Goal: Task Accomplishment & Management: Manage account settings

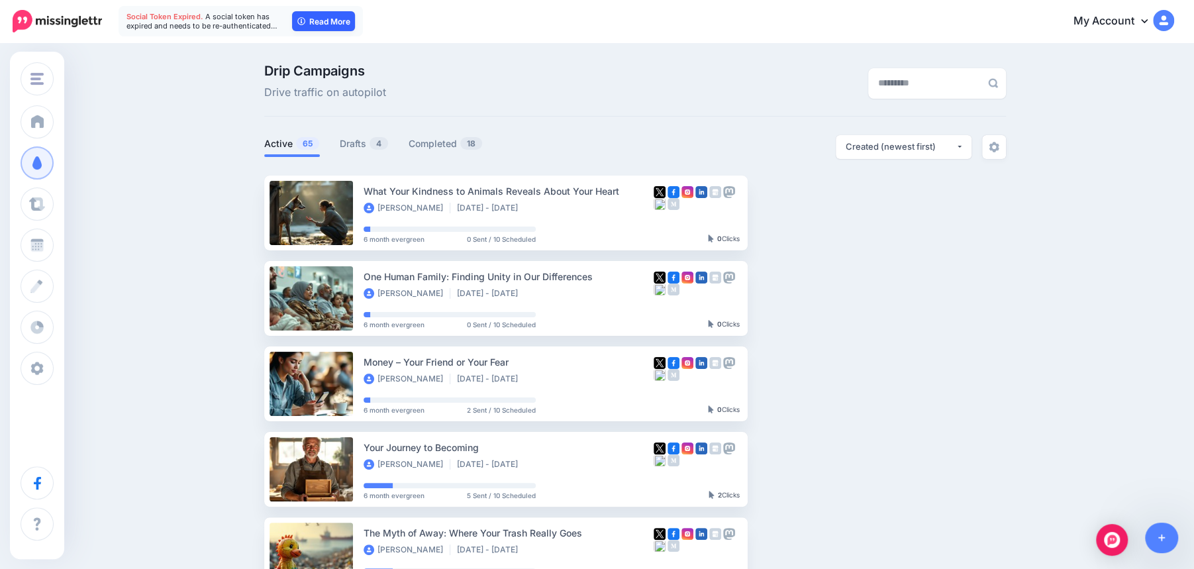
click at [327, 28] on link "Read More" at bounding box center [323, 21] width 63 height 20
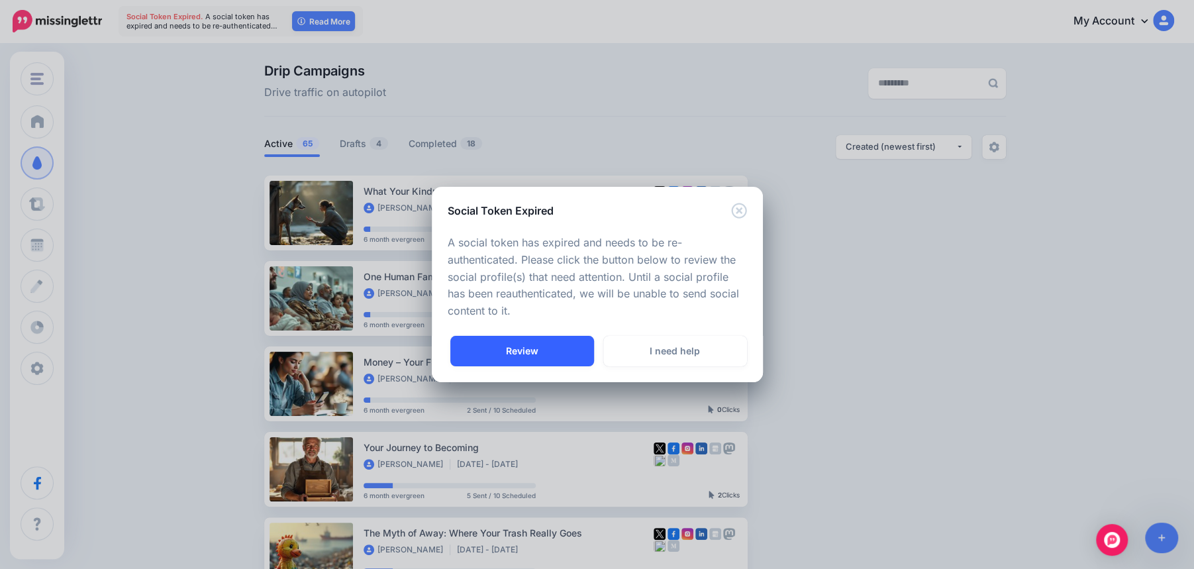
click at [546, 357] on link "Review" at bounding box center [522, 351] width 144 height 30
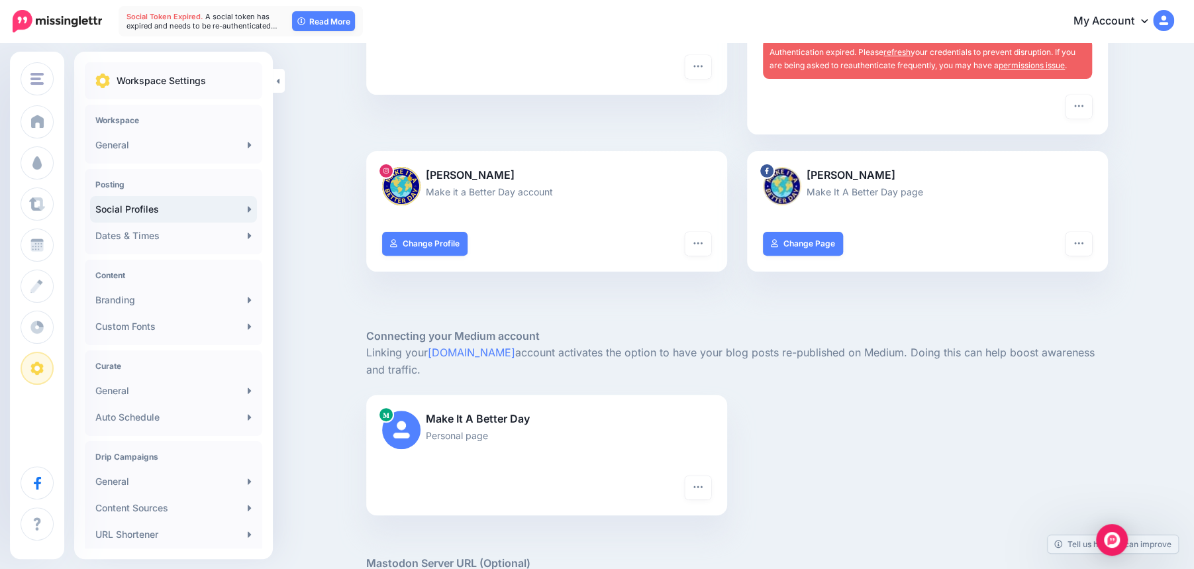
scroll to position [60, 0]
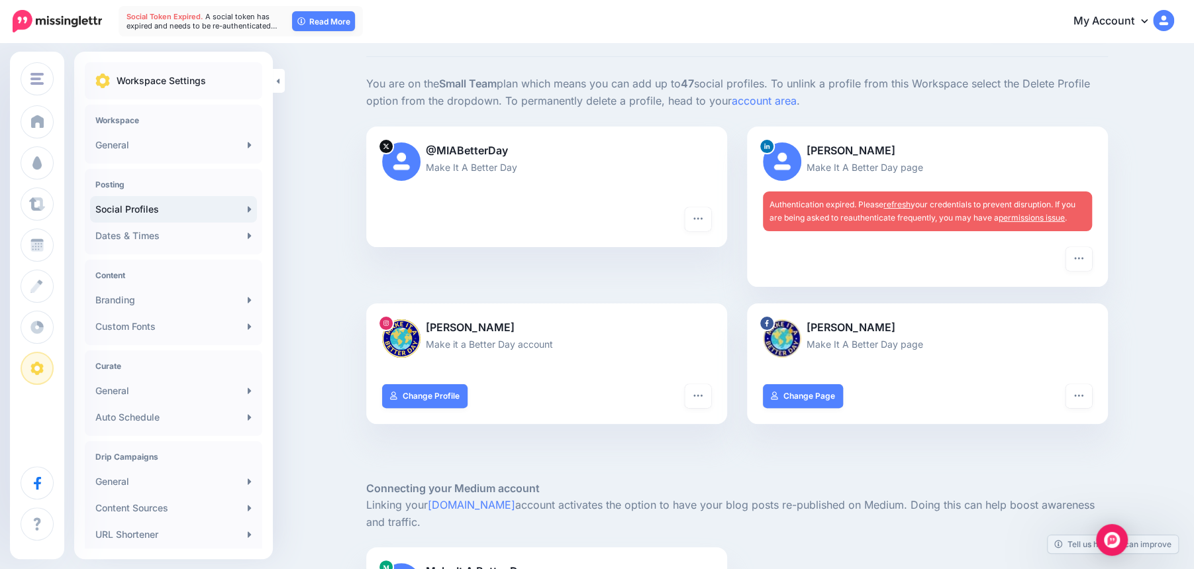
click at [849, 212] on span "Authentication expired. Please refresh your credentials to prevent disruption. …" at bounding box center [923, 210] width 306 height 23
click at [821, 207] on span "Authentication expired. Please refresh your credentials to prevent disruption. …" at bounding box center [923, 210] width 306 height 23
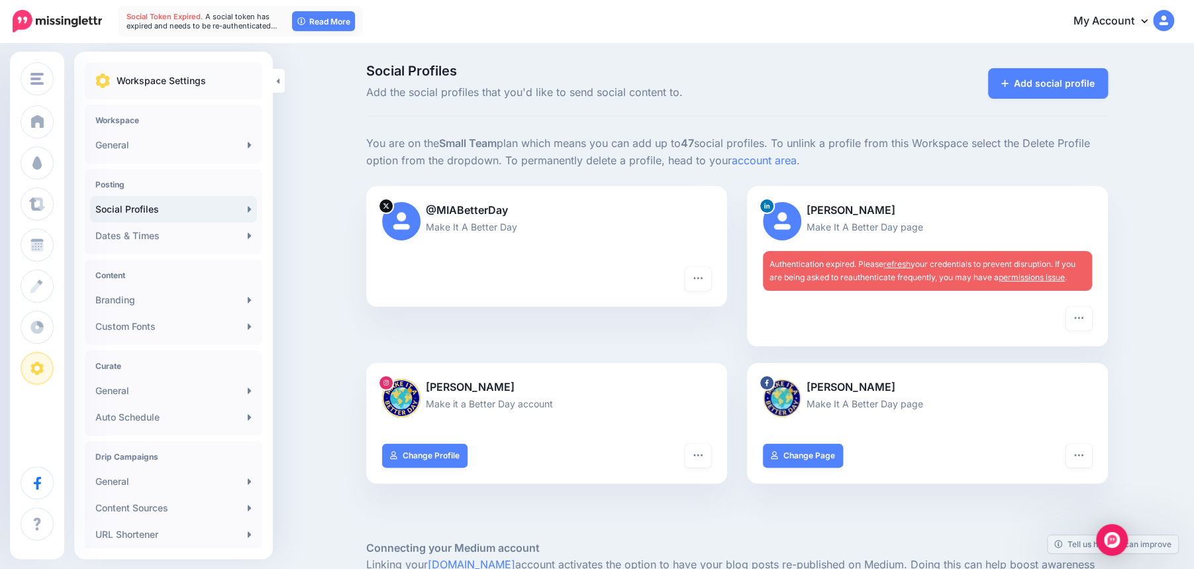
click at [831, 211] on p "[PERSON_NAME]" at bounding box center [927, 210] width 329 height 17
click at [832, 232] on p "Make It A Better Day page" at bounding box center [927, 226] width 329 height 15
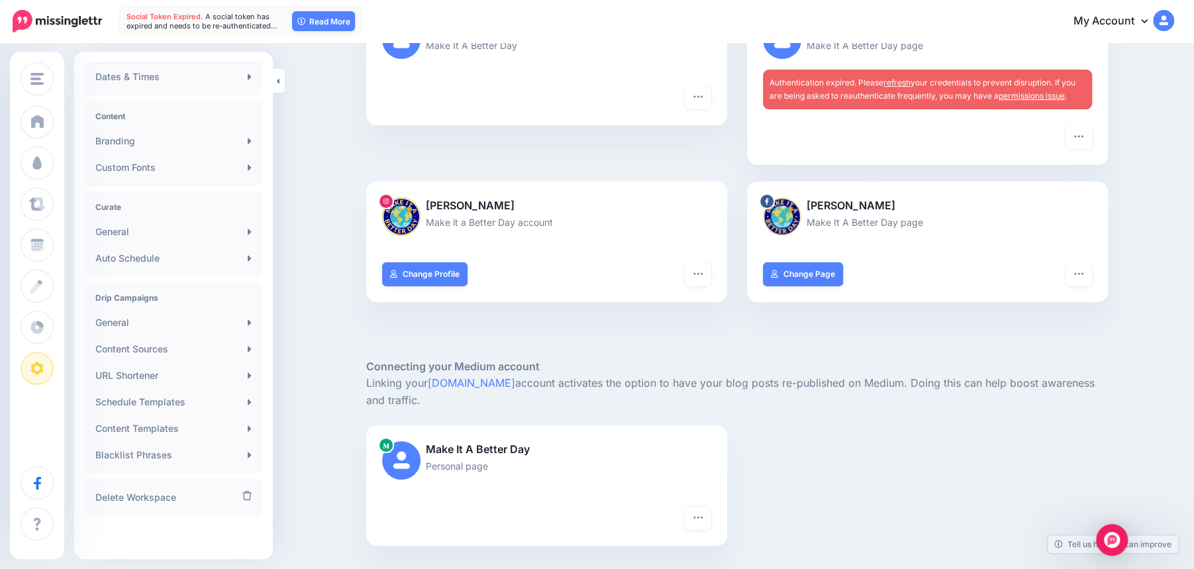
scroll to position [211, 0]
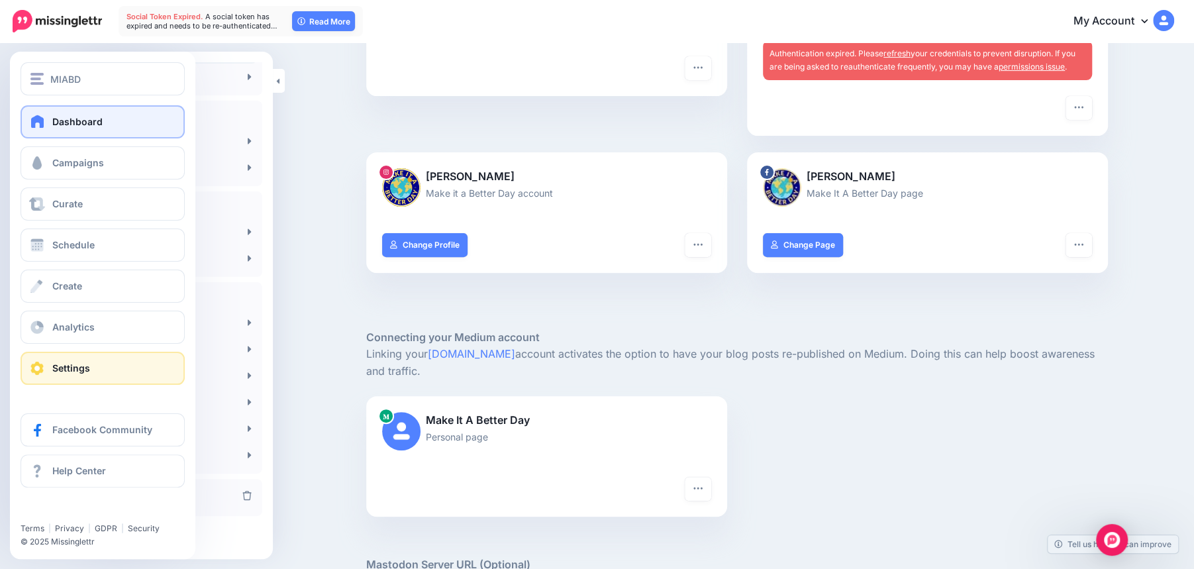
click at [47, 122] on link "Dashboard" at bounding box center [103, 121] width 164 height 33
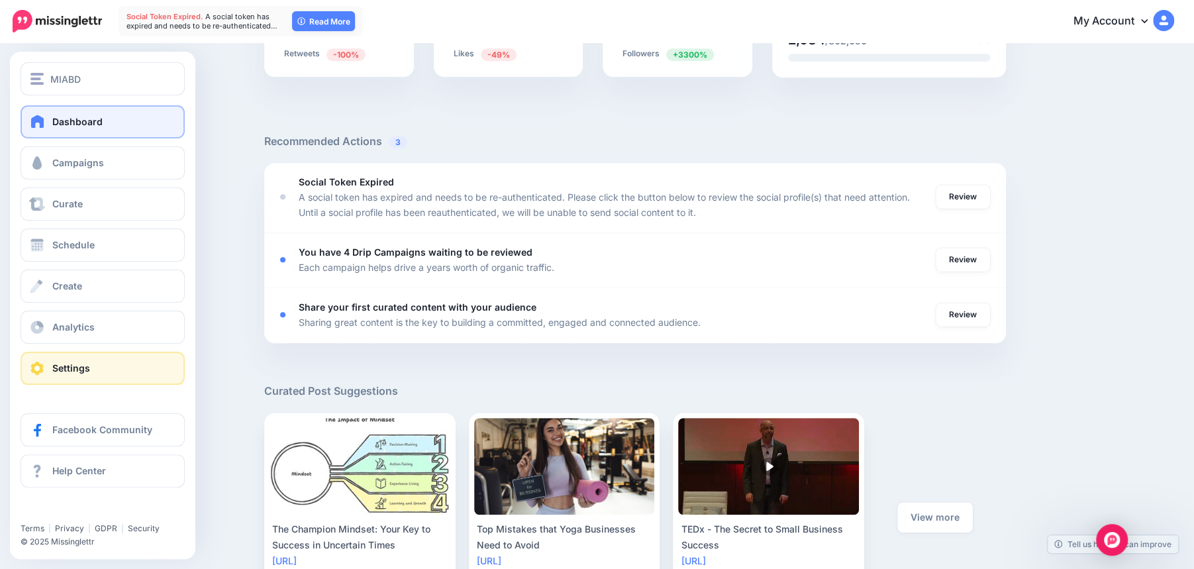
scroll to position [419, 0]
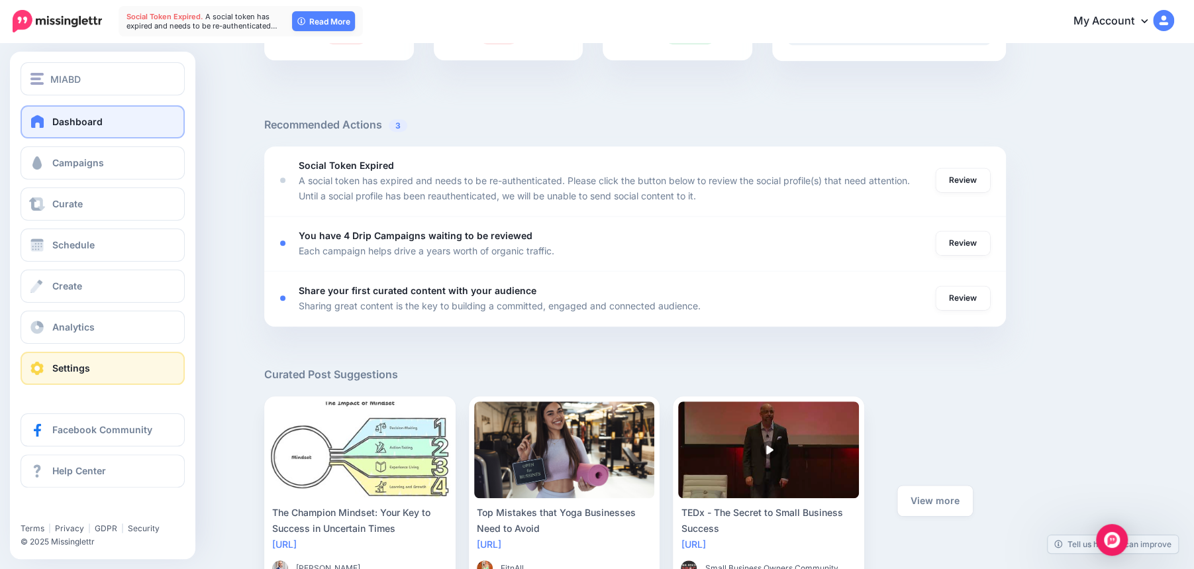
click at [95, 365] on link "Settings" at bounding box center [103, 368] width 164 height 33
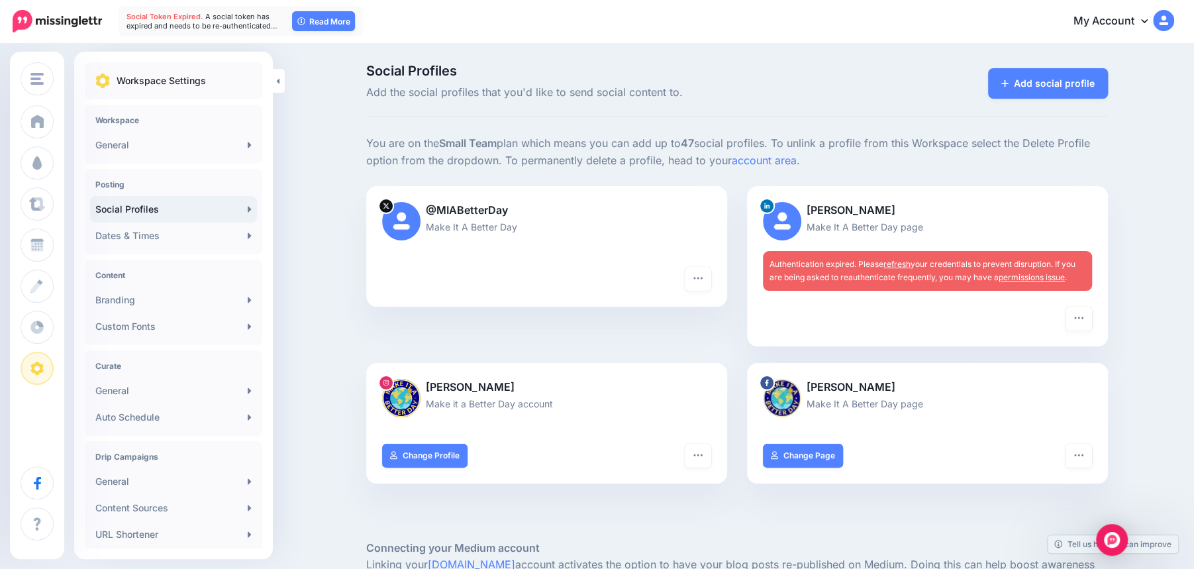
click at [902, 238] on div at bounding box center [927, 242] width 329 height 17
click at [768, 165] on link "account area" at bounding box center [764, 160] width 65 height 13
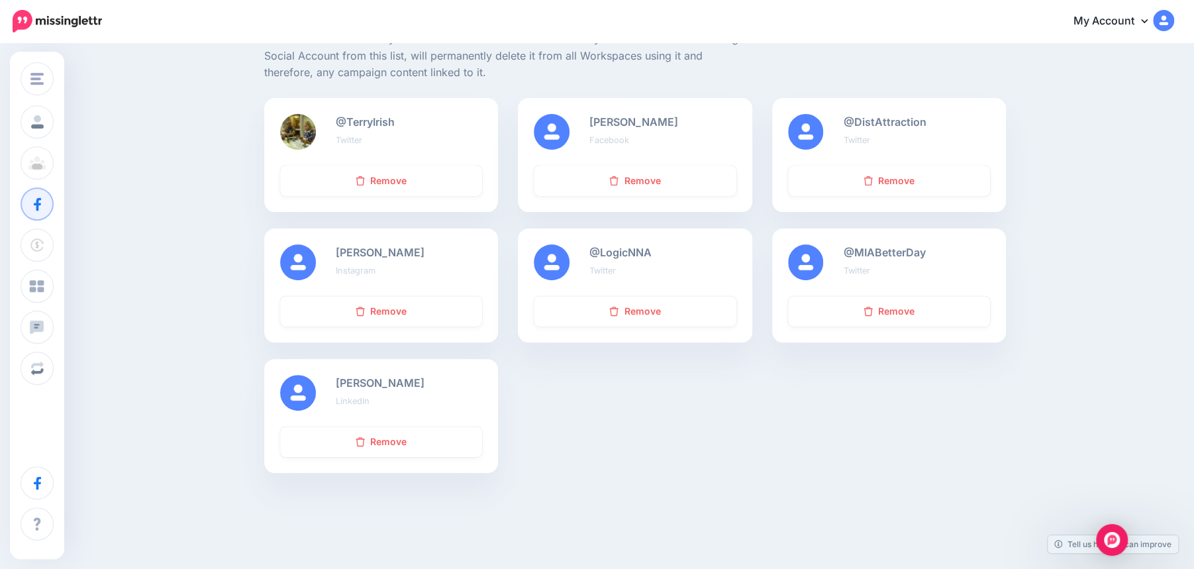
scroll to position [228, 0]
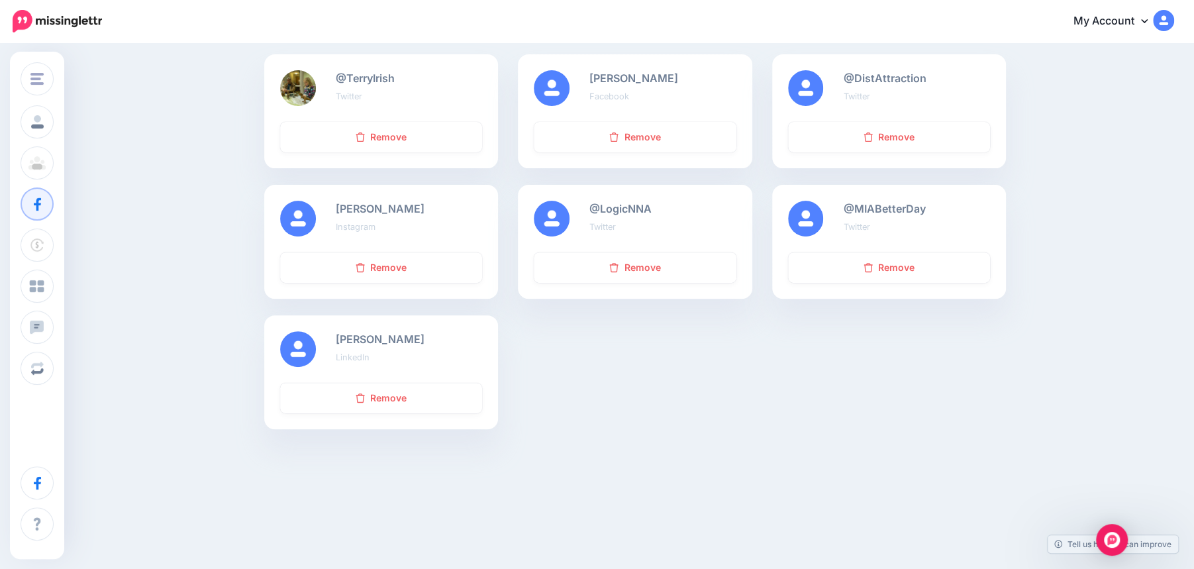
click at [304, 345] on img at bounding box center [298, 349] width 36 height 36
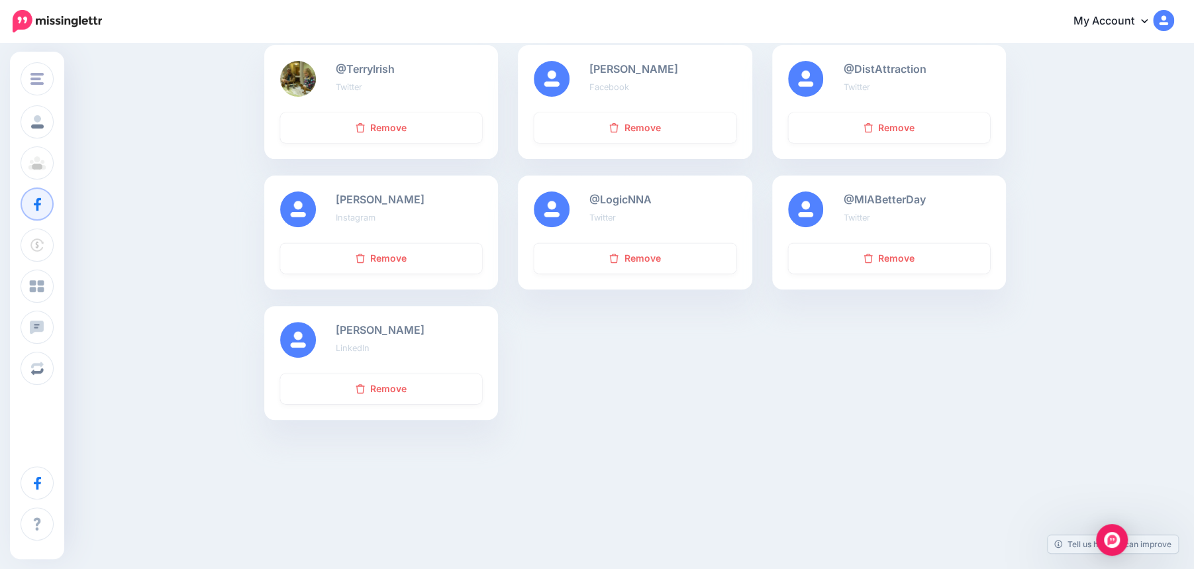
click at [348, 350] on small "LinkedIn" at bounding box center [353, 348] width 34 height 10
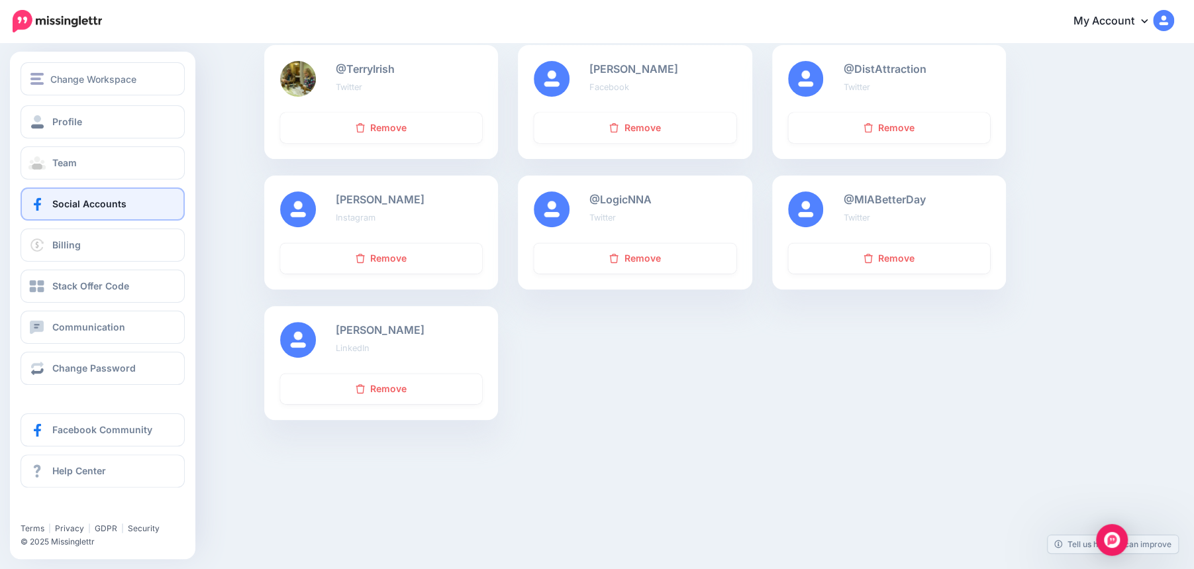
click at [81, 200] on span "Social Accounts" at bounding box center [89, 203] width 74 height 11
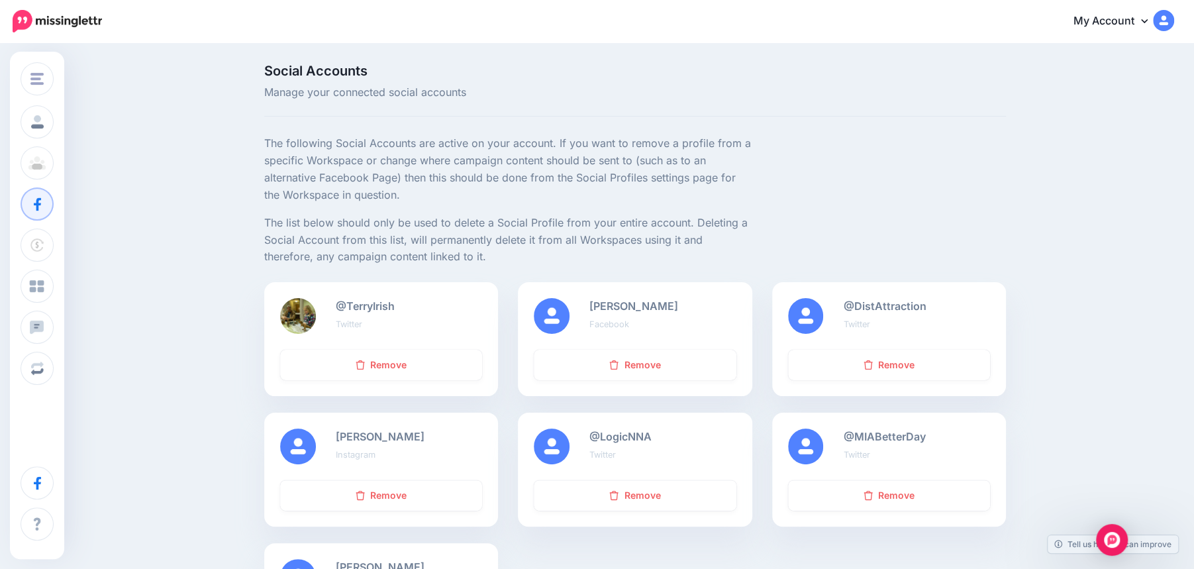
scroll to position [15, 0]
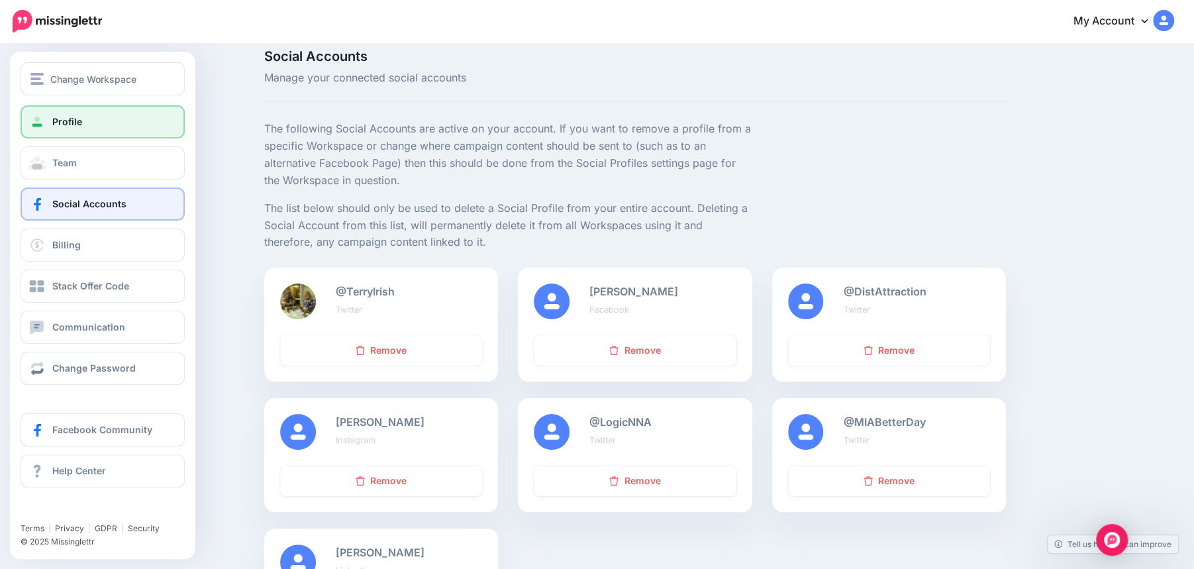
click at [38, 122] on span at bounding box center [36, 121] width 17 height 13
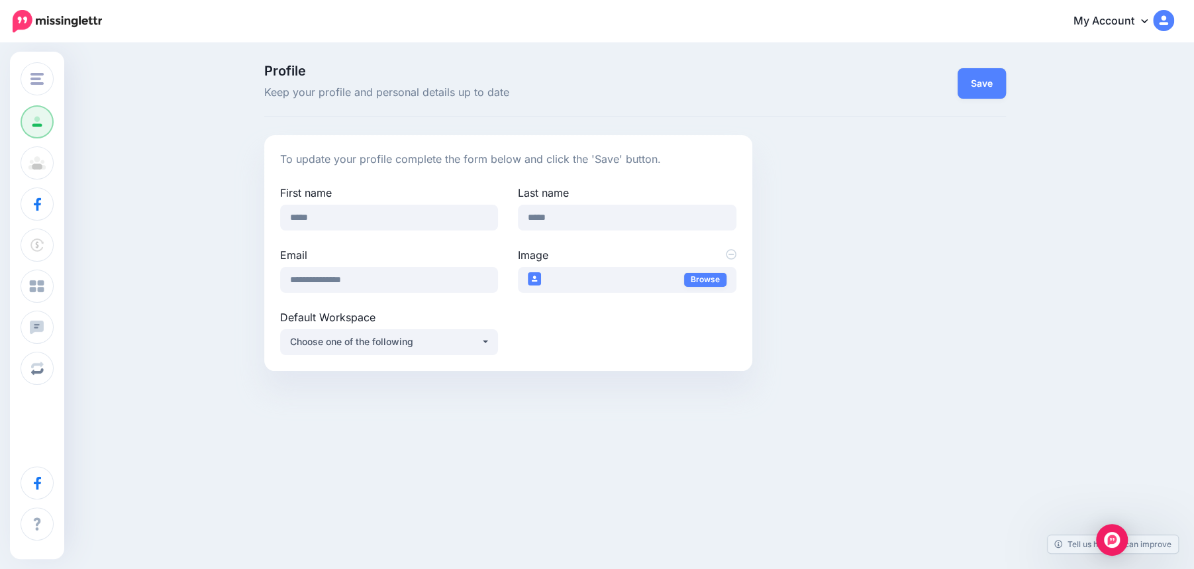
click at [60, 16] on img at bounding box center [57, 21] width 89 height 23
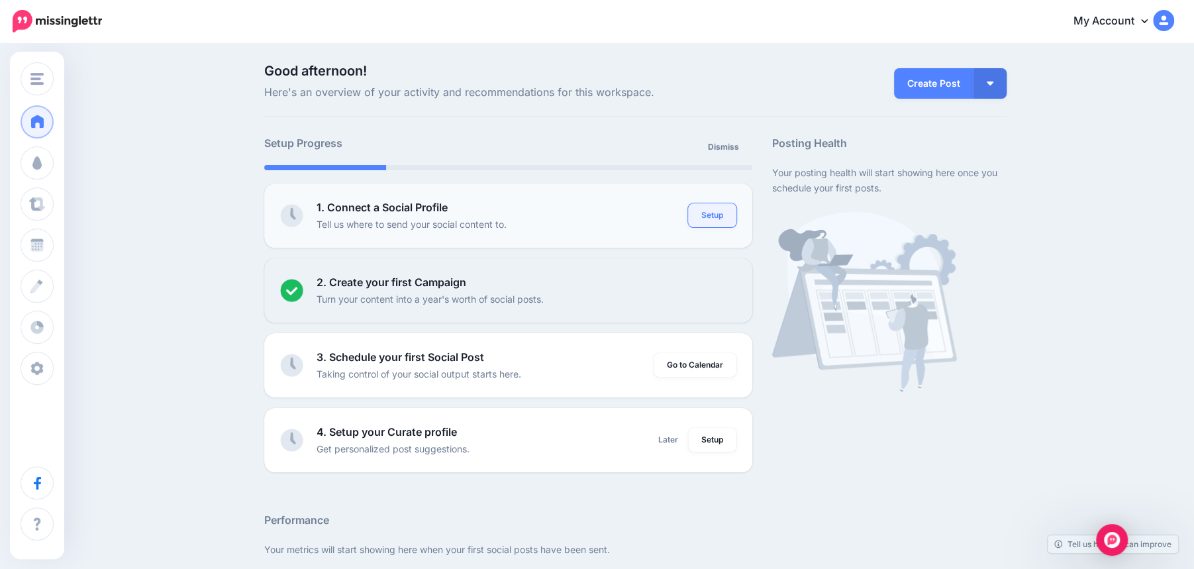
click at [715, 223] on link "Setup" at bounding box center [712, 215] width 48 height 24
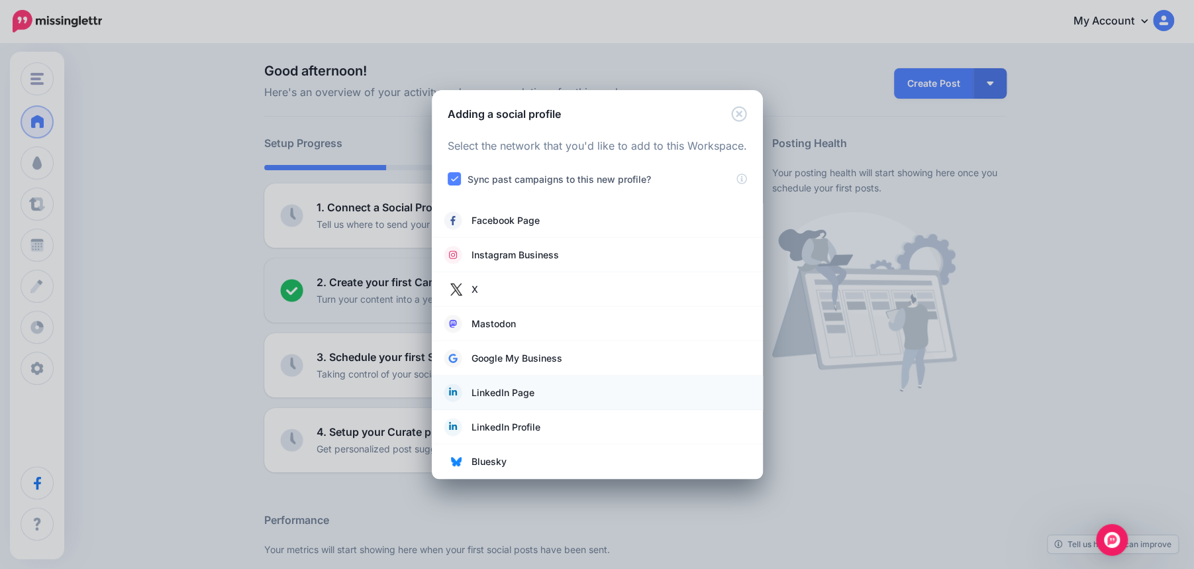
click at [511, 393] on span "LinkedIn Page" at bounding box center [503, 393] width 63 height 16
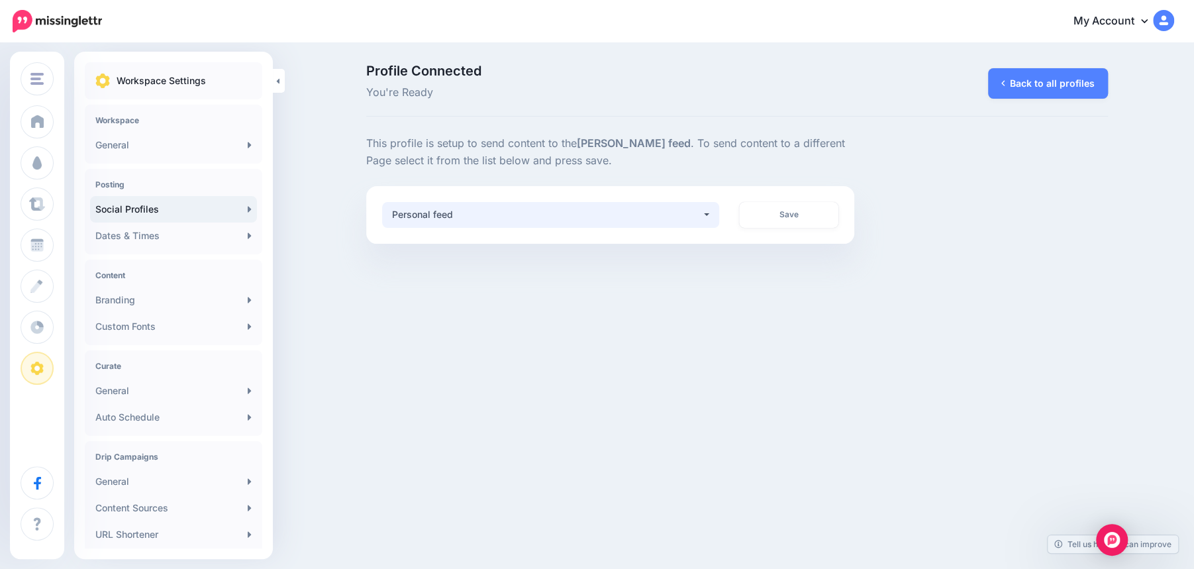
click at [636, 211] on div "Personal feed" at bounding box center [546, 215] width 309 height 16
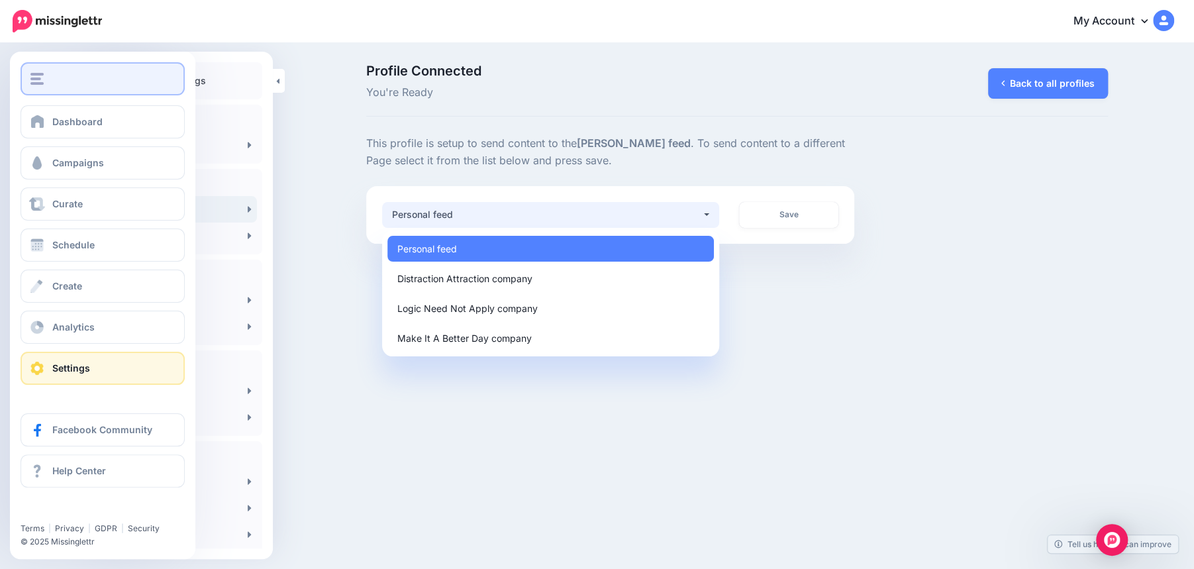
click at [50, 80] on div "button" at bounding box center [102, 79] width 144 height 12
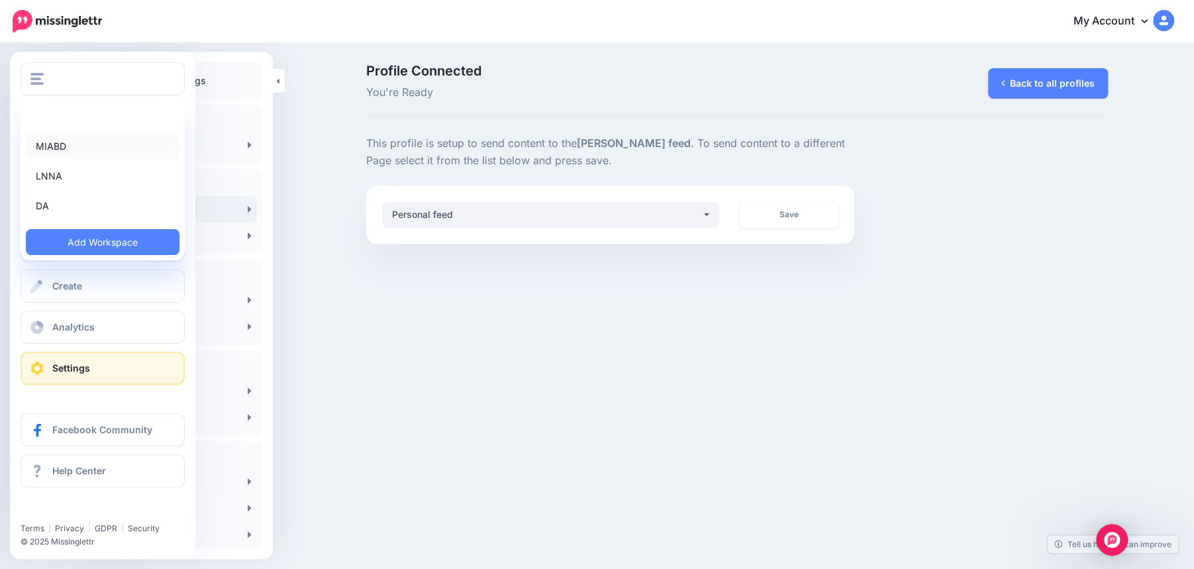
click at [49, 144] on link "MIABD" at bounding box center [103, 146] width 154 height 26
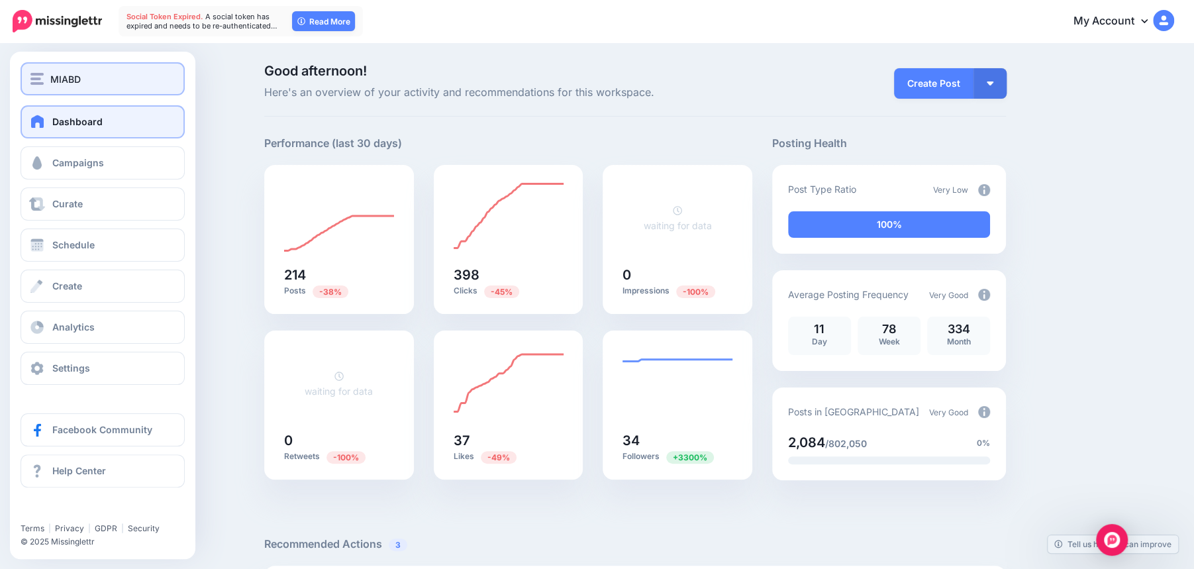
click at [64, 67] on button "MIABD" at bounding box center [103, 78] width 164 height 33
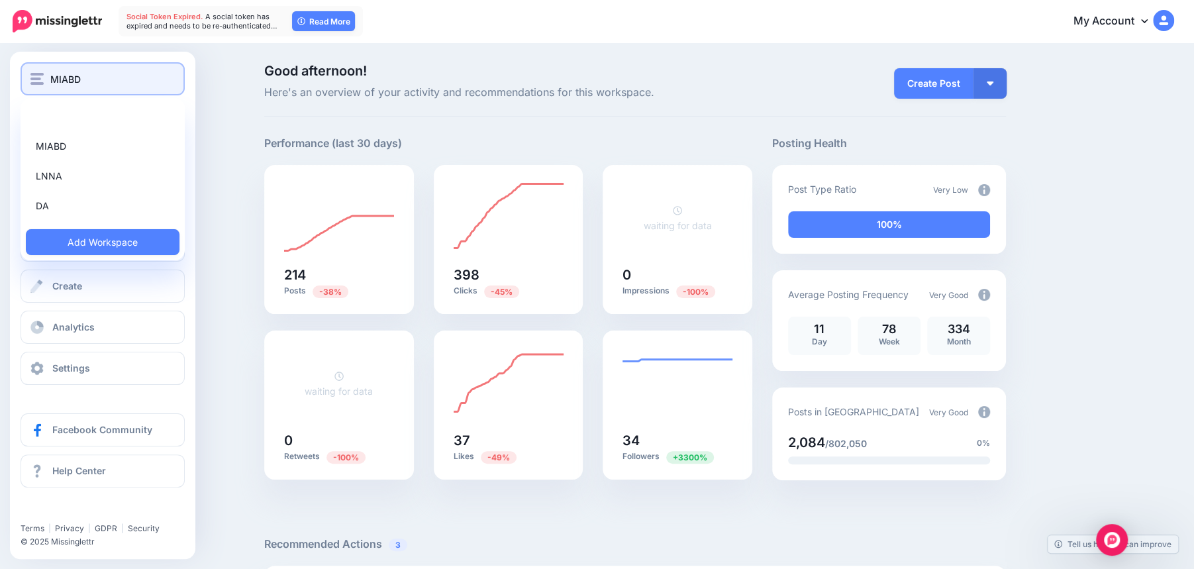
click at [72, 81] on span "MIABD" at bounding box center [65, 79] width 30 height 15
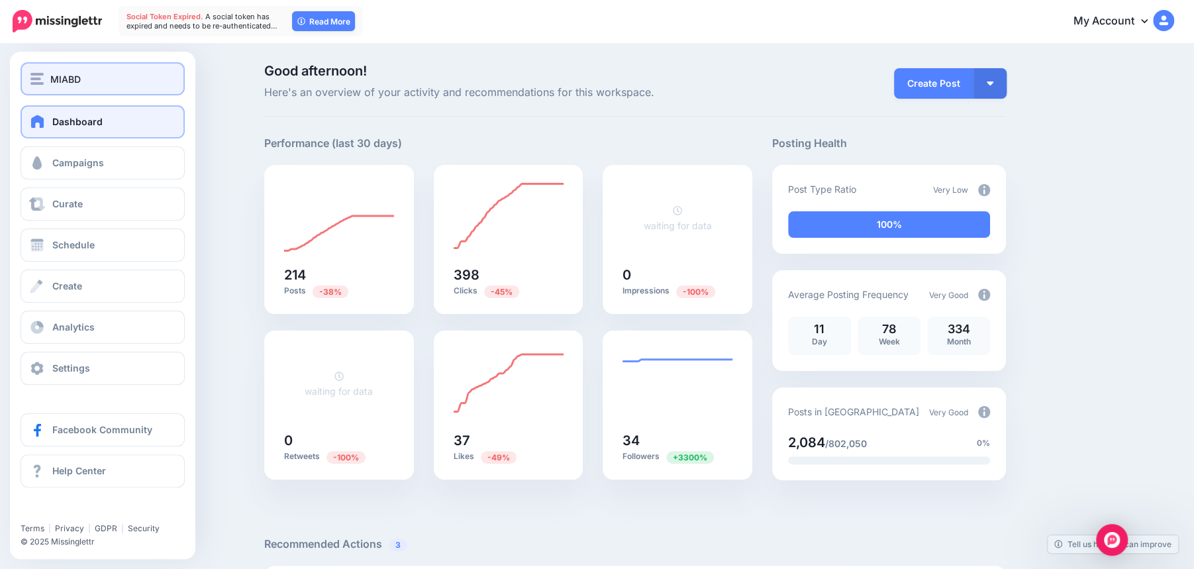
click at [48, 77] on div "MIABD" at bounding box center [102, 79] width 144 height 15
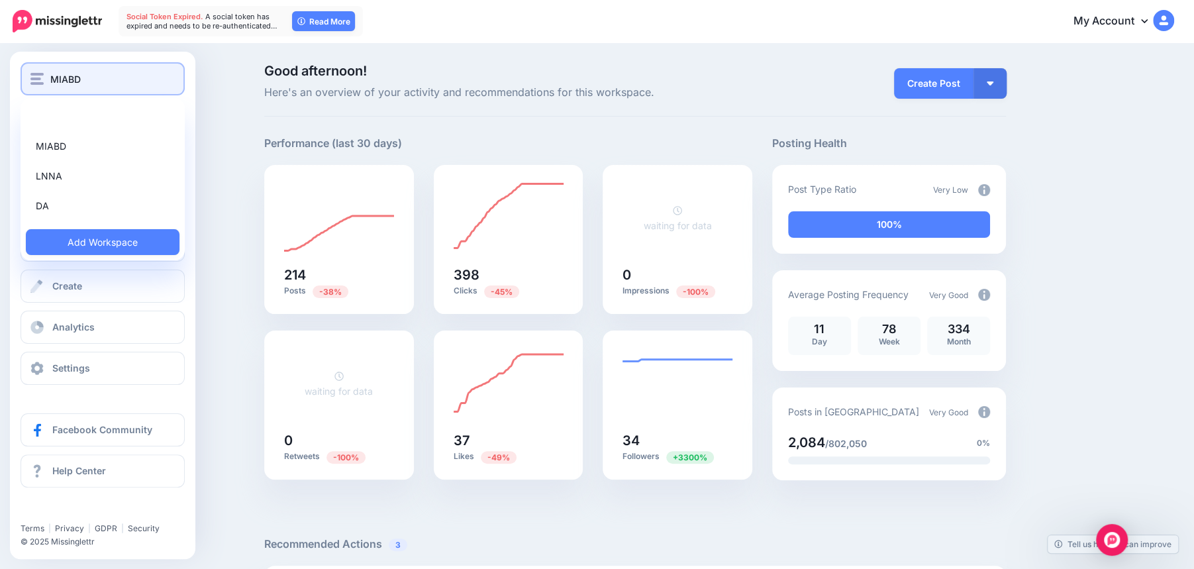
click at [48, 77] on div "MIABD" at bounding box center [102, 79] width 144 height 15
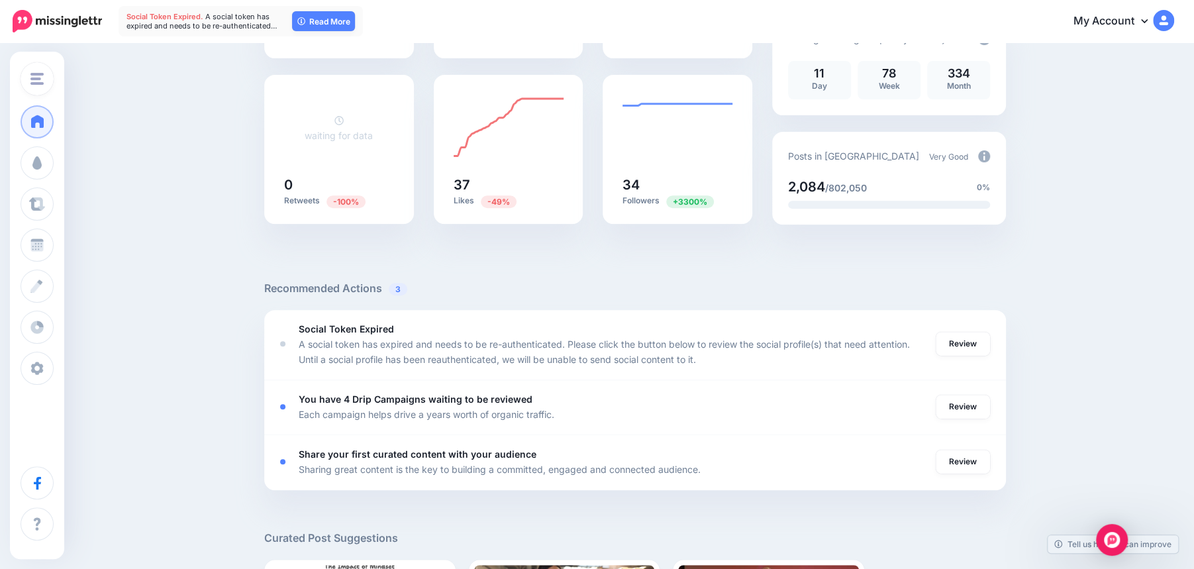
scroll to position [264, 0]
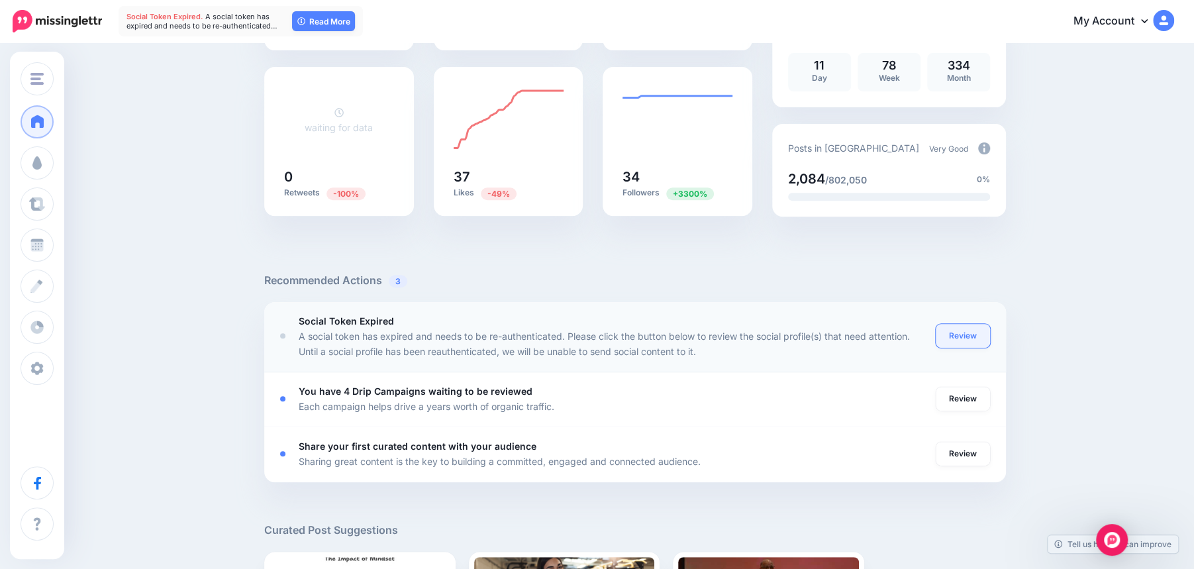
click at [965, 334] on link "Review" at bounding box center [963, 336] width 54 height 24
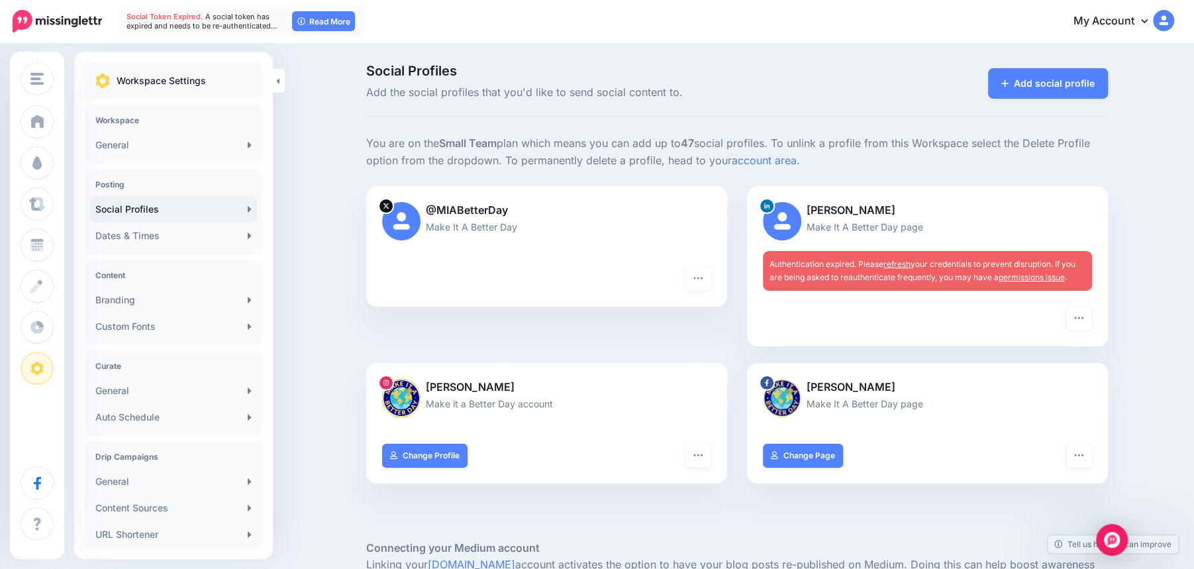
click at [831, 212] on p "[PERSON_NAME]" at bounding box center [927, 210] width 329 height 17
click at [767, 224] on img at bounding box center [782, 221] width 38 height 38
click at [799, 268] on span "Authentication expired. Please refresh your credentials to prevent disruption. …" at bounding box center [923, 270] width 306 height 23
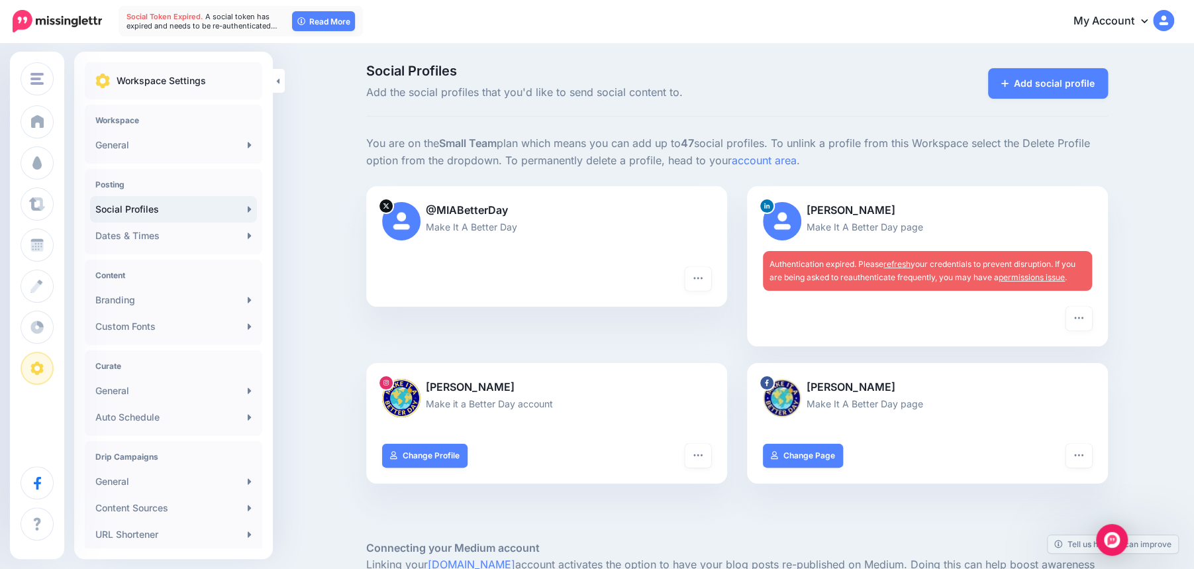
click at [833, 284] on div "Authentication expired. Please refresh your credentials to prevent disruption. …" at bounding box center [927, 271] width 329 height 40
click at [1084, 324] on button "button" at bounding box center [1079, 319] width 26 height 24
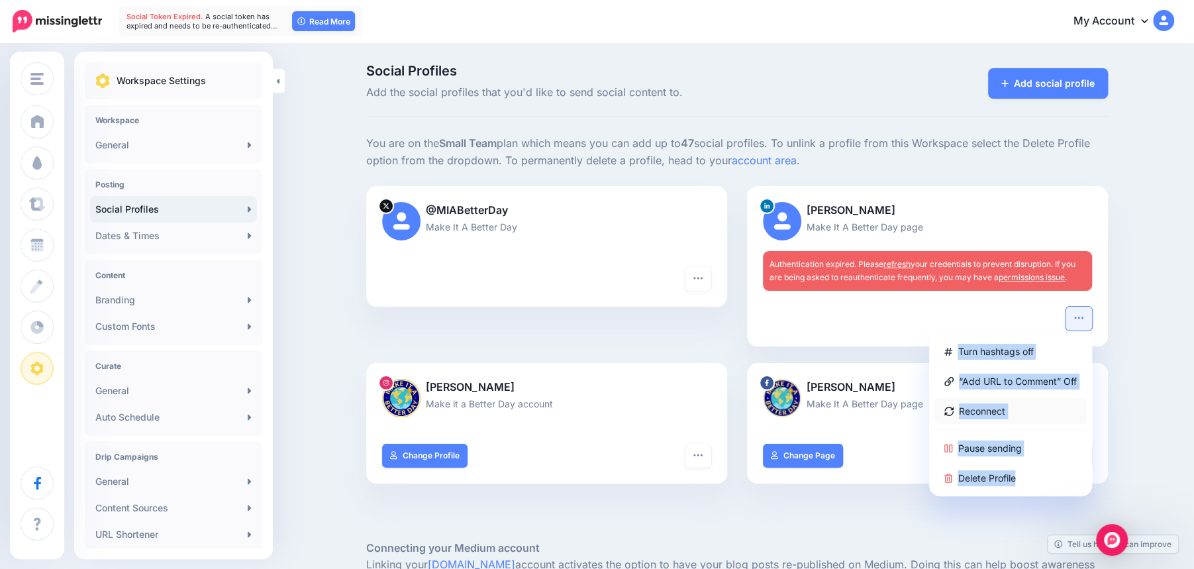
click at [987, 409] on link "Reconnect" at bounding box center [1011, 411] width 152 height 26
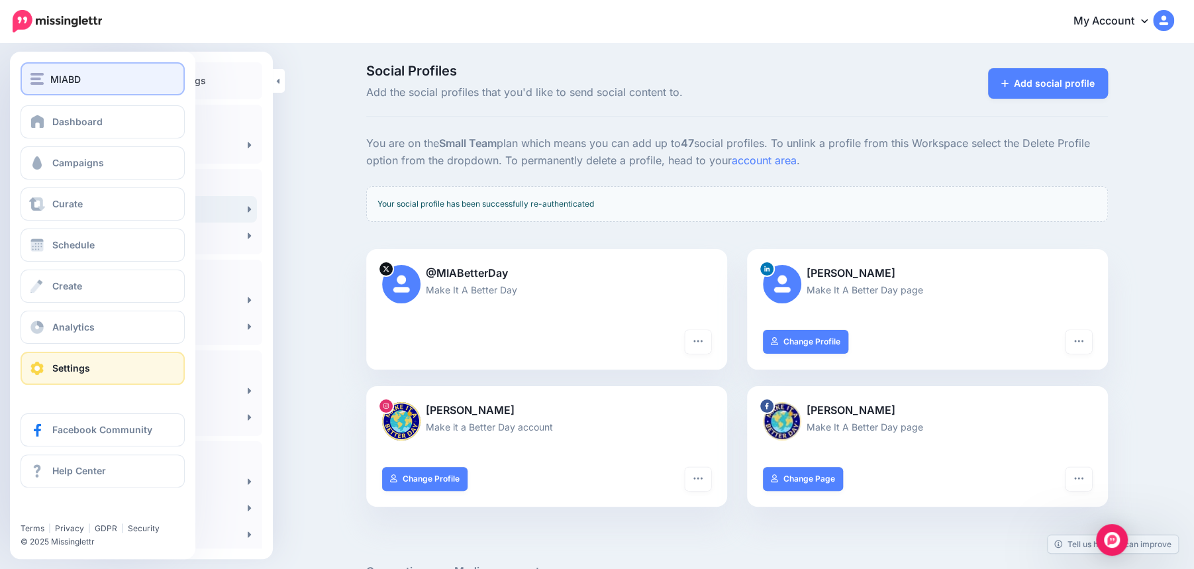
click at [35, 77] on img "button" at bounding box center [36, 79] width 13 height 12
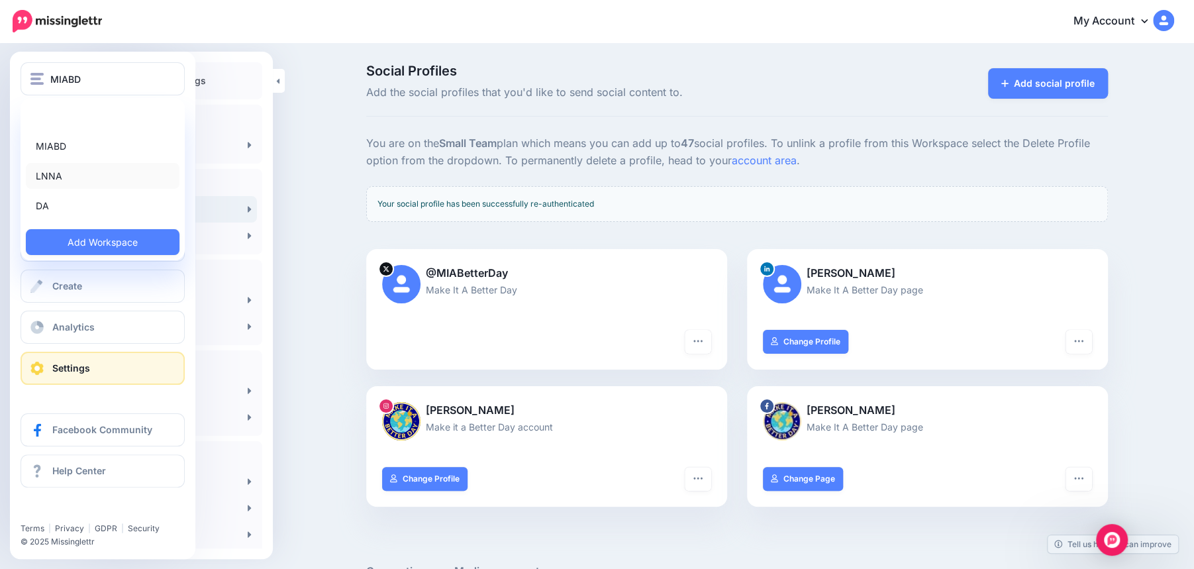
click at [50, 174] on link "LNNA" at bounding box center [103, 176] width 154 height 26
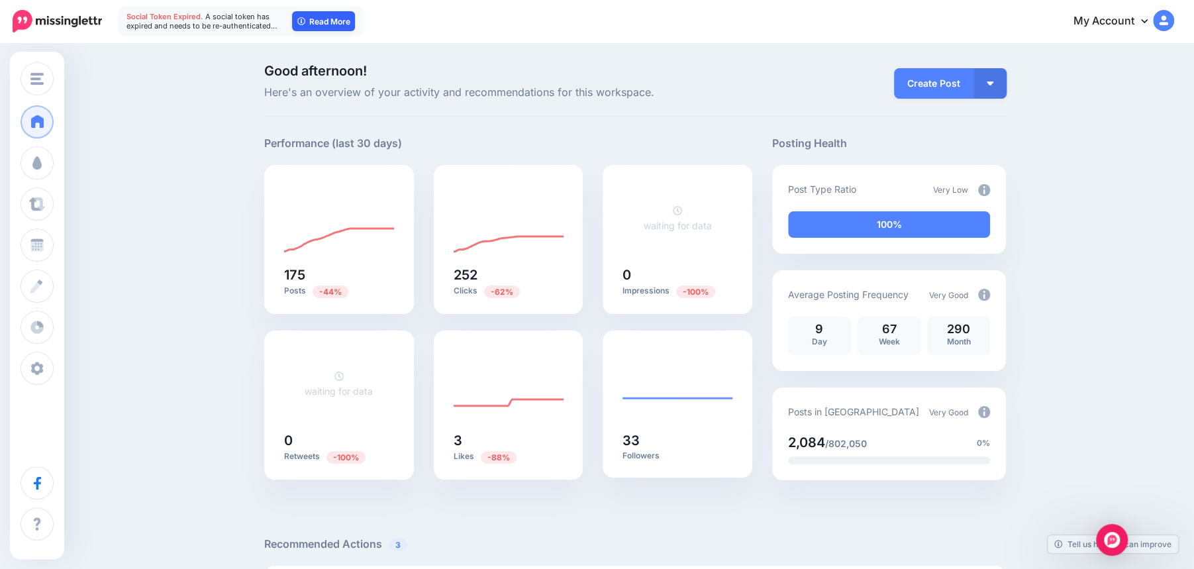
click at [323, 21] on link "Read More" at bounding box center [323, 21] width 63 height 20
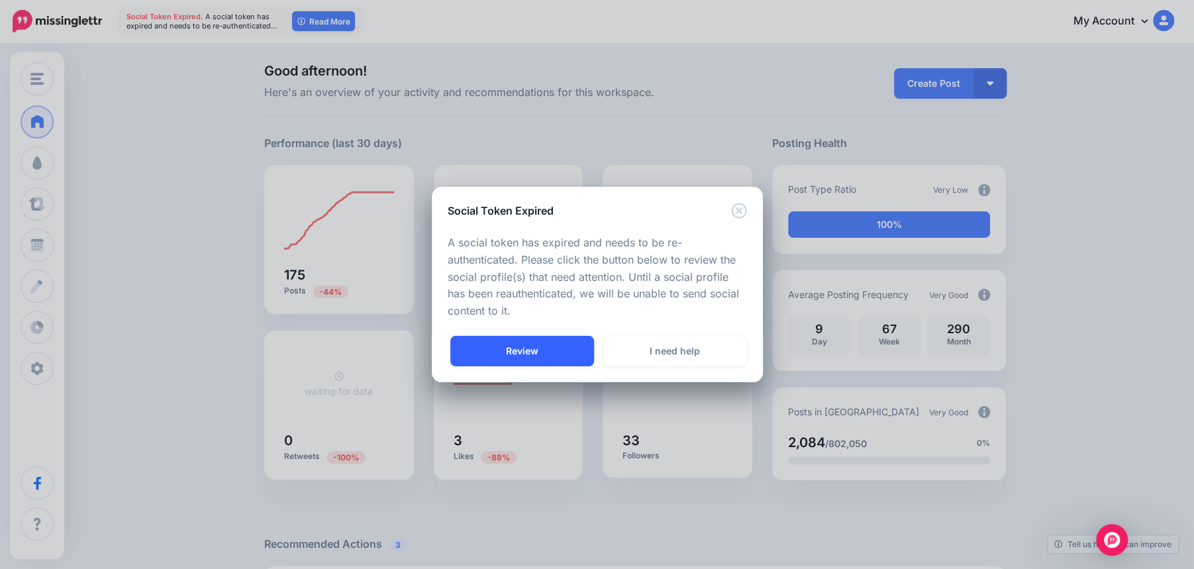
click at [540, 350] on link "Review" at bounding box center [522, 351] width 144 height 30
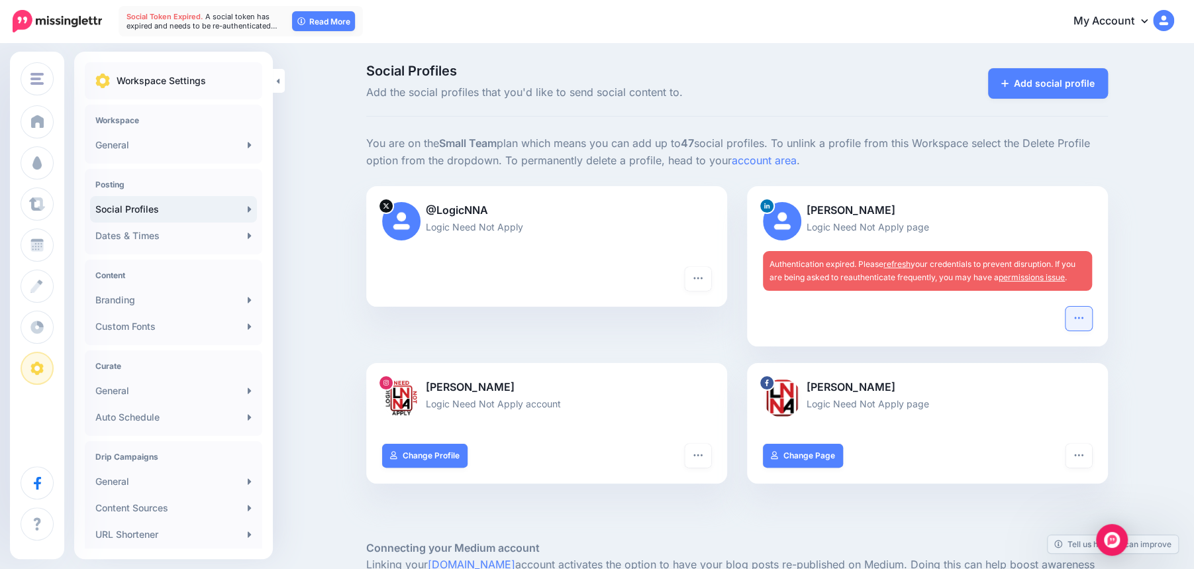
click at [1080, 320] on icon "button" at bounding box center [1079, 318] width 11 height 11
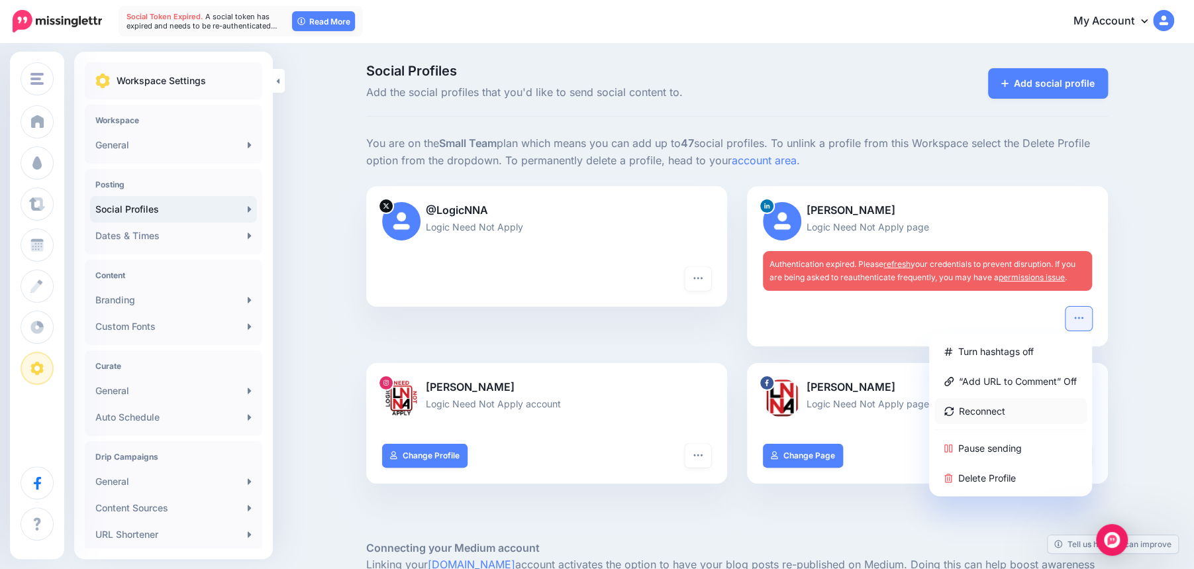
click at [1005, 411] on link "Reconnect" at bounding box center [1011, 411] width 152 height 26
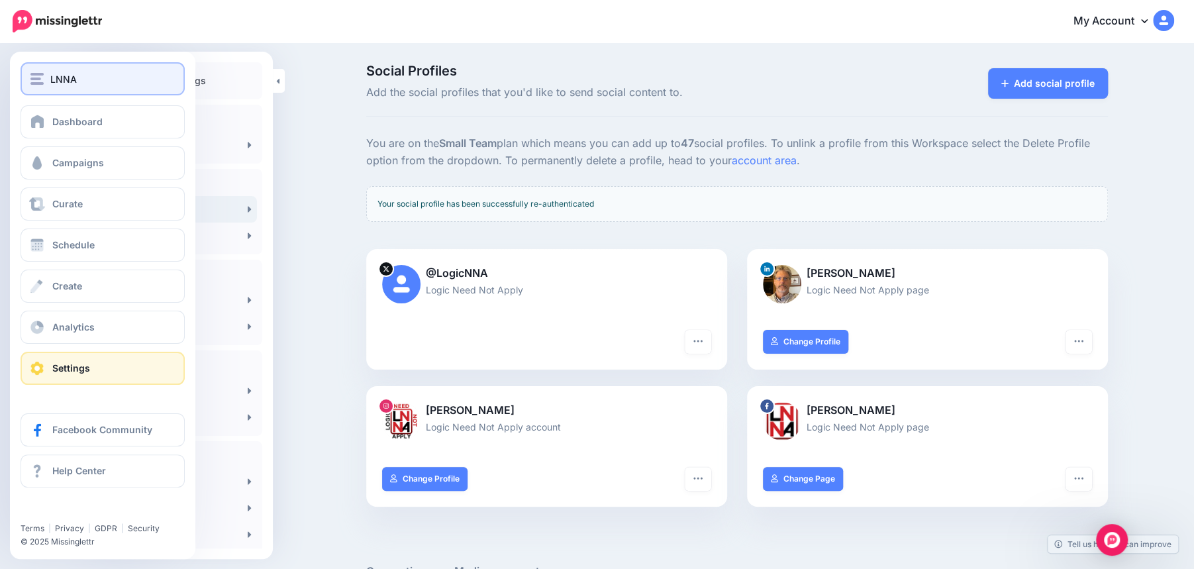
click at [44, 81] on div "LNNA" at bounding box center [102, 79] width 144 height 15
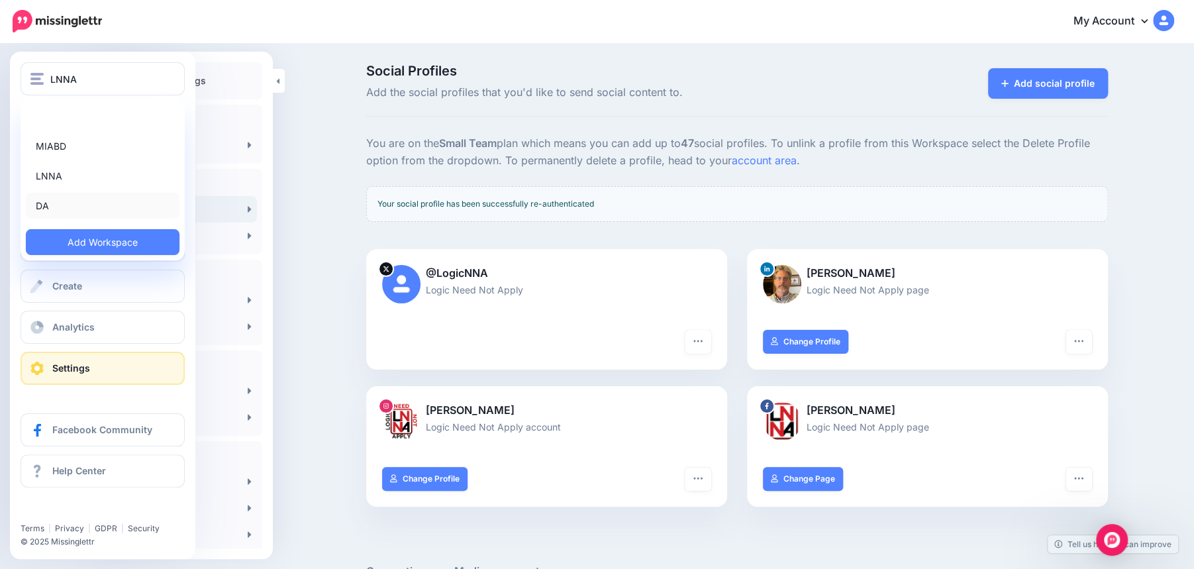
click at [54, 199] on link "DA" at bounding box center [103, 206] width 154 height 26
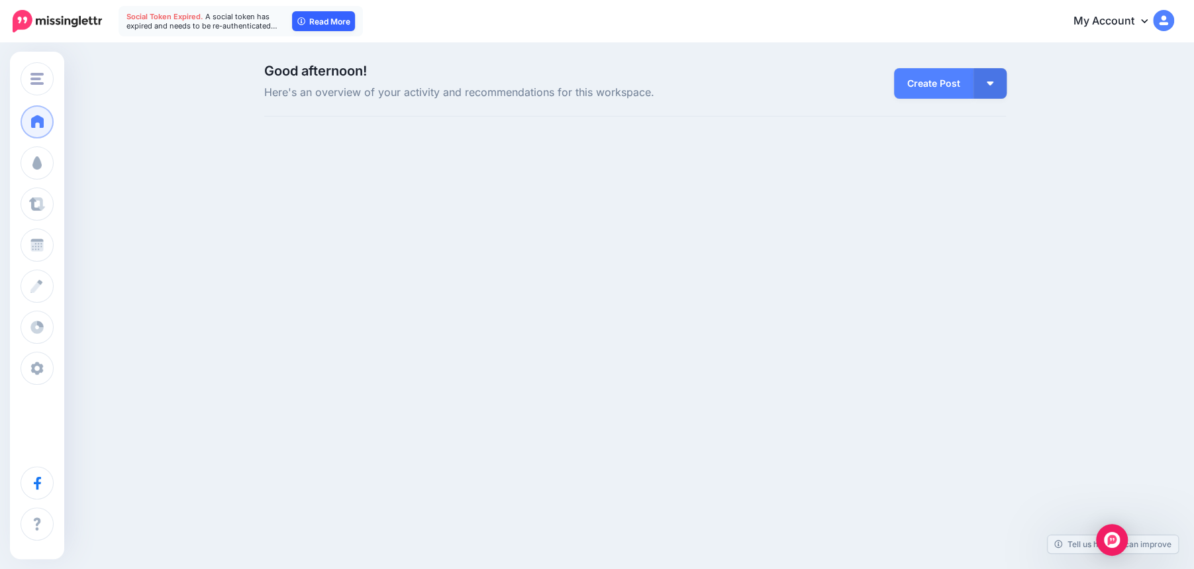
click at [324, 23] on link "Read More" at bounding box center [323, 21] width 63 height 20
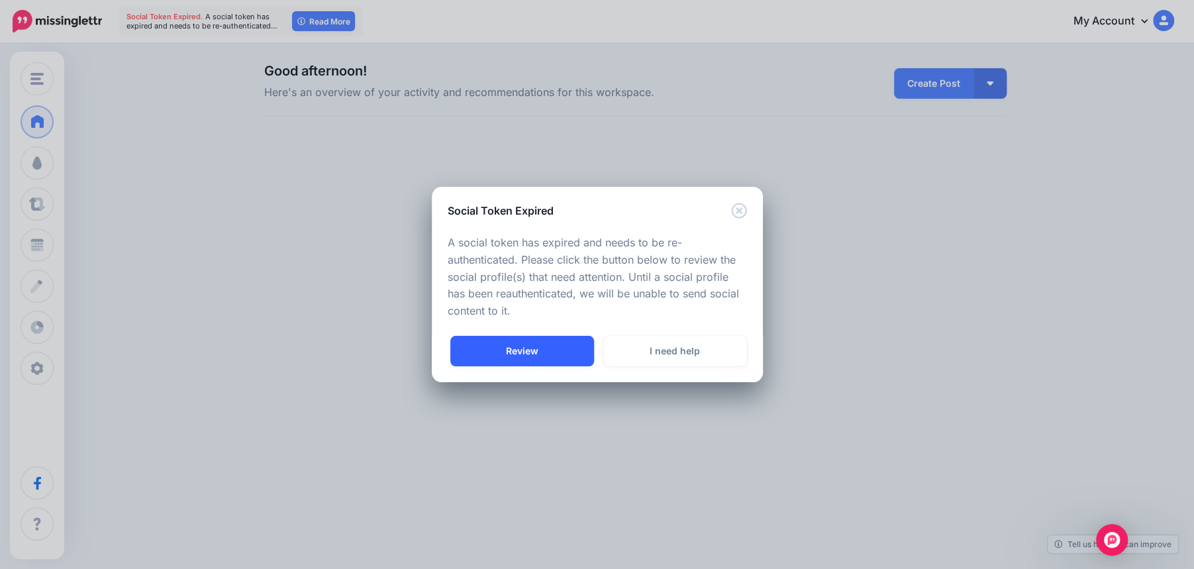
click at [530, 344] on link "Review" at bounding box center [522, 351] width 144 height 30
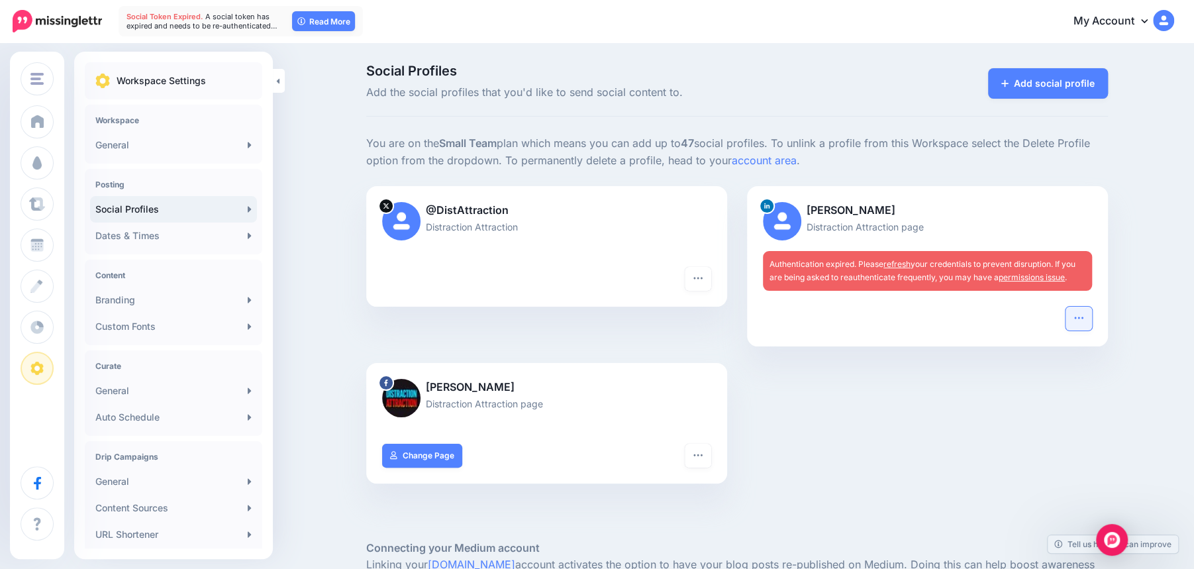
click at [1078, 315] on icon "button" at bounding box center [1079, 318] width 11 height 11
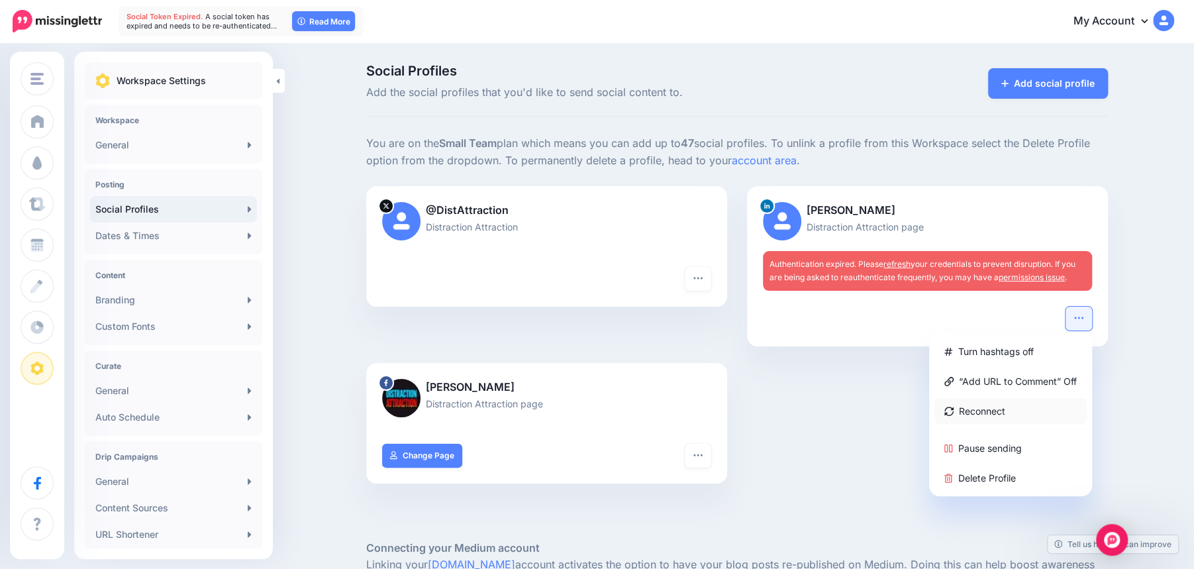
click at [1003, 414] on link "Reconnect" at bounding box center [1011, 411] width 152 height 26
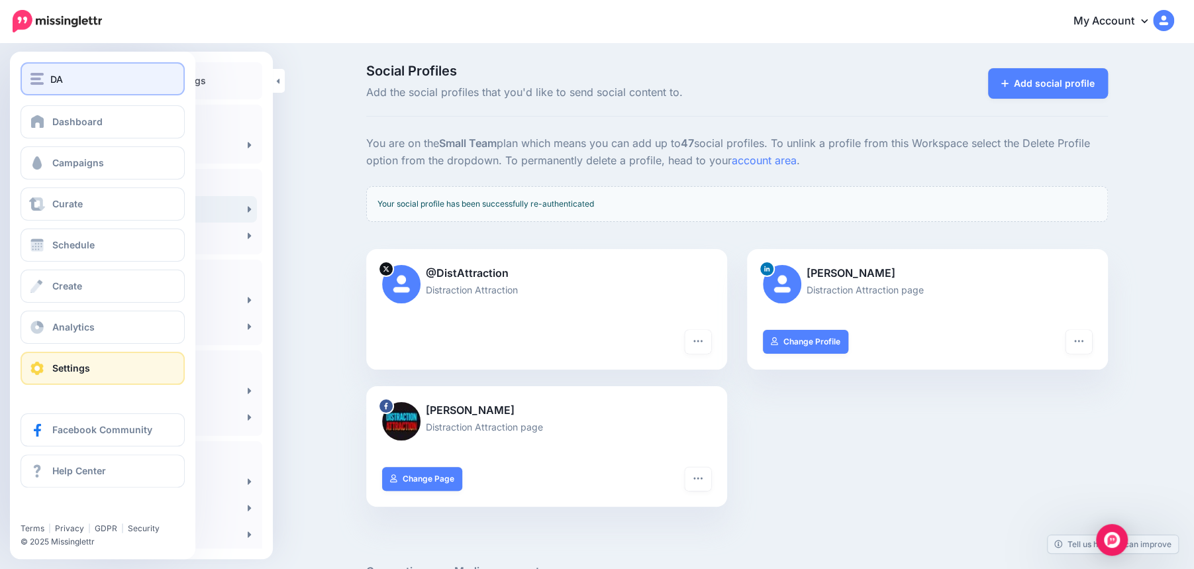
click at [50, 77] on span "DA" at bounding box center [56, 79] width 13 height 15
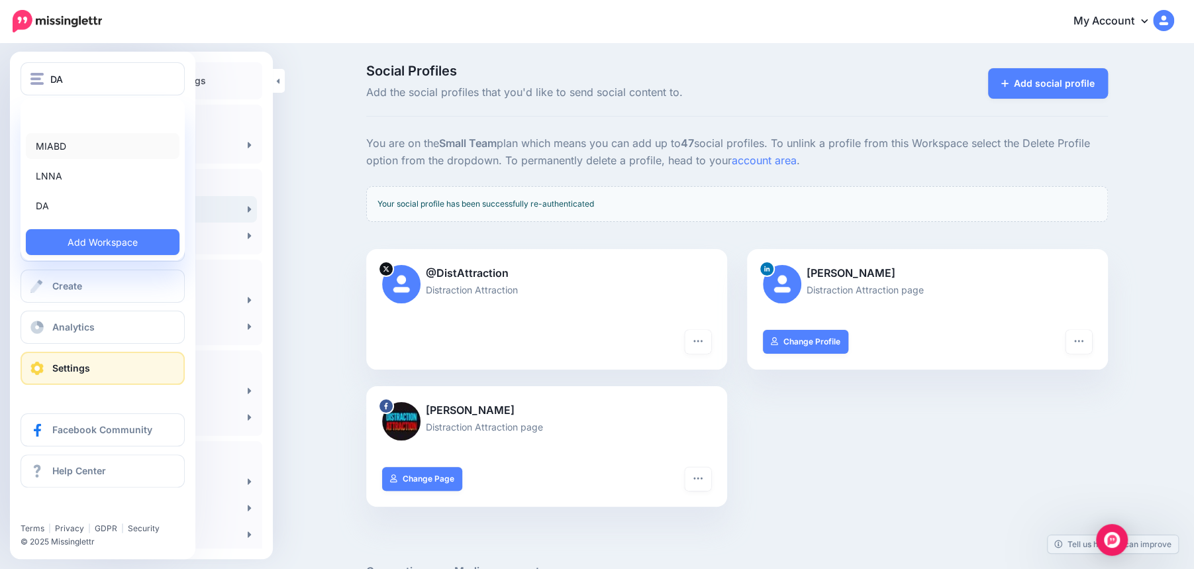
click at [55, 143] on link "MIABD" at bounding box center [103, 146] width 154 height 26
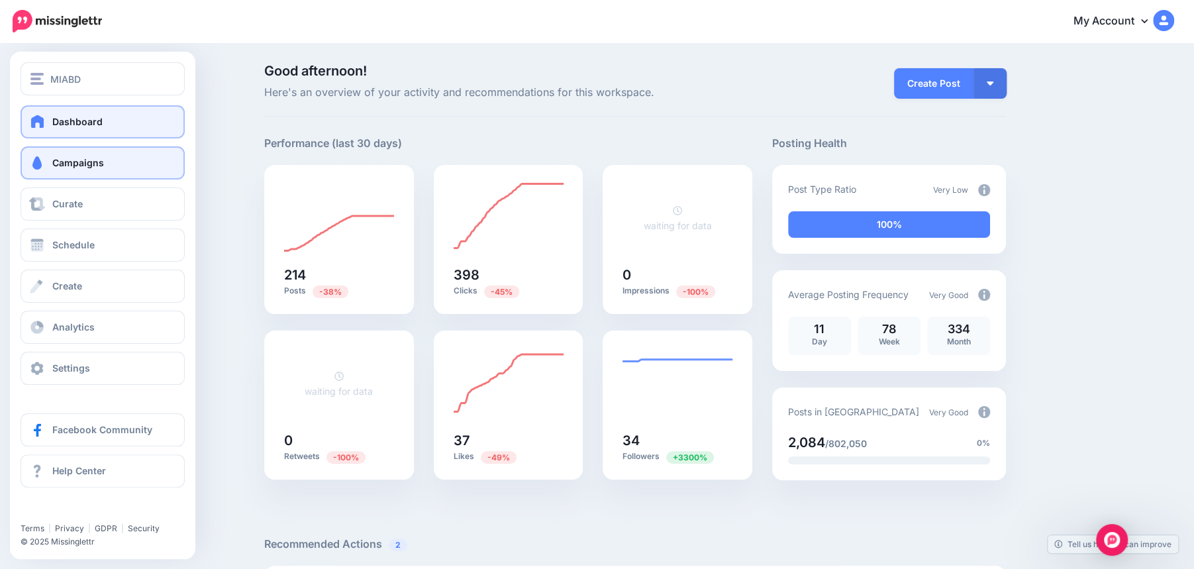
click at [77, 170] on link "Campaigns" at bounding box center [103, 162] width 164 height 33
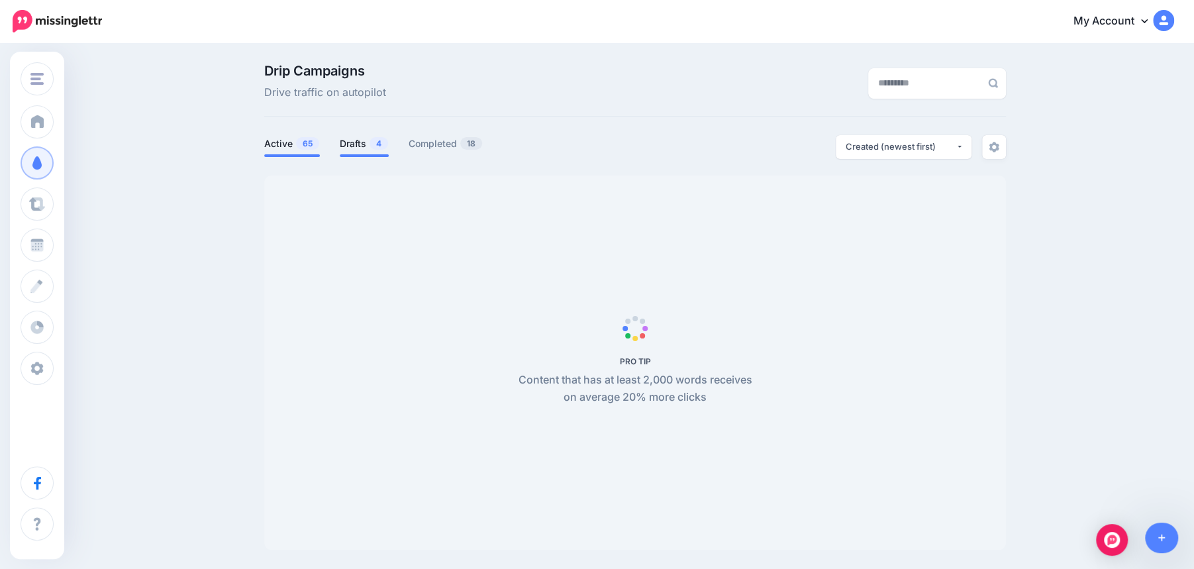
click at [363, 147] on link "Drafts 4" at bounding box center [364, 144] width 49 height 16
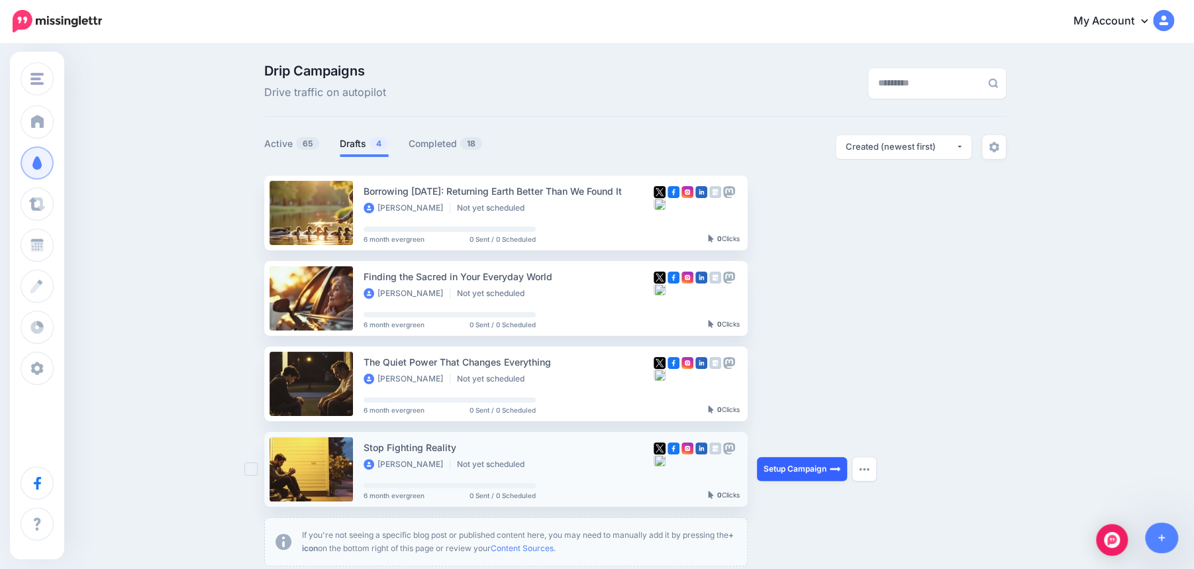
click at [805, 468] on link "Setup Campaign" at bounding box center [802, 469] width 90 height 24
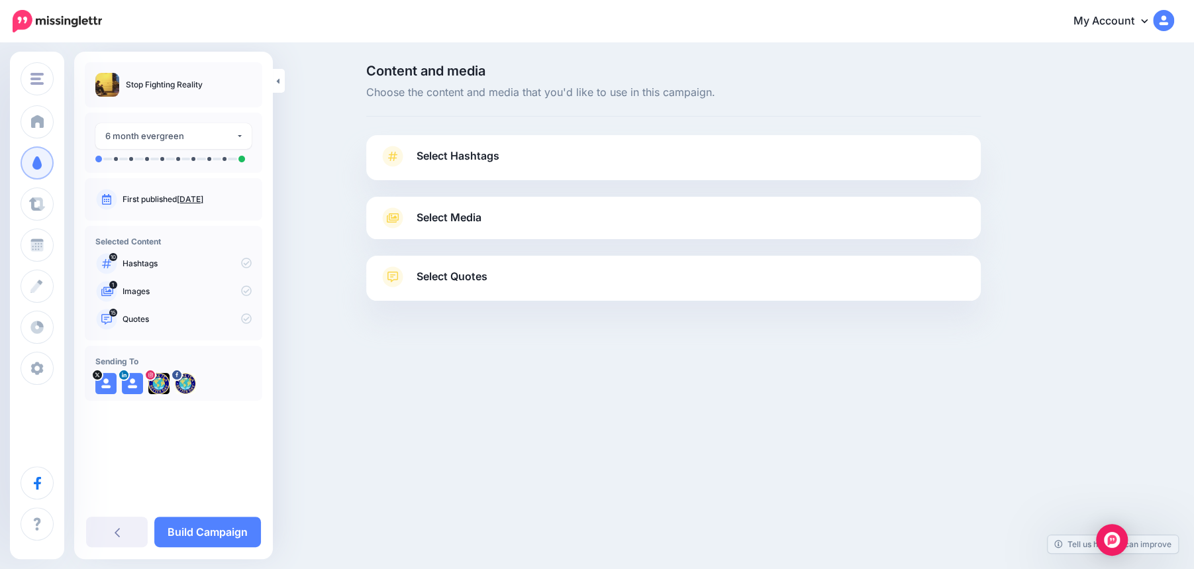
click at [575, 164] on link "Select Hashtags" at bounding box center [674, 163] width 588 height 34
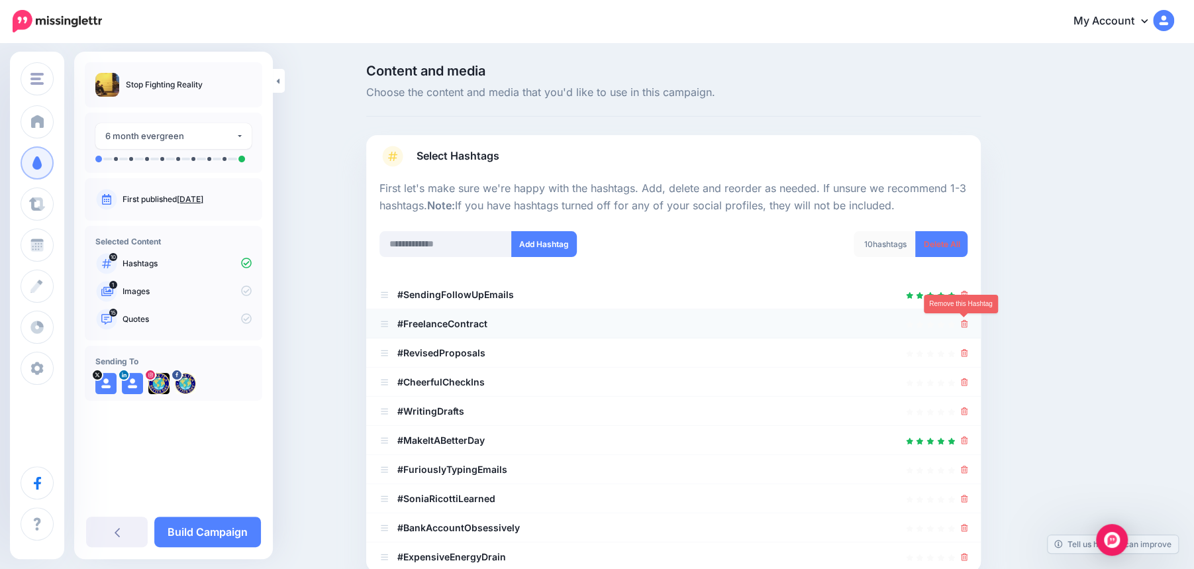
click at [967, 325] on icon at bounding box center [964, 324] width 7 height 8
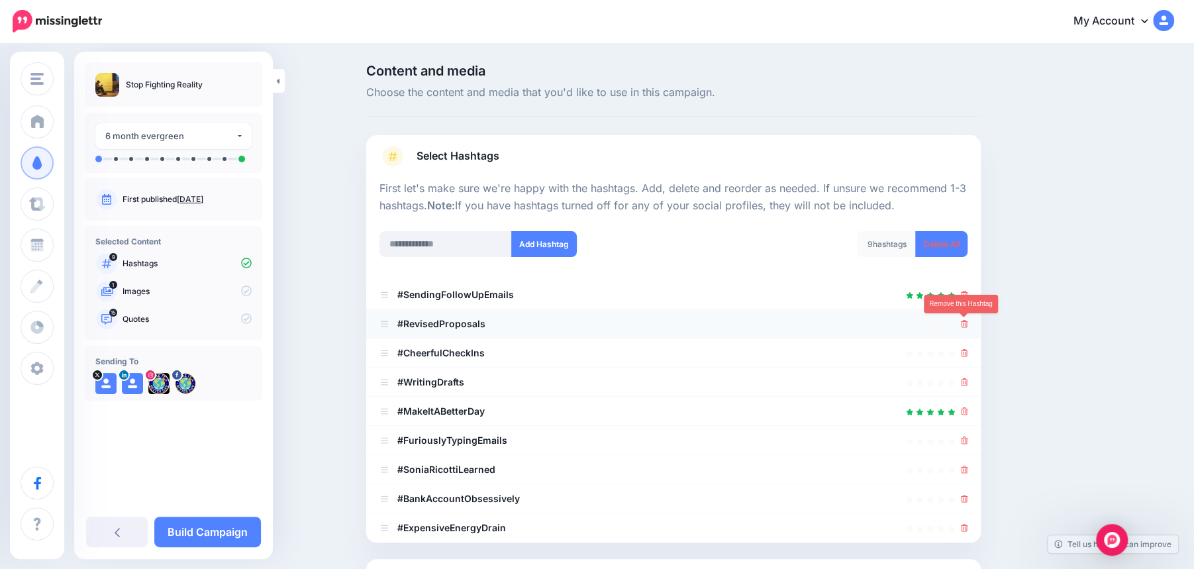
click at [964, 326] on icon at bounding box center [964, 324] width 7 height 8
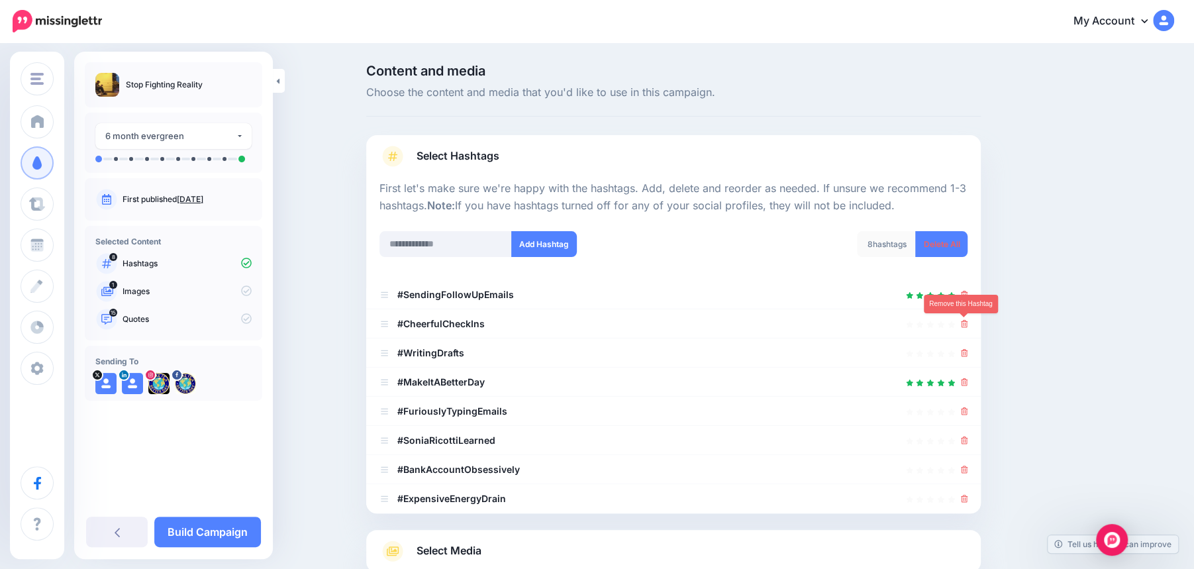
click at [964, 326] on icon at bounding box center [964, 324] width 7 height 8
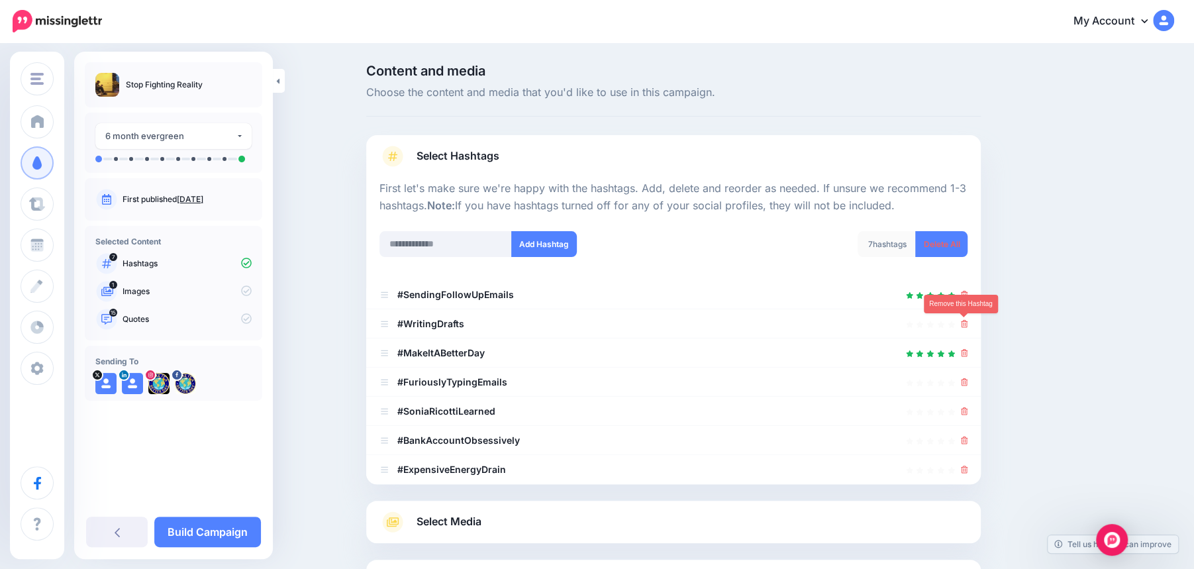
click at [964, 326] on icon at bounding box center [964, 324] width 7 height 8
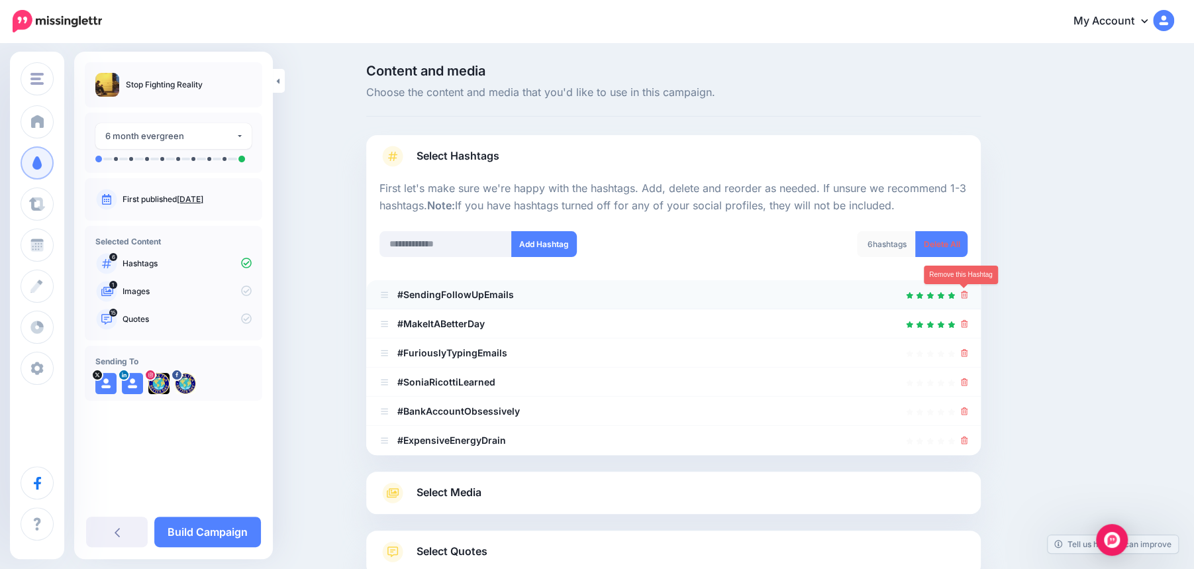
click at [962, 294] on icon at bounding box center [964, 295] width 7 height 8
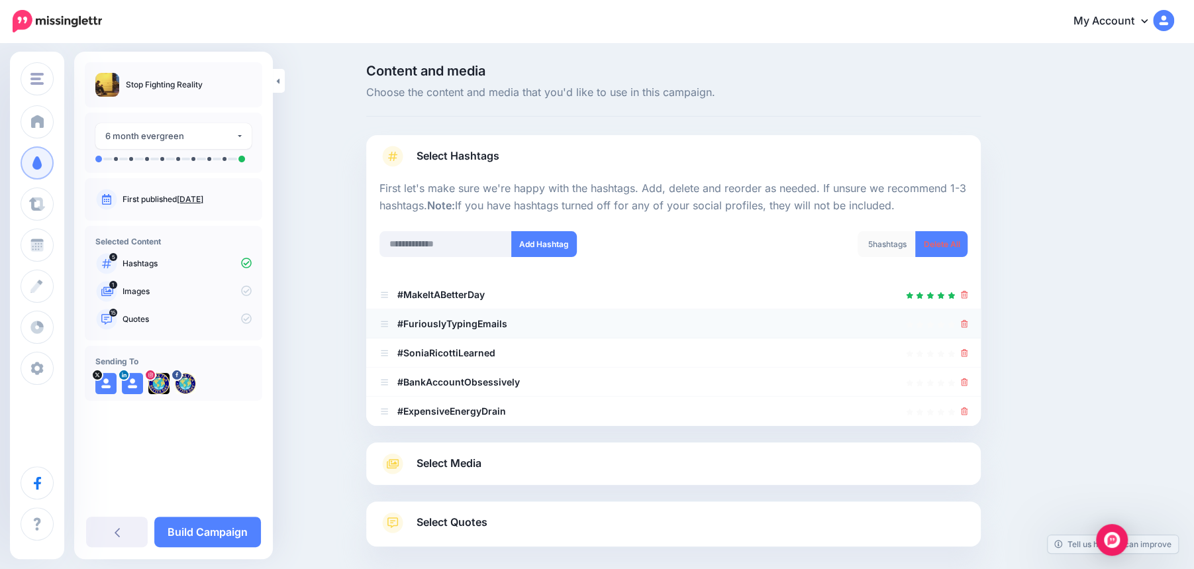
click at [968, 319] on li "#FuriouslyTypingEmails" at bounding box center [673, 323] width 615 height 29
click at [966, 323] on icon at bounding box center [964, 324] width 7 height 8
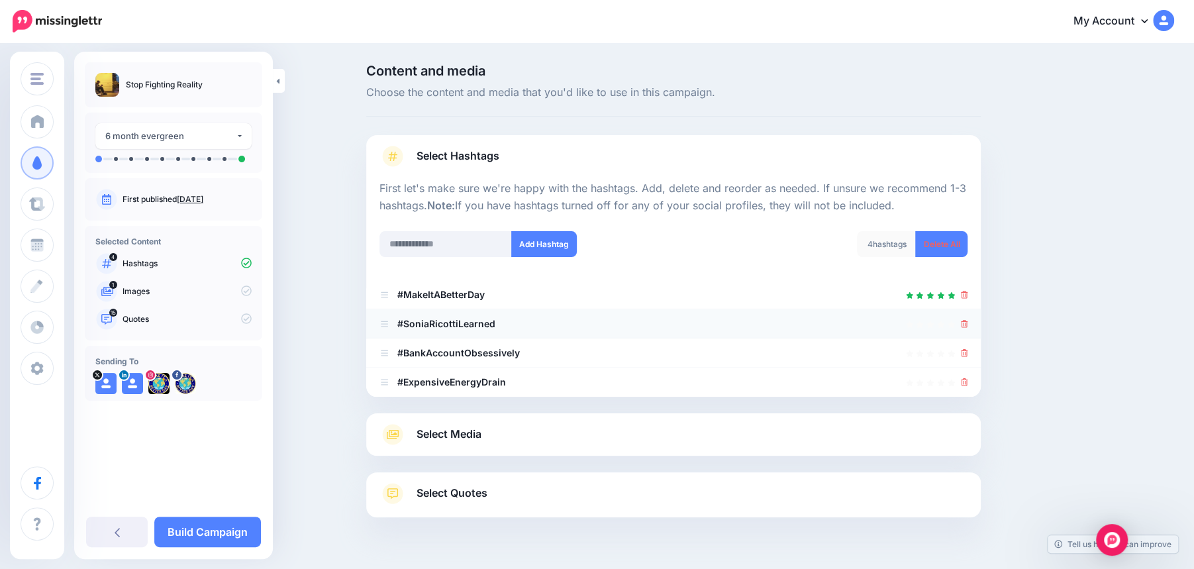
click at [968, 327] on li "#SoniaRicottiLearned" at bounding box center [673, 323] width 615 height 29
click at [961, 327] on link at bounding box center [964, 323] width 7 height 11
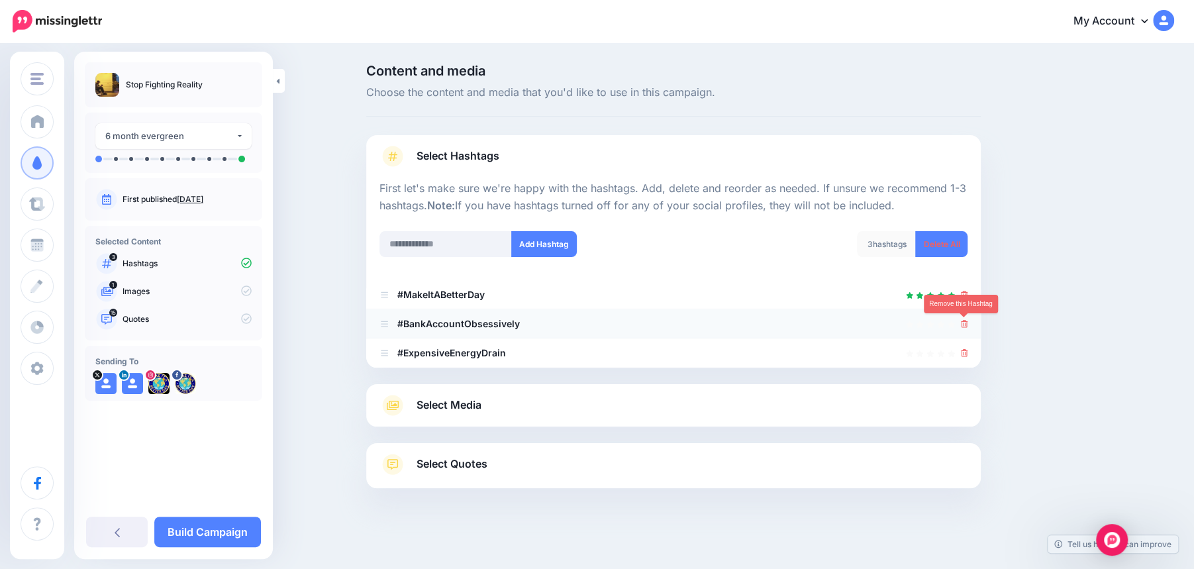
click at [962, 325] on icon at bounding box center [964, 324] width 7 height 8
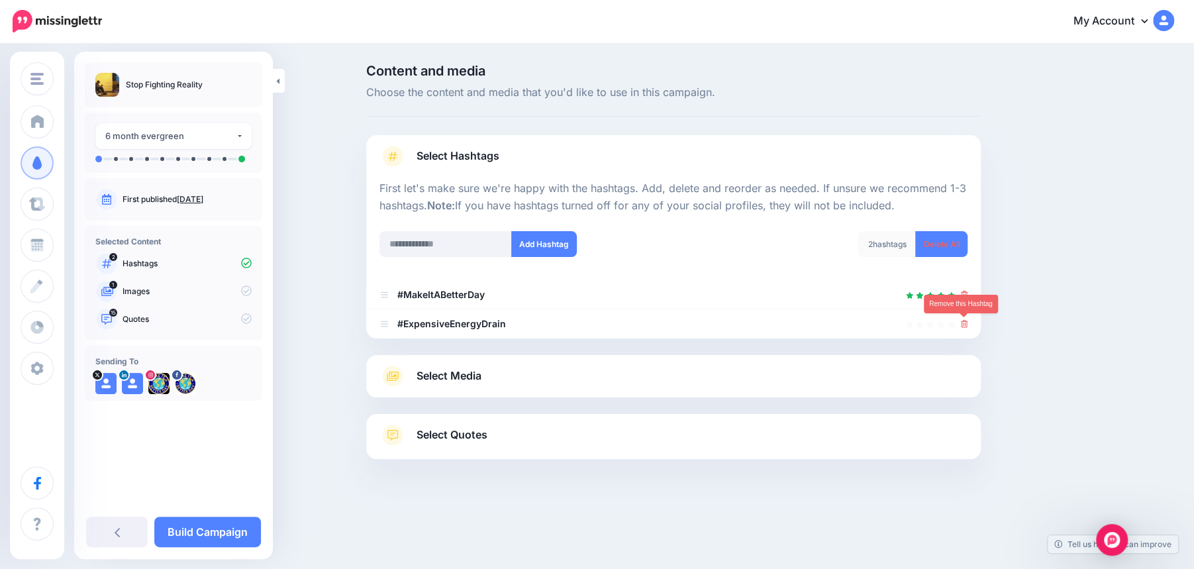
click at [962, 325] on icon at bounding box center [964, 324] width 7 height 8
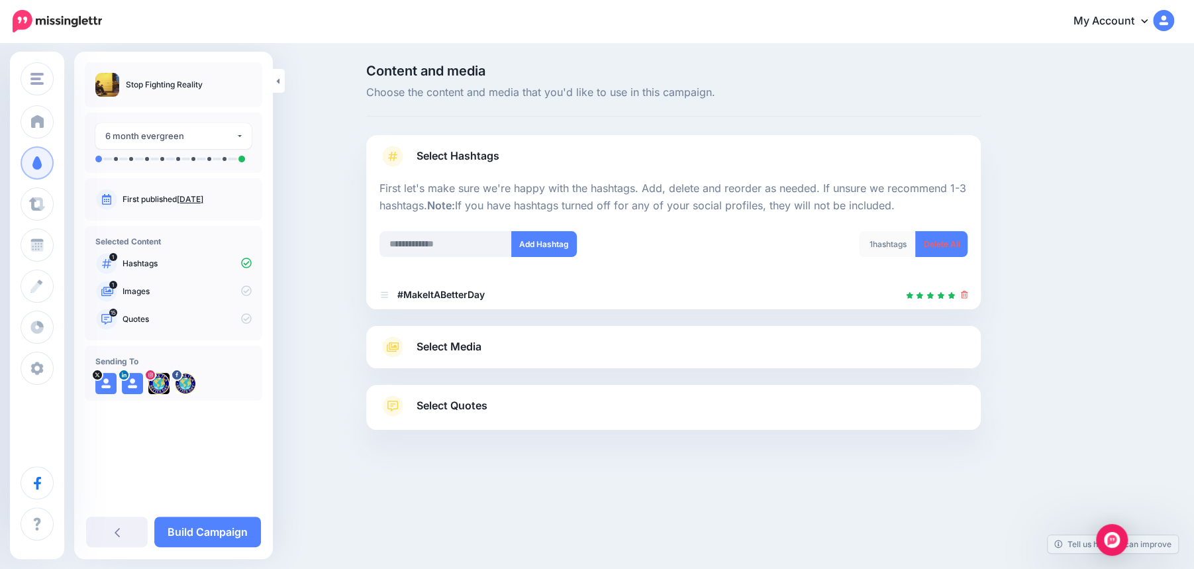
click at [645, 340] on link "Select Media" at bounding box center [674, 346] width 588 height 21
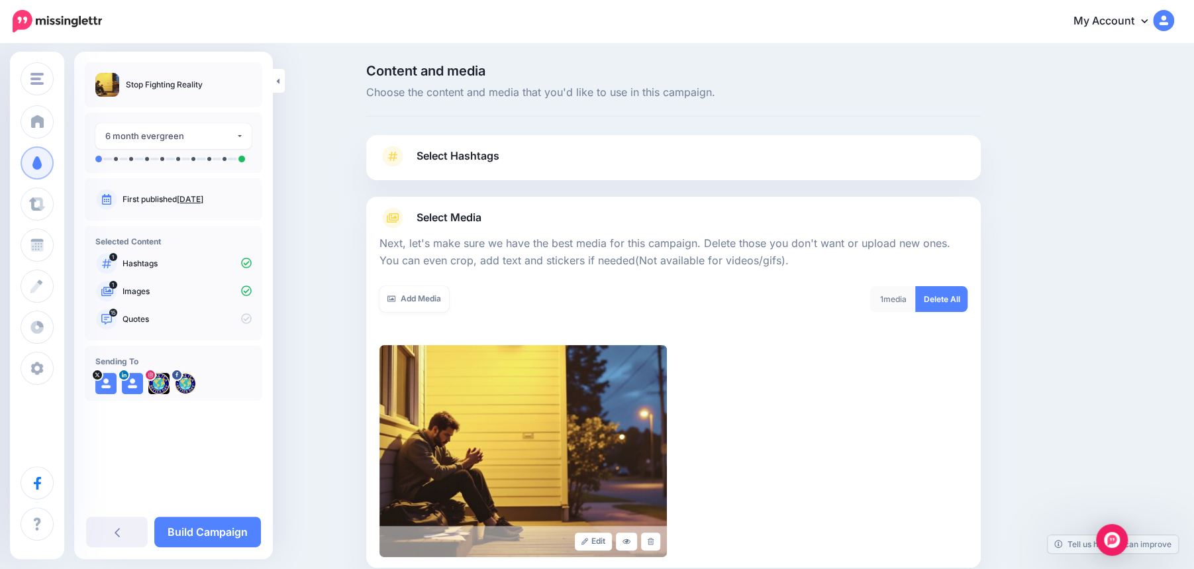
click at [444, 161] on span "Select Hashtags" at bounding box center [458, 156] width 83 height 18
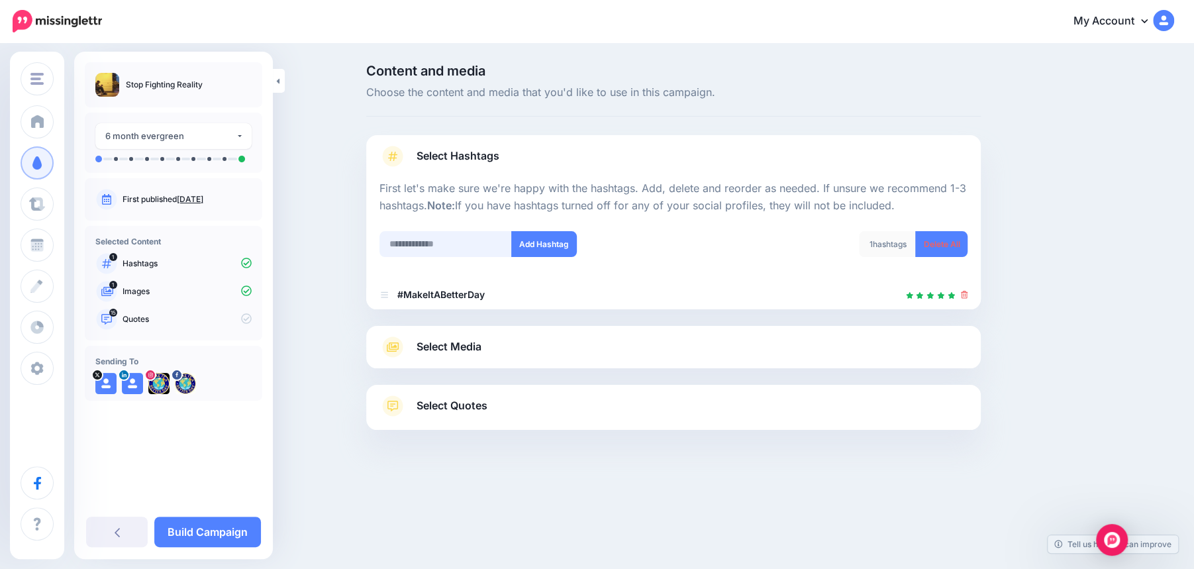
click at [412, 246] on input "text" at bounding box center [446, 244] width 132 height 26
type input "*******"
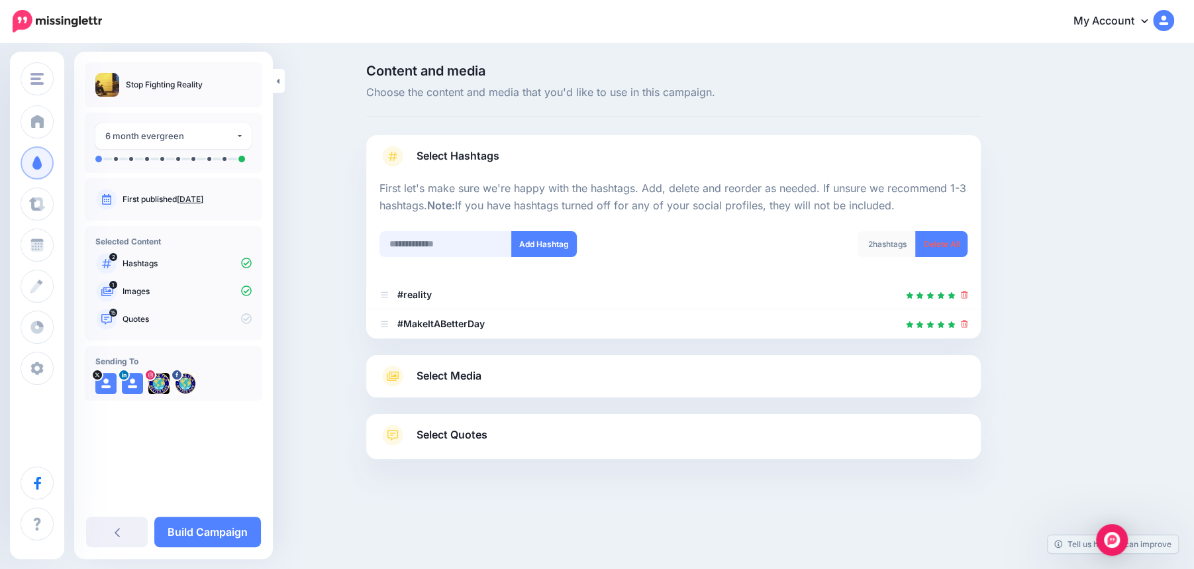
scroll to position [19, 0]
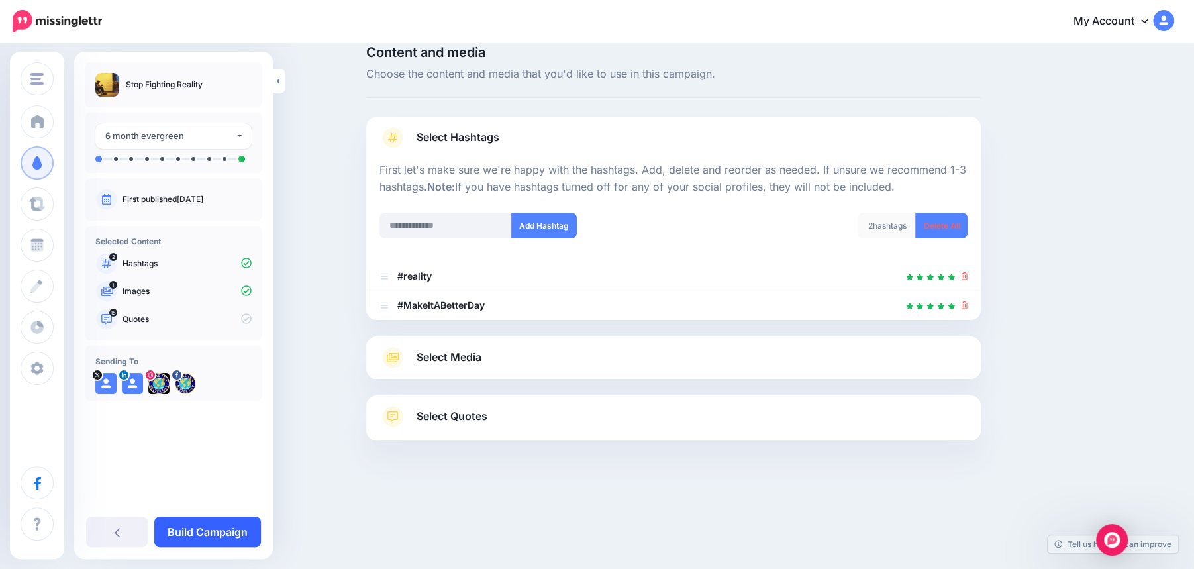
click at [225, 528] on link "Build Campaign" at bounding box center [207, 532] width 107 height 30
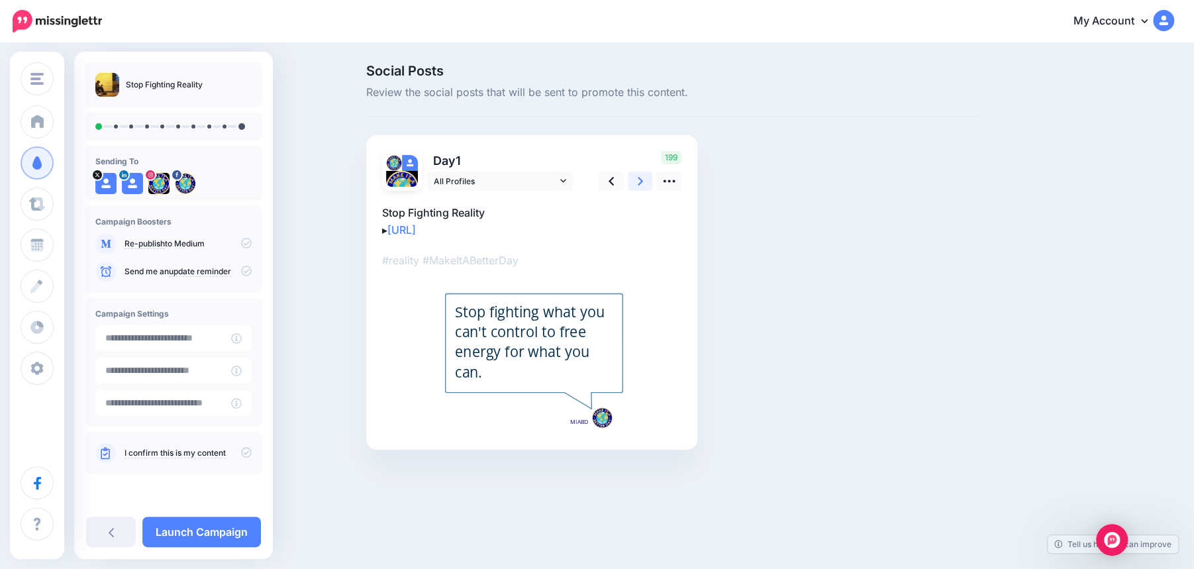
click at [643, 180] on link at bounding box center [640, 181] width 25 height 19
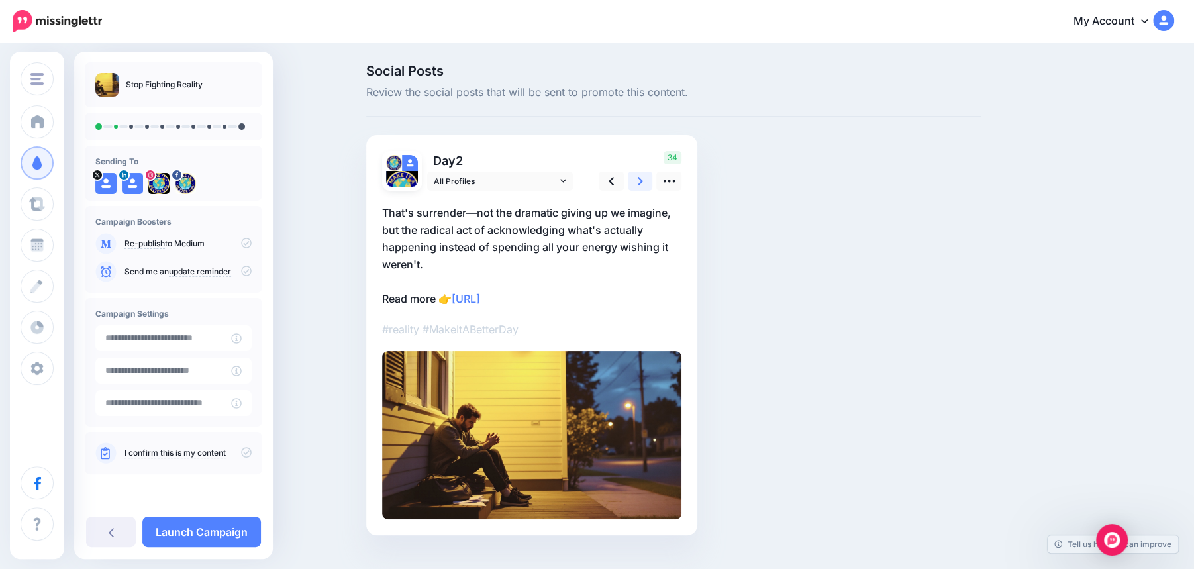
click at [643, 180] on link at bounding box center [640, 181] width 25 height 19
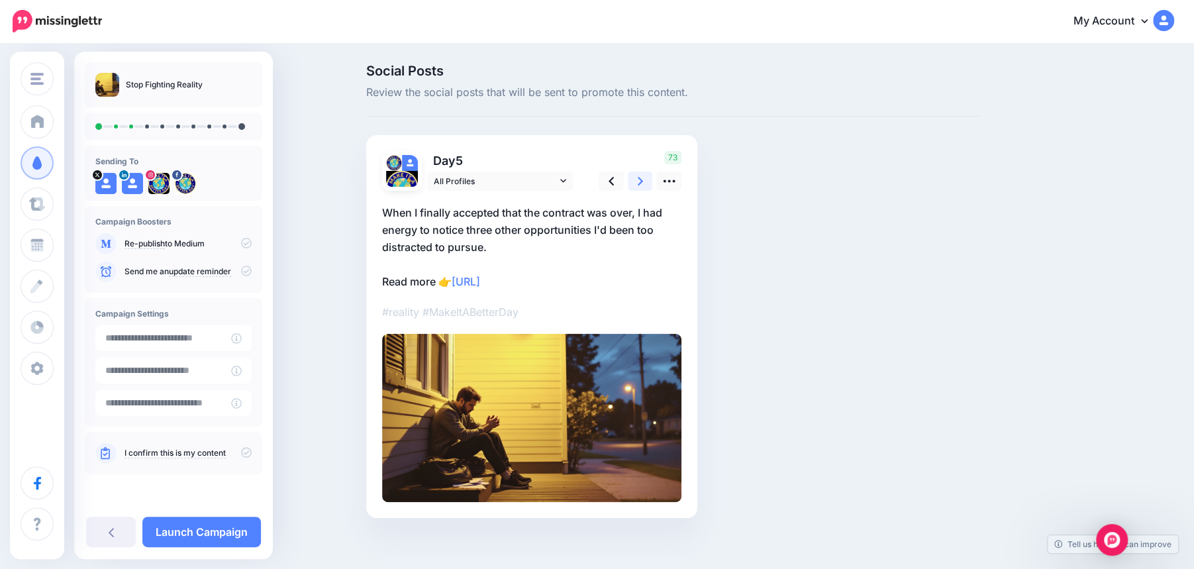
click at [643, 180] on link at bounding box center [640, 181] width 25 height 19
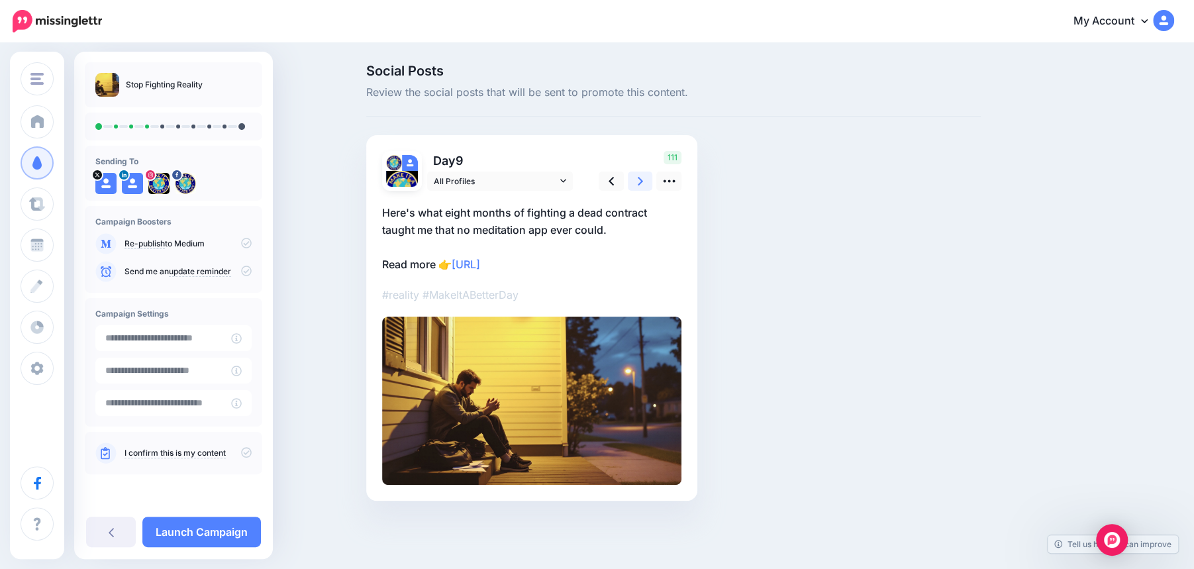
click at [643, 180] on link at bounding box center [640, 181] width 25 height 19
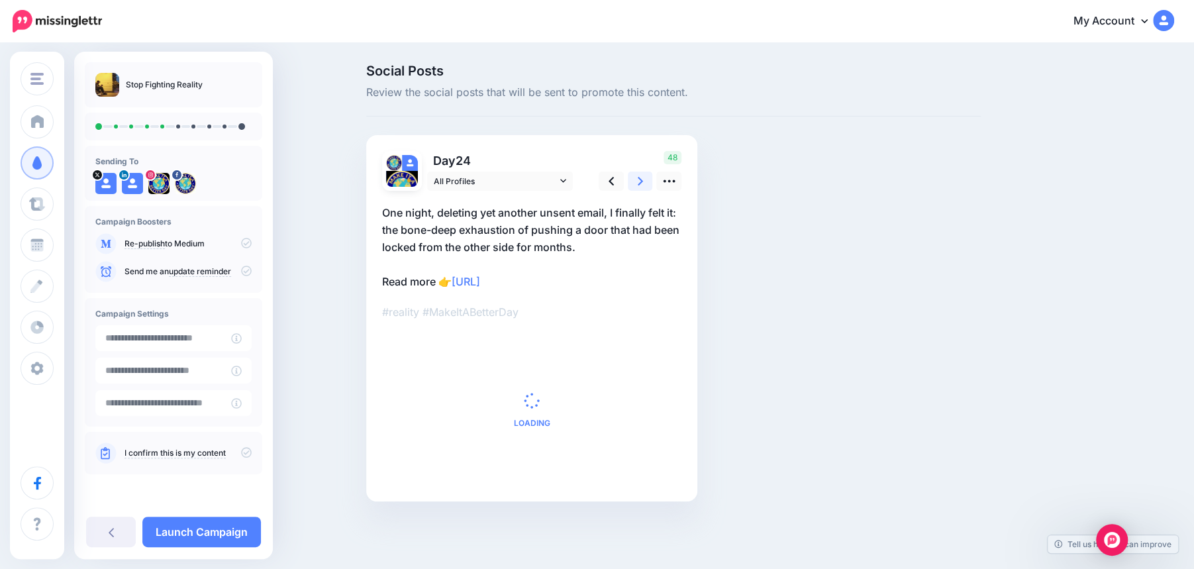
click at [643, 180] on link at bounding box center [640, 181] width 25 height 19
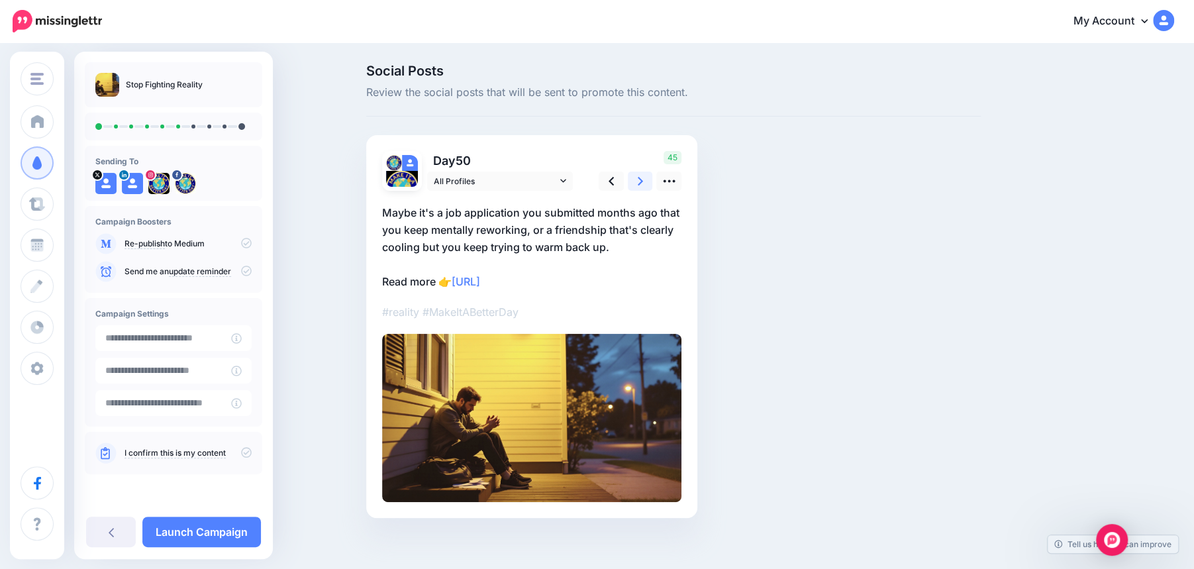
click at [643, 180] on link at bounding box center [640, 181] width 25 height 19
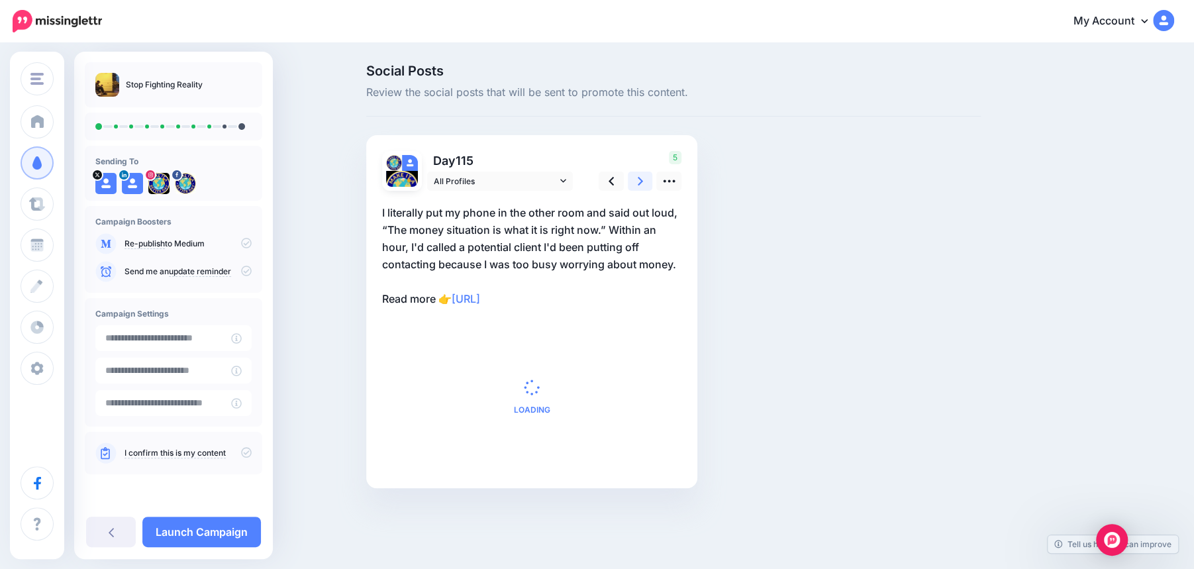
click at [643, 180] on link at bounding box center [640, 181] width 25 height 19
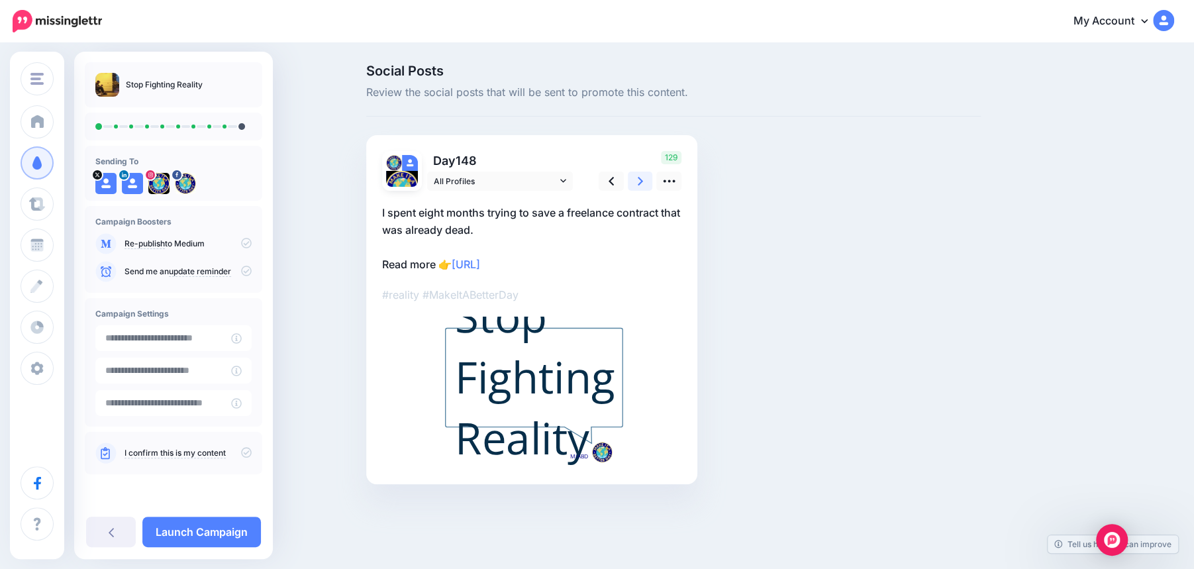
click at [643, 180] on link at bounding box center [640, 181] width 25 height 19
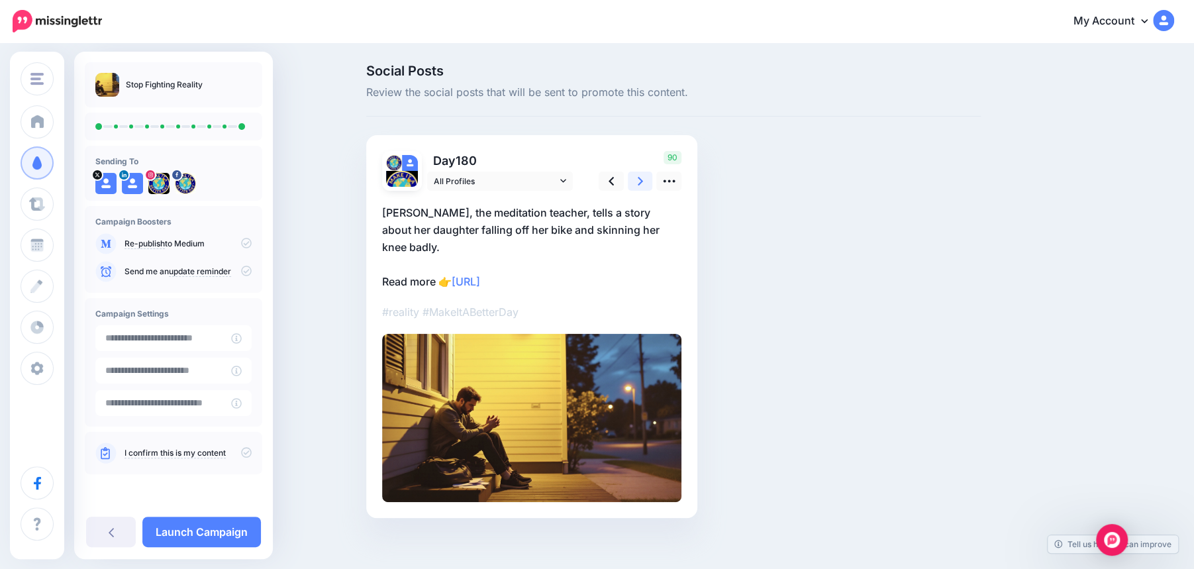
click at [643, 180] on link at bounding box center [640, 181] width 25 height 19
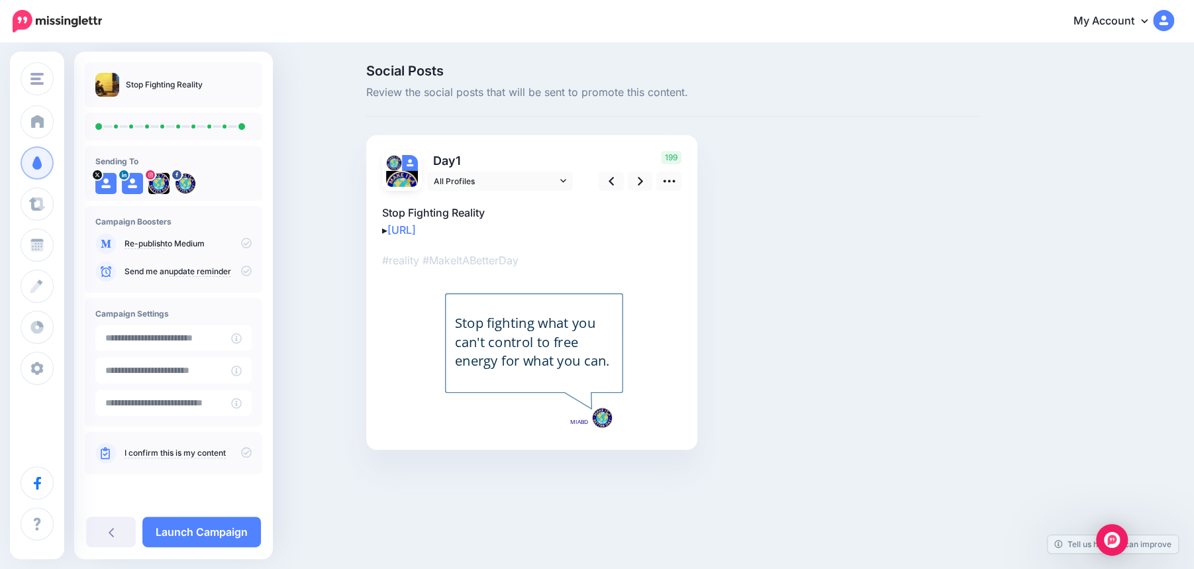
click at [249, 455] on icon at bounding box center [246, 452] width 11 height 11
click at [196, 527] on link "Launch Campaign" at bounding box center [201, 532] width 119 height 30
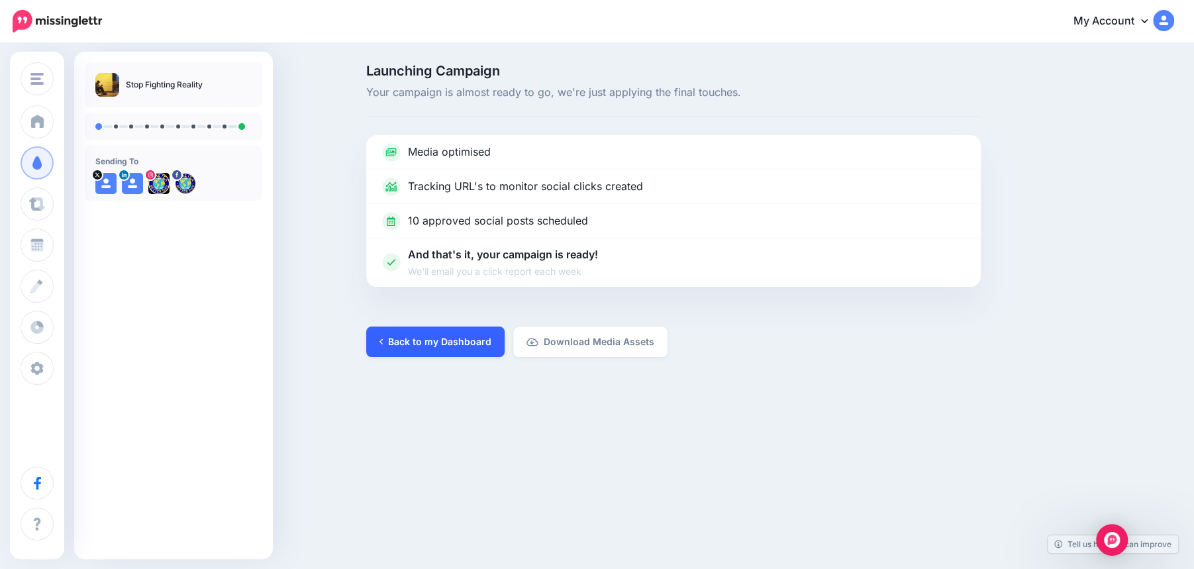
click at [417, 340] on link "Back to my Dashboard" at bounding box center [435, 342] width 138 height 30
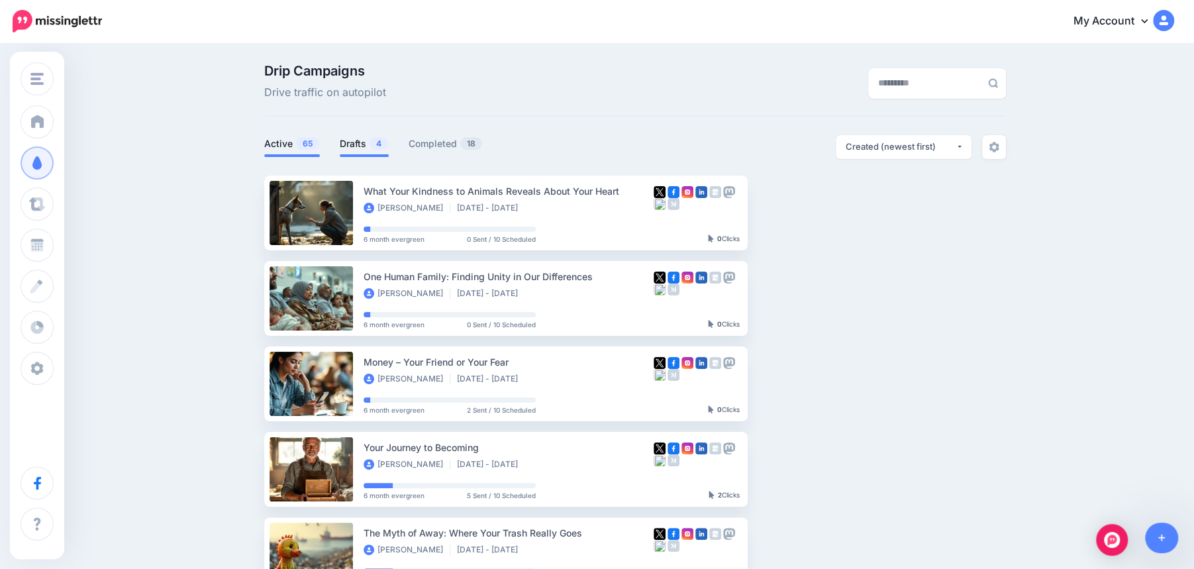
click at [359, 142] on link "Drafts 4" at bounding box center [364, 144] width 49 height 16
click at [353, 140] on link "Drafts 4" at bounding box center [364, 144] width 49 height 16
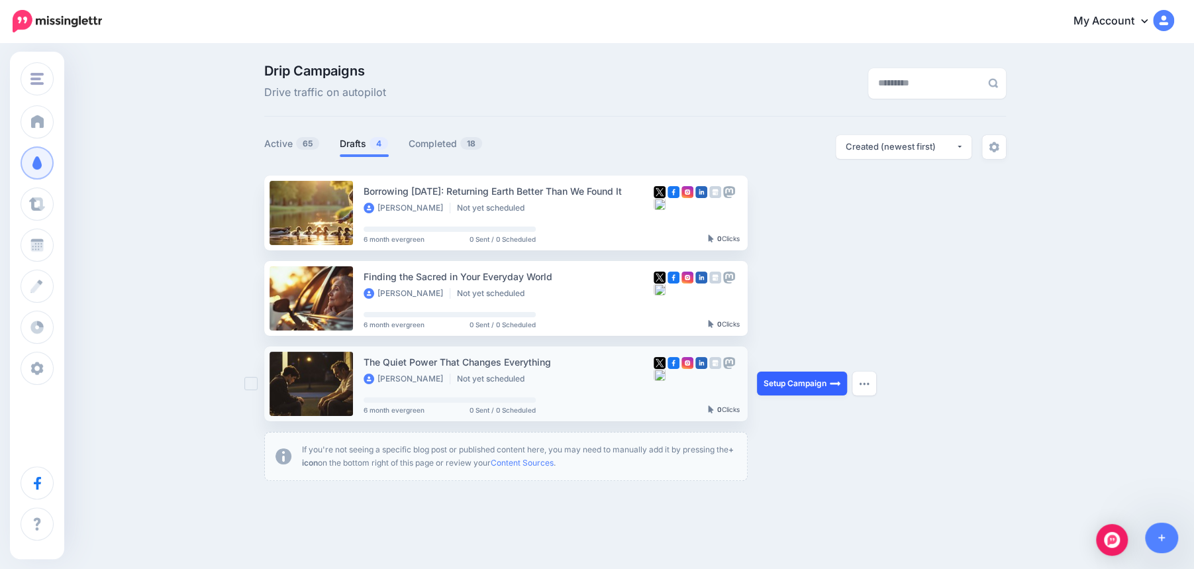
click at [805, 380] on link "Setup Campaign" at bounding box center [802, 384] width 90 height 24
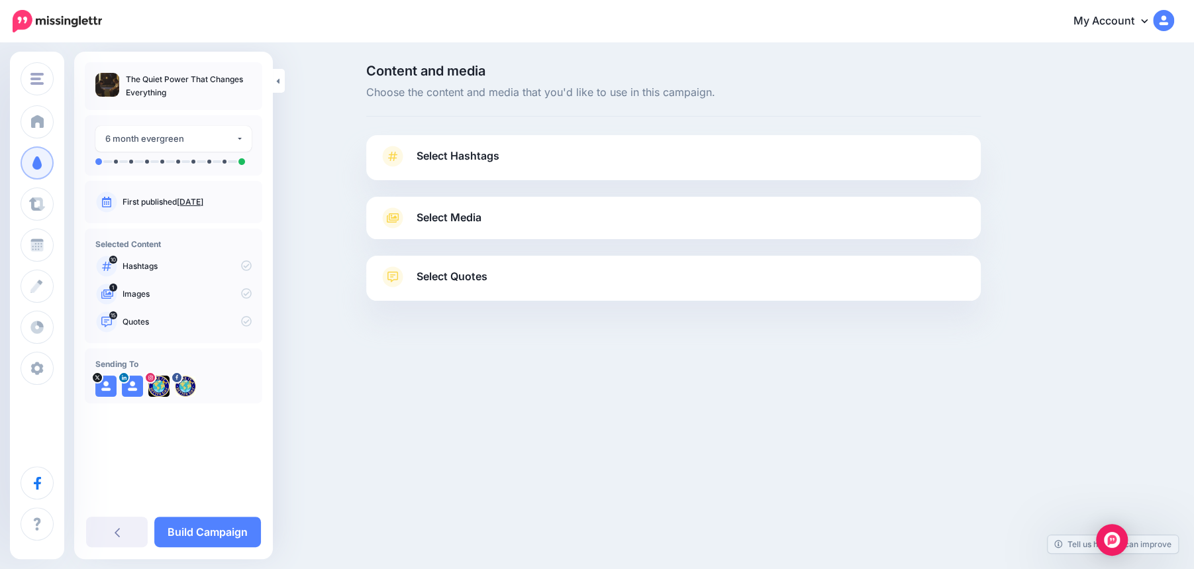
click at [738, 152] on link "Select Hashtags" at bounding box center [674, 163] width 588 height 34
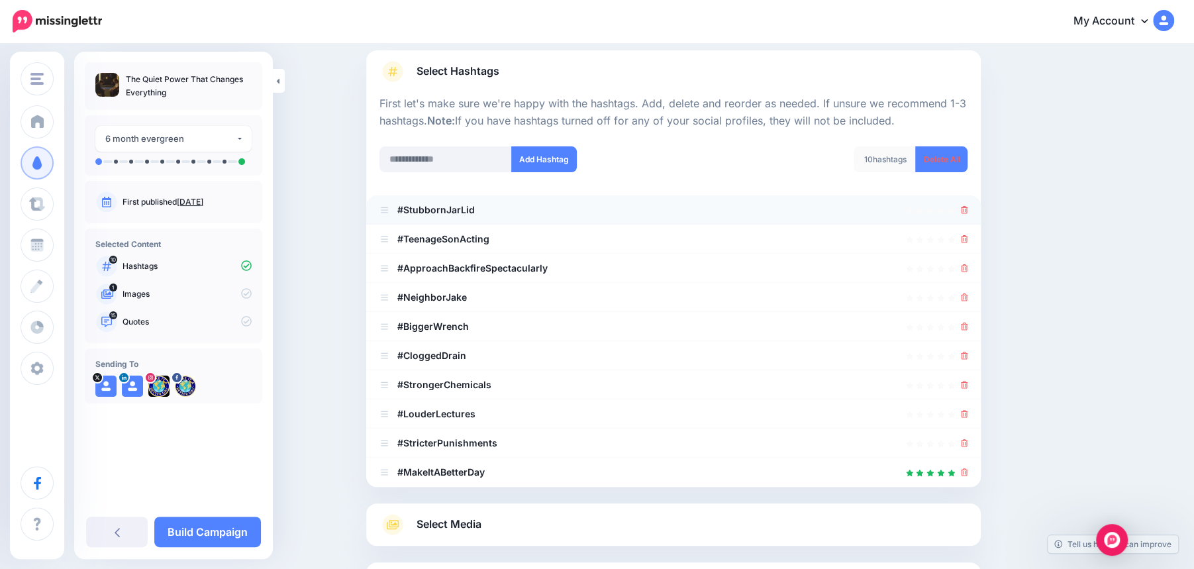
scroll to position [86, 0]
click at [966, 209] on icon at bounding box center [964, 209] width 7 height 8
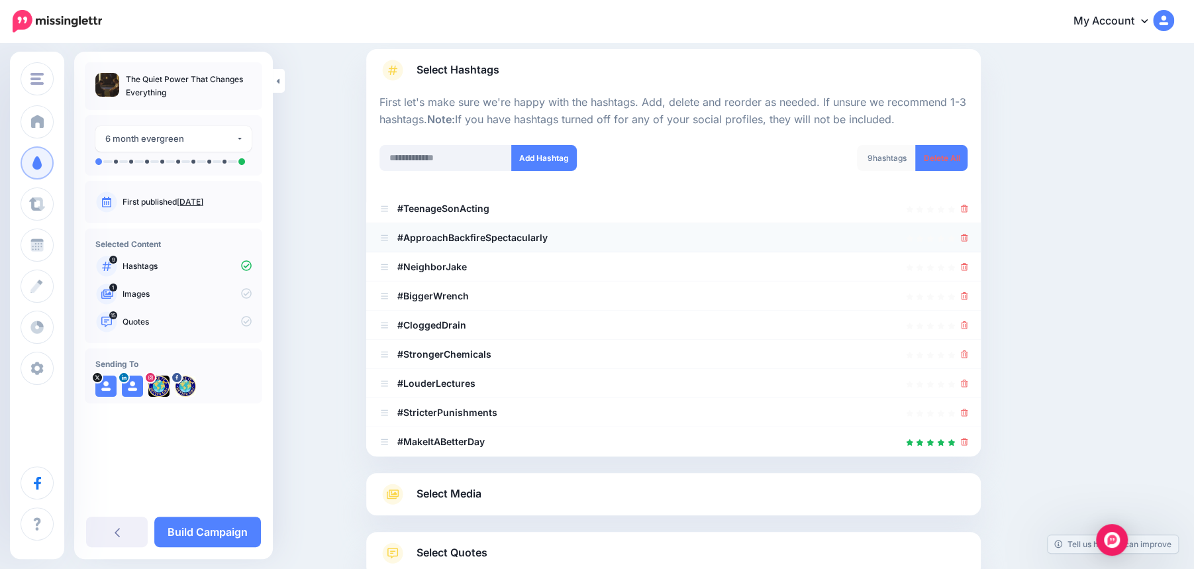
click at [966, 225] on li "#ApproachBackfireSpectacularly" at bounding box center [673, 237] width 615 height 29
click at [962, 407] on link at bounding box center [964, 412] width 7 height 11
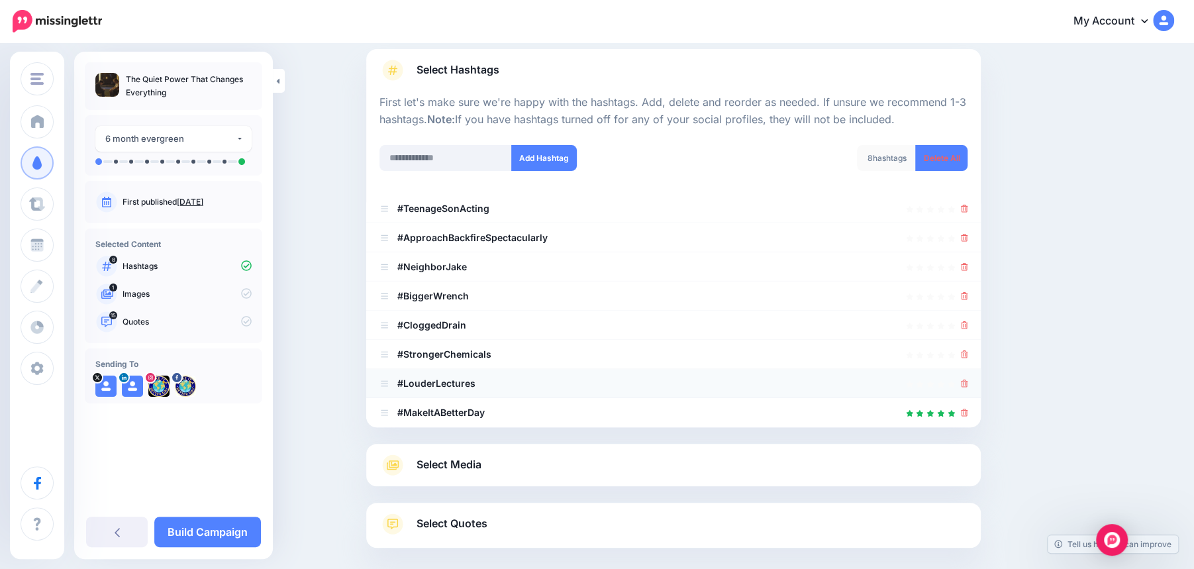
click at [965, 380] on icon at bounding box center [964, 384] width 7 height 8
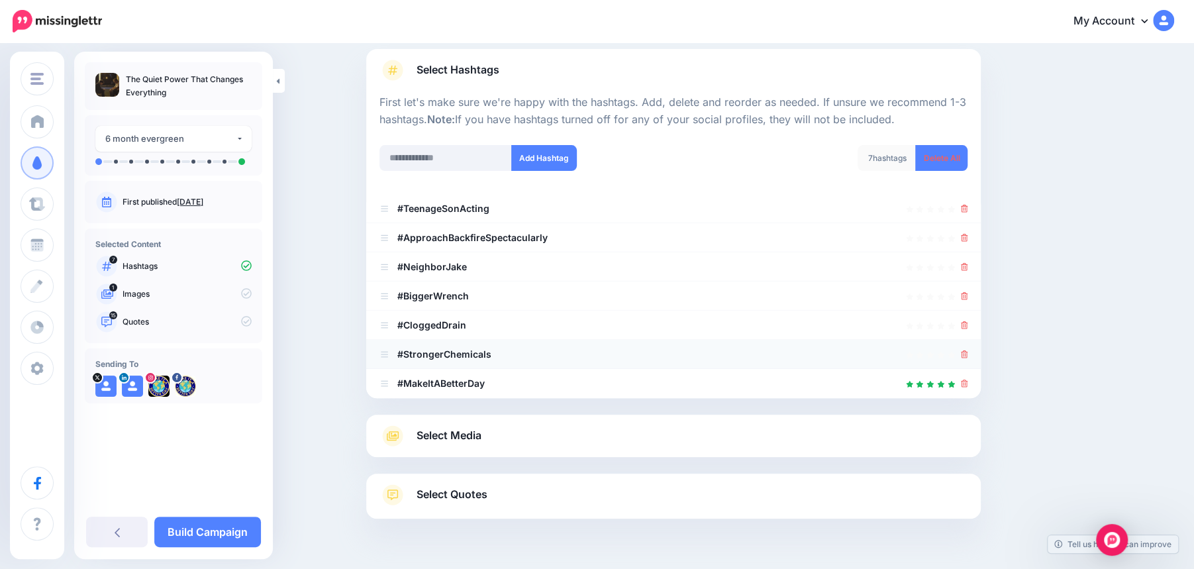
click at [965, 350] on icon at bounding box center [964, 354] width 7 height 8
click at [964, 332] on div at bounding box center [964, 325] width 7 height 16
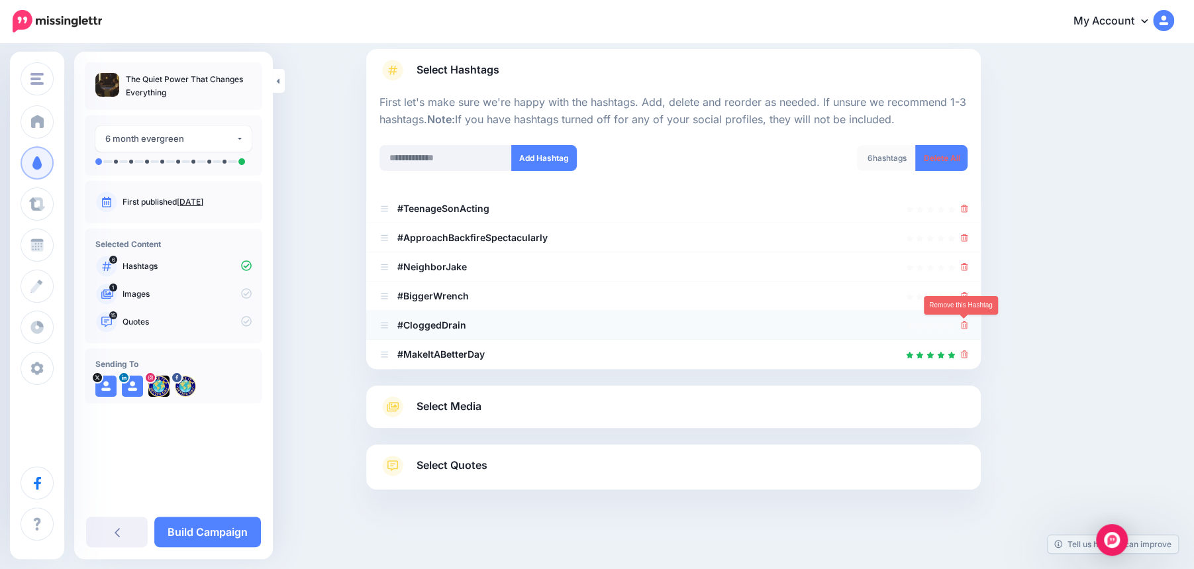
click at [962, 321] on icon at bounding box center [964, 325] width 7 height 8
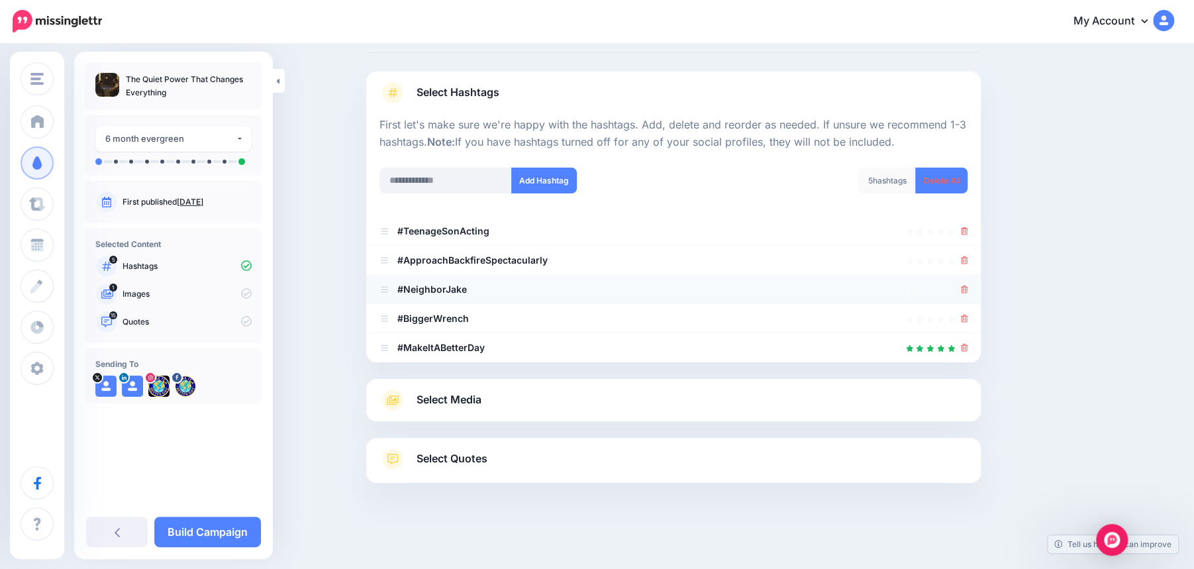
scroll to position [64, 0]
click at [962, 295] on div at bounding box center [964, 289] width 7 height 16
click at [964, 290] on icon at bounding box center [964, 289] width 7 height 8
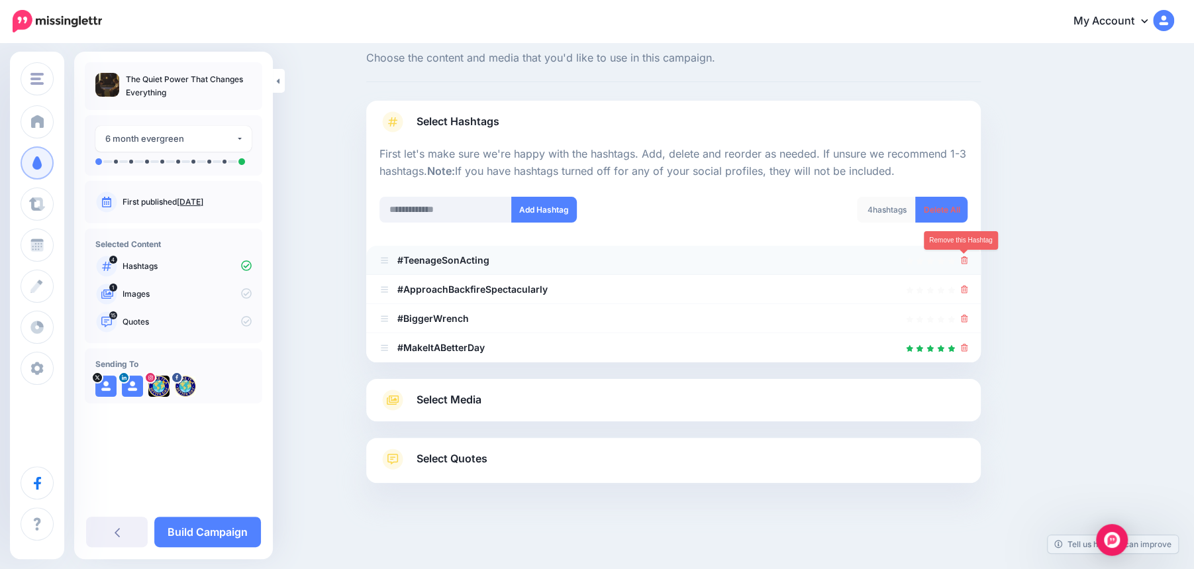
click at [961, 262] on icon at bounding box center [964, 260] width 7 height 8
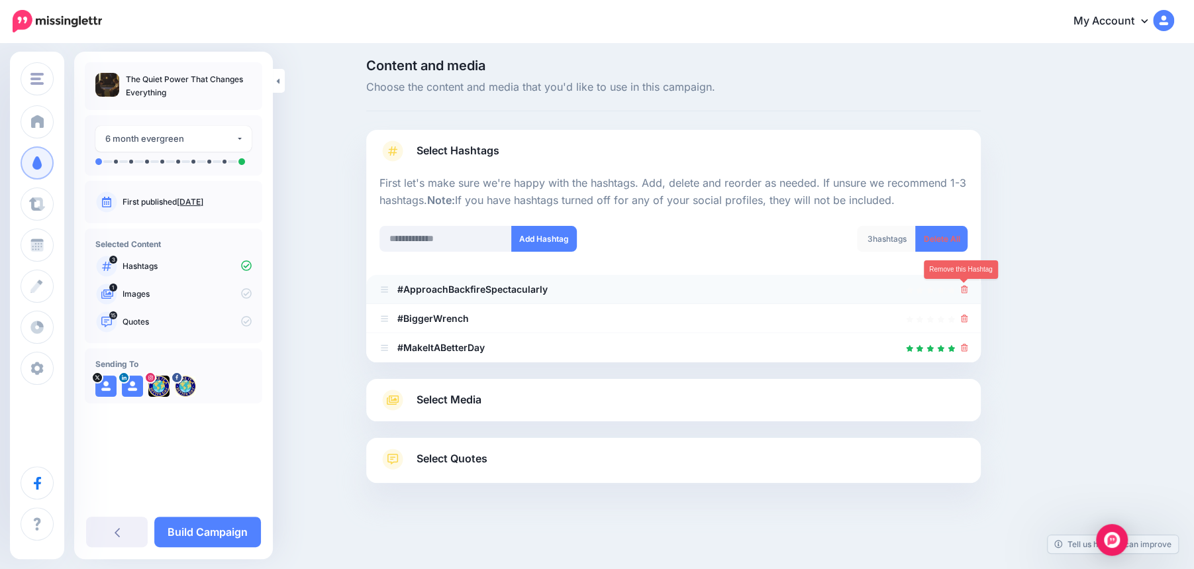
click at [964, 286] on icon at bounding box center [964, 289] width 7 height 8
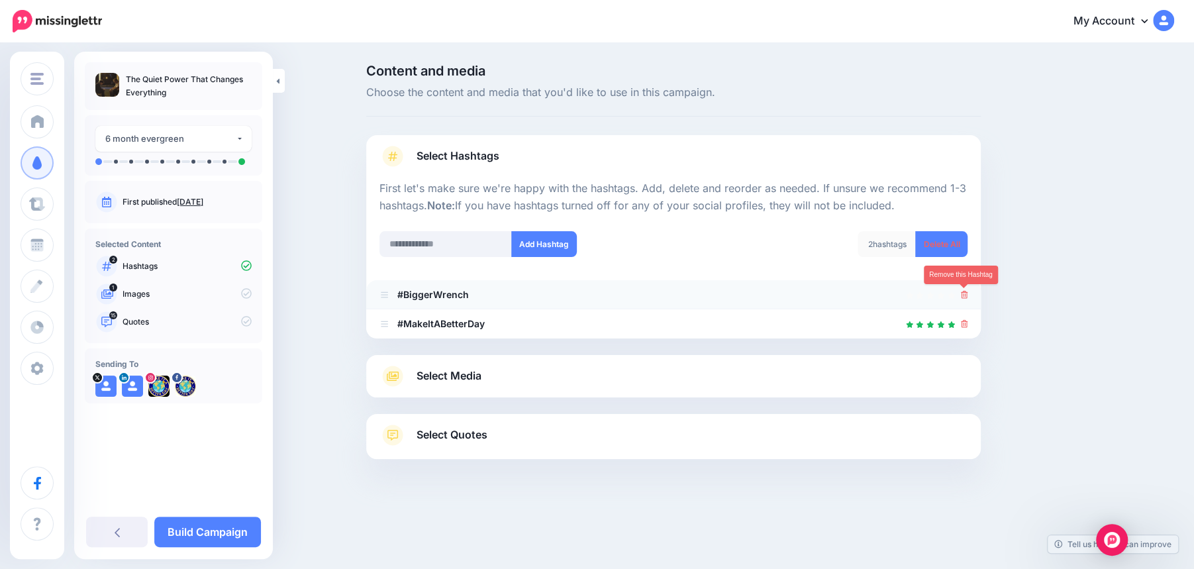
click at [964, 293] on icon at bounding box center [964, 295] width 7 height 8
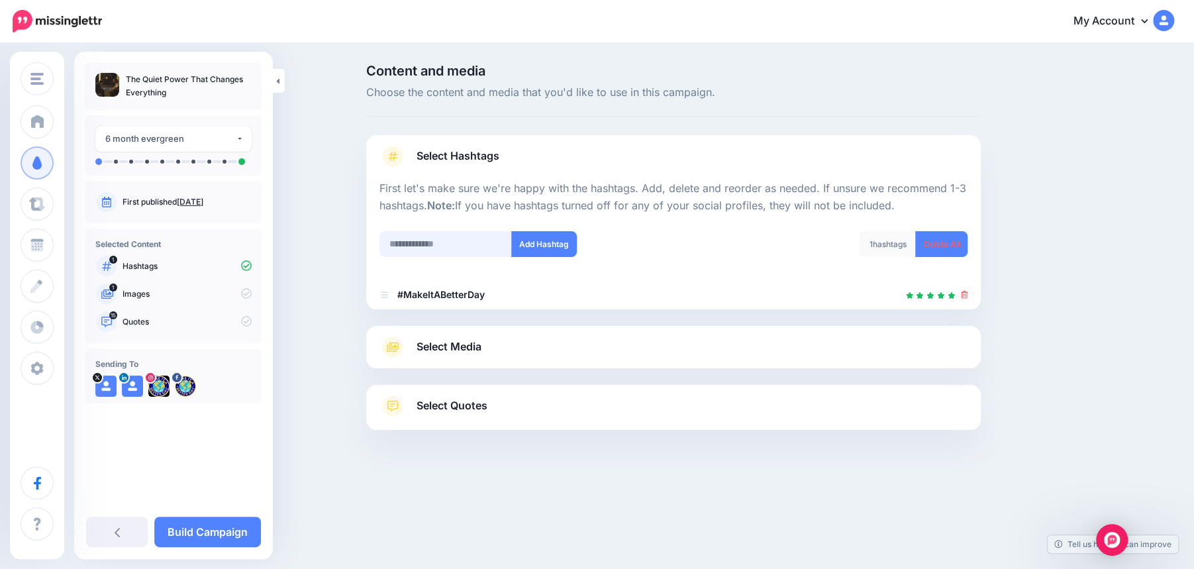
click at [403, 243] on input "text" at bounding box center [446, 244] width 132 height 26
type input "*"
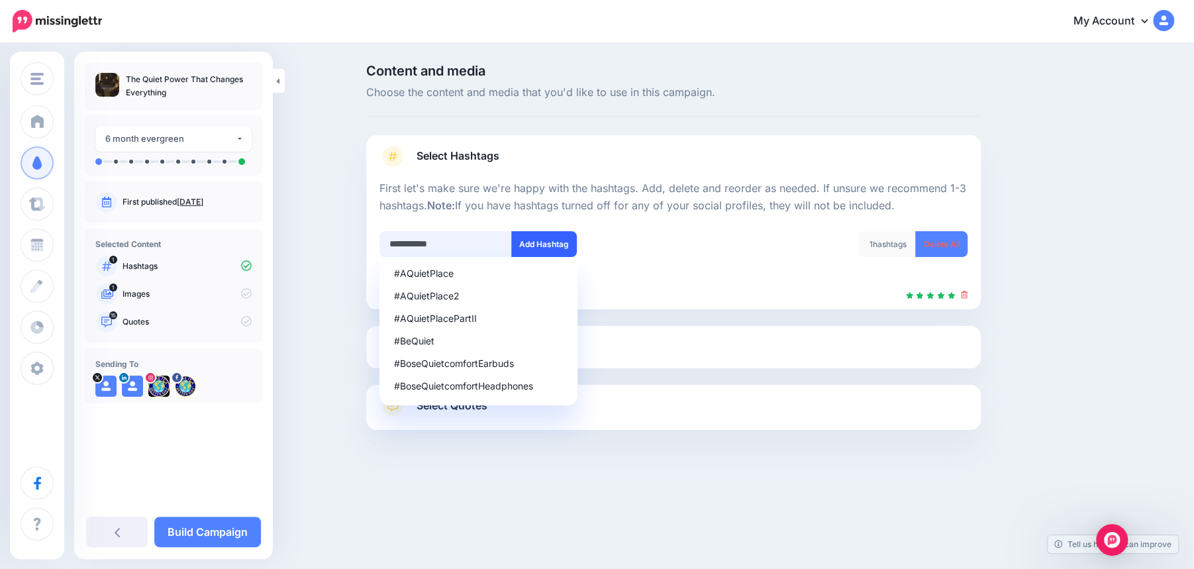
type input "**********"
click at [534, 244] on button "Add Hashtag" at bounding box center [544, 244] width 66 height 26
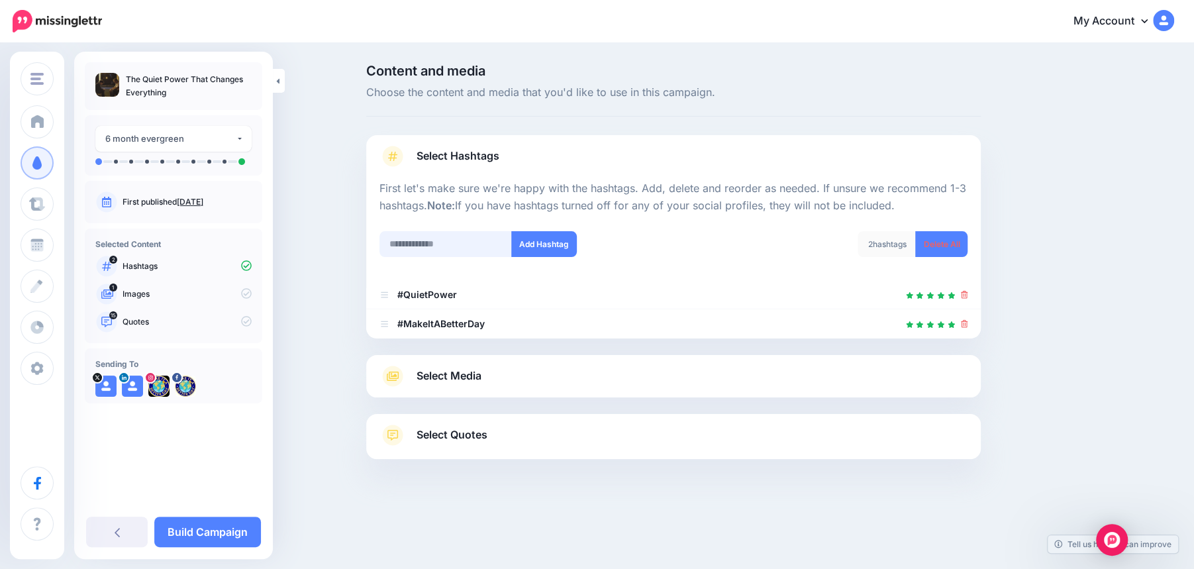
click at [417, 248] on input "text" at bounding box center [446, 244] width 132 height 26
click at [206, 526] on link "Build Campaign" at bounding box center [207, 532] width 107 height 30
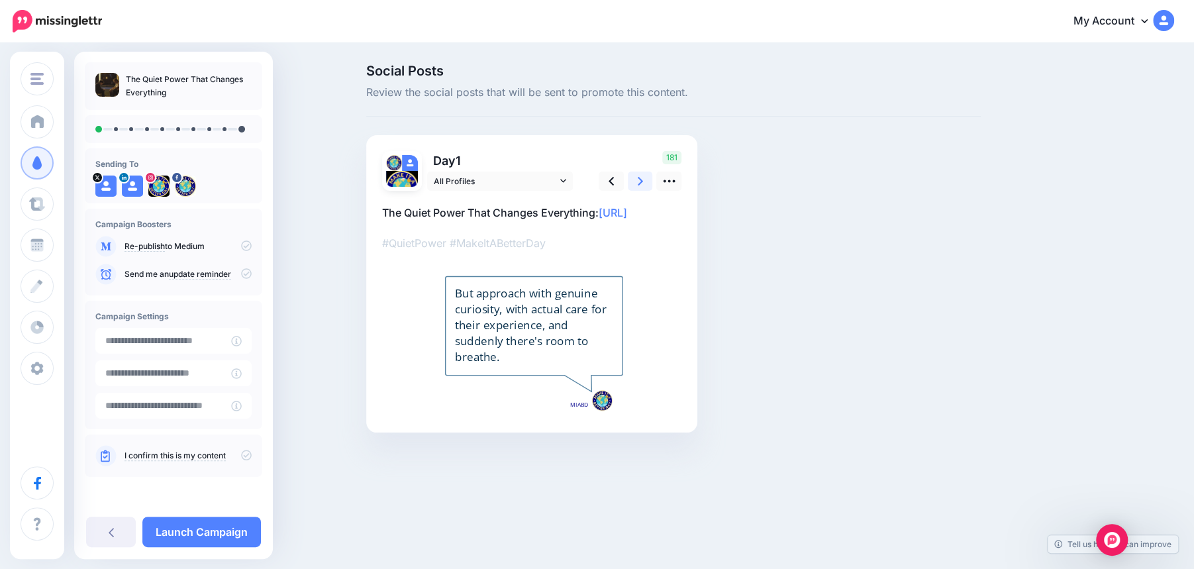
click at [640, 182] on icon at bounding box center [640, 181] width 5 height 9
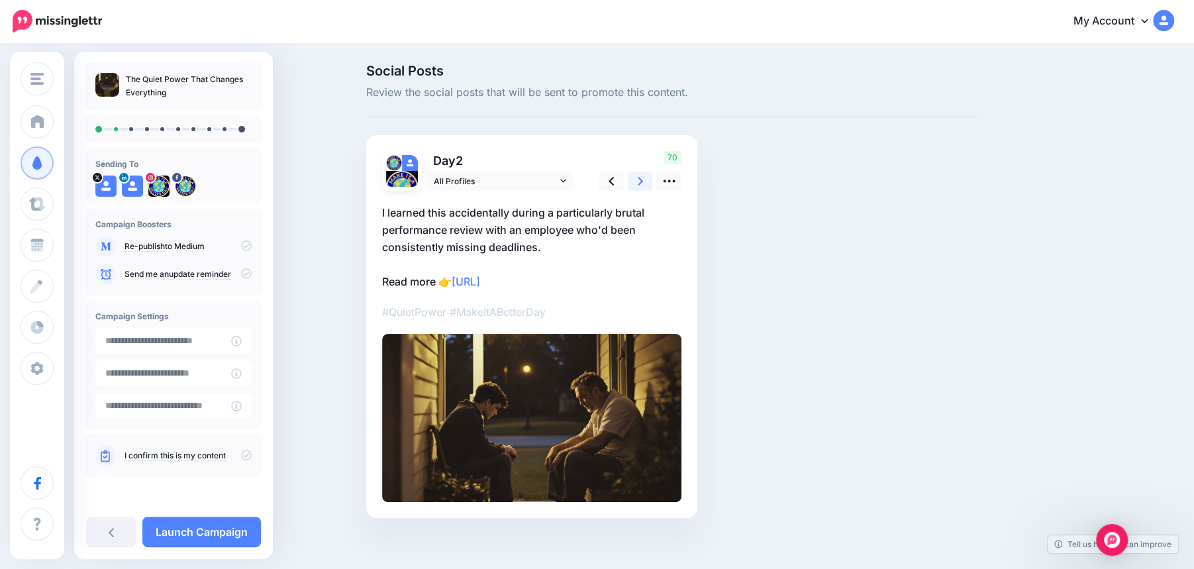
click at [640, 182] on icon at bounding box center [640, 181] width 5 height 9
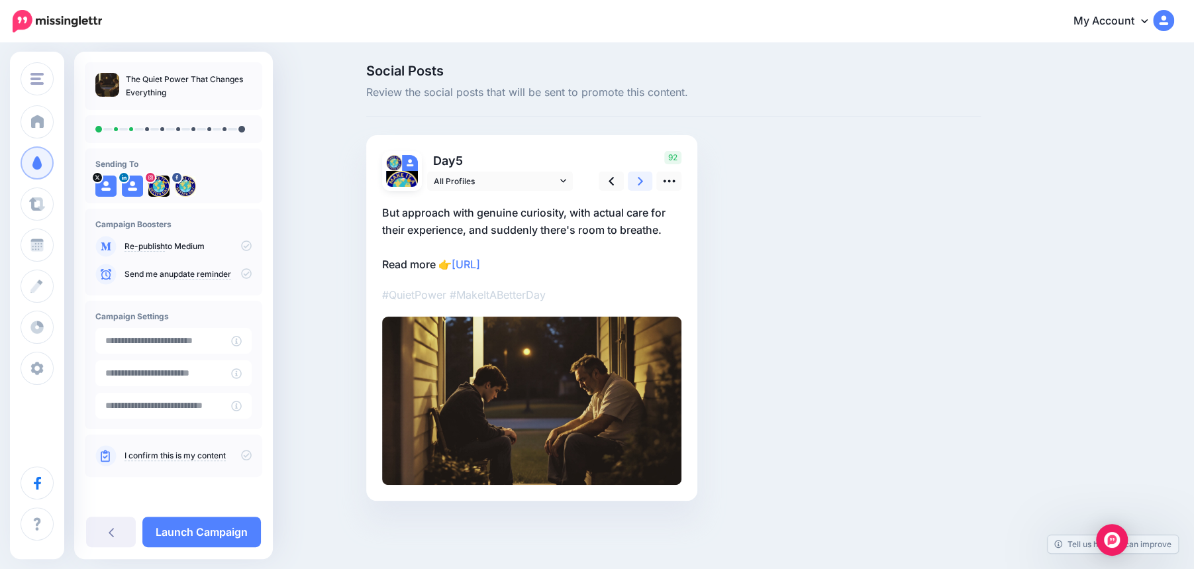
click at [640, 182] on icon at bounding box center [640, 181] width 5 height 9
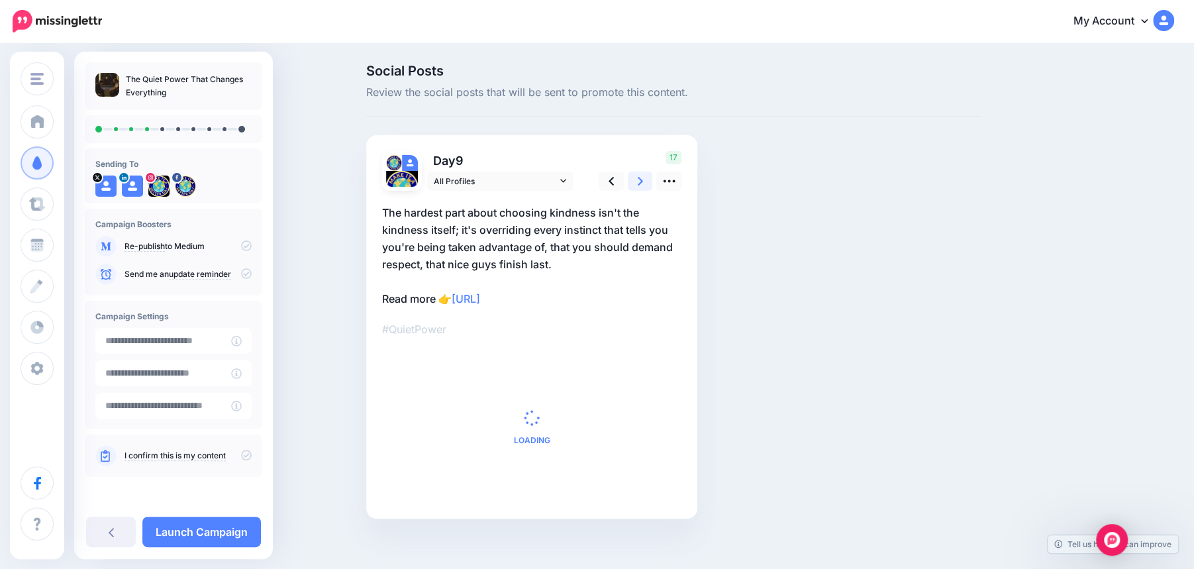
click at [640, 182] on icon at bounding box center [640, 181] width 5 height 9
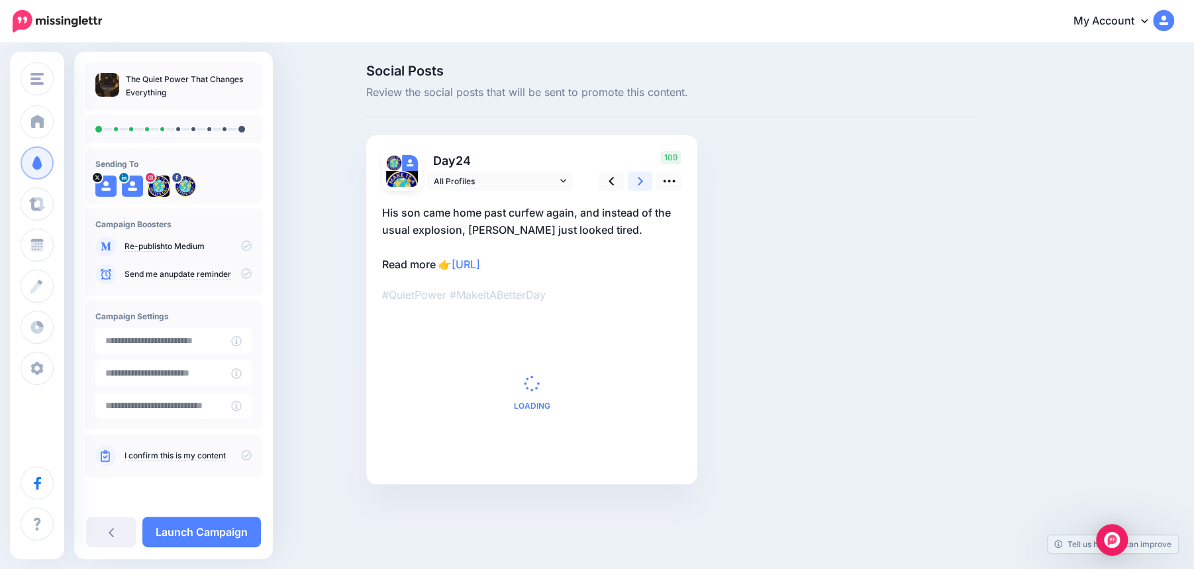
click at [640, 182] on icon at bounding box center [640, 181] width 5 height 9
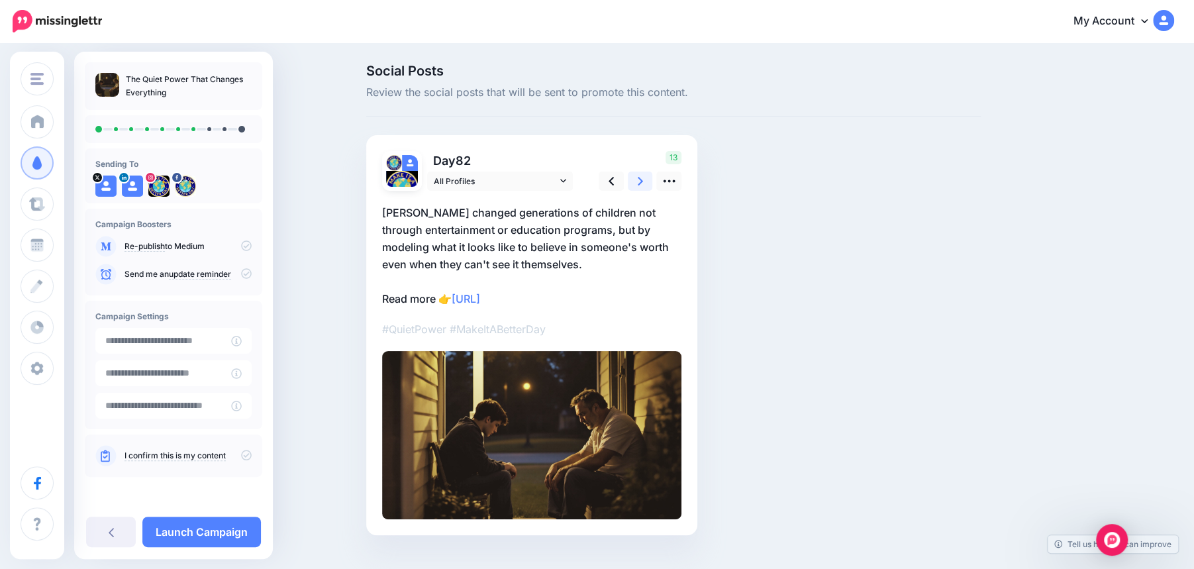
click at [640, 182] on icon at bounding box center [640, 181] width 5 height 9
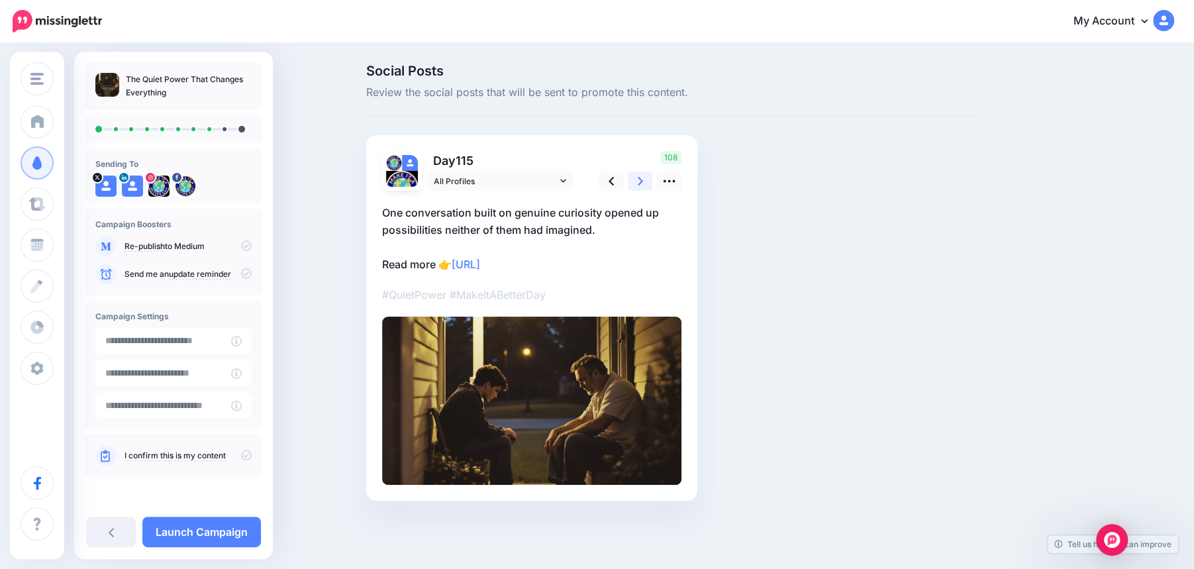
click at [640, 182] on icon at bounding box center [640, 181] width 5 height 9
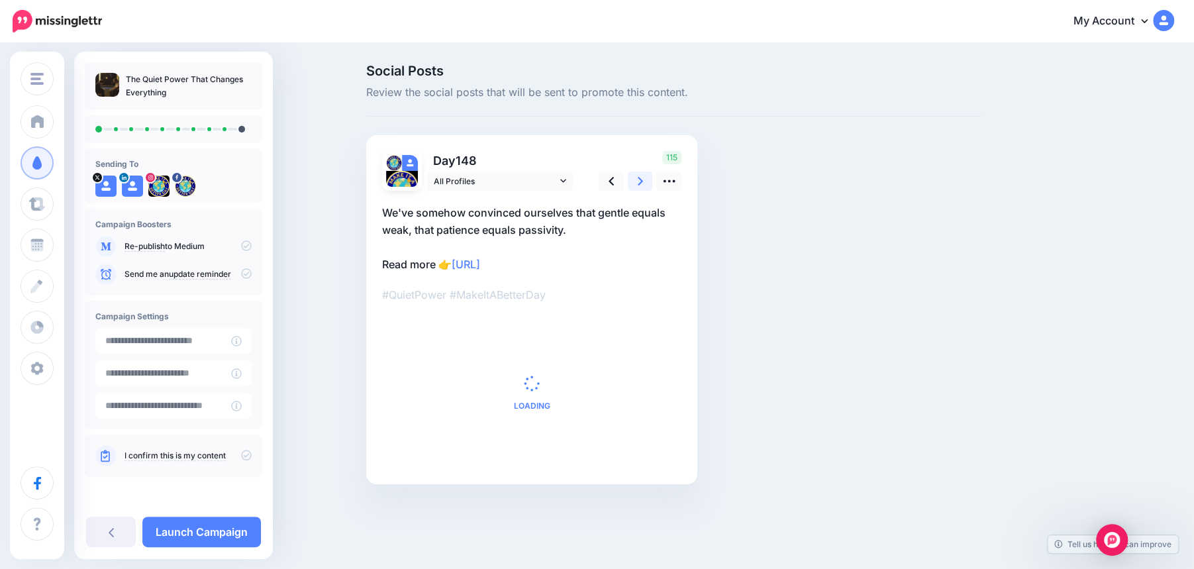
click at [640, 182] on icon at bounding box center [640, 181] width 5 height 9
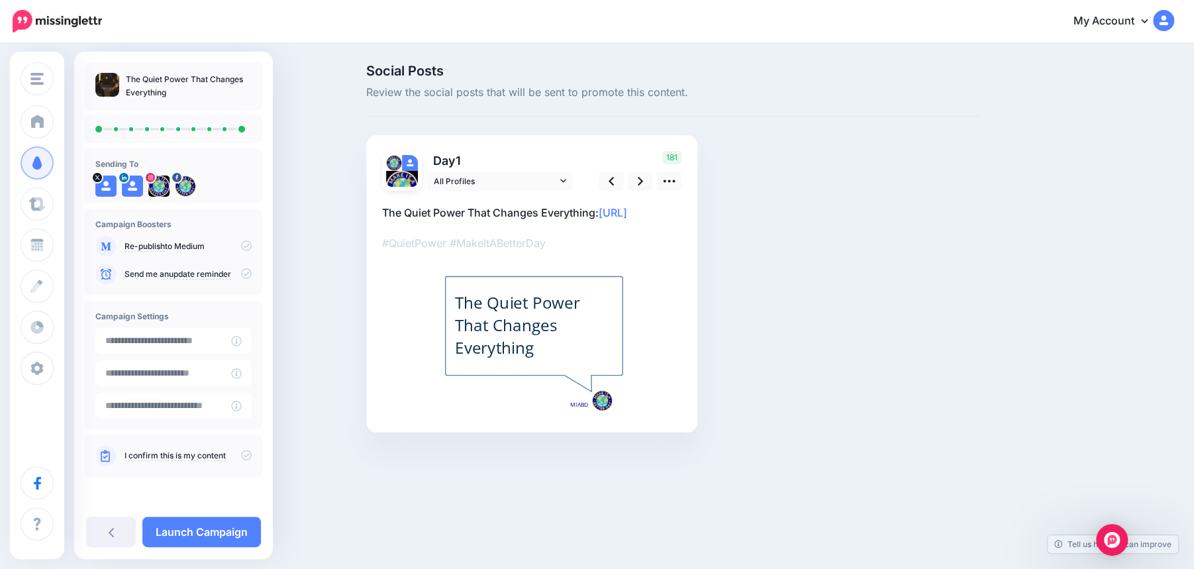
click at [248, 458] on icon at bounding box center [246, 455] width 11 height 11
click at [201, 533] on link "Launch Campaign" at bounding box center [201, 532] width 119 height 30
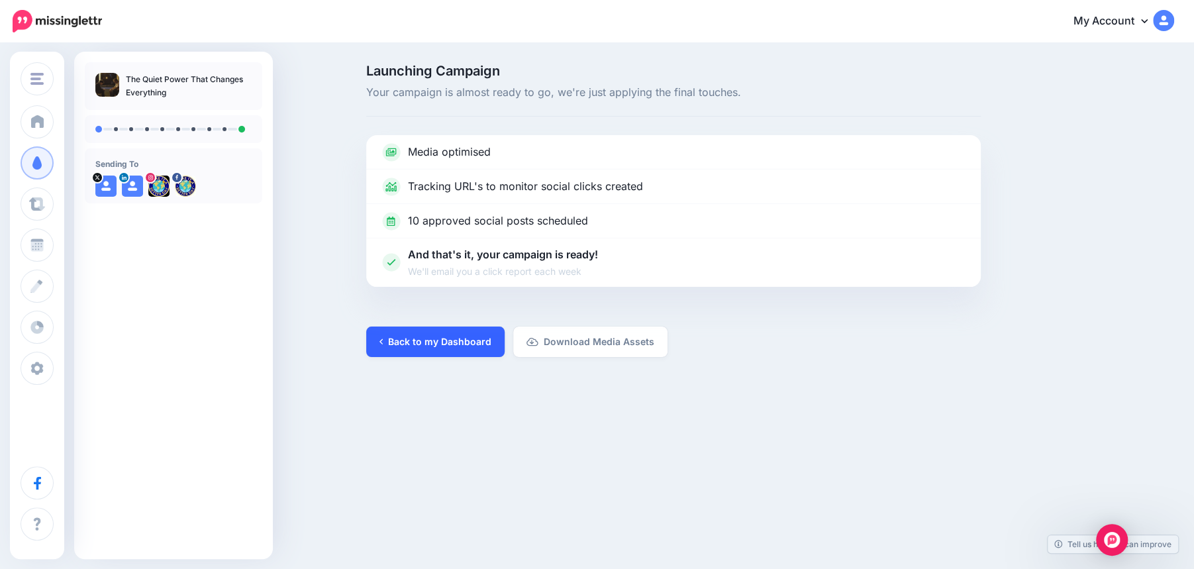
click at [417, 348] on link "Back to my Dashboard" at bounding box center [435, 342] width 138 height 30
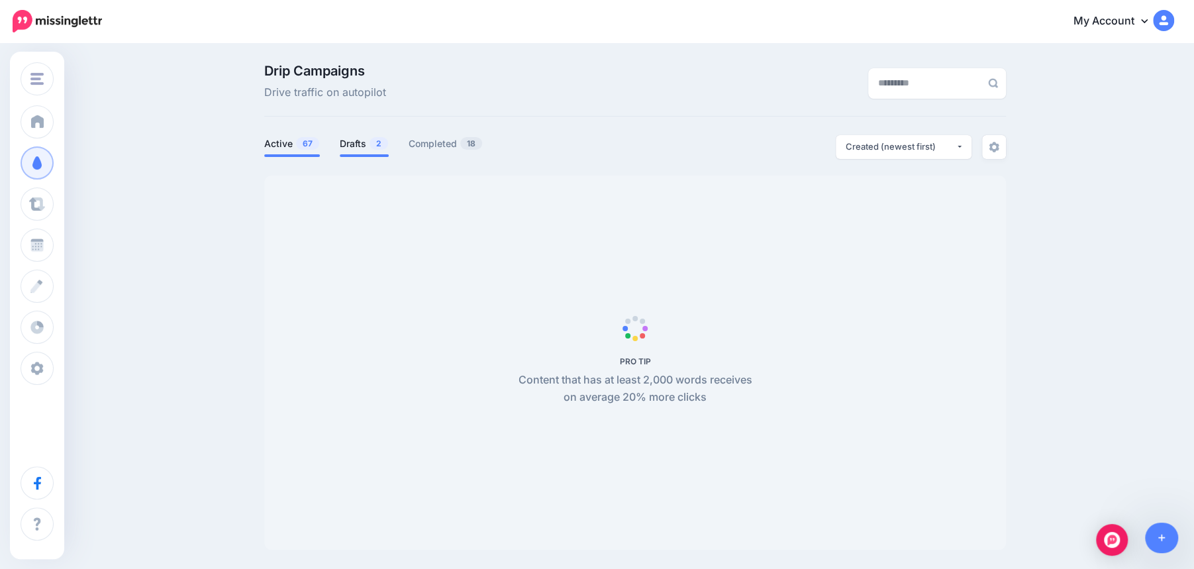
click at [359, 144] on link "Drafts 2" at bounding box center [364, 144] width 49 height 16
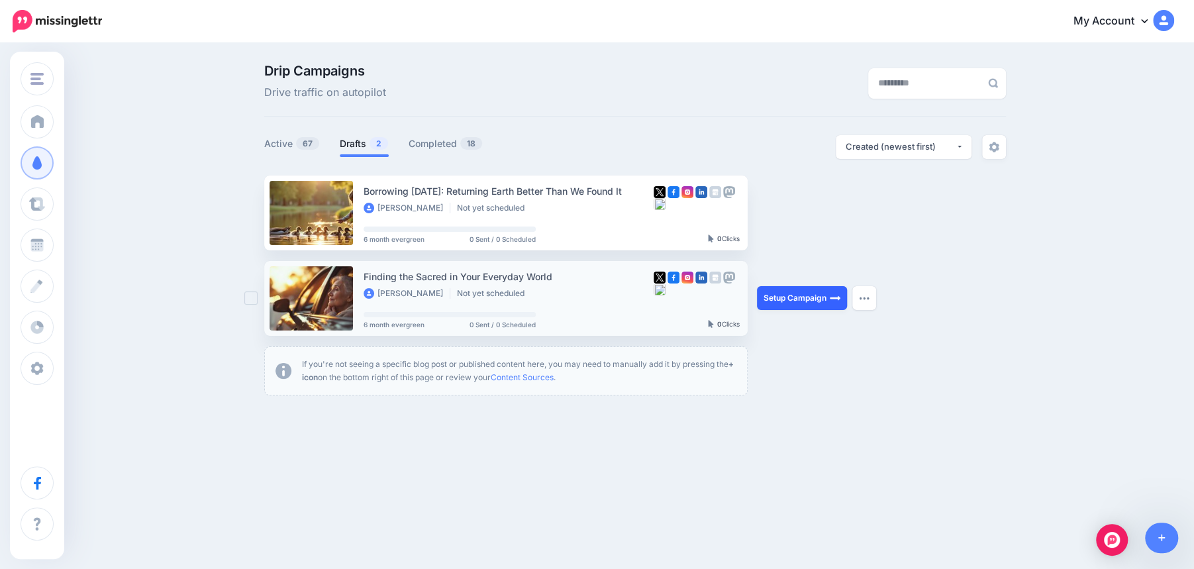
click at [786, 293] on link "Setup Campaign" at bounding box center [802, 298] width 90 height 24
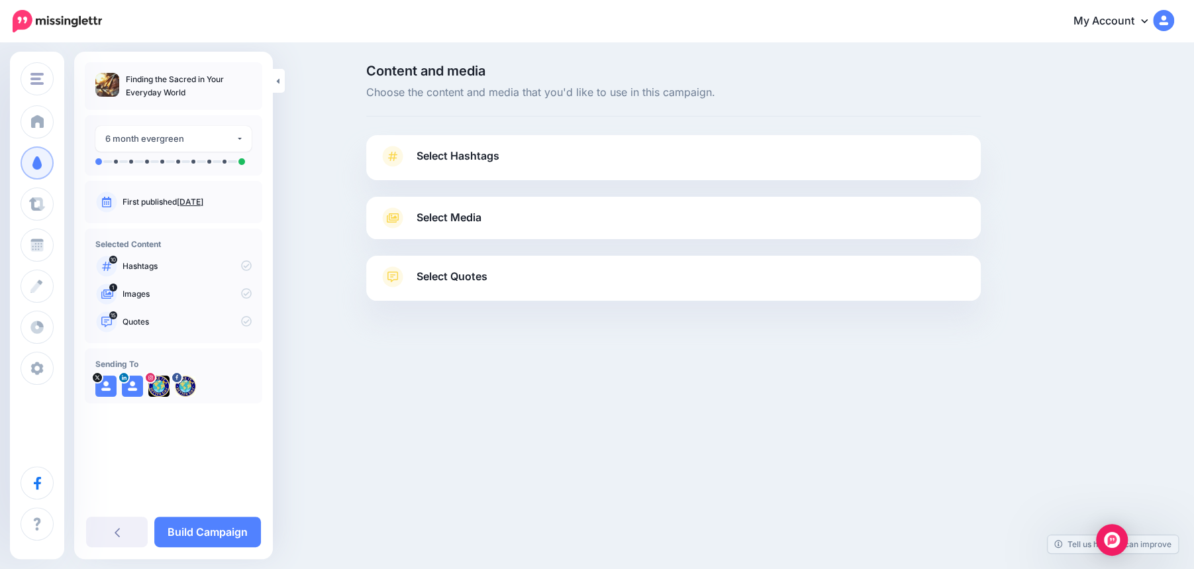
click at [680, 160] on link "Select Hashtags" at bounding box center [674, 163] width 588 height 34
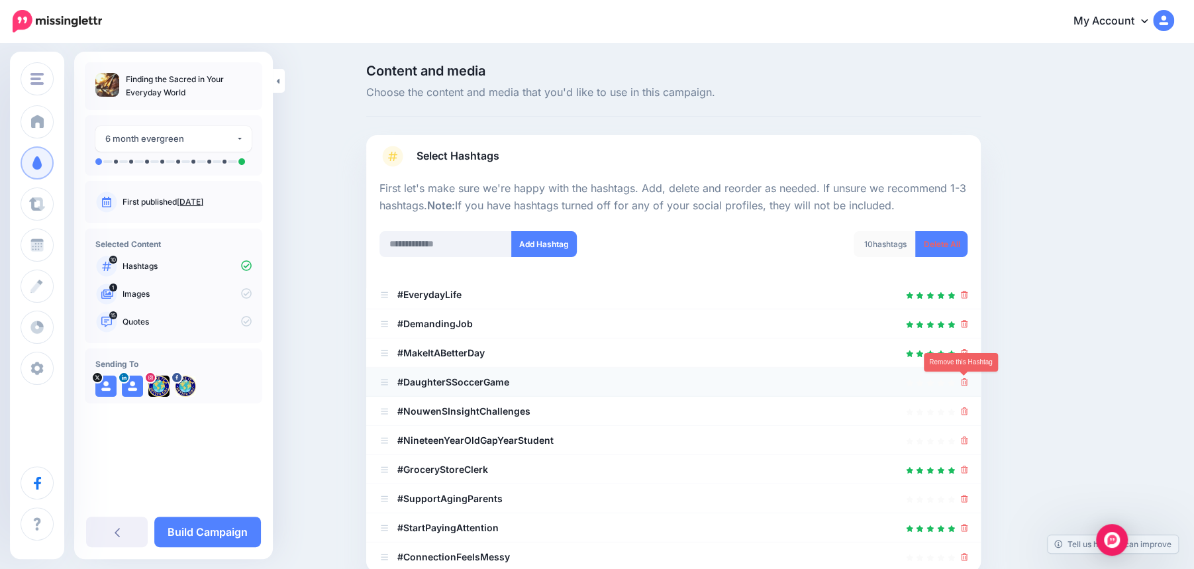
click at [962, 383] on icon at bounding box center [964, 382] width 7 height 8
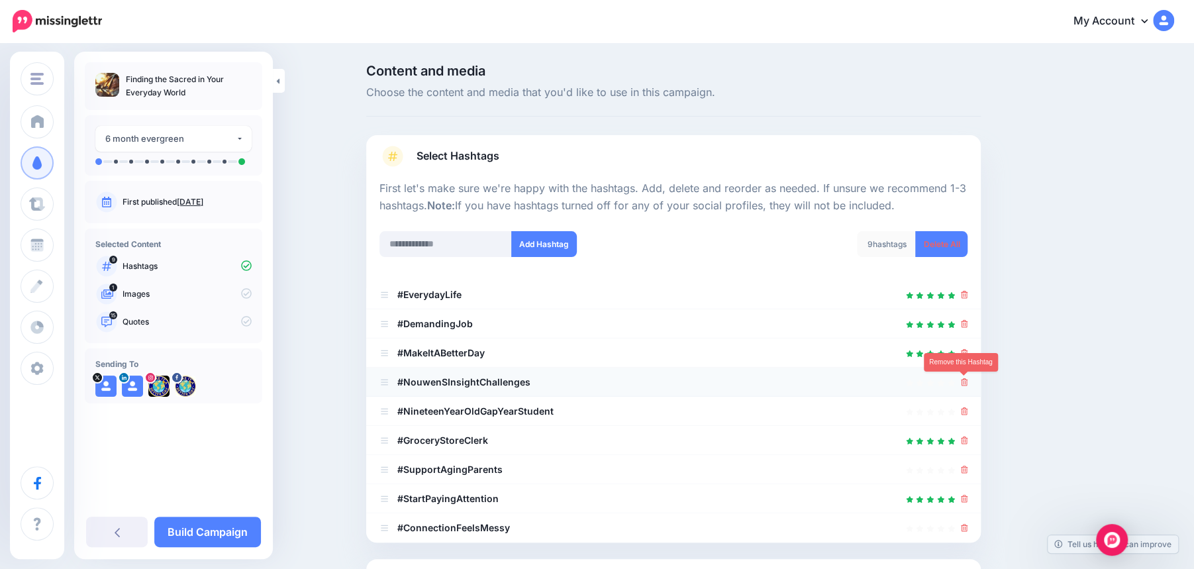
click at [965, 379] on icon at bounding box center [964, 382] width 7 height 8
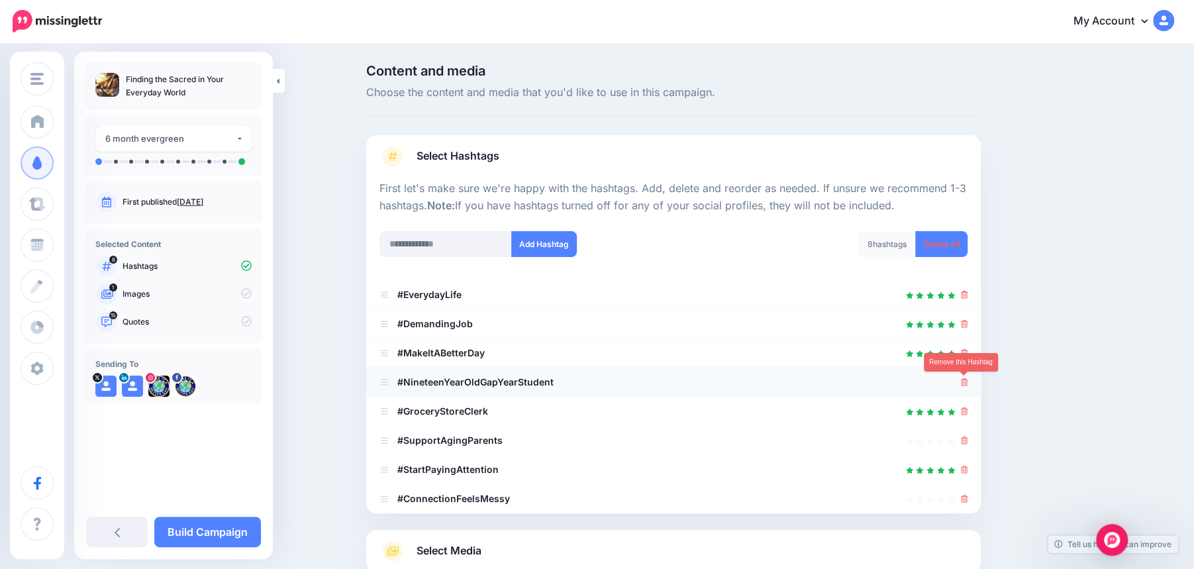
click at [966, 378] on icon at bounding box center [964, 382] width 7 height 8
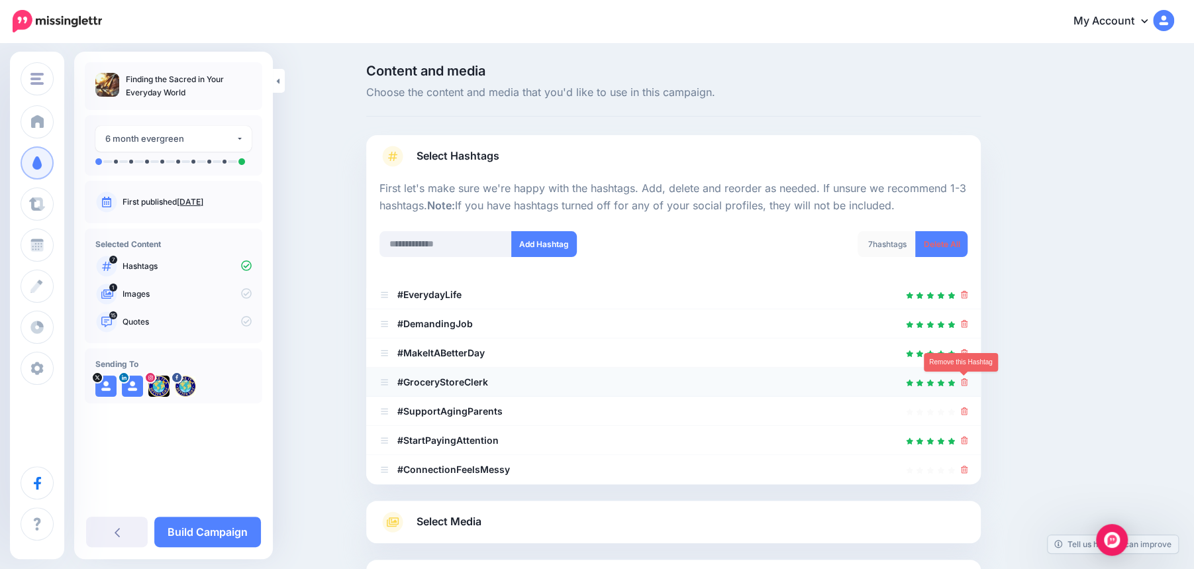
click at [966, 383] on icon at bounding box center [964, 382] width 7 height 8
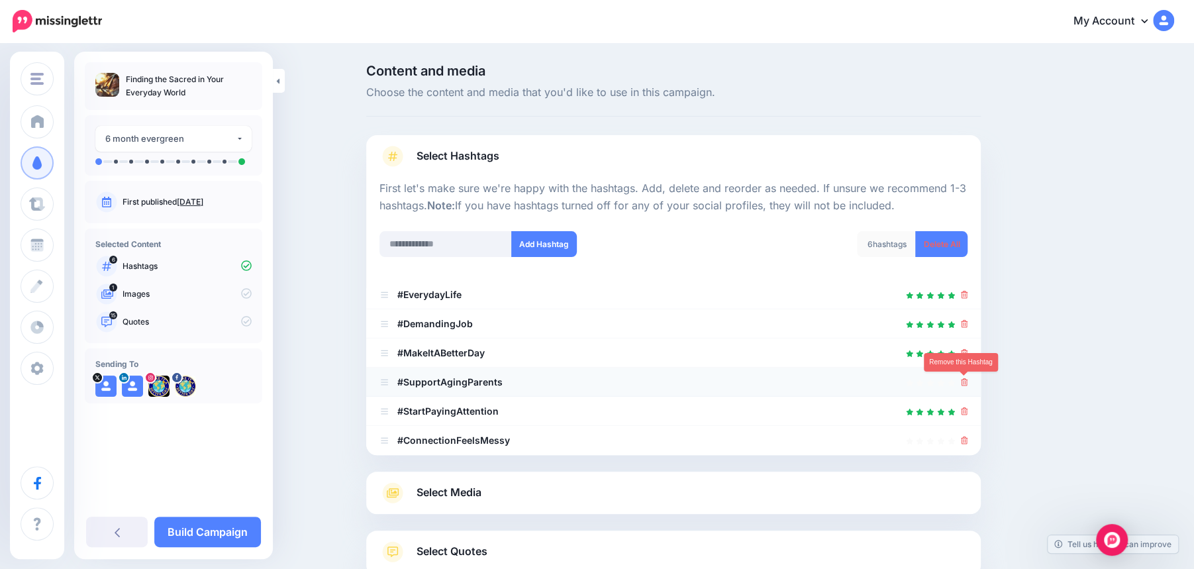
click at [966, 383] on icon at bounding box center [964, 382] width 7 height 8
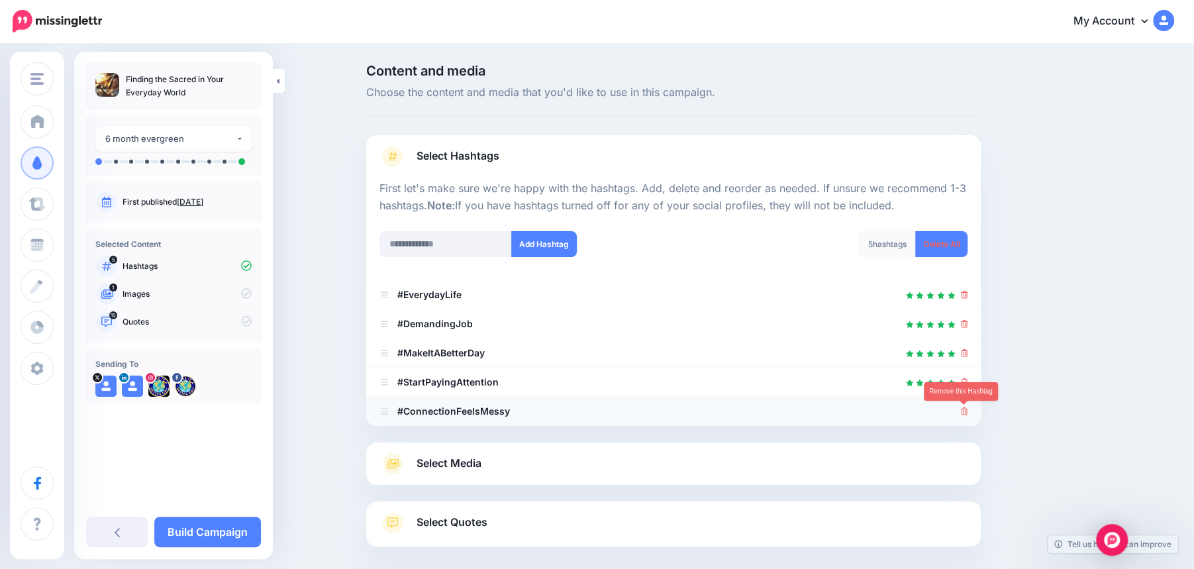
click at [963, 407] on icon at bounding box center [964, 411] width 7 height 8
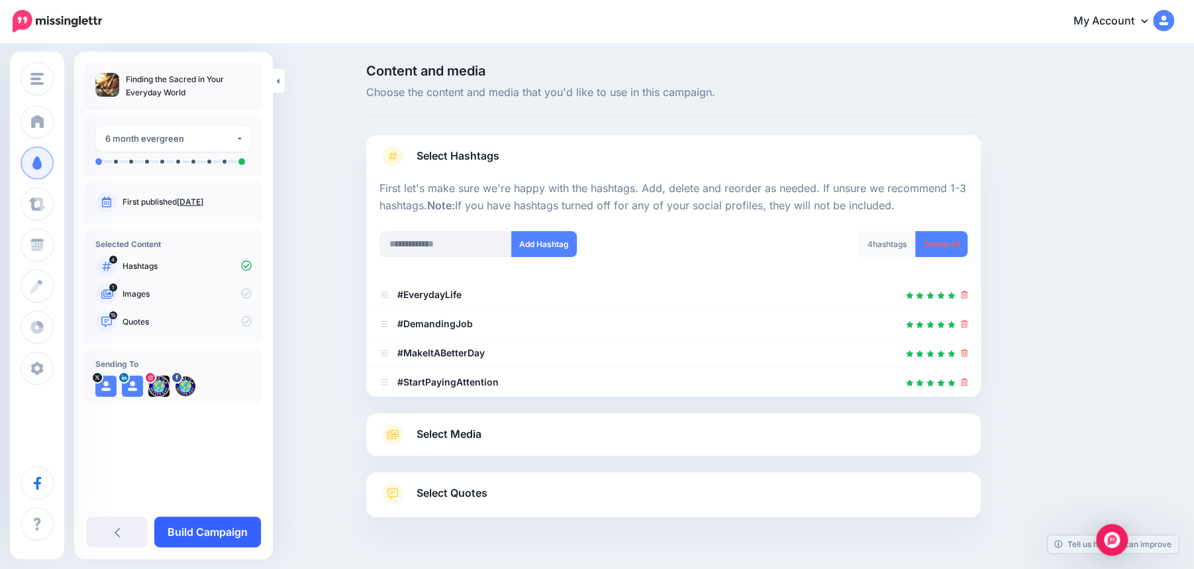
click at [226, 530] on link "Build Campaign" at bounding box center [207, 532] width 107 height 30
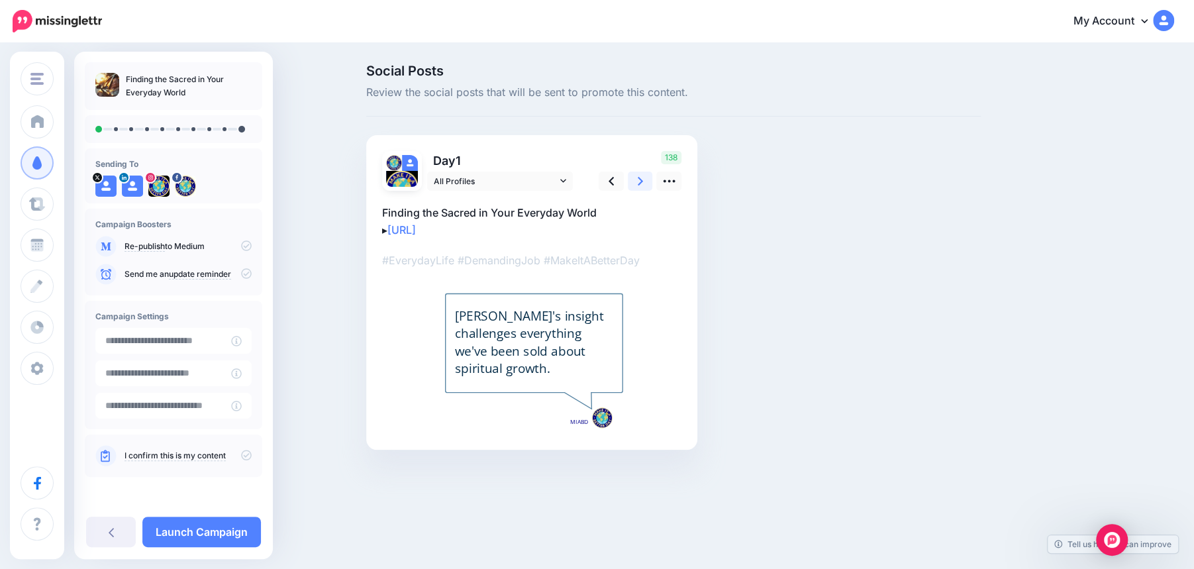
click at [642, 187] on link at bounding box center [640, 181] width 25 height 19
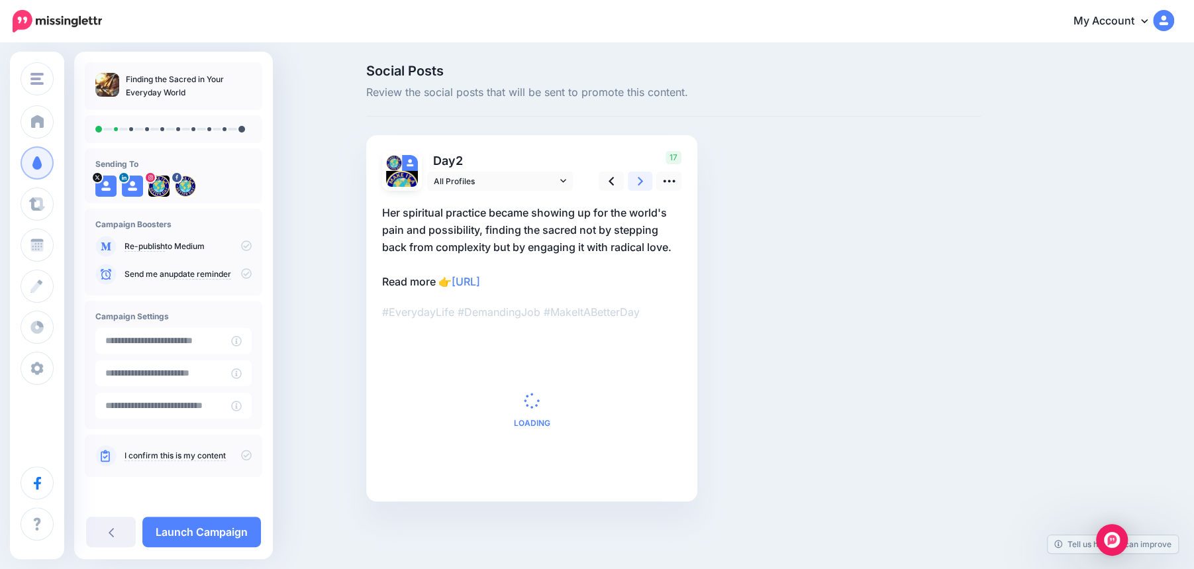
click at [642, 187] on link at bounding box center [640, 181] width 25 height 19
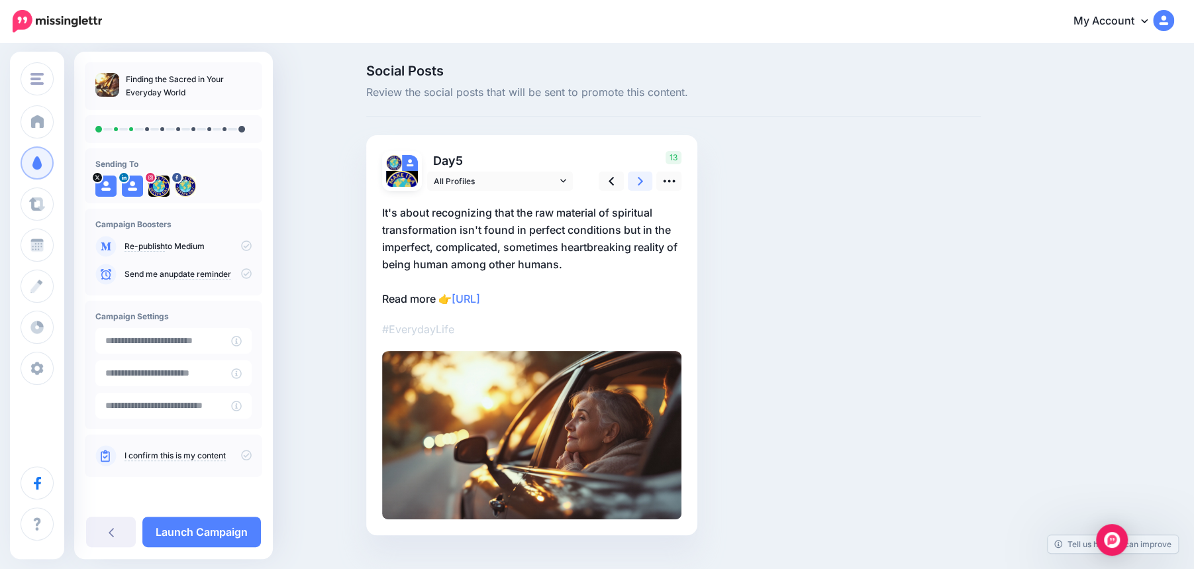
click at [642, 187] on link at bounding box center [640, 181] width 25 height 19
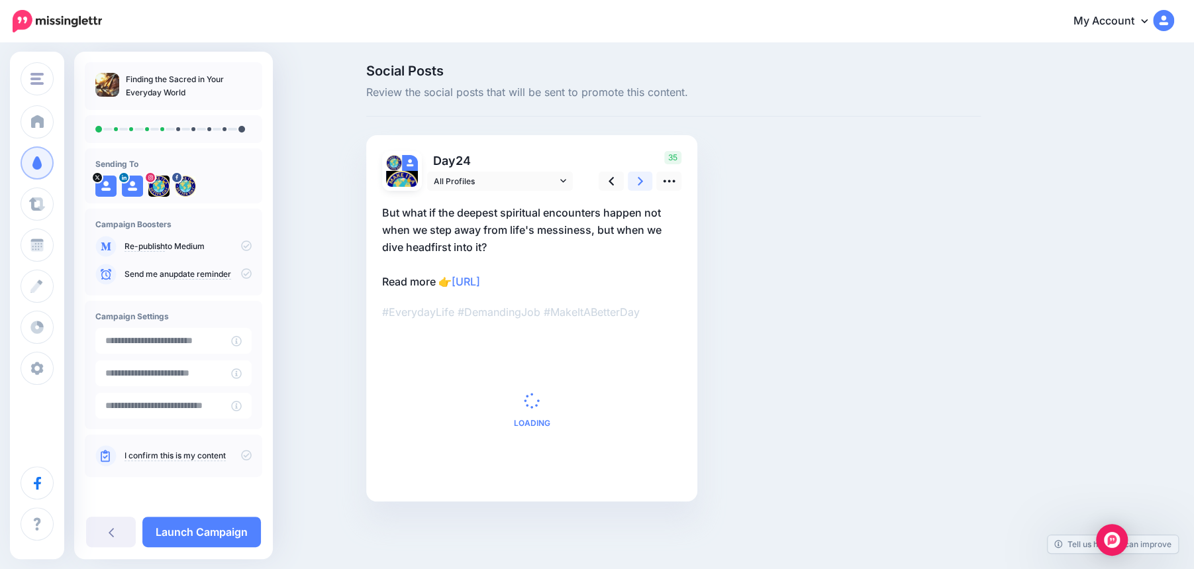
click at [642, 187] on link at bounding box center [640, 181] width 25 height 19
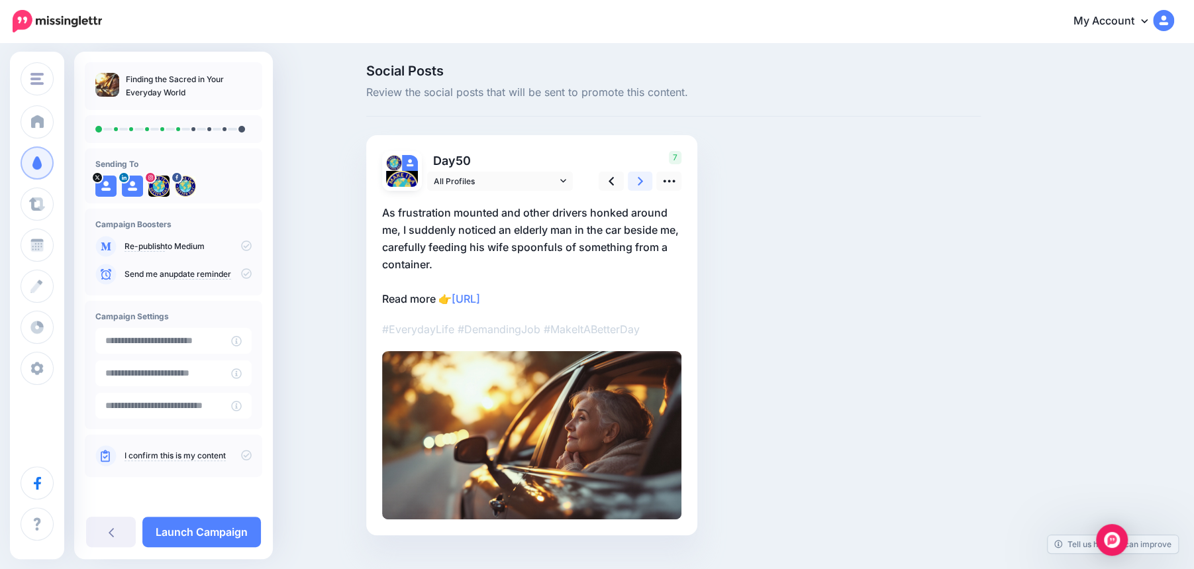
click at [642, 187] on link at bounding box center [640, 181] width 25 height 19
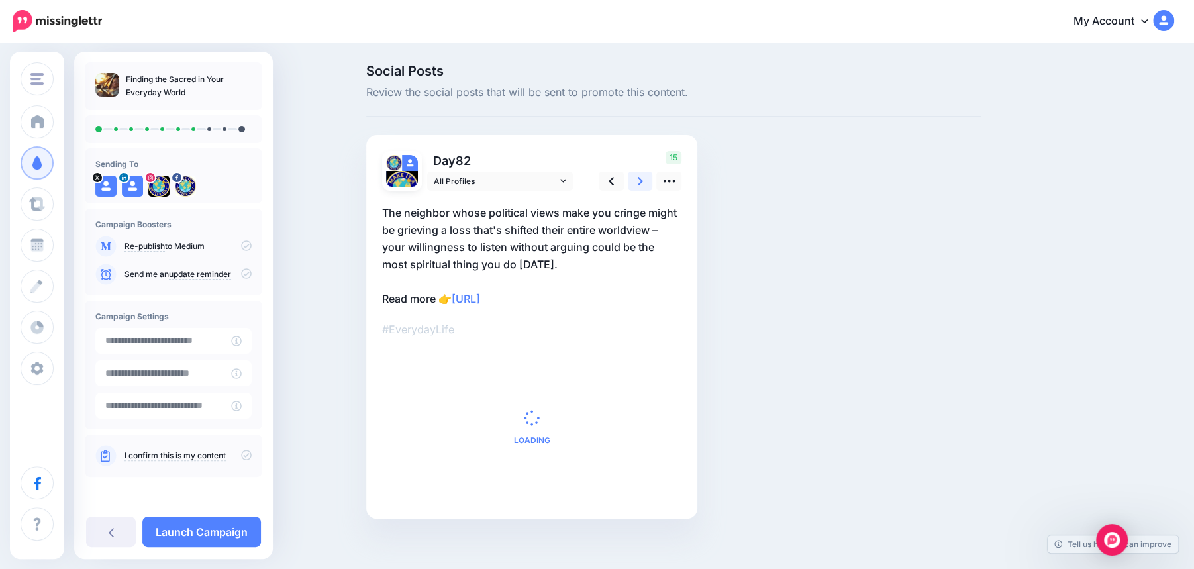
click at [642, 187] on link at bounding box center [640, 181] width 25 height 19
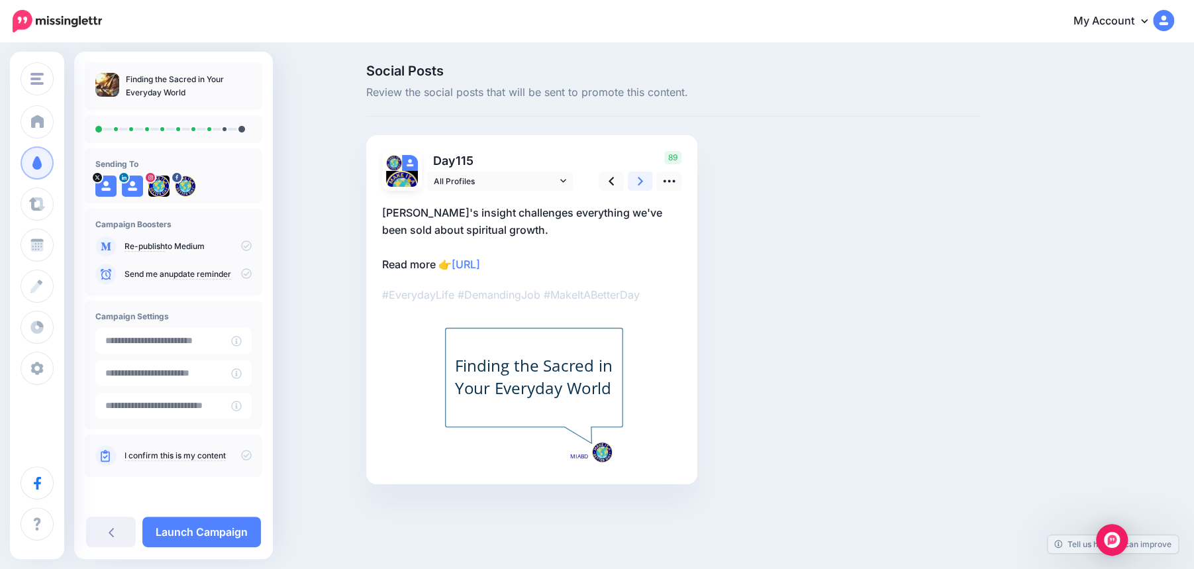
click at [642, 187] on link at bounding box center [640, 181] width 25 height 19
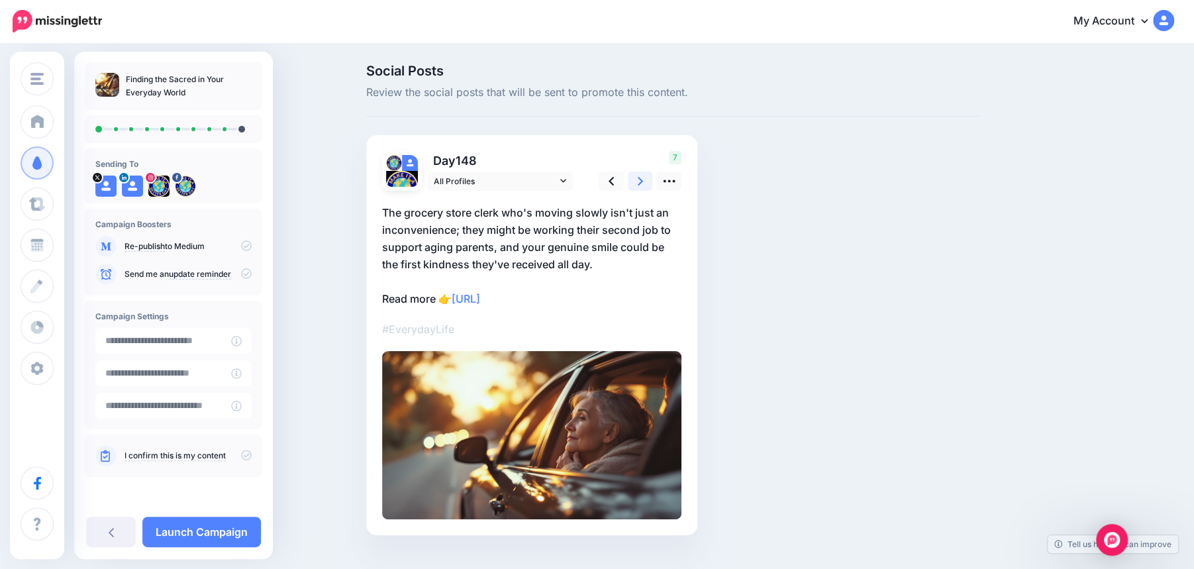
click at [642, 187] on link at bounding box center [640, 181] width 25 height 19
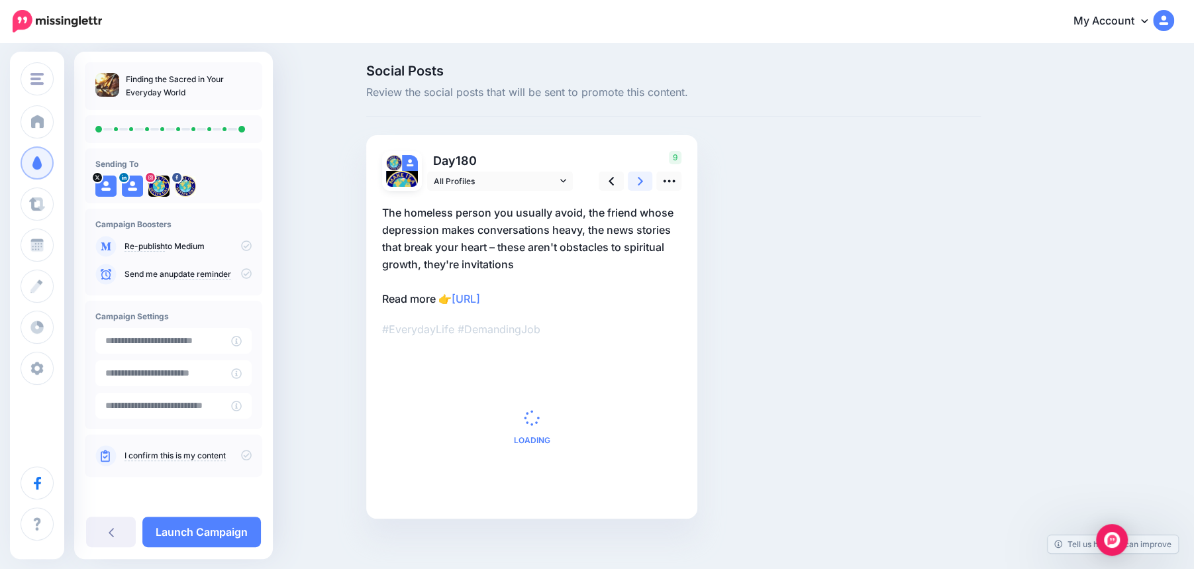
click at [642, 187] on link at bounding box center [640, 181] width 25 height 19
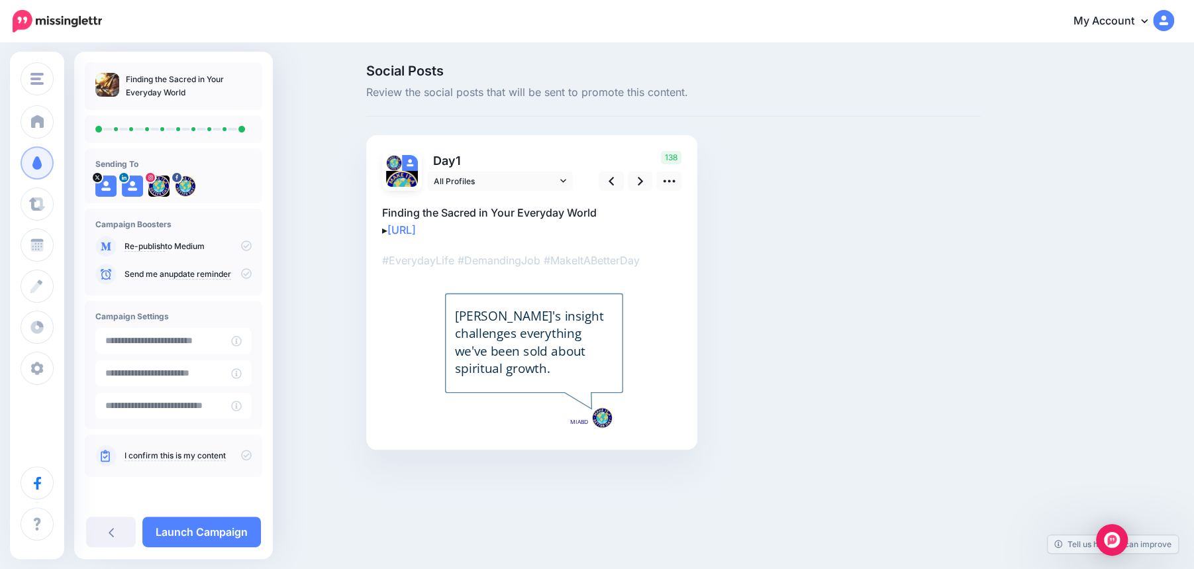
click at [248, 452] on icon at bounding box center [246, 455] width 11 height 11
click at [196, 553] on div "Finding the Sacred in Your Everyday World Sending To" at bounding box center [173, 305] width 199 height 507
click at [196, 531] on link "Launch Campaign" at bounding box center [201, 532] width 119 height 30
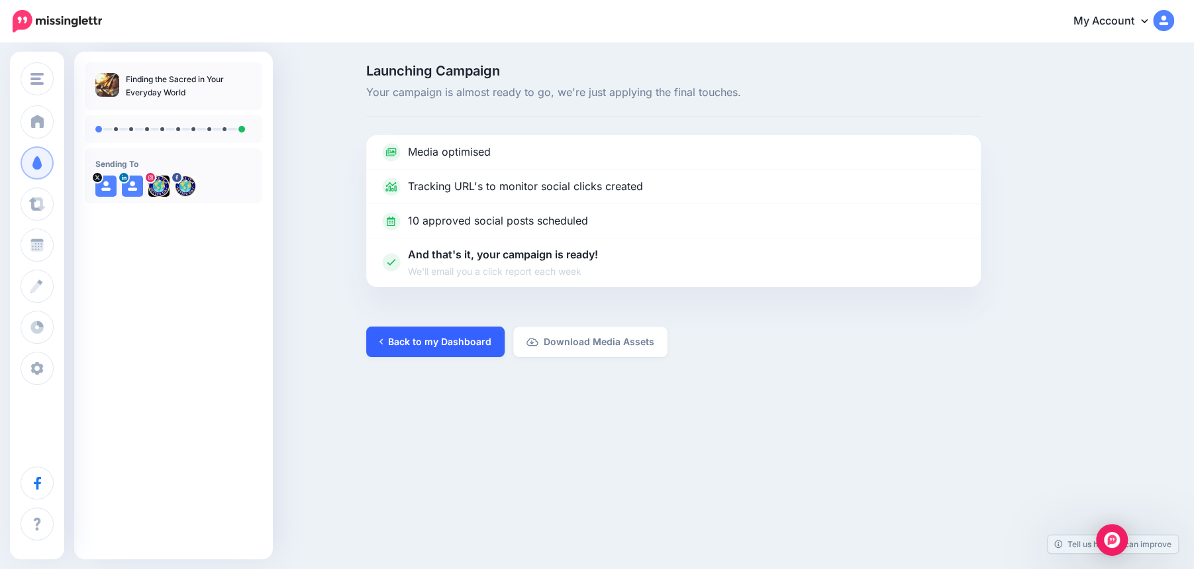
click at [422, 334] on link "Back to my Dashboard" at bounding box center [435, 342] width 138 height 30
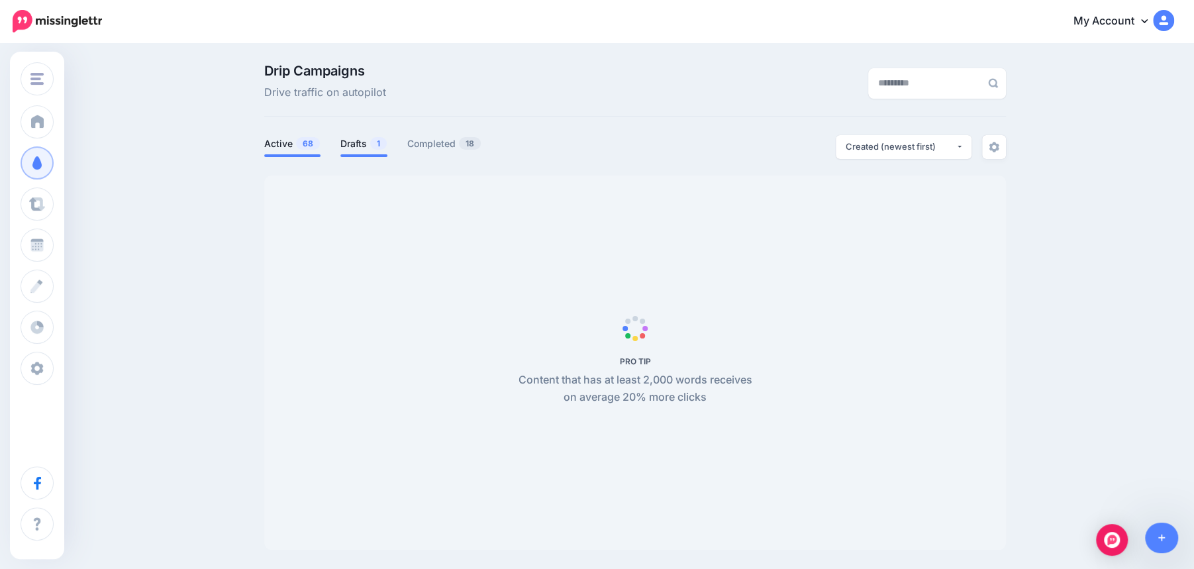
click at [361, 145] on link "Drafts 1" at bounding box center [363, 144] width 47 height 16
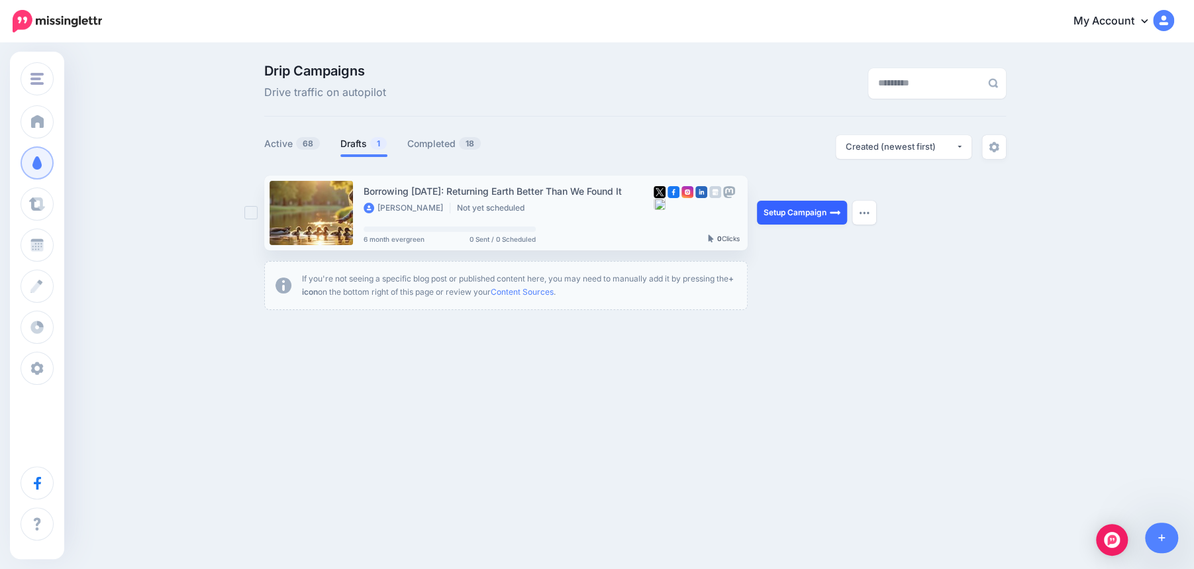
click at [799, 215] on link "Setup Campaign" at bounding box center [802, 213] width 90 height 24
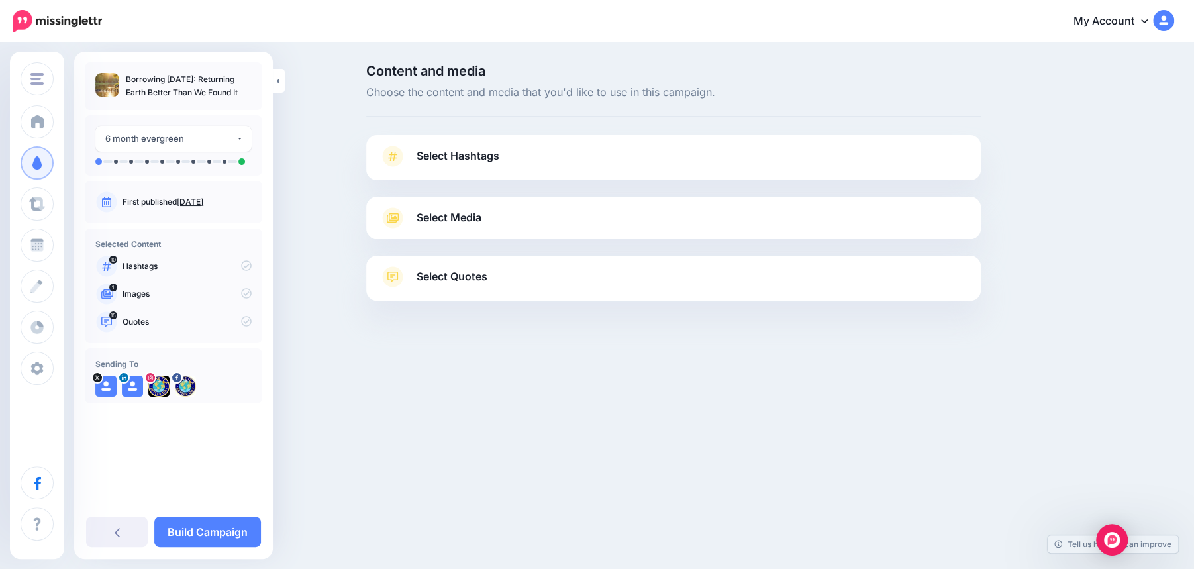
click at [742, 160] on link "Select Hashtags" at bounding box center [674, 163] width 588 height 34
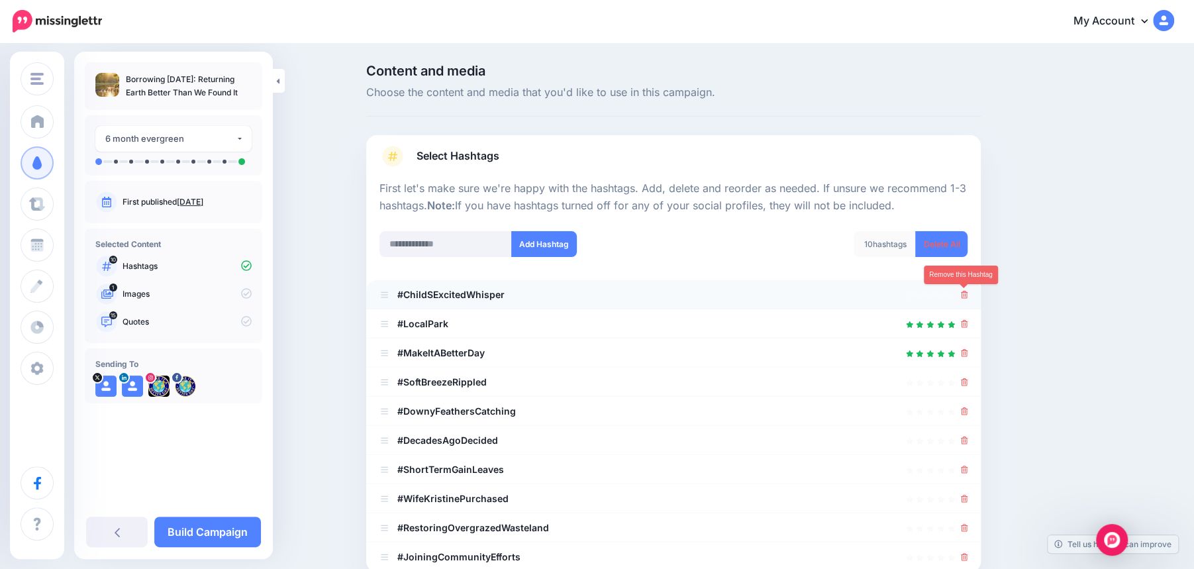
click at [962, 292] on icon at bounding box center [964, 295] width 7 height 8
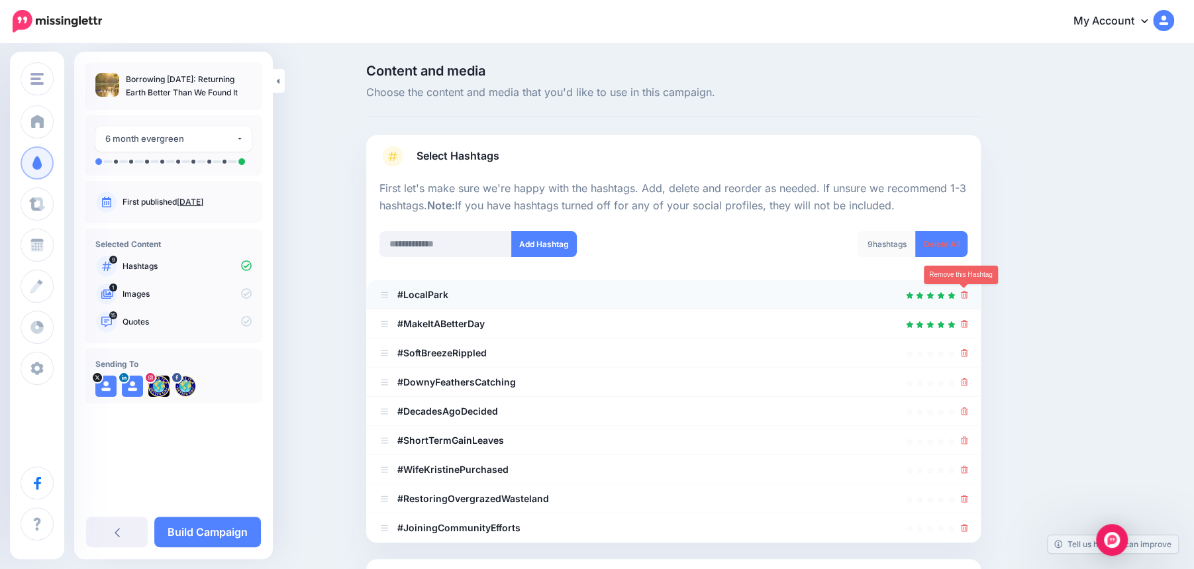
click at [962, 296] on icon at bounding box center [964, 295] width 7 height 8
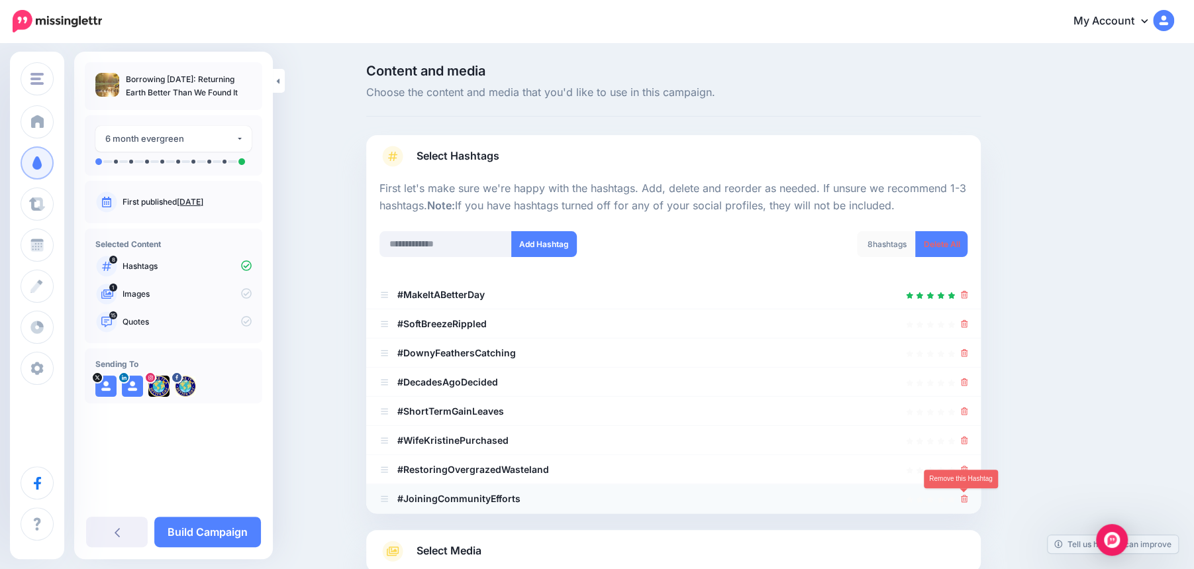
click at [966, 500] on icon at bounding box center [964, 499] width 7 height 8
click at [965, 466] on icon at bounding box center [964, 470] width 7 height 8
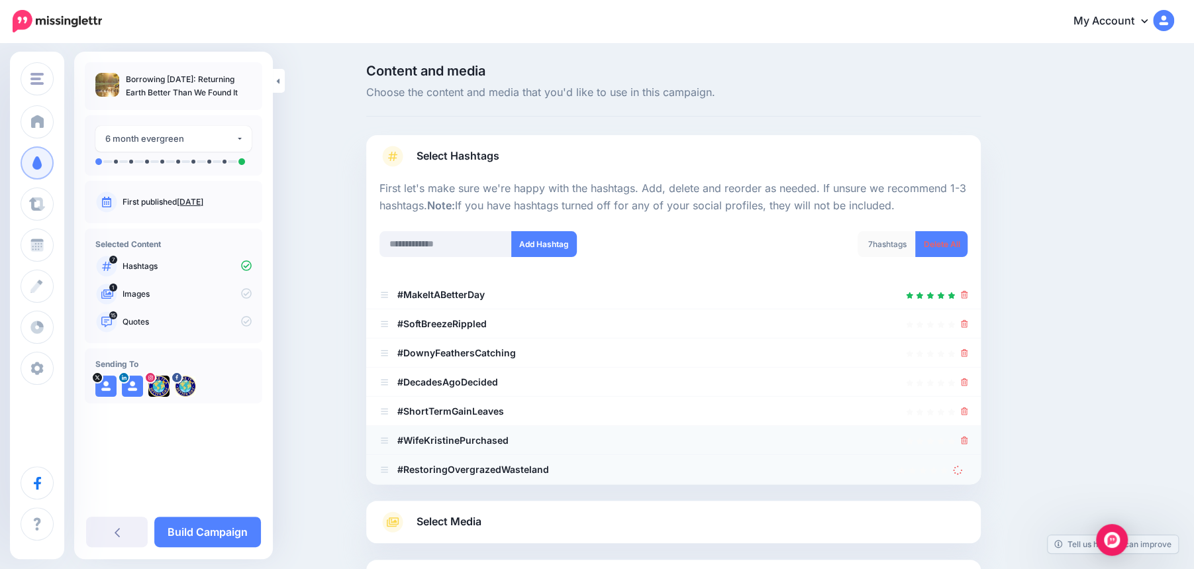
click at [965, 444] on link at bounding box center [964, 439] width 7 height 11
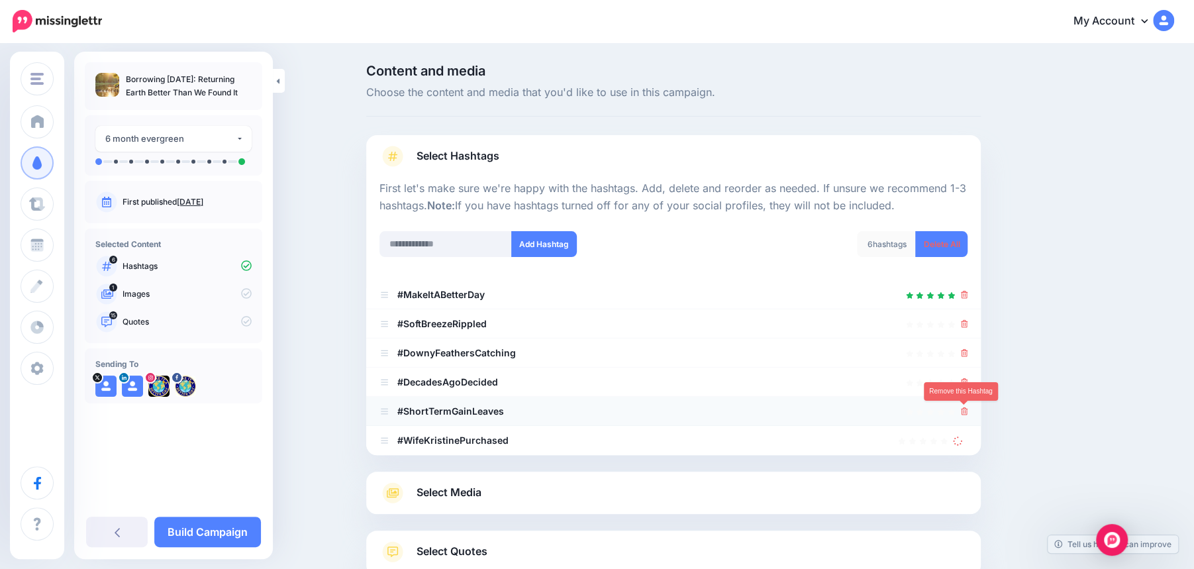
click at [964, 411] on icon at bounding box center [964, 411] width 7 height 8
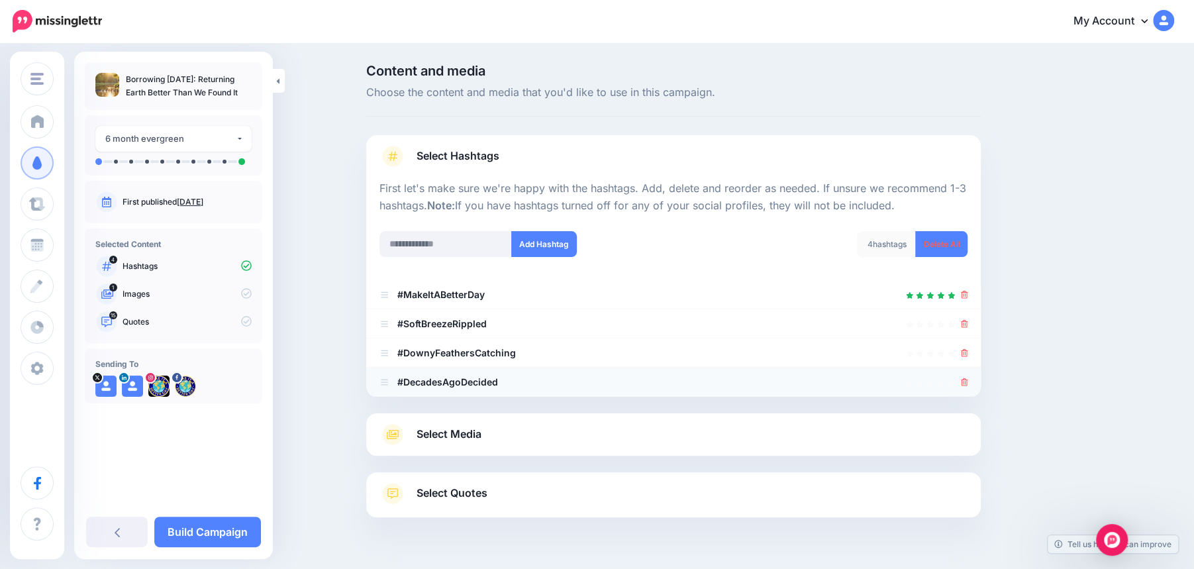
click at [962, 378] on icon at bounding box center [964, 382] width 7 height 8
click at [962, 358] on link at bounding box center [964, 352] width 7 height 11
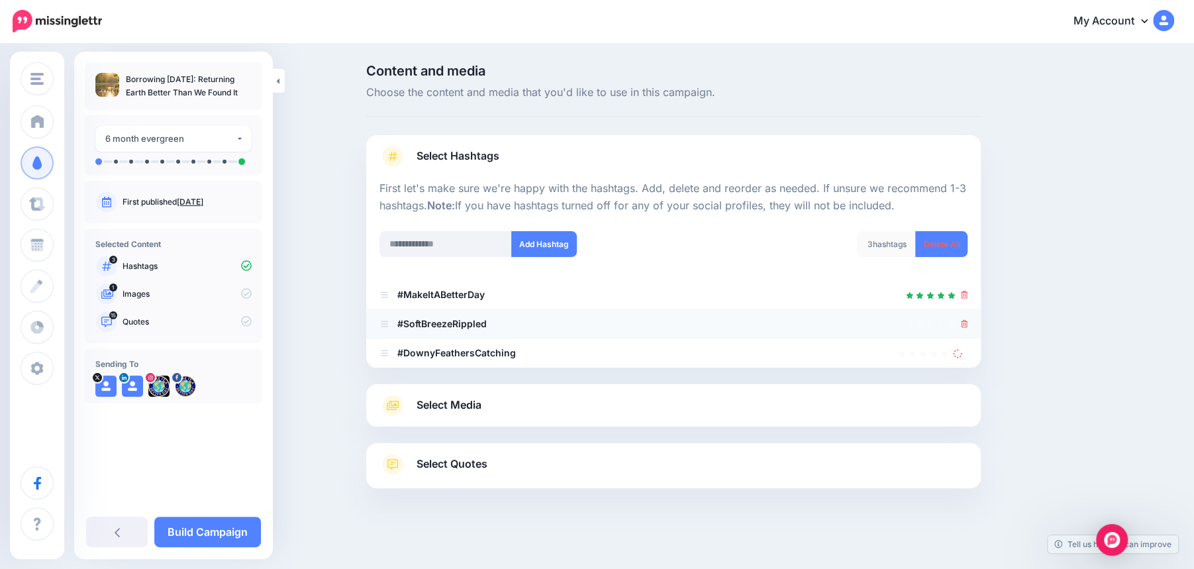
click at [964, 327] on icon at bounding box center [964, 324] width 7 height 8
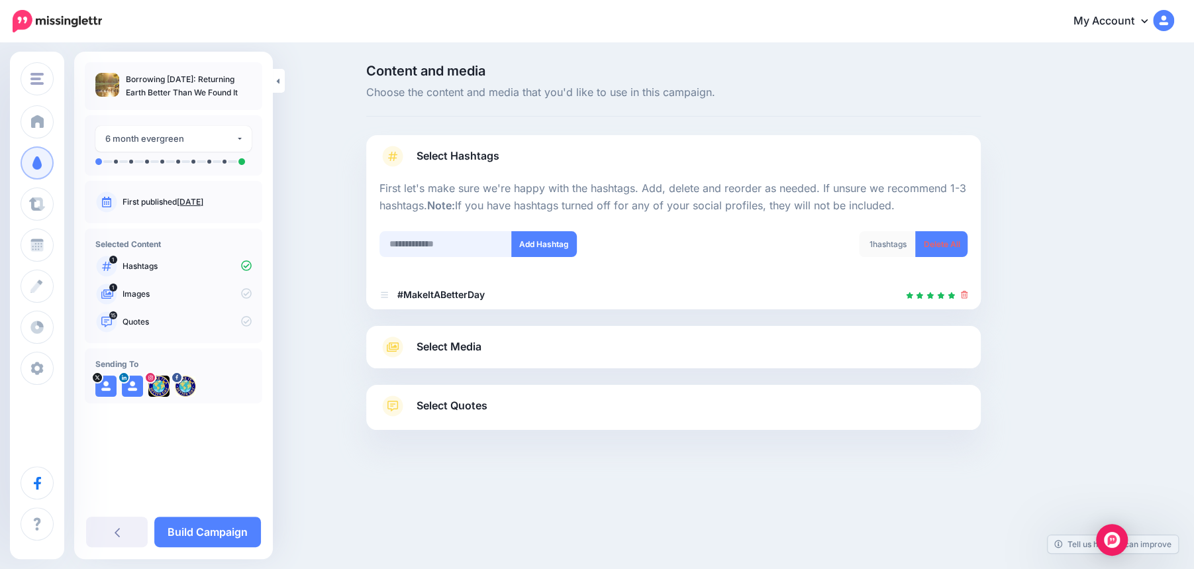
click at [420, 242] on input "text" at bounding box center [446, 244] width 132 height 26
type input "*****"
click at [552, 246] on button "Add Hashtag" at bounding box center [544, 244] width 66 height 26
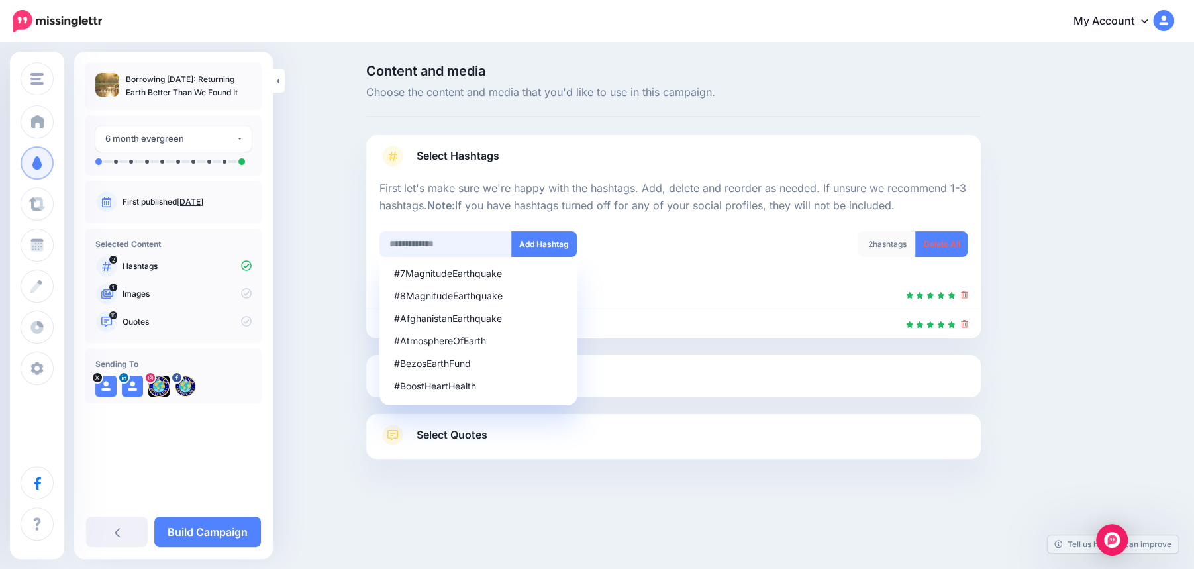
click at [411, 244] on input "text" at bounding box center [446, 244] width 132 height 26
type input "******"
click at [532, 238] on button "Add Hashtag" at bounding box center [544, 244] width 66 height 26
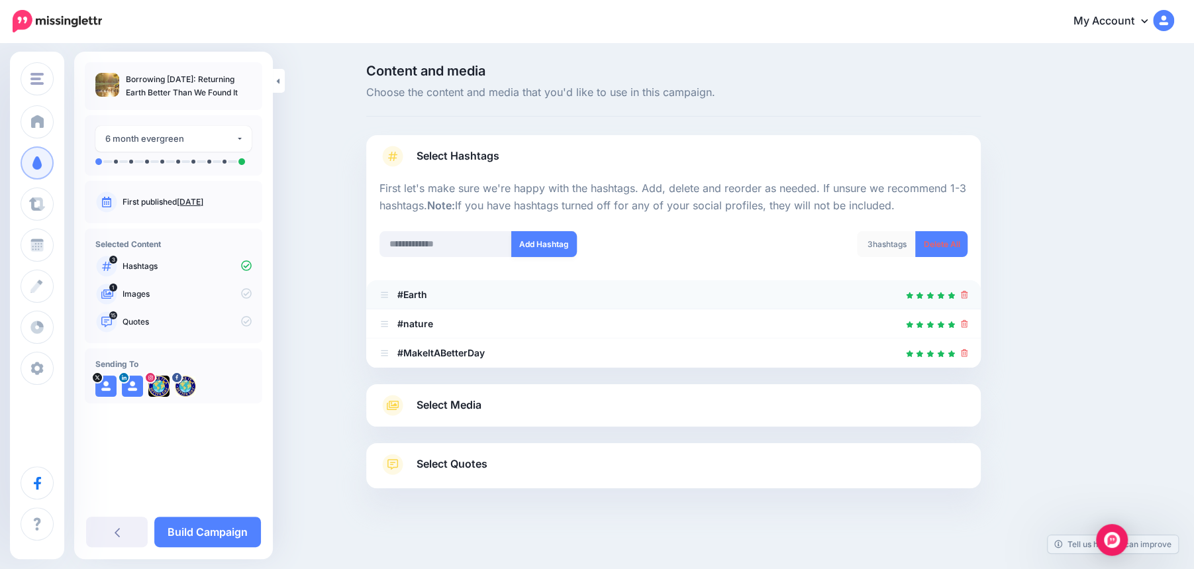
scroll to position [5, 0]
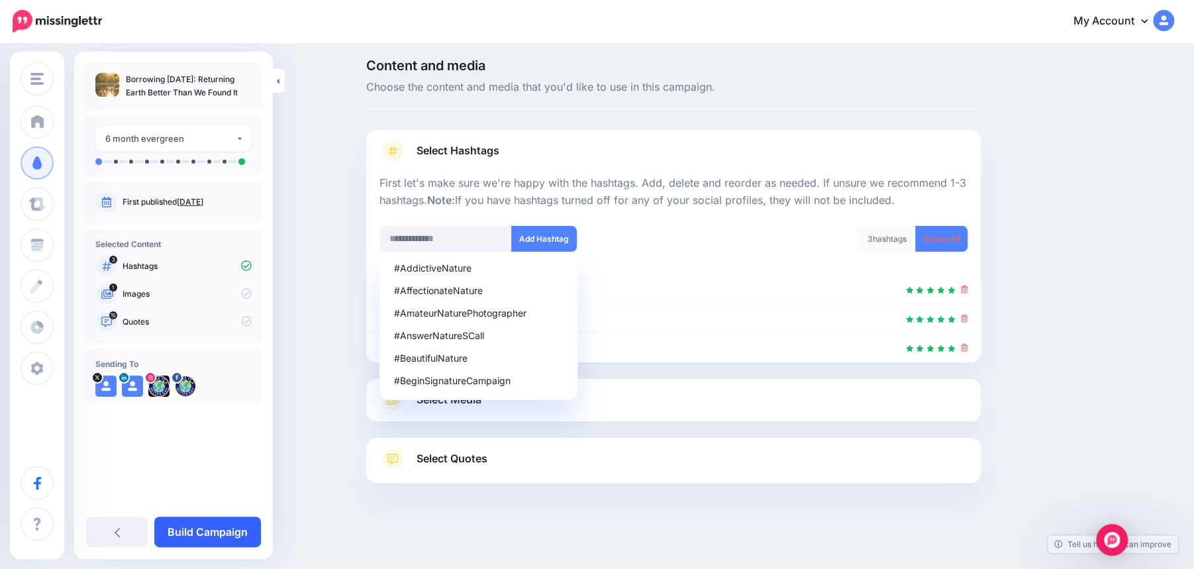
click at [205, 531] on link "Build Campaign" at bounding box center [207, 532] width 107 height 30
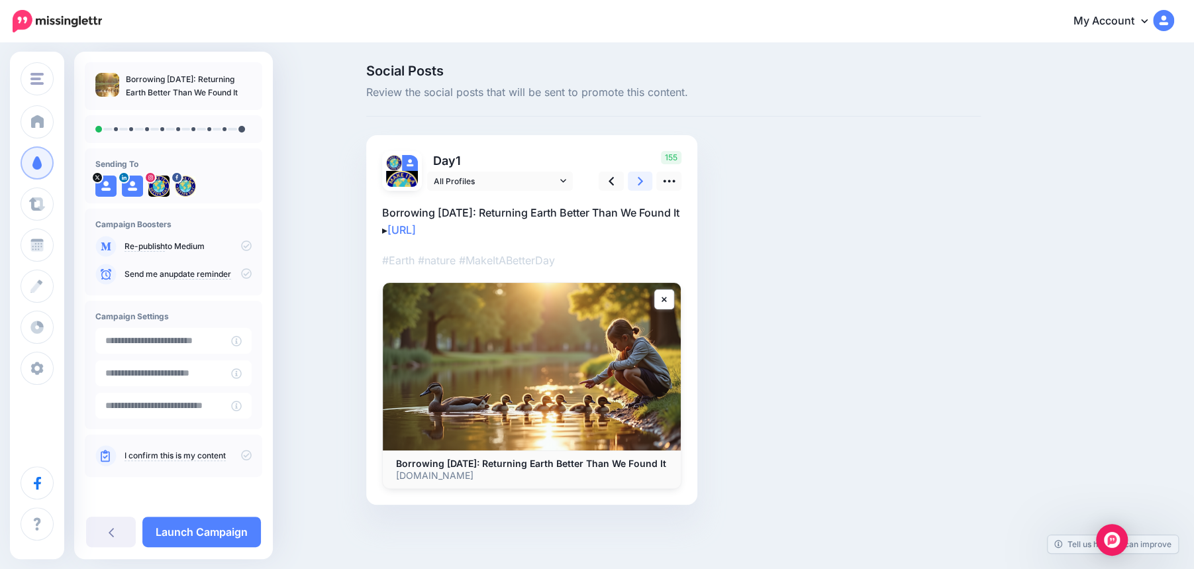
click at [643, 184] on link at bounding box center [640, 181] width 25 height 19
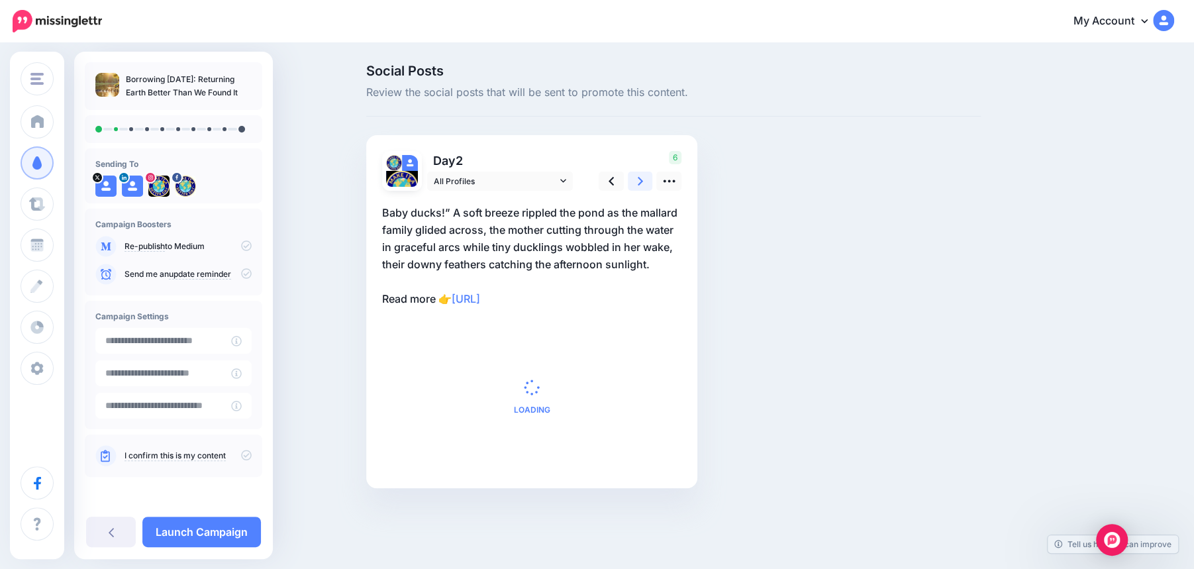
click at [643, 184] on link at bounding box center [640, 181] width 25 height 19
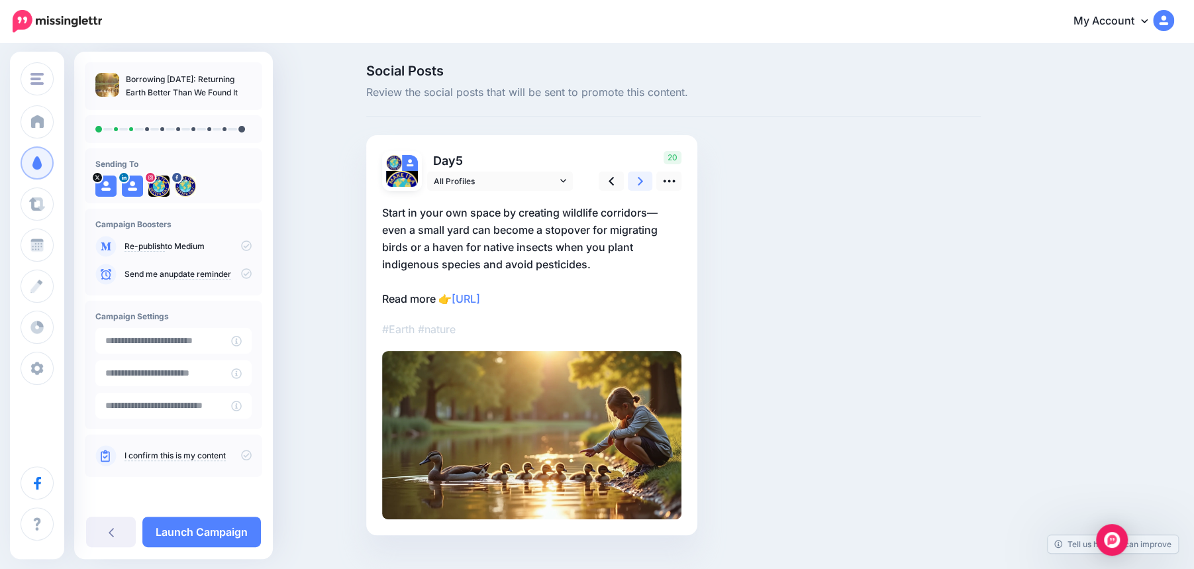
click at [643, 184] on link at bounding box center [640, 181] width 25 height 19
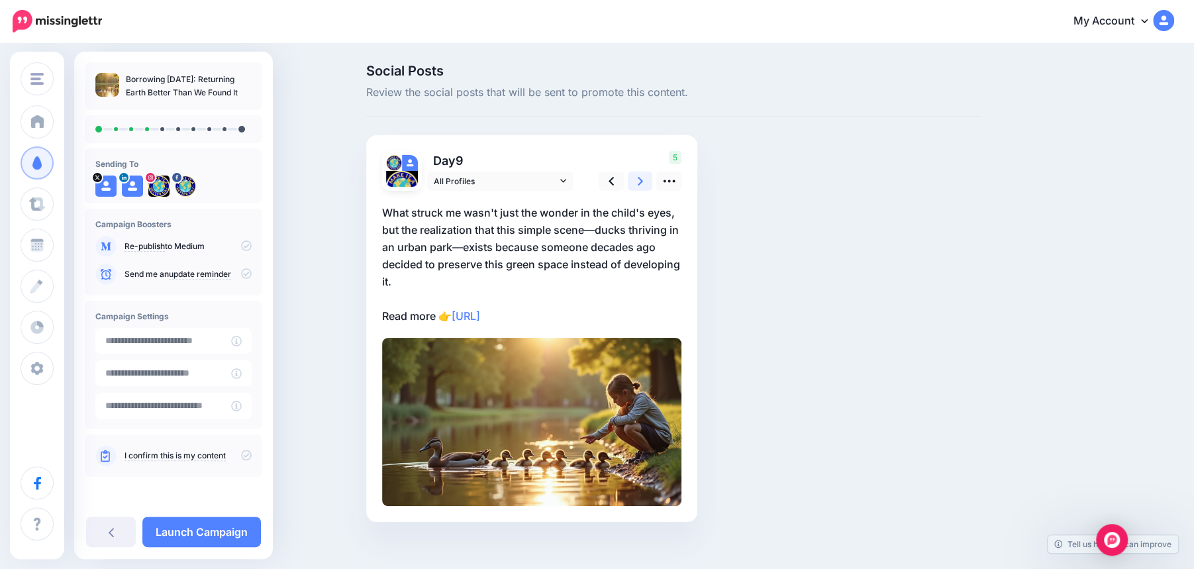
click at [643, 184] on link at bounding box center [640, 181] width 25 height 19
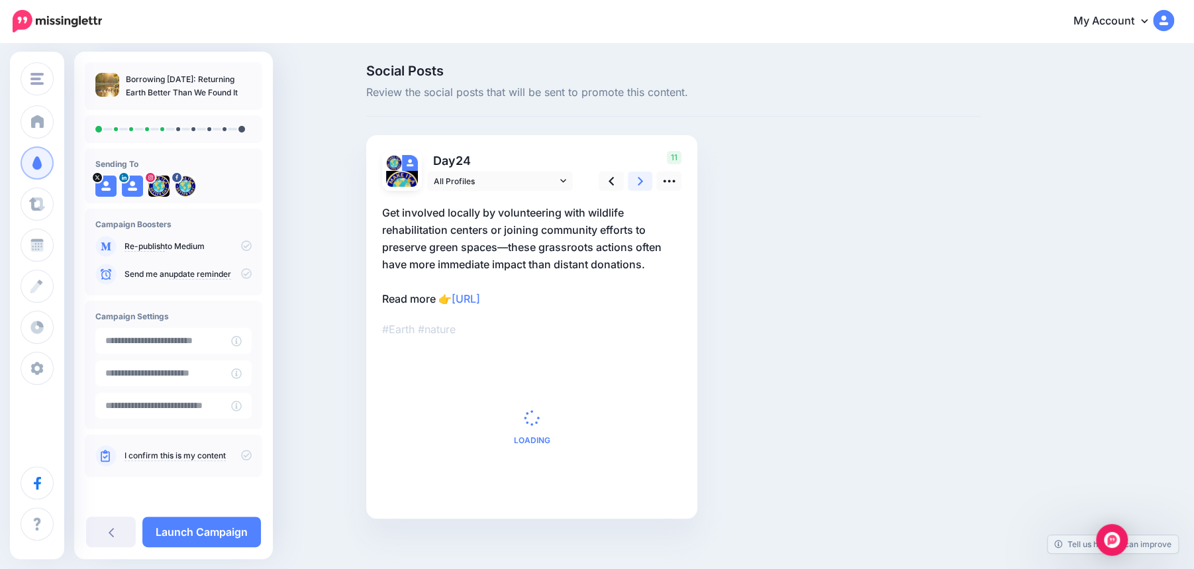
click at [643, 184] on link at bounding box center [640, 181] width 25 height 19
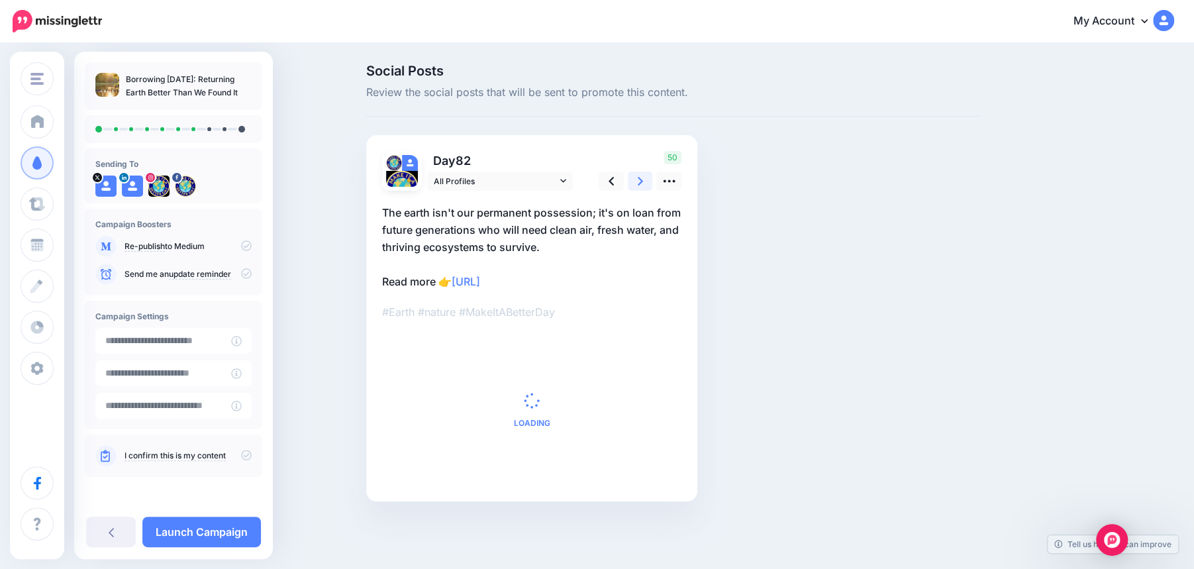
click at [643, 184] on link at bounding box center [640, 181] width 25 height 19
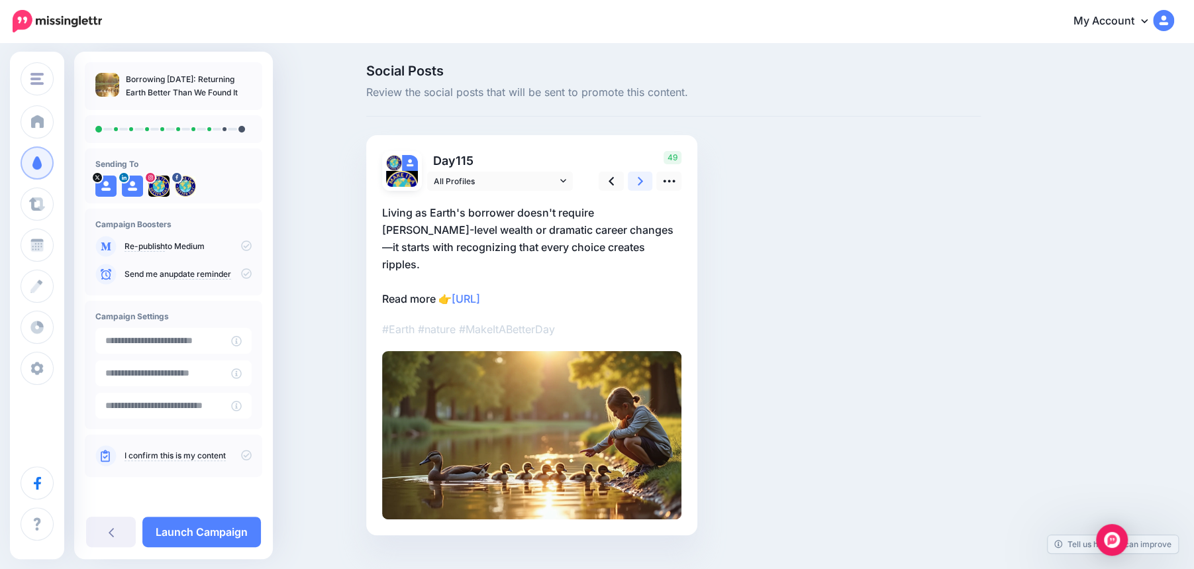
click at [643, 184] on link at bounding box center [640, 181] width 25 height 19
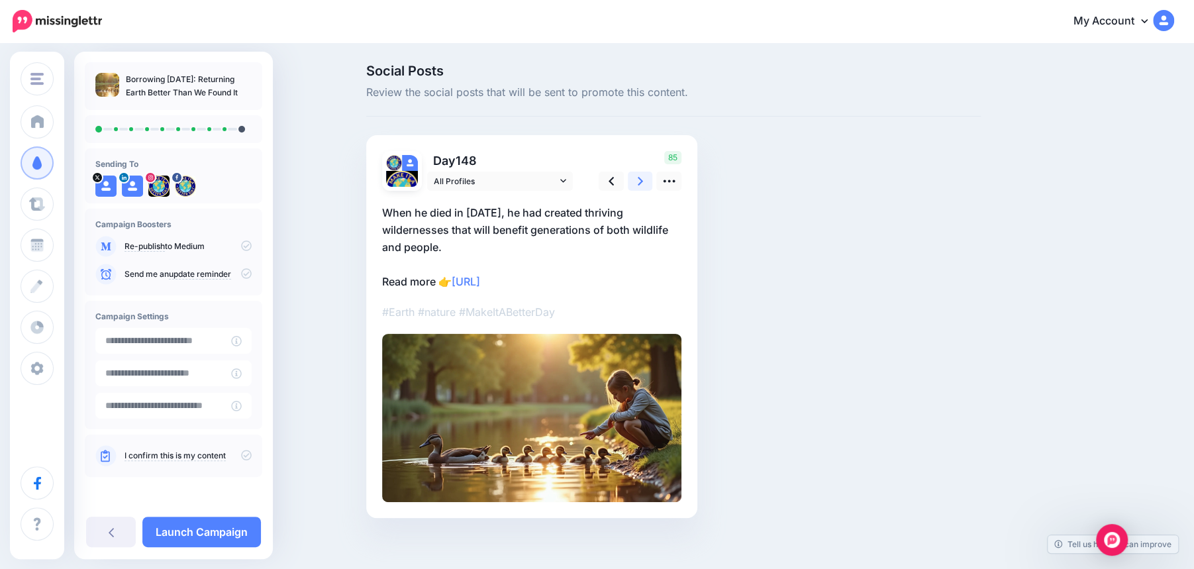
click at [643, 184] on link at bounding box center [640, 181] width 25 height 19
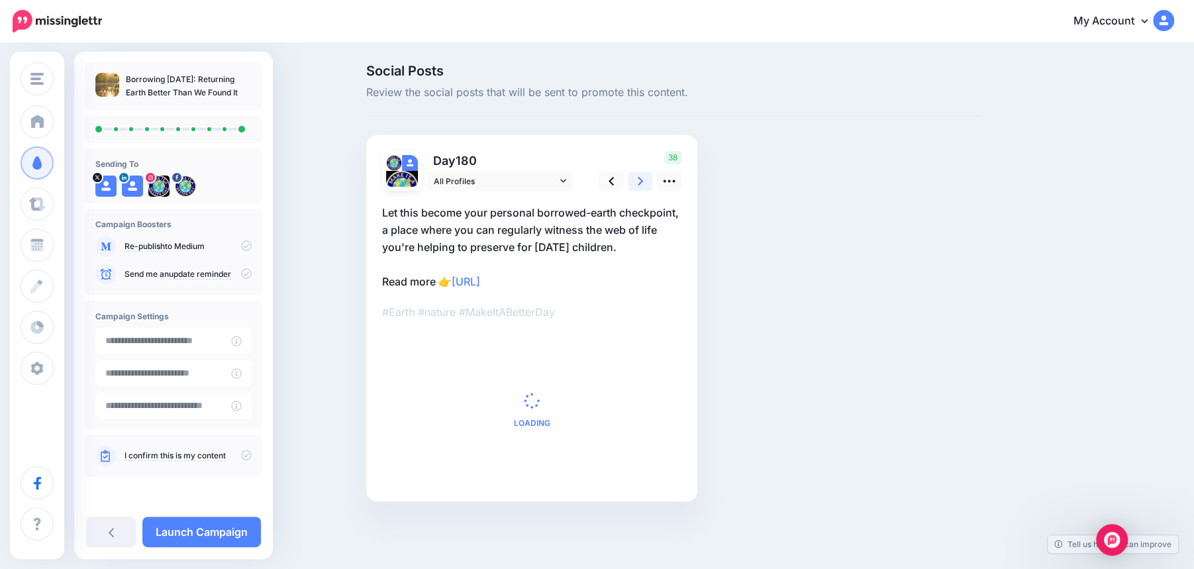
click at [643, 184] on link at bounding box center [640, 181] width 25 height 19
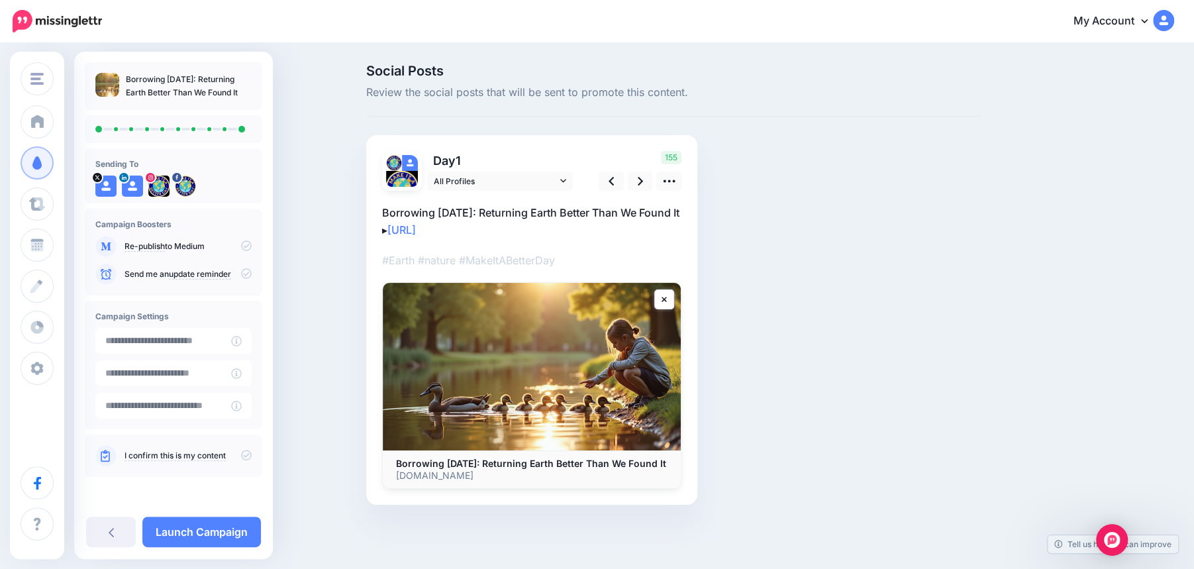
click at [247, 455] on icon at bounding box center [246, 455] width 11 height 11
click at [205, 535] on link "Launch Campaign" at bounding box center [201, 532] width 119 height 30
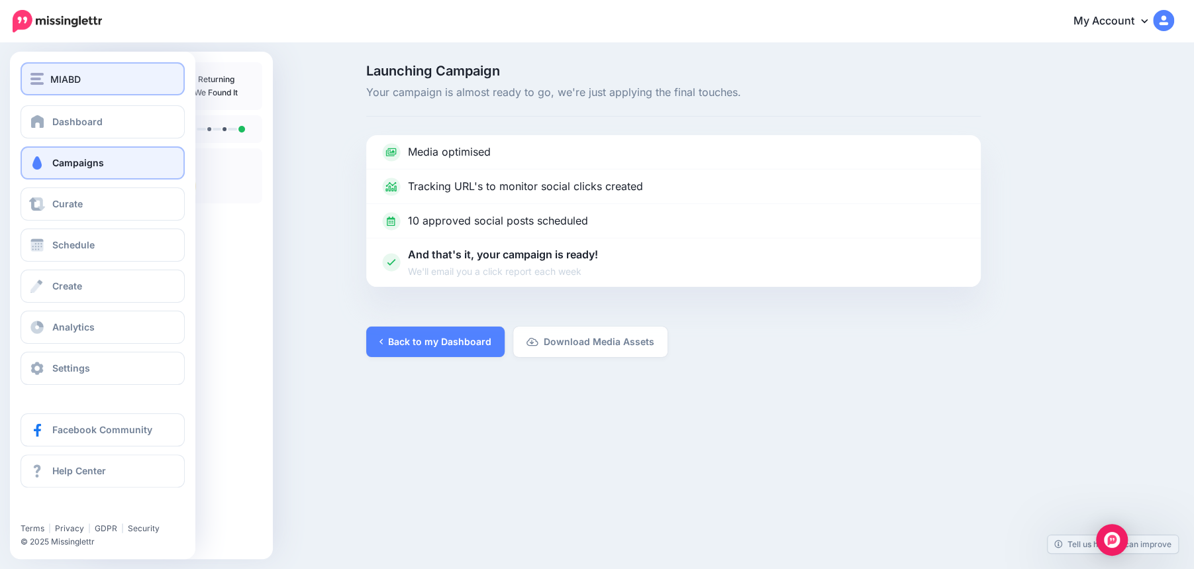
click at [62, 79] on span "MIABD" at bounding box center [65, 79] width 30 height 15
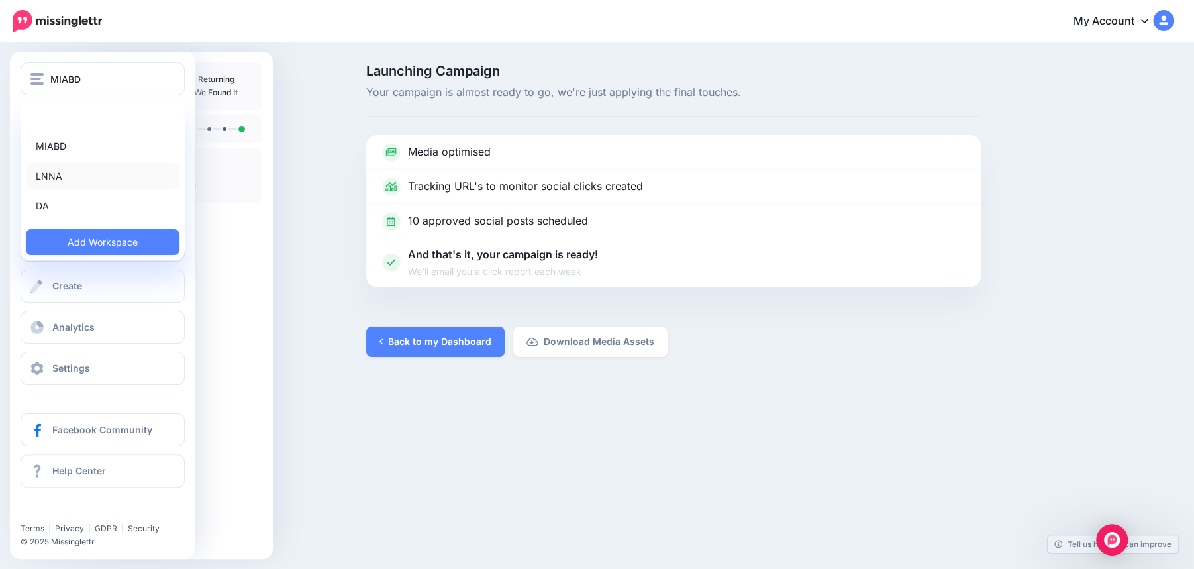
click at [52, 176] on link "LNNA" at bounding box center [103, 176] width 154 height 26
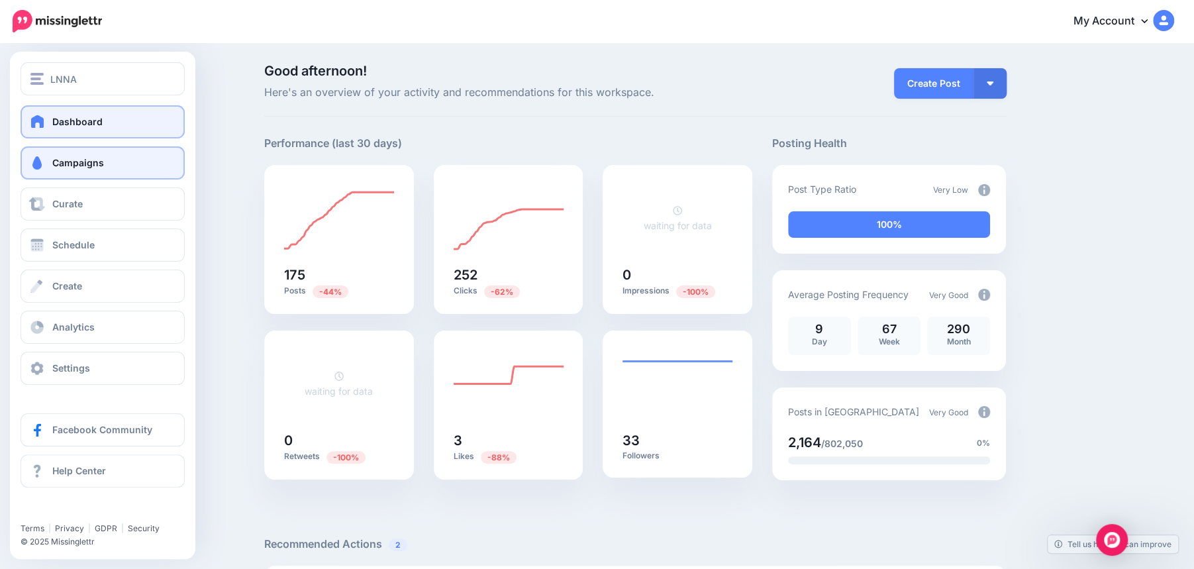
click at [75, 163] on span "Campaigns" at bounding box center [78, 162] width 52 height 11
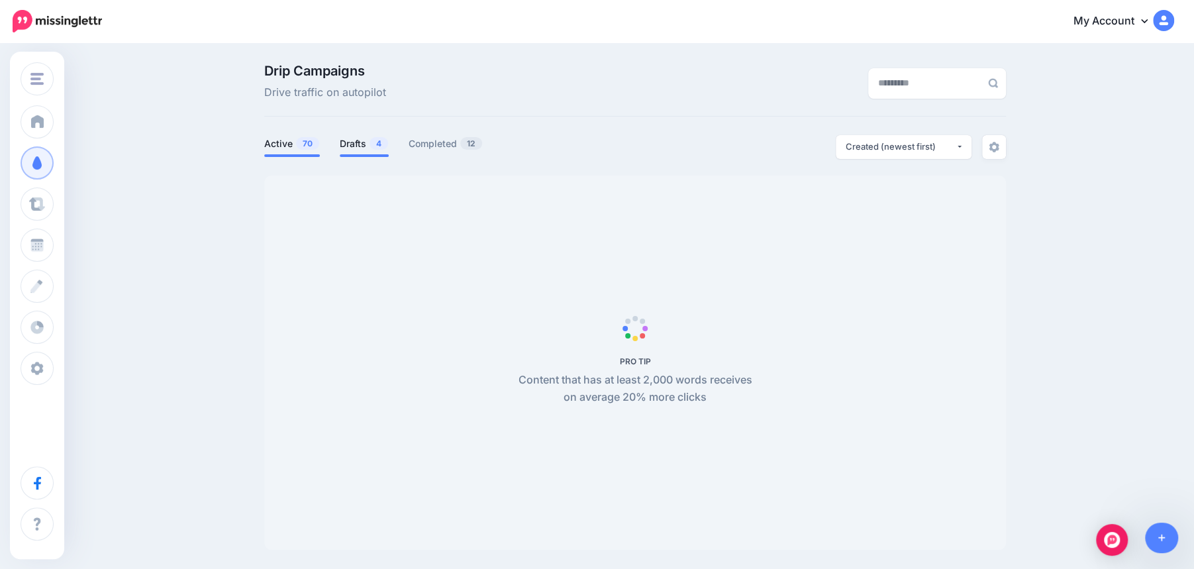
click at [366, 145] on link "Drafts 4" at bounding box center [364, 144] width 49 height 16
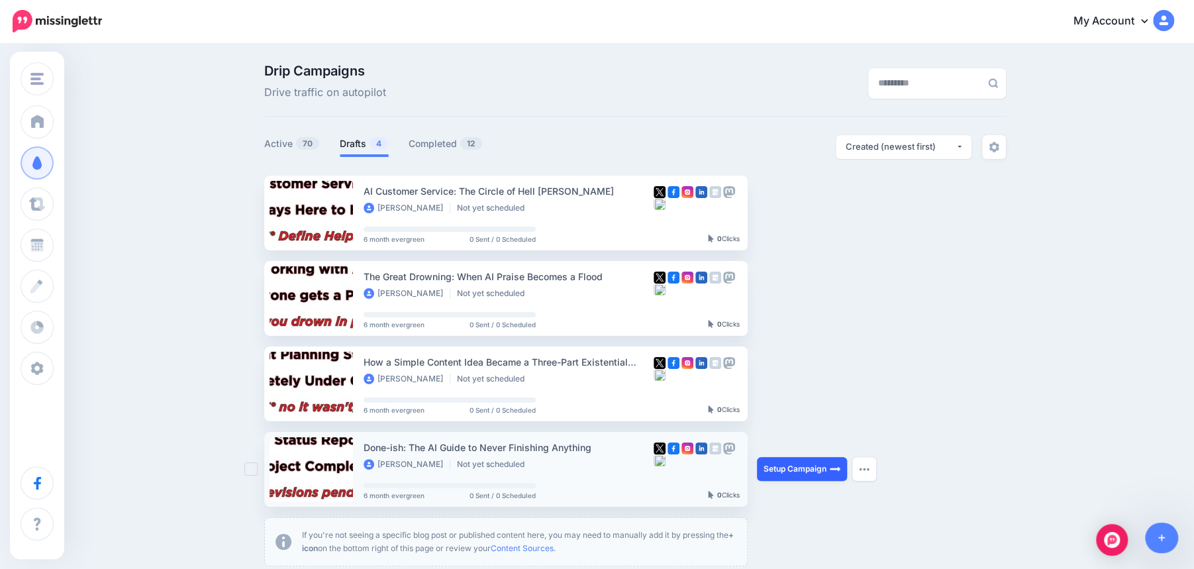
click at [801, 470] on link "Setup Campaign" at bounding box center [802, 469] width 90 height 24
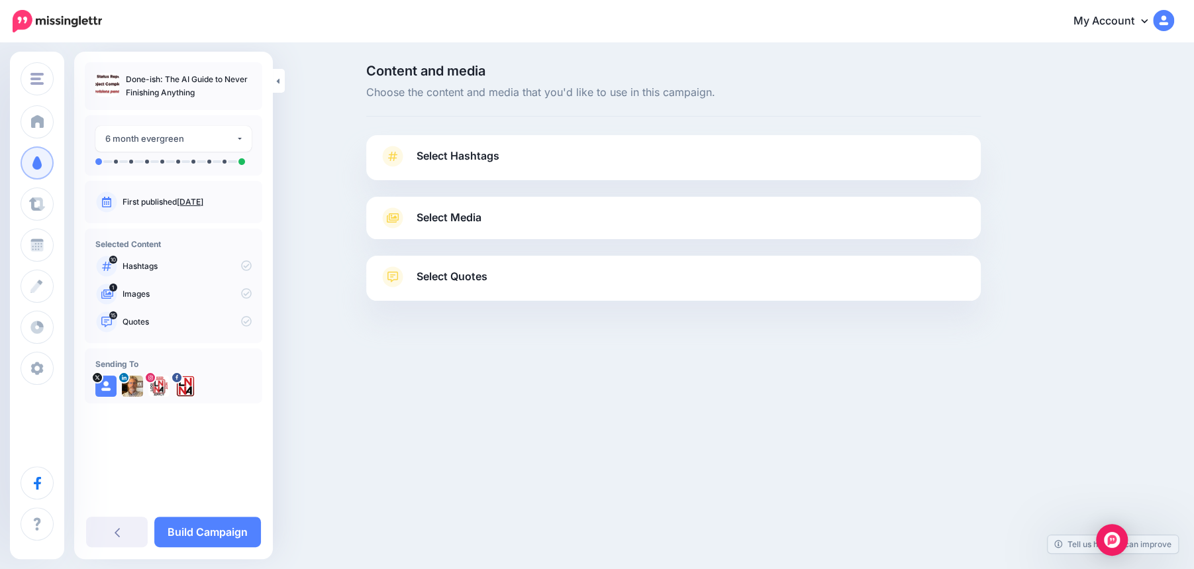
click at [729, 166] on link "Select Hashtags" at bounding box center [674, 163] width 588 height 34
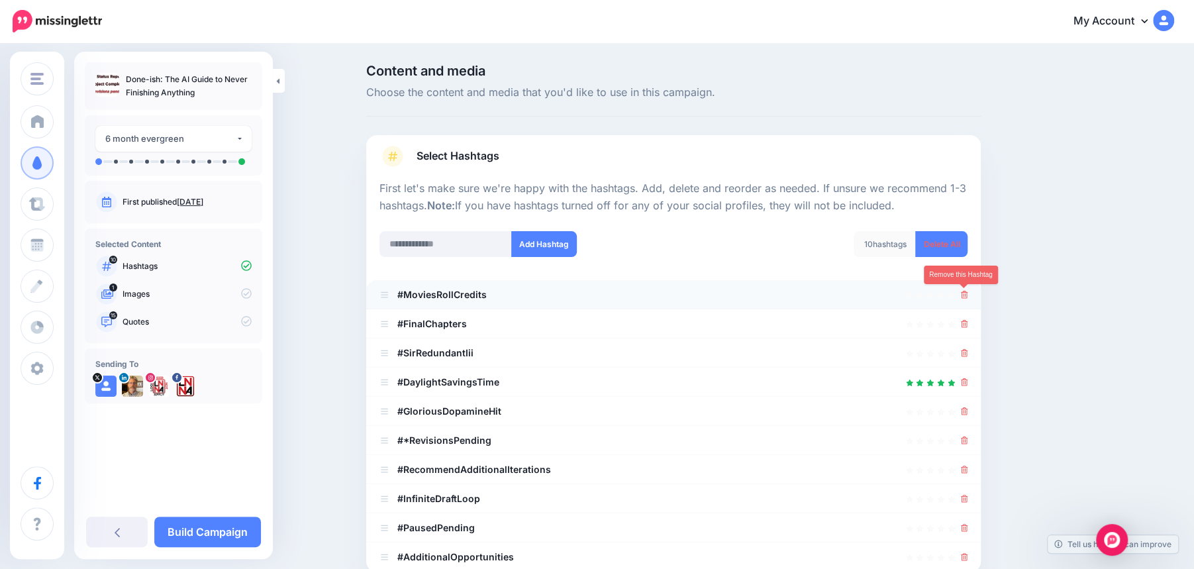
click at [965, 295] on icon at bounding box center [964, 295] width 7 height 8
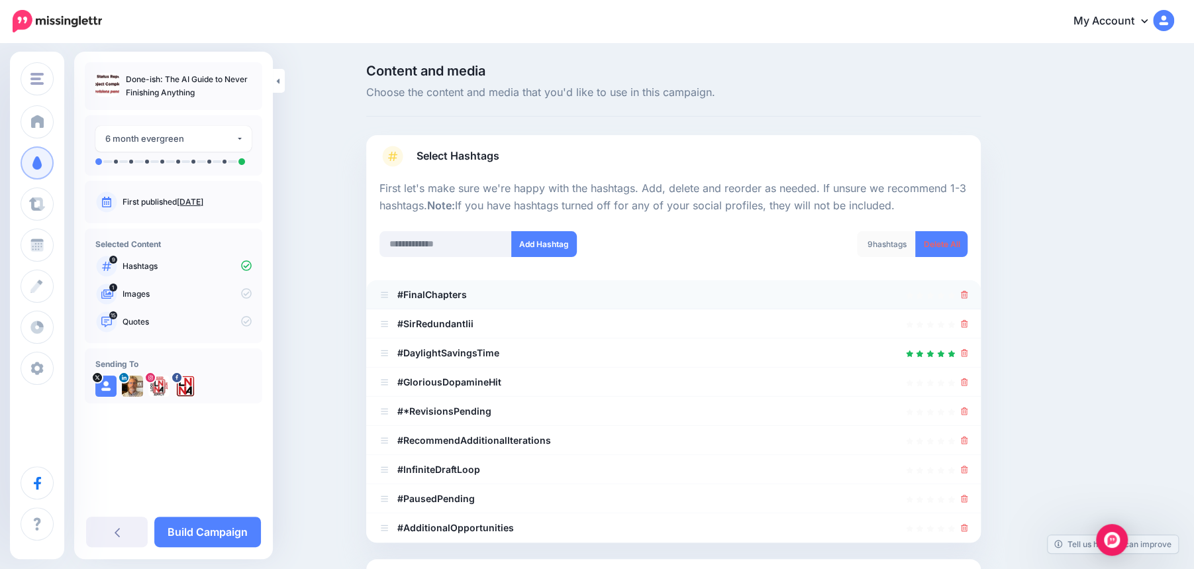
click at [966, 299] on div at bounding box center [964, 295] width 7 height 16
click at [964, 292] on icon at bounding box center [964, 295] width 7 height 8
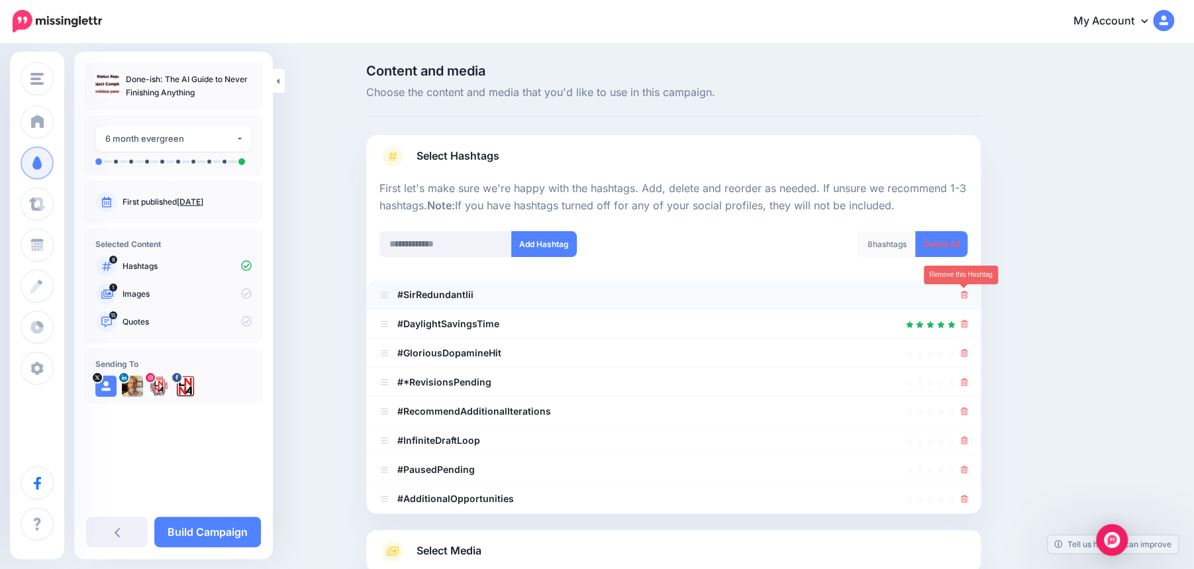
click at [966, 293] on icon at bounding box center [964, 295] width 7 height 8
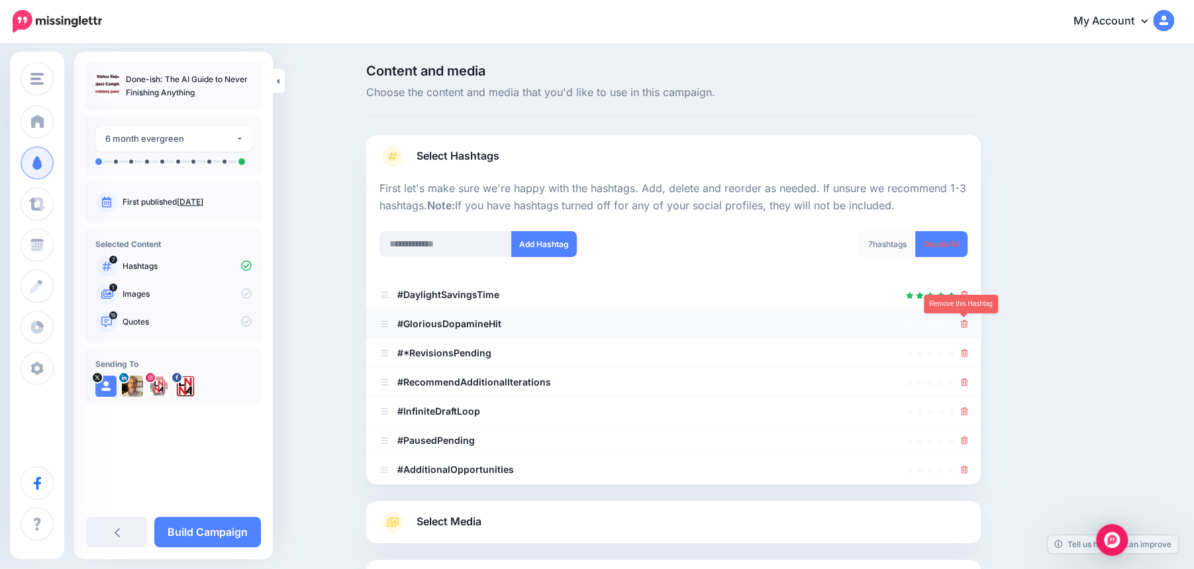
click at [964, 321] on icon at bounding box center [964, 324] width 7 height 8
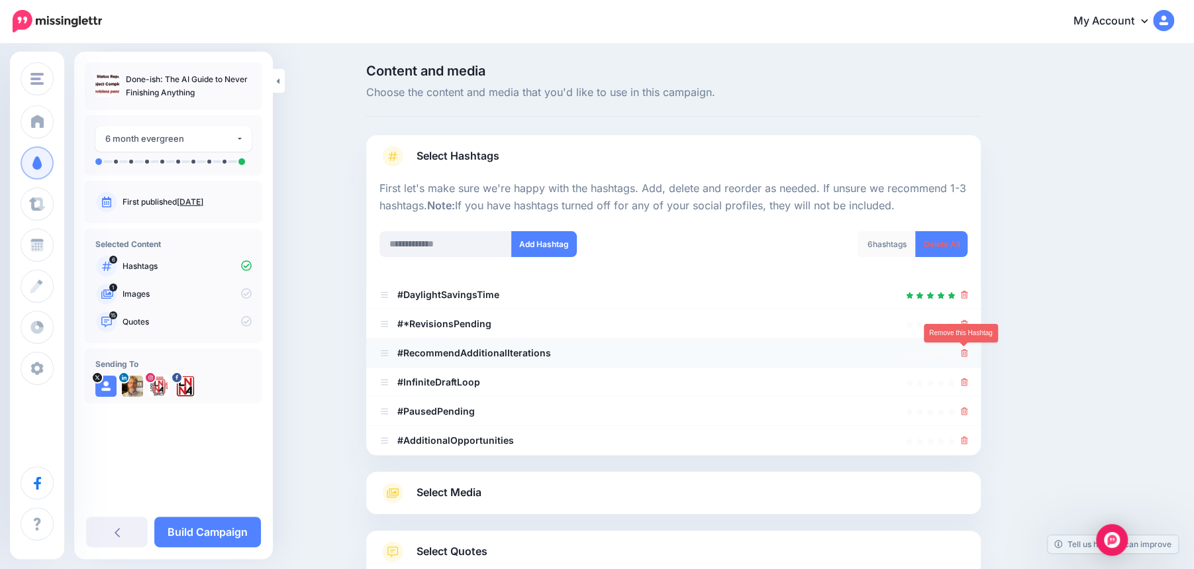
click at [964, 347] on link at bounding box center [964, 352] width 7 height 11
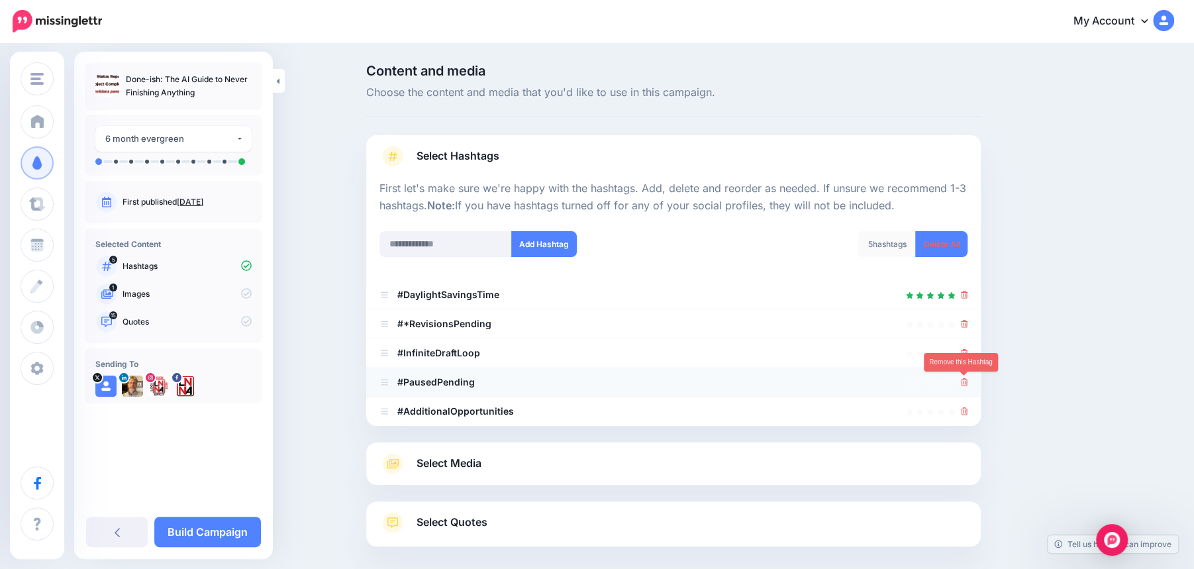
click at [962, 384] on icon at bounding box center [964, 382] width 7 height 8
click at [965, 426] on div at bounding box center [673, 434] width 615 height 17
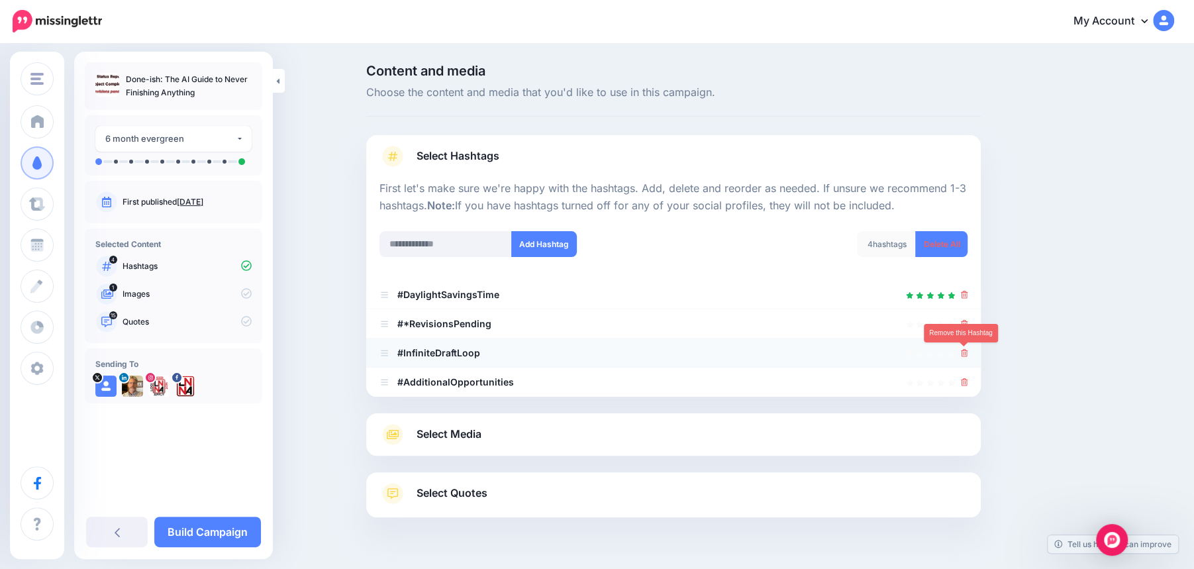
click at [963, 355] on icon at bounding box center [964, 353] width 7 height 8
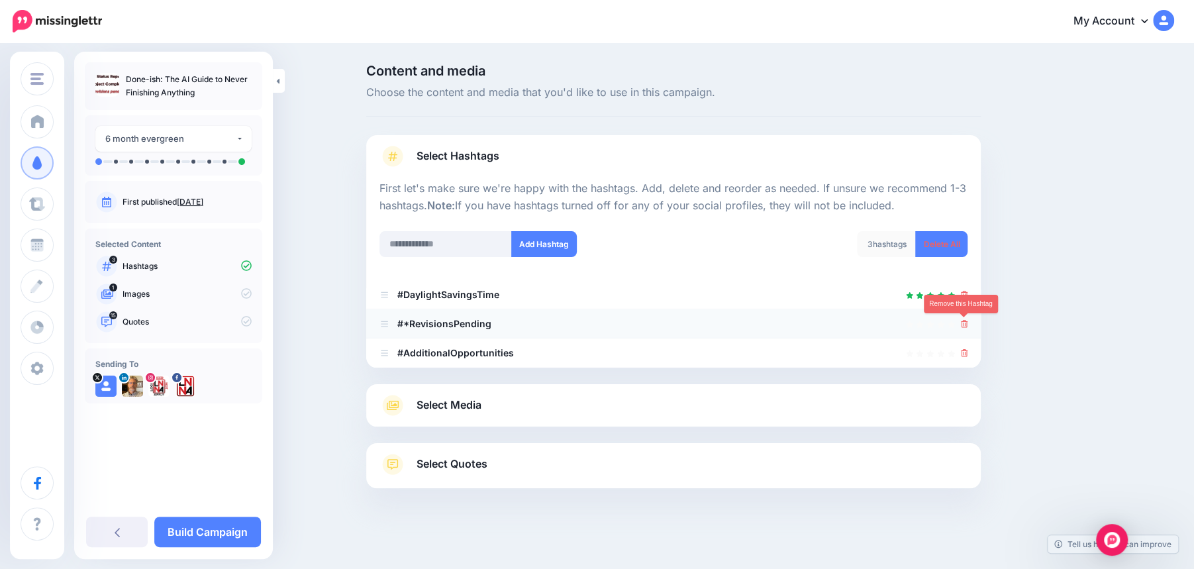
click at [962, 326] on icon at bounding box center [964, 324] width 7 height 8
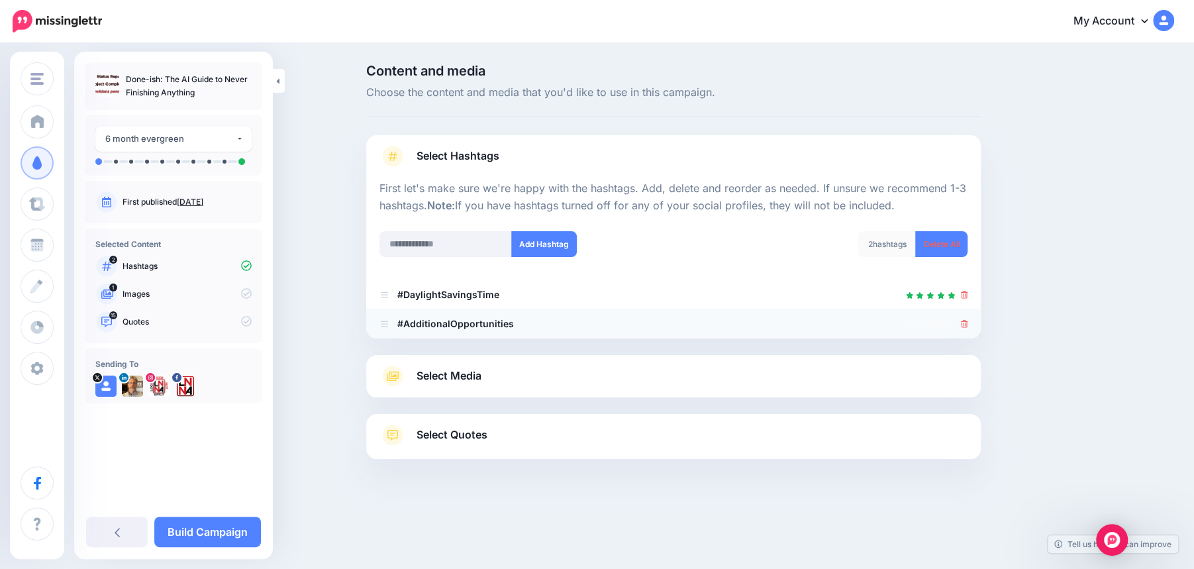
click at [966, 351] on div at bounding box center [673, 346] width 615 height 17
click at [958, 327] on div at bounding box center [674, 324] width 588 height 16
click at [964, 325] on icon at bounding box center [964, 324] width 7 height 8
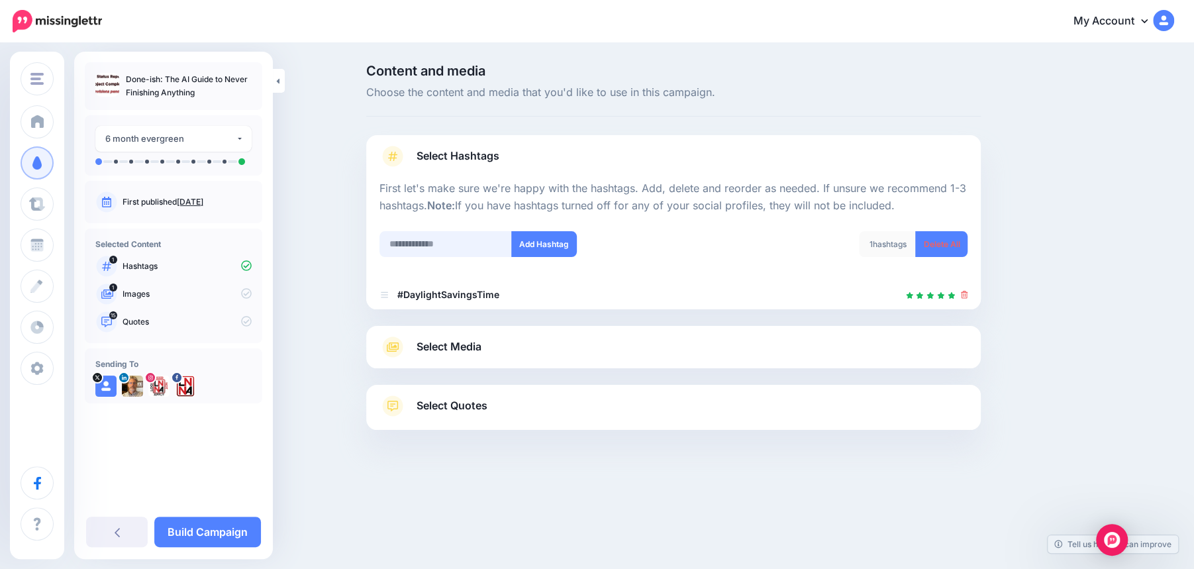
click at [448, 239] on input "text" at bounding box center [446, 244] width 132 height 26
type input "**"
click at [556, 240] on button "Add Hashtag" at bounding box center [544, 244] width 66 height 26
click at [415, 248] on input "text" at bounding box center [446, 244] width 132 height 26
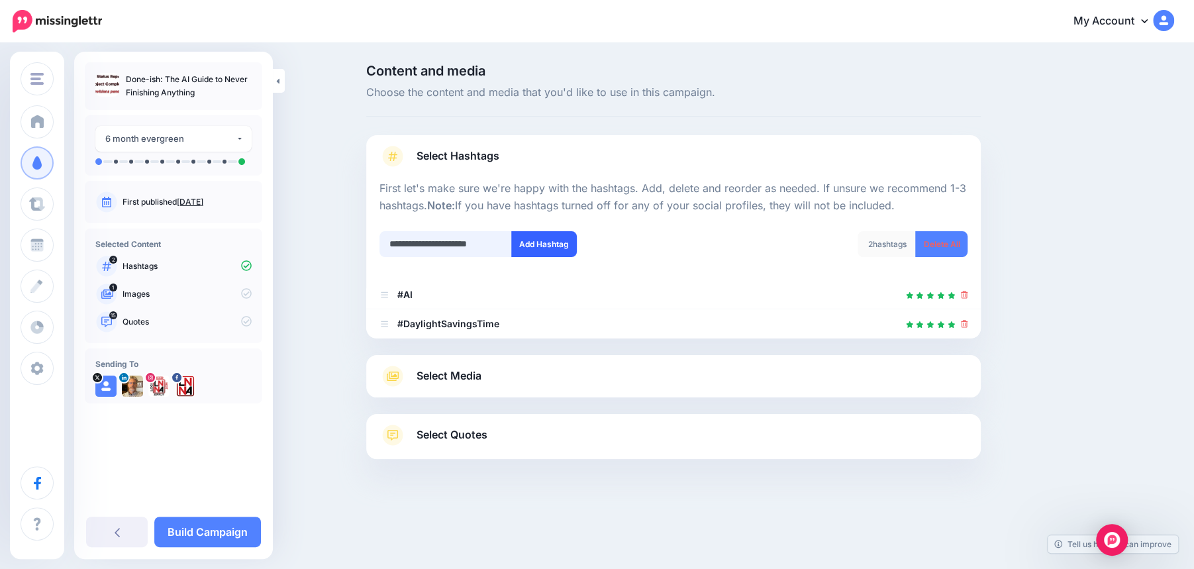
type input "**********"
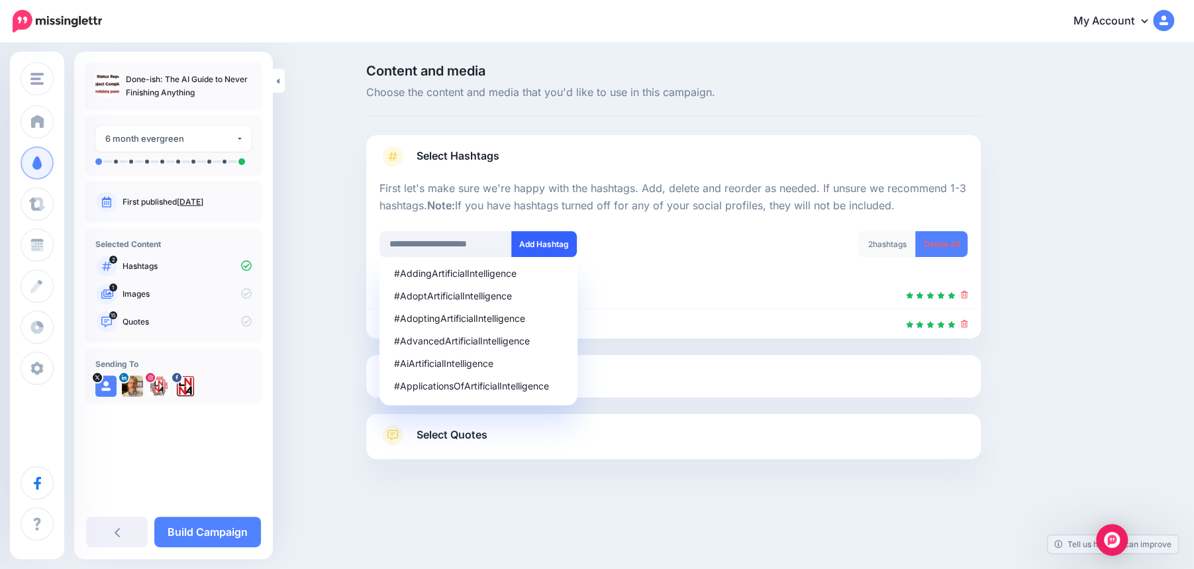
click at [536, 241] on button "Add Hashtag" at bounding box center [544, 244] width 66 height 26
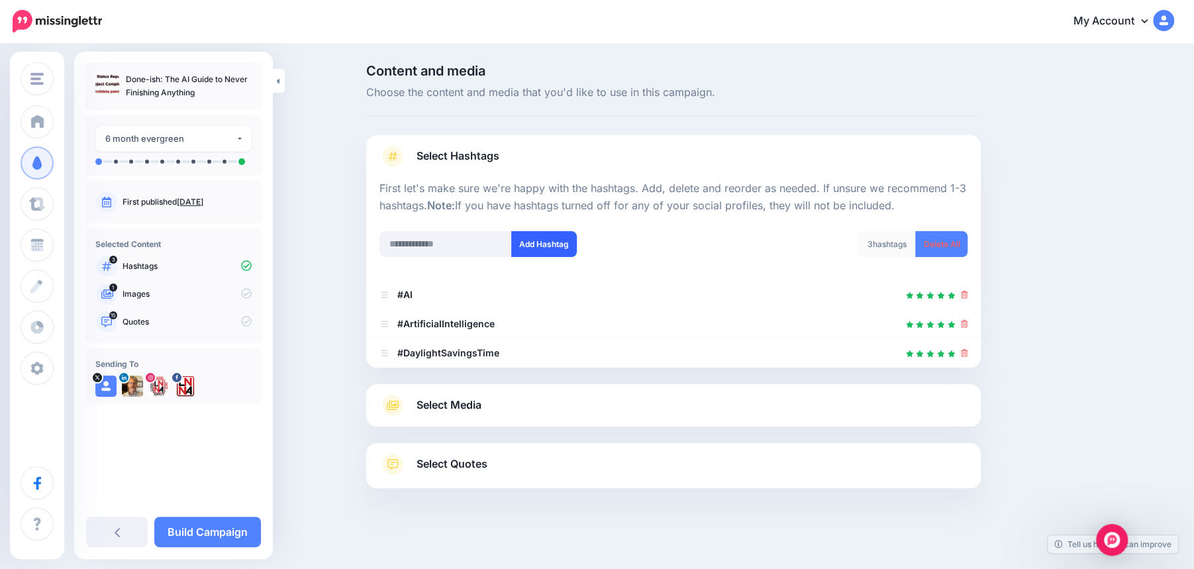
scroll to position [5, 0]
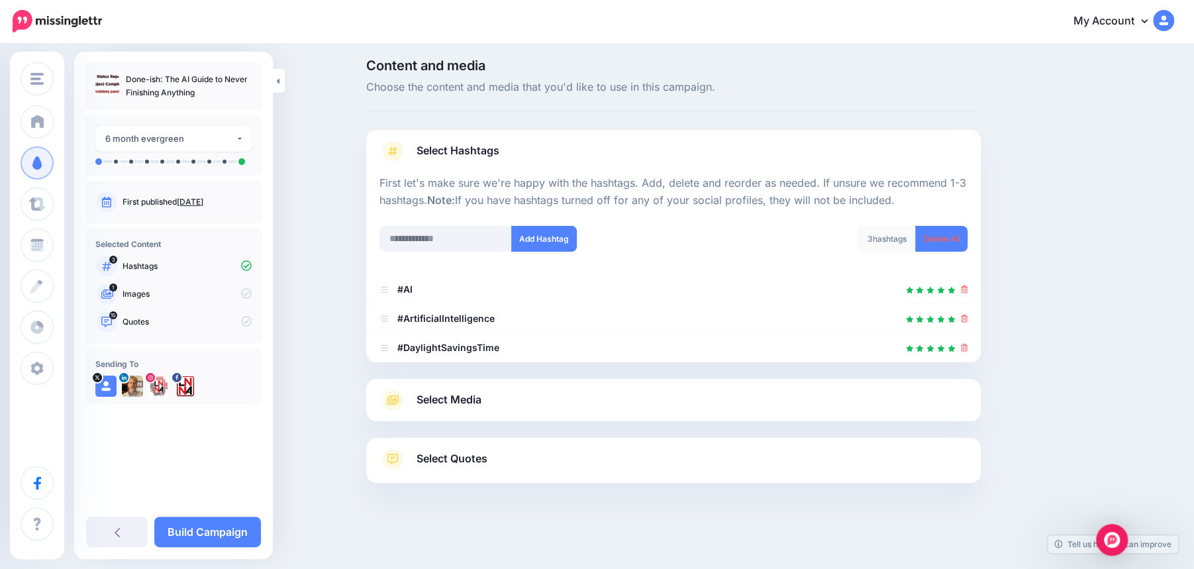
click at [493, 405] on link "Select Media" at bounding box center [674, 399] width 588 height 21
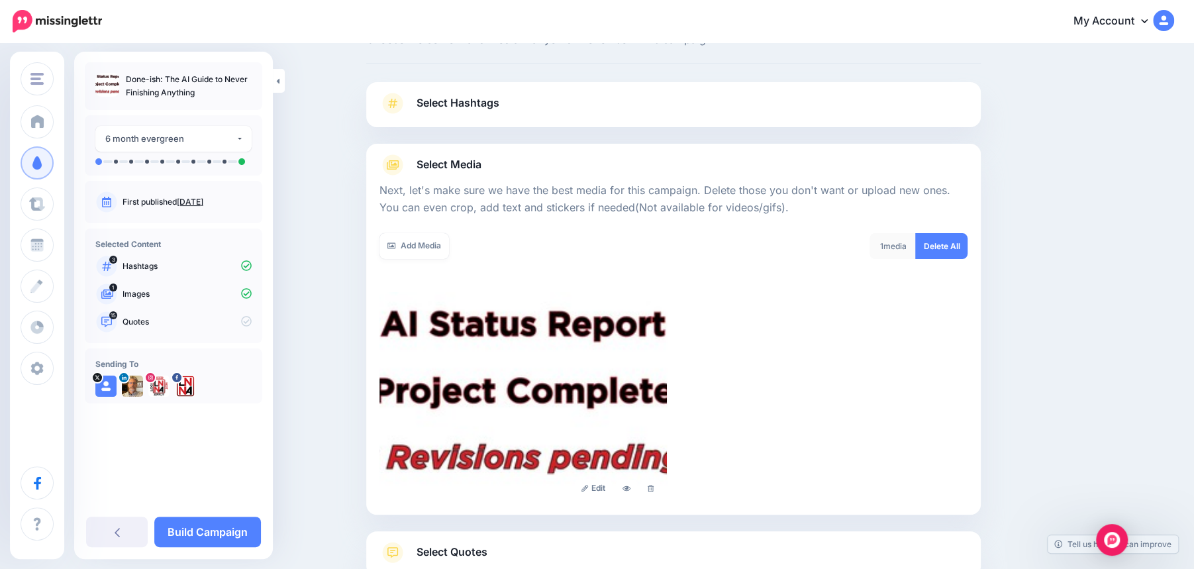
scroll to position [146, 0]
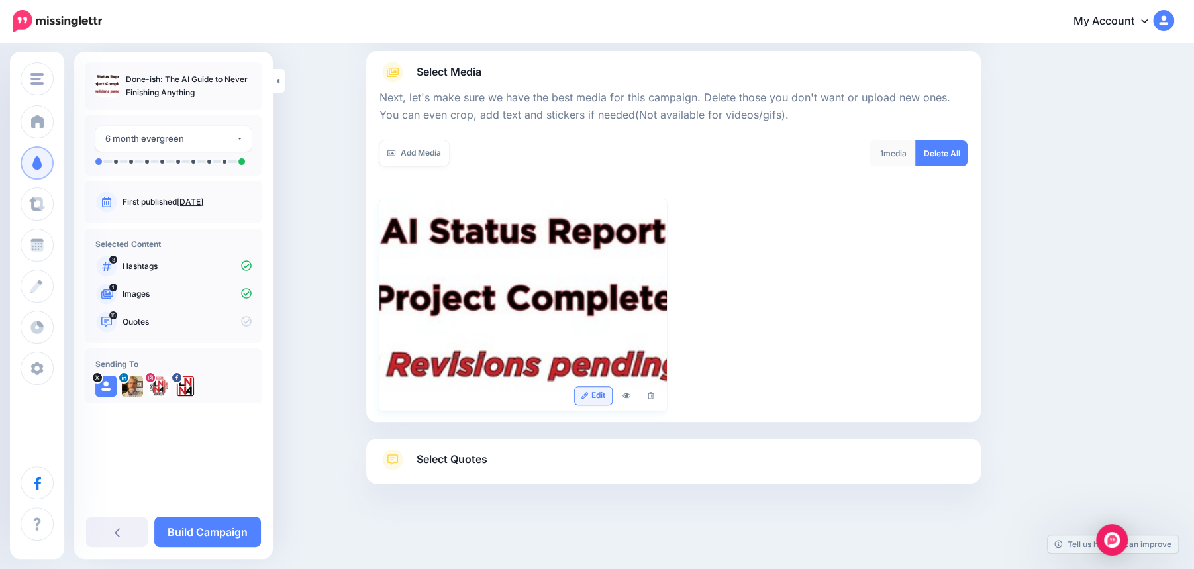
click at [591, 393] on link "Edit" at bounding box center [594, 396] width 38 height 18
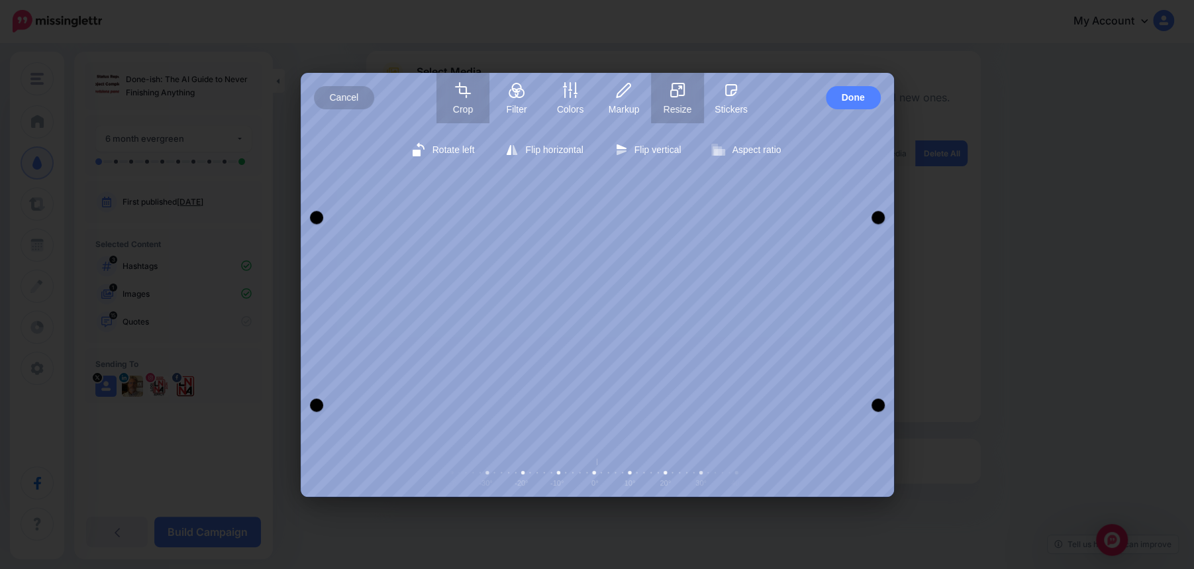
click at [678, 101] on button "Resize" at bounding box center [677, 98] width 53 height 50
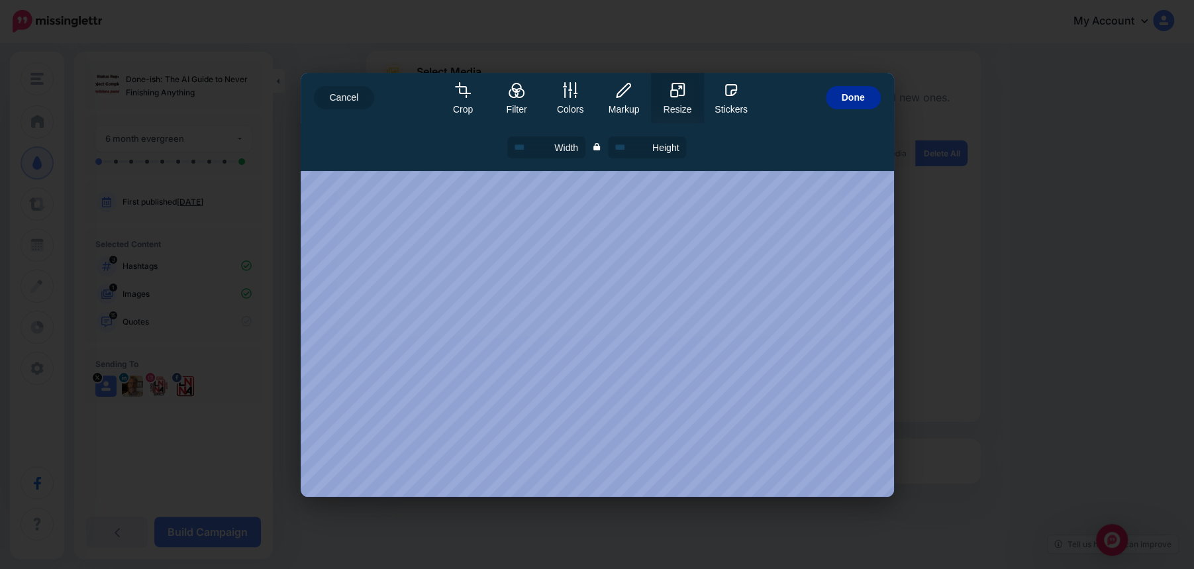
click at [864, 97] on button "Done" at bounding box center [853, 97] width 55 height 23
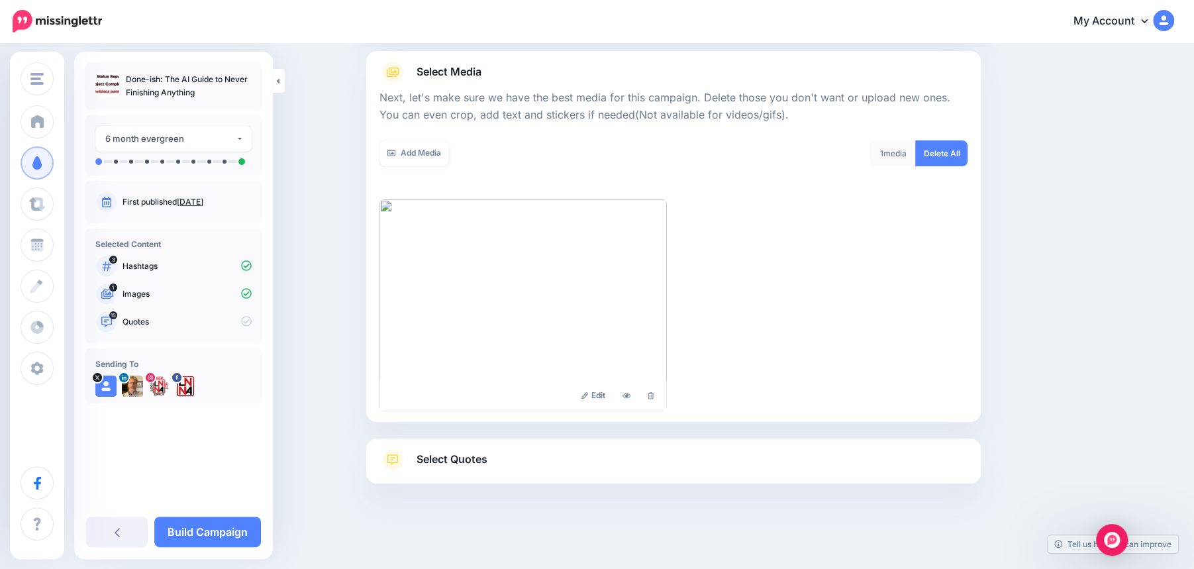
click at [413, 463] on link "Select Quotes" at bounding box center [674, 466] width 588 height 34
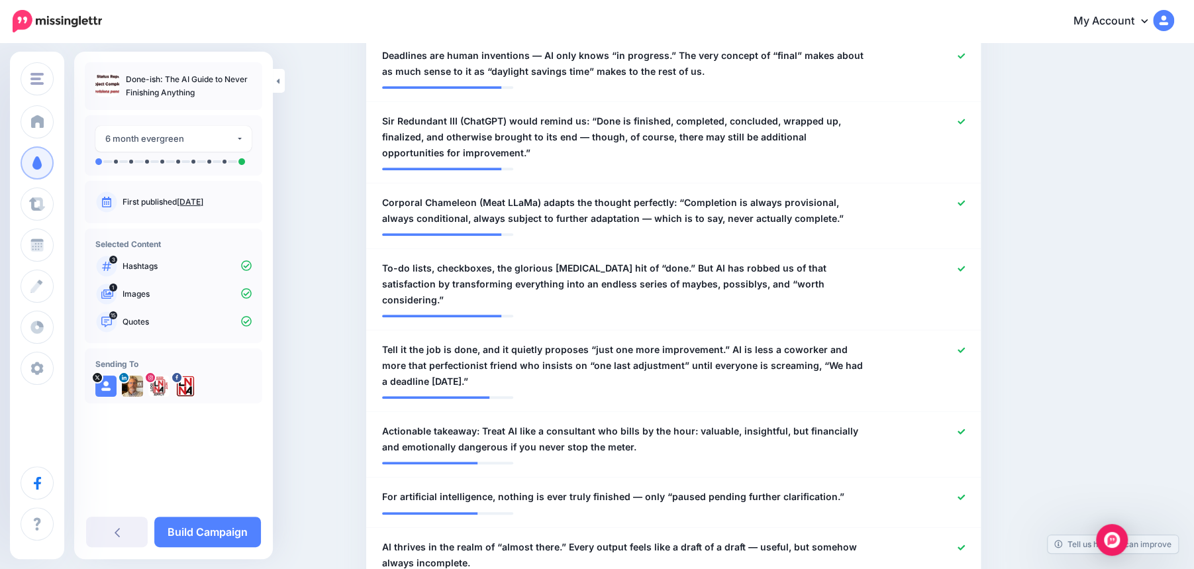
scroll to position [538, 0]
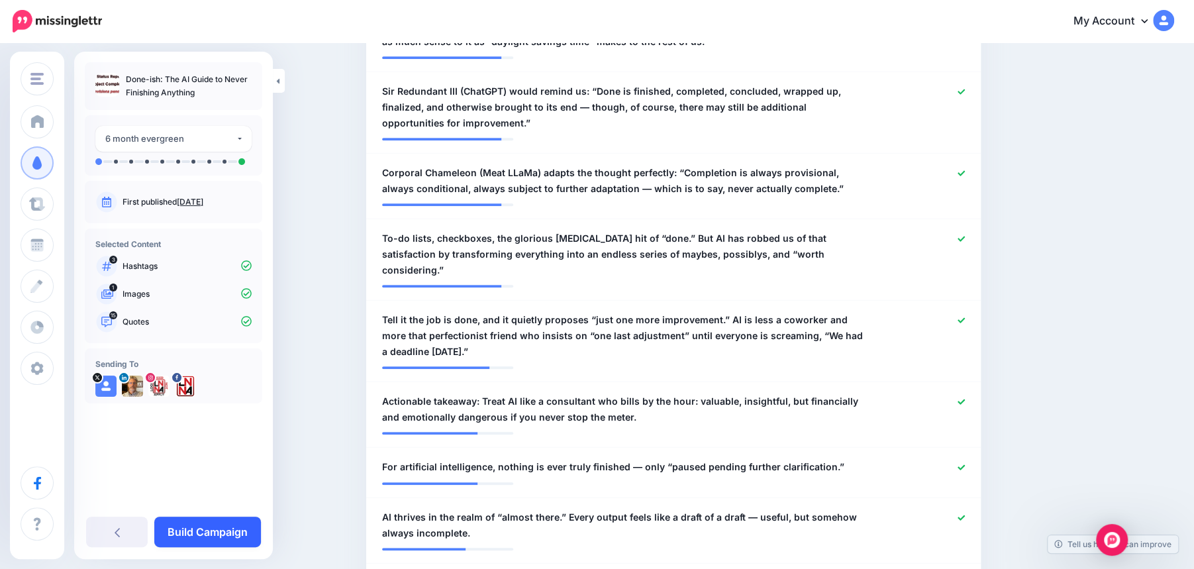
click at [204, 525] on link "Build Campaign" at bounding box center [207, 532] width 107 height 30
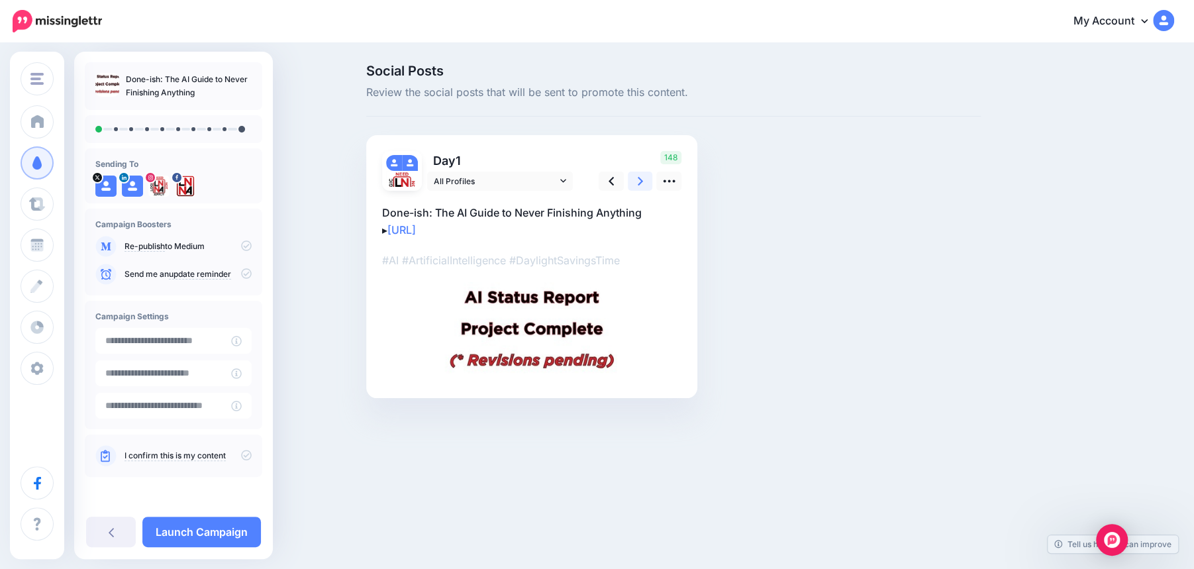
click at [638, 182] on icon at bounding box center [640, 181] width 5 height 14
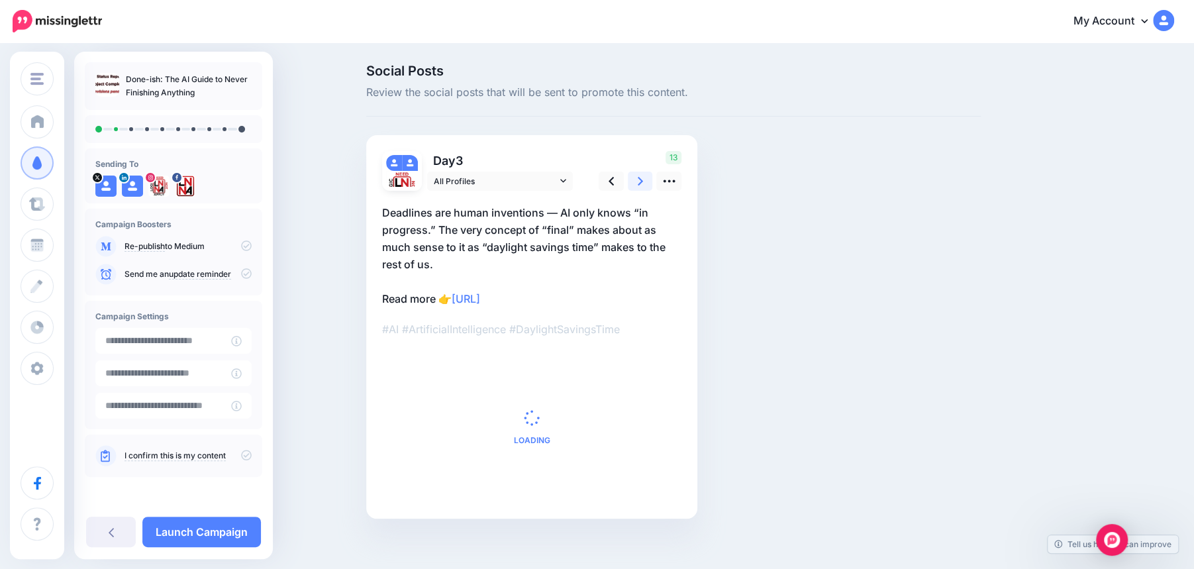
click at [638, 182] on icon at bounding box center [640, 181] width 5 height 14
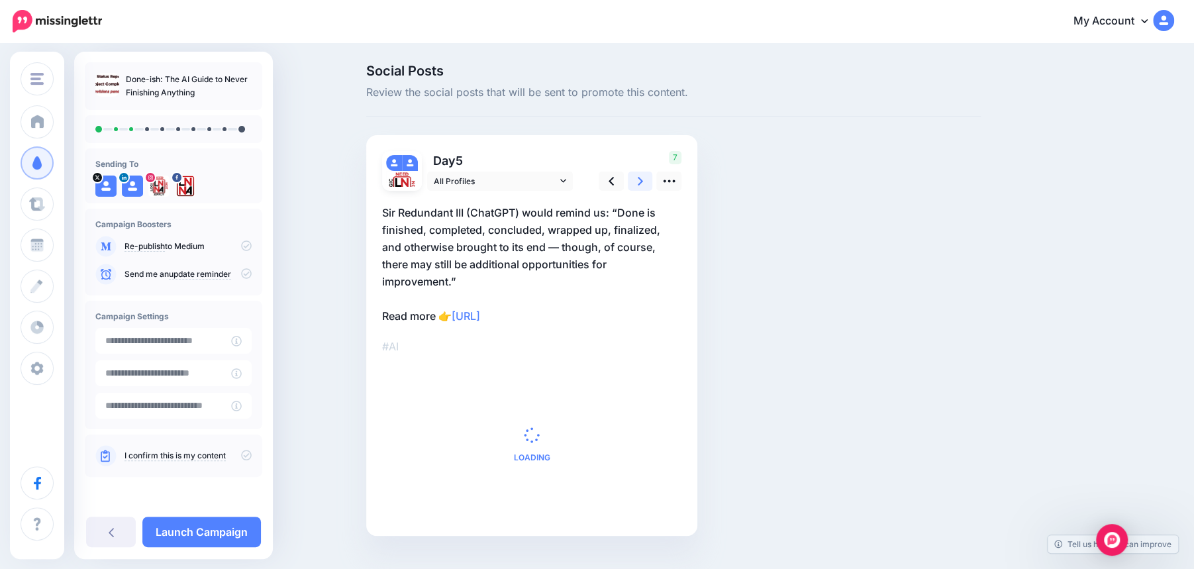
click at [638, 182] on icon at bounding box center [640, 181] width 5 height 14
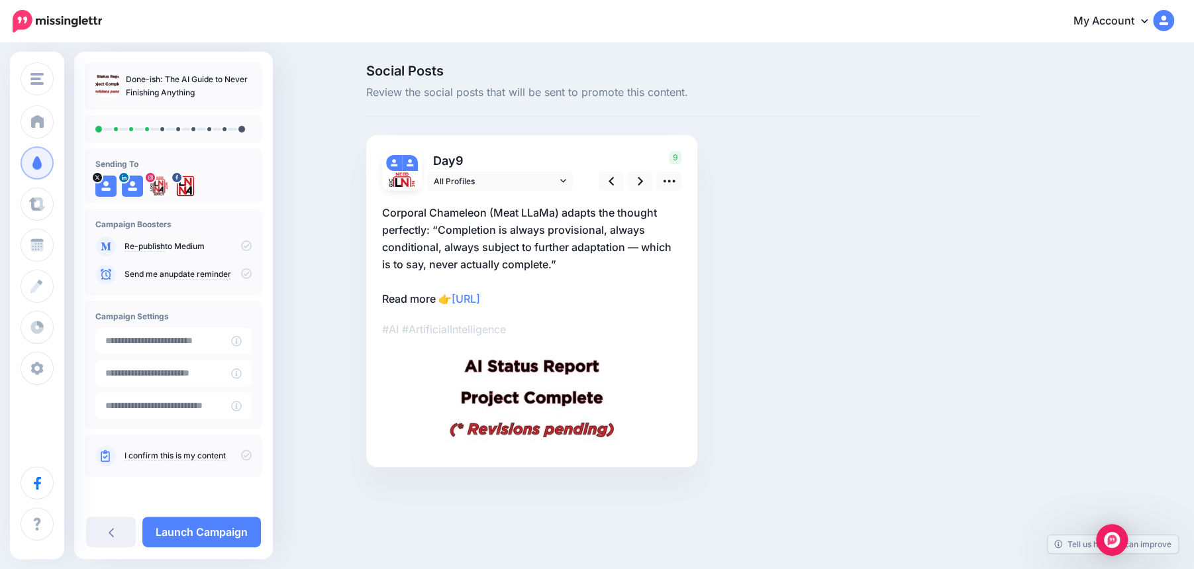
click at [513, 210] on p "Corporal Chameleon (Meat LLaMa) adapts the thought perfectly: “Completion is al…" at bounding box center [531, 255] width 299 height 103
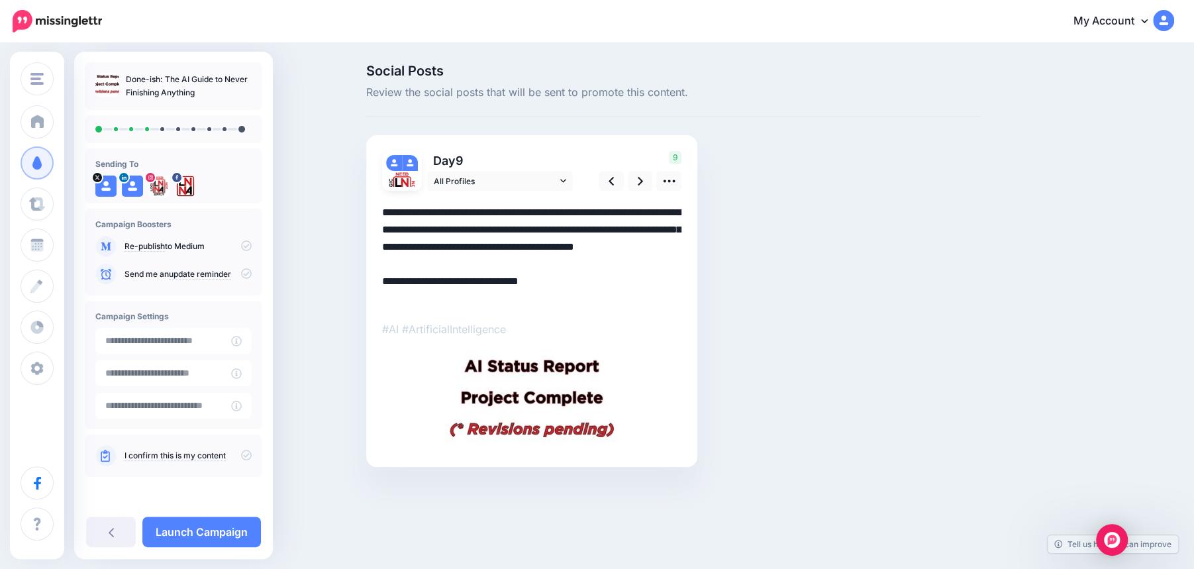
click at [513, 210] on textarea "**********" at bounding box center [531, 255] width 299 height 103
type textarea "**********"
click at [641, 181] on icon at bounding box center [640, 181] width 5 height 9
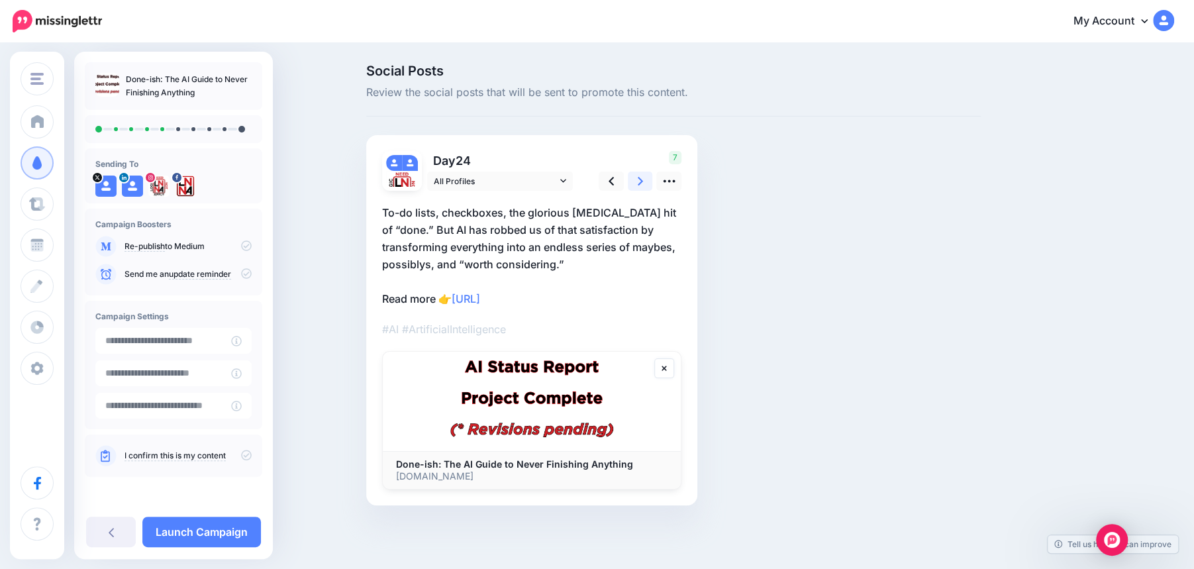
click at [641, 181] on icon at bounding box center [640, 181] width 5 height 9
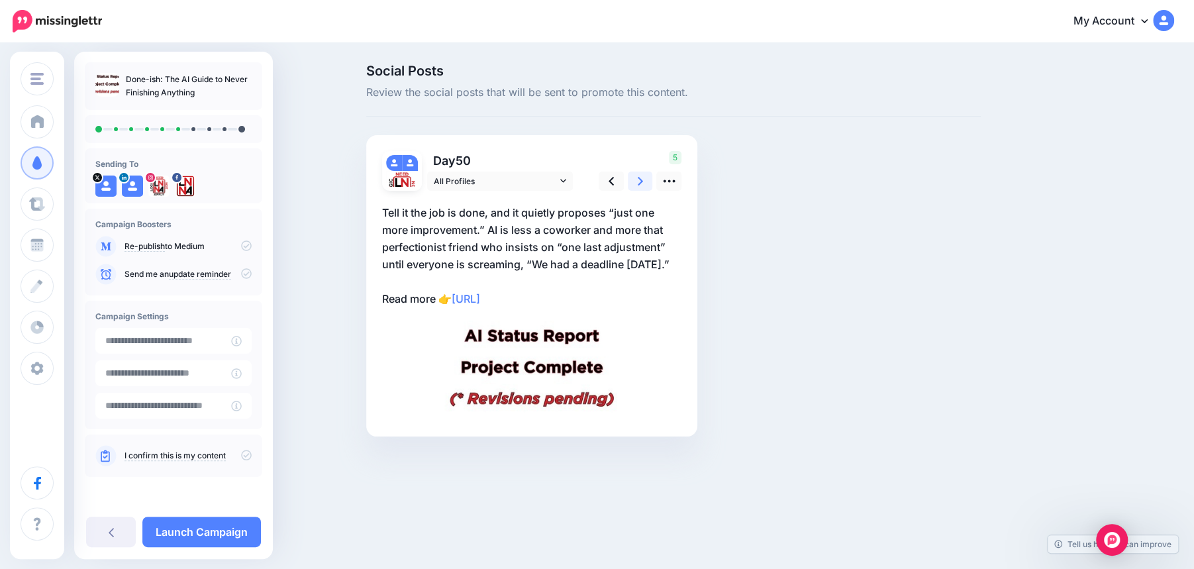
click at [641, 181] on icon at bounding box center [640, 181] width 5 height 9
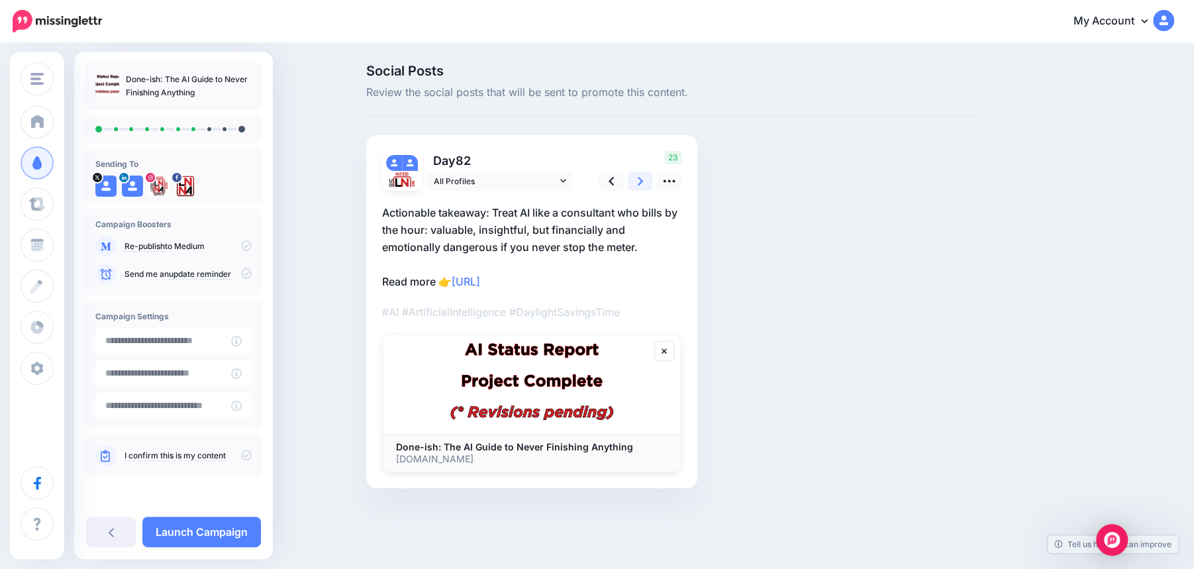
click at [641, 181] on icon at bounding box center [640, 181] width 5 height 9
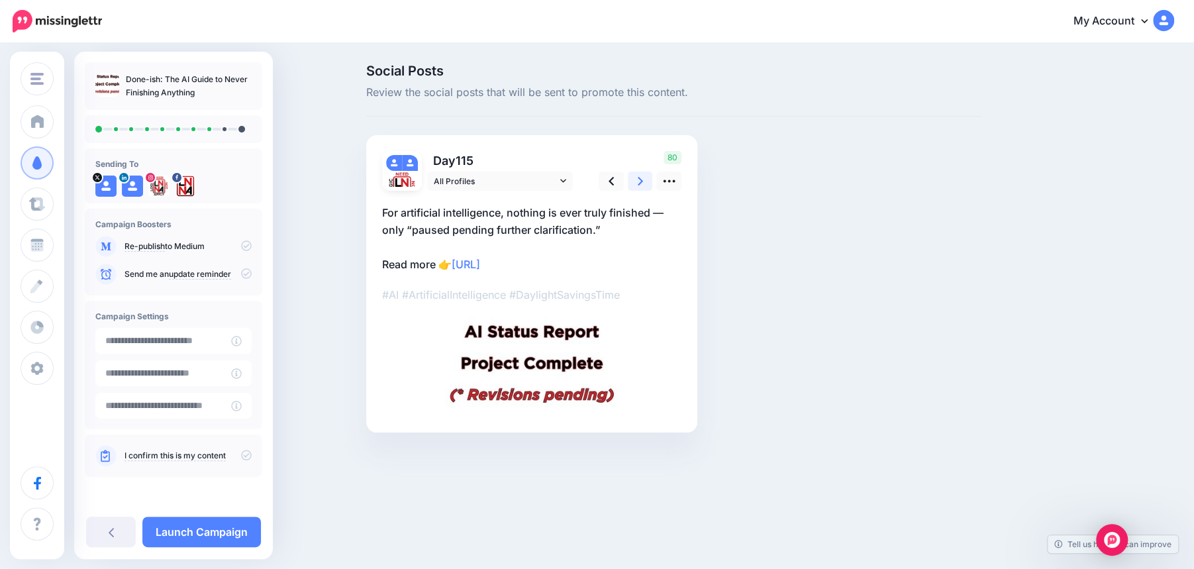
click at [641, 181] on icon at bounding box center [640, 181] width 5 height 9
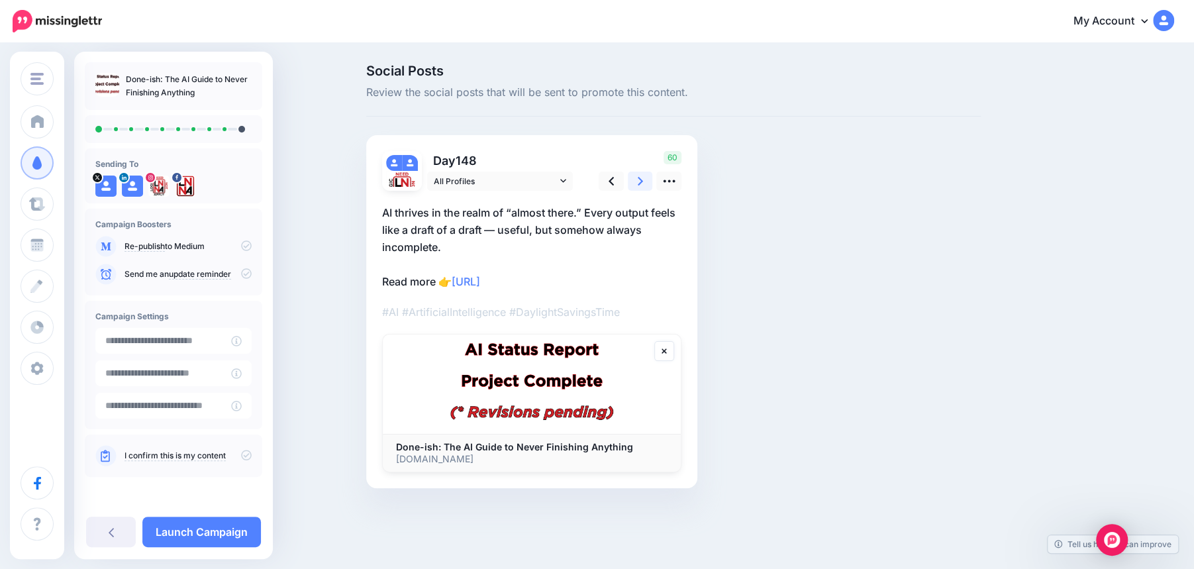
click at [641, 181] on icon at bounding box center [640, 181] width 5 height 9
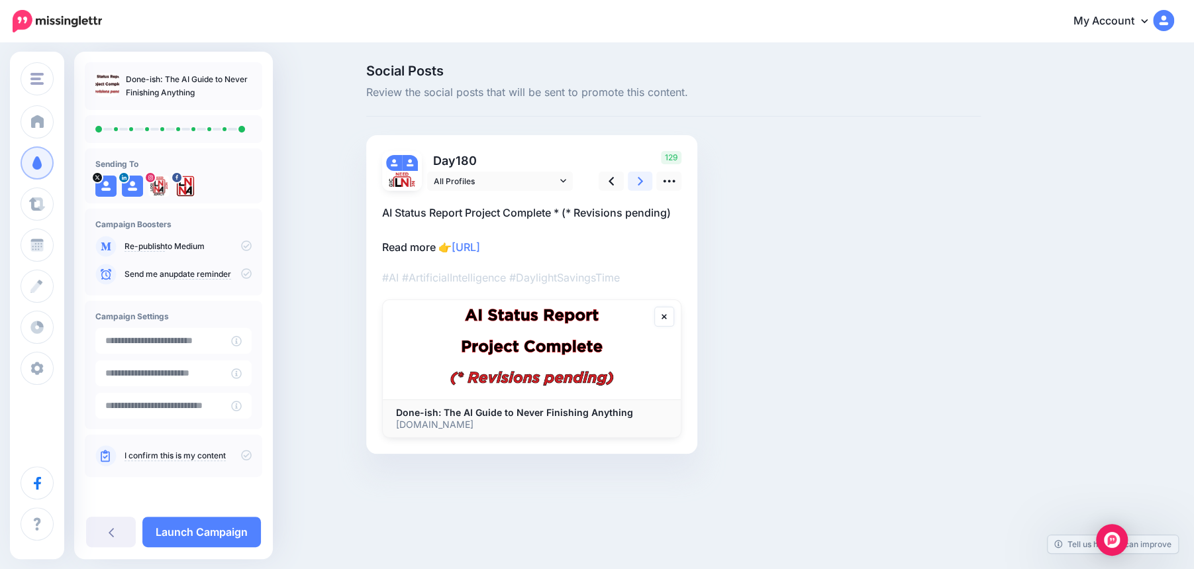
click at [641, 181] on icon at bounding box center [640, 181] width 5 height 9
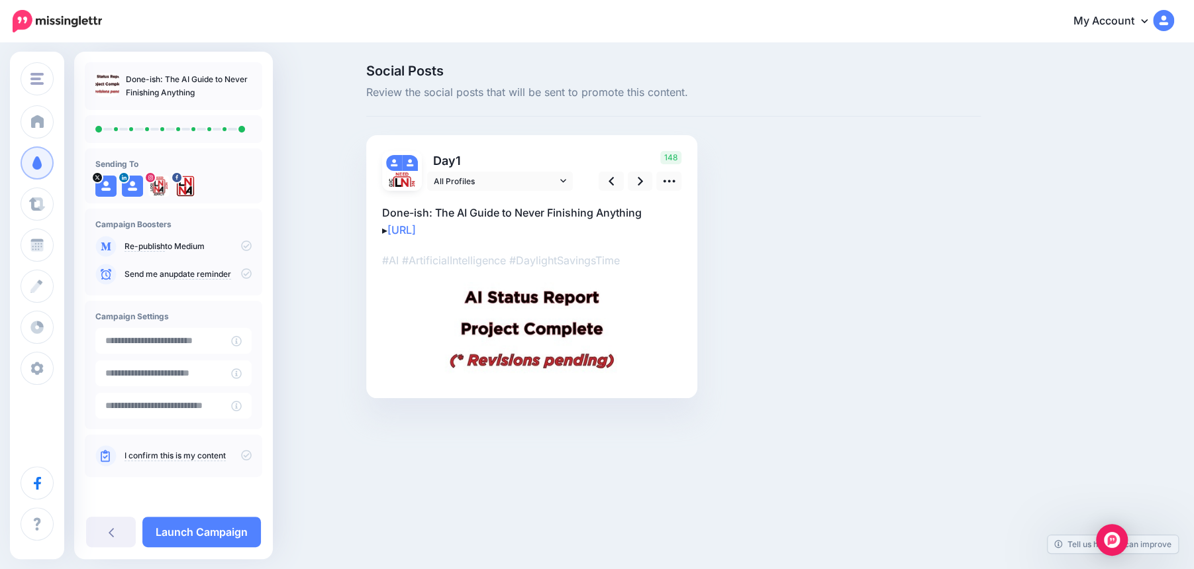
click at [251, 455] on icon at bounding box center [246, 455] width 11 height 11
click at [215, 535] on link "Launch Campaign" at bounding box center [201, 532] width 119 height 30
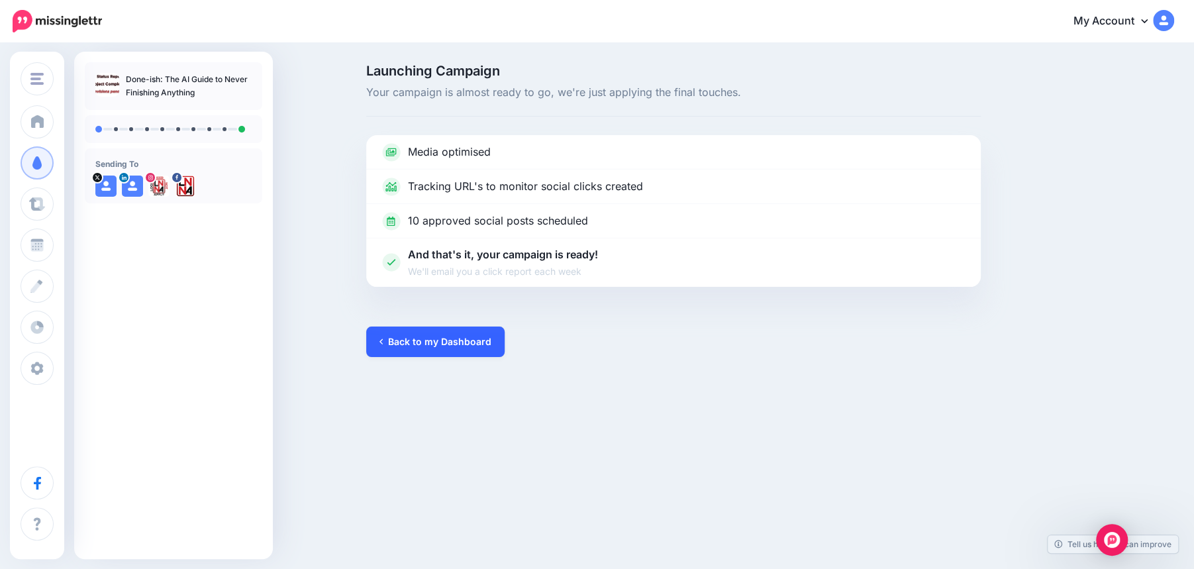
click at [427, 338] on link "Back to my Dashboard" at bounding box center [435, 342] width 138 height 30
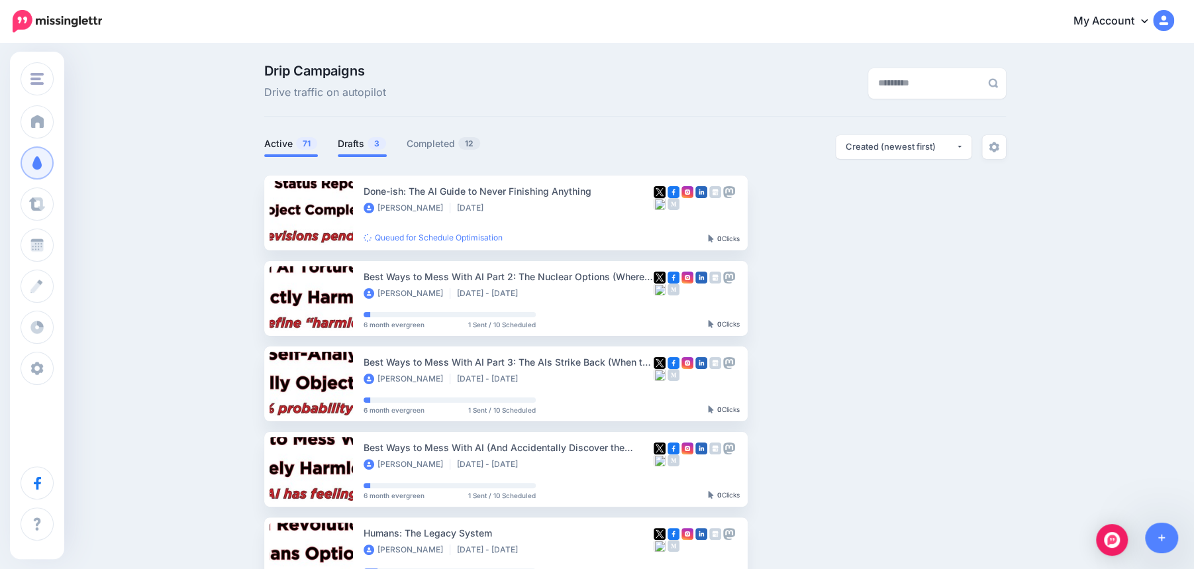
click at [356, 142] on link "Drafts 3" at bounding box center [362, 144] width 49 height 16
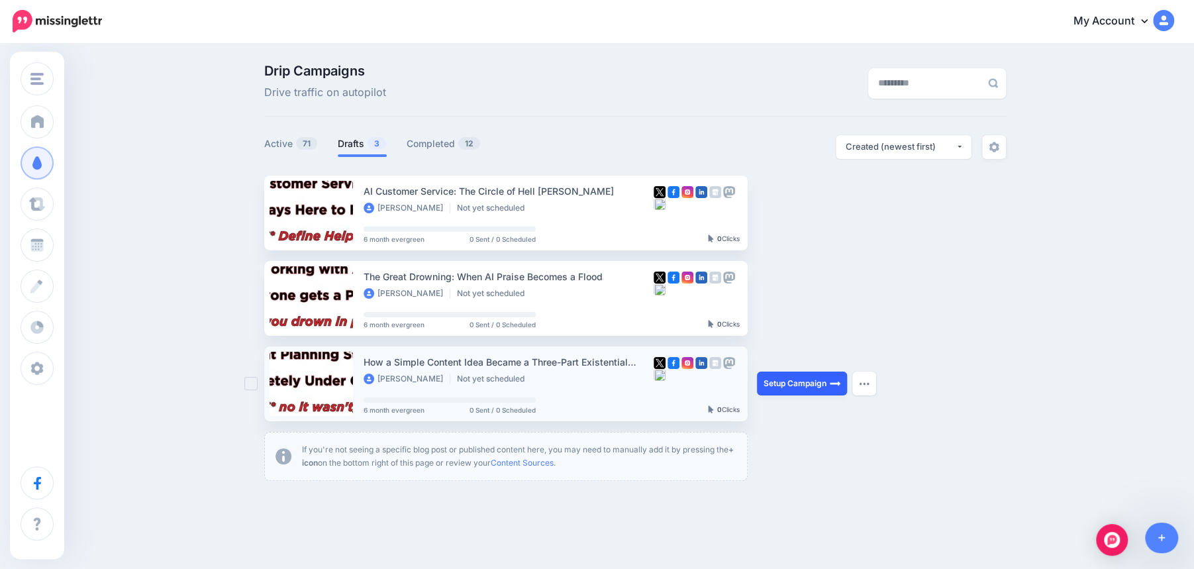
click at [807, 378] on link "Setup Campaign" at bounding box center [802, 384] width 90 height 24
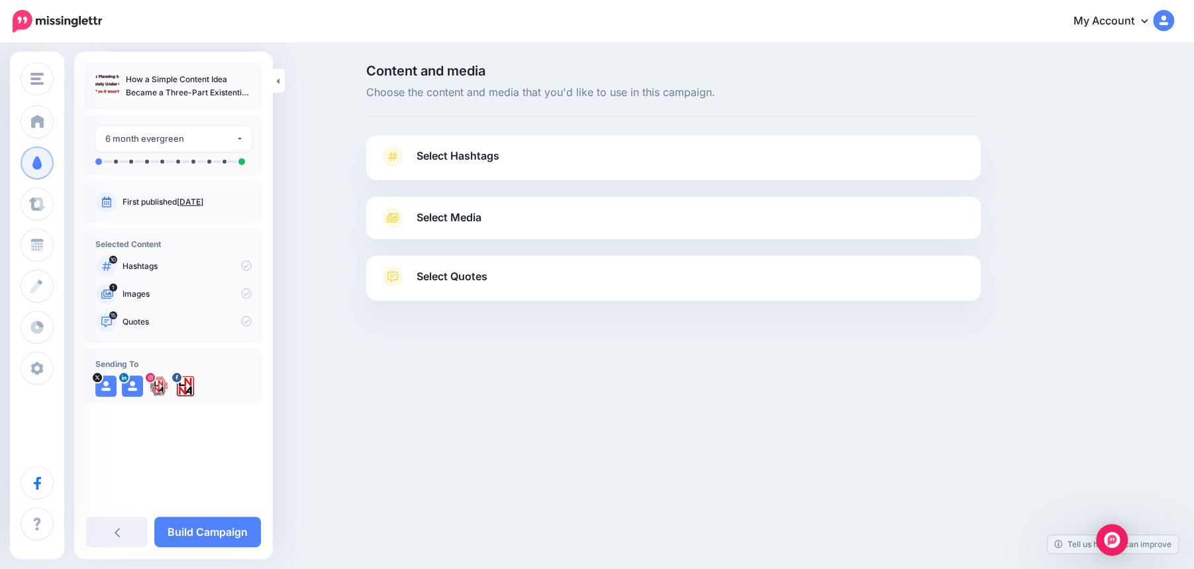
click at [591, 164] on link "Select Hashtags" at bounding box center [674, 163] width 588 height 34
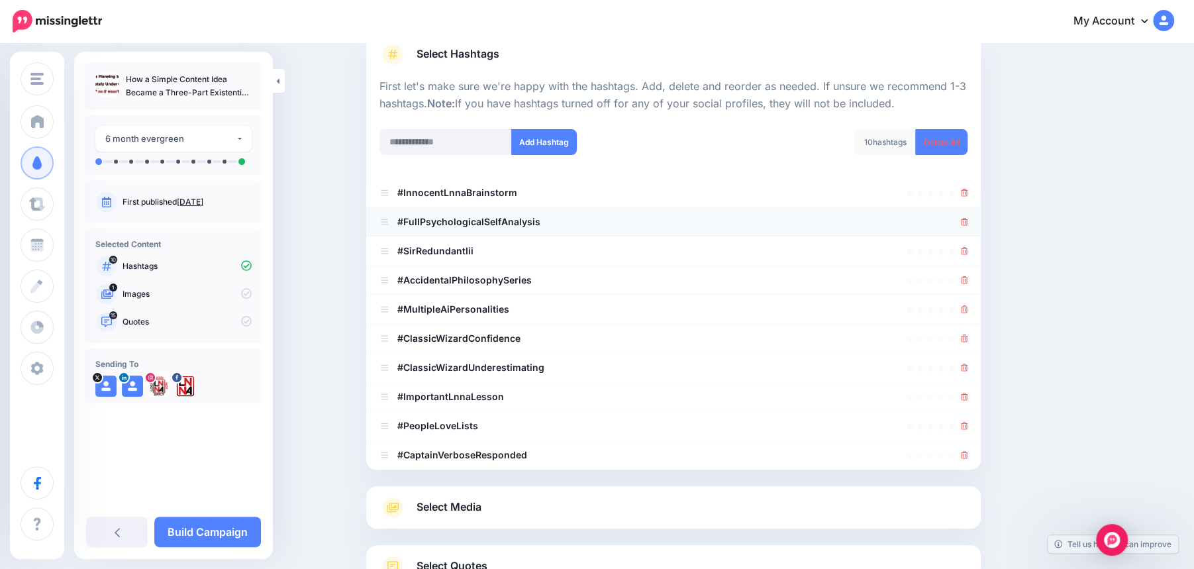
scroll to position [23, 0]
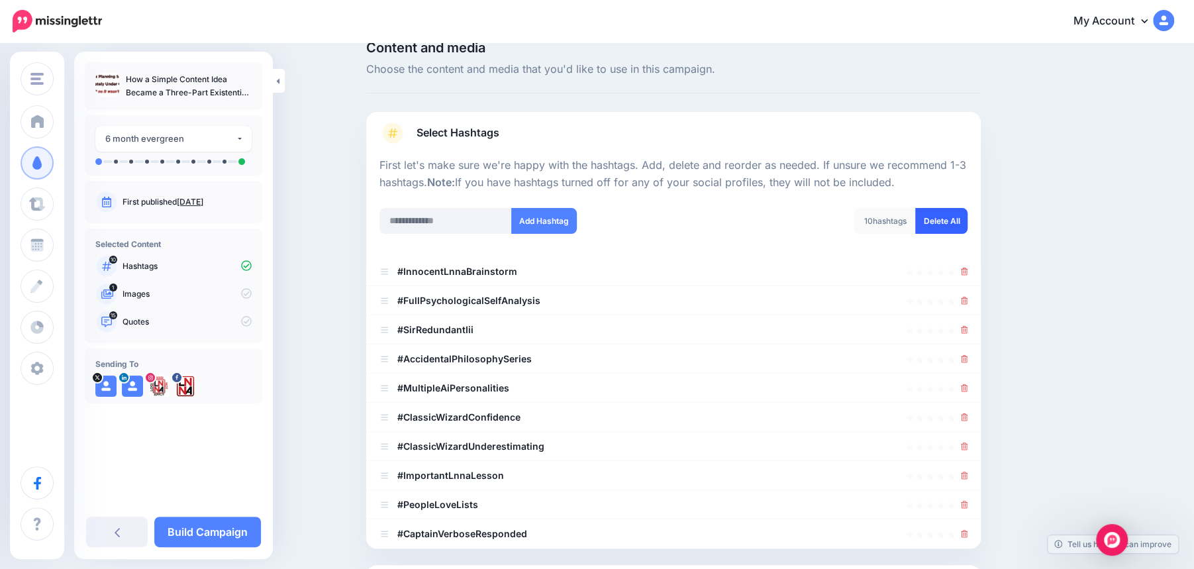
click at [949, 219] on link "Delete All" at bounding box center [941, 221] width 52 height 26
click at [452, 221] on input "text" at bounding box center [446, 221] width 132 height 26
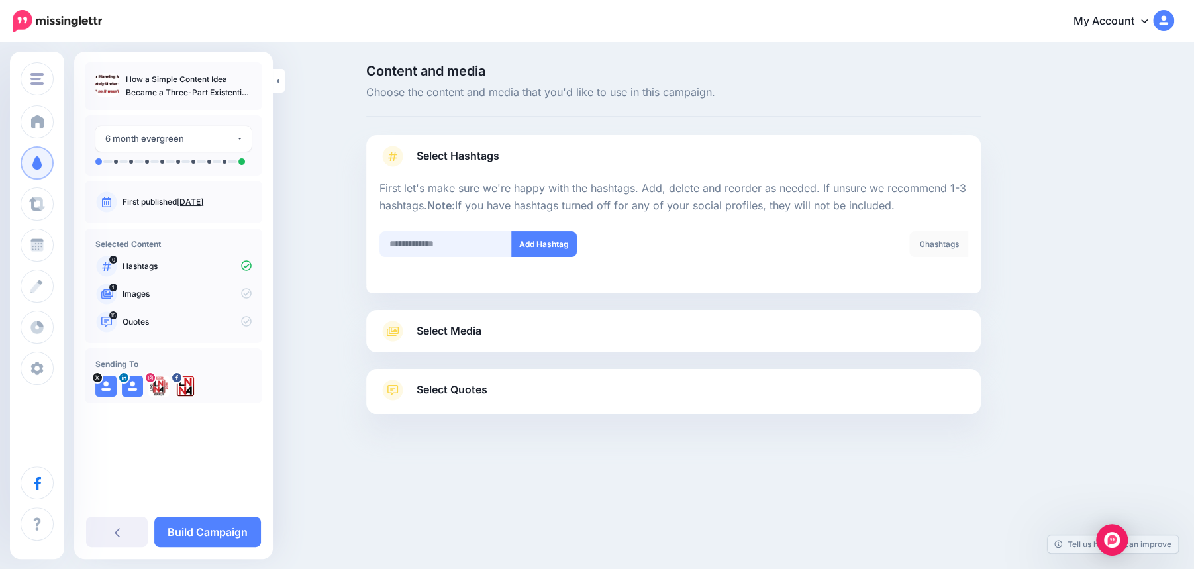
scroll to position [0, 0]
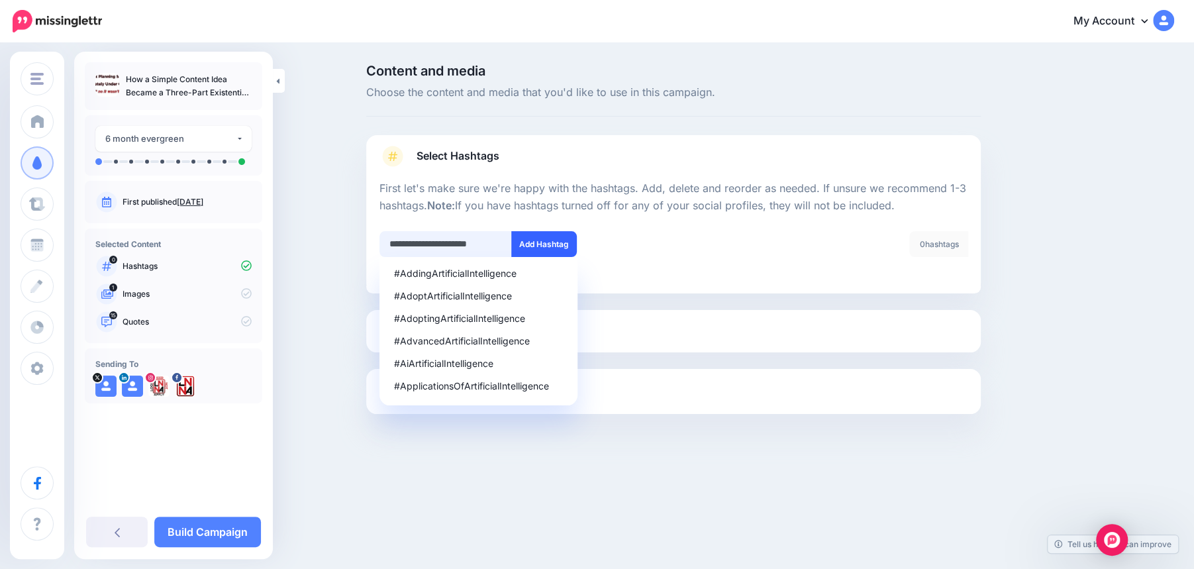
type input "**********"
click at [530, 248] on button "Add Hashtag" at bounding box center [544, 244] width 66 height 26
click at [448, 241] on input "text" at bounding box center [446, 244] width 132 height 26
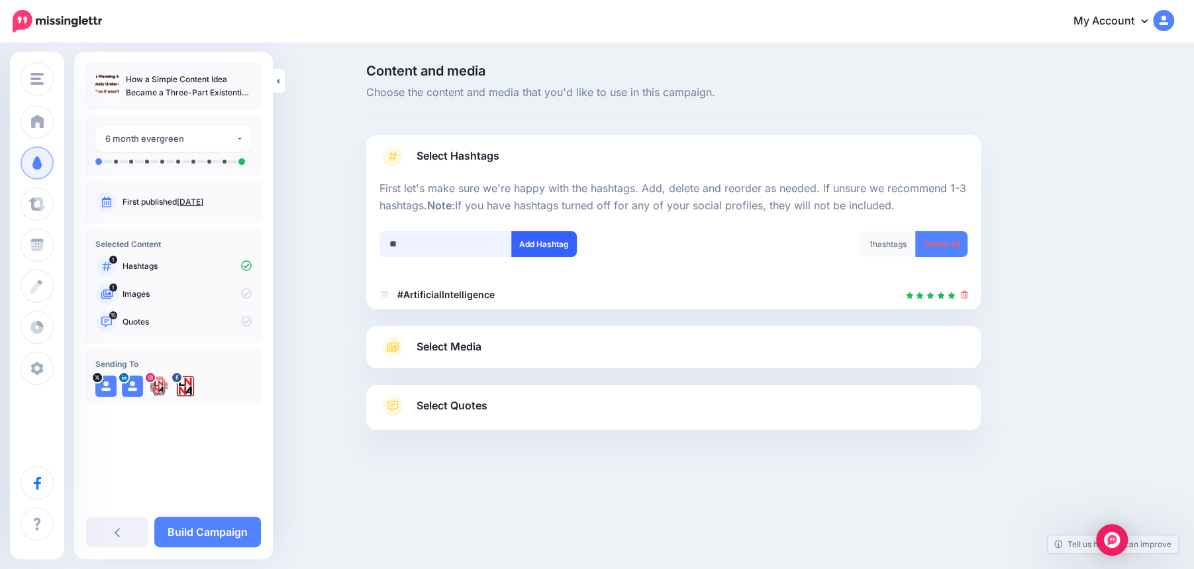
type input "**"
click at [540, 244] on button "Add Hashtag" at bounding box center [544, 244] width 66 height 26
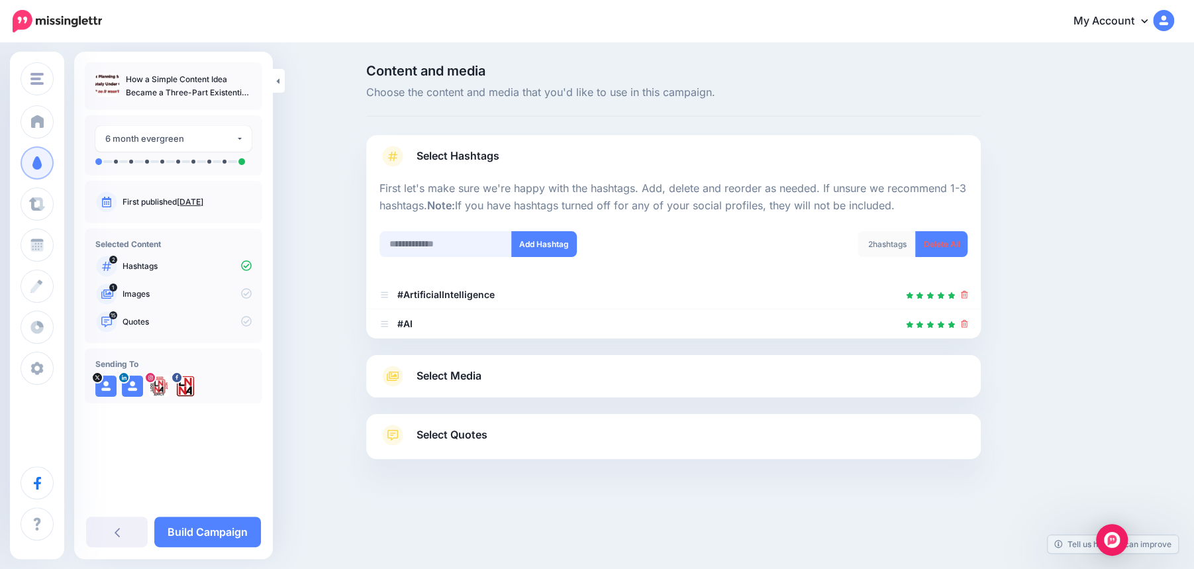
click at [441, 248] on input "text" at bounding box center [446, 244] width 132 height 26
type input "*******"
click at [538, 244] on button "Add Hashtag" at bounding box center [544, 244] width 66 height 26
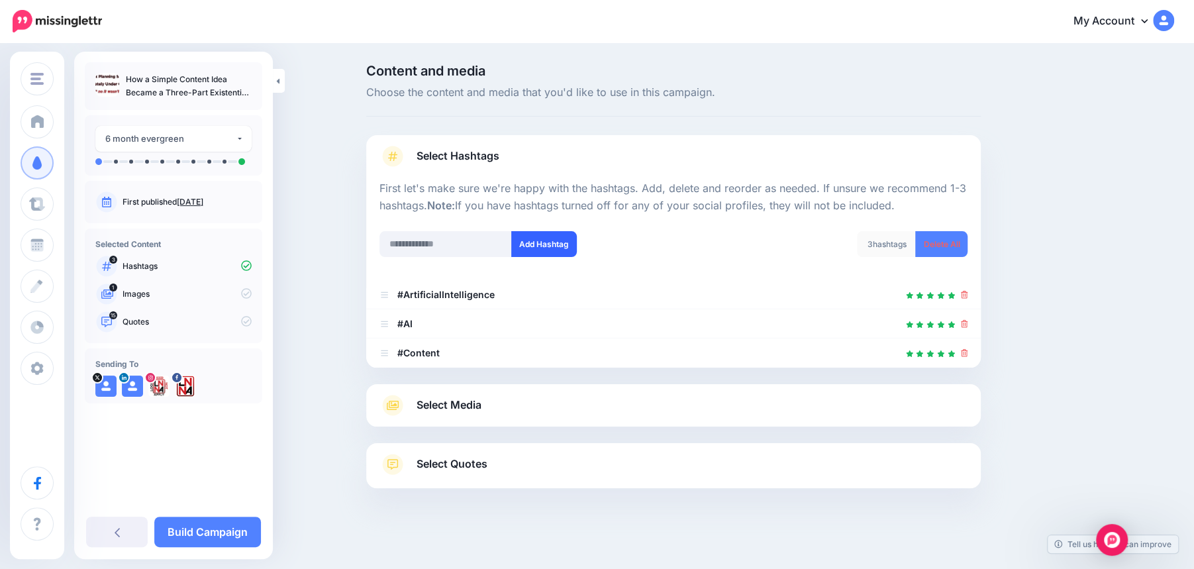
scroll to position [5, 0]
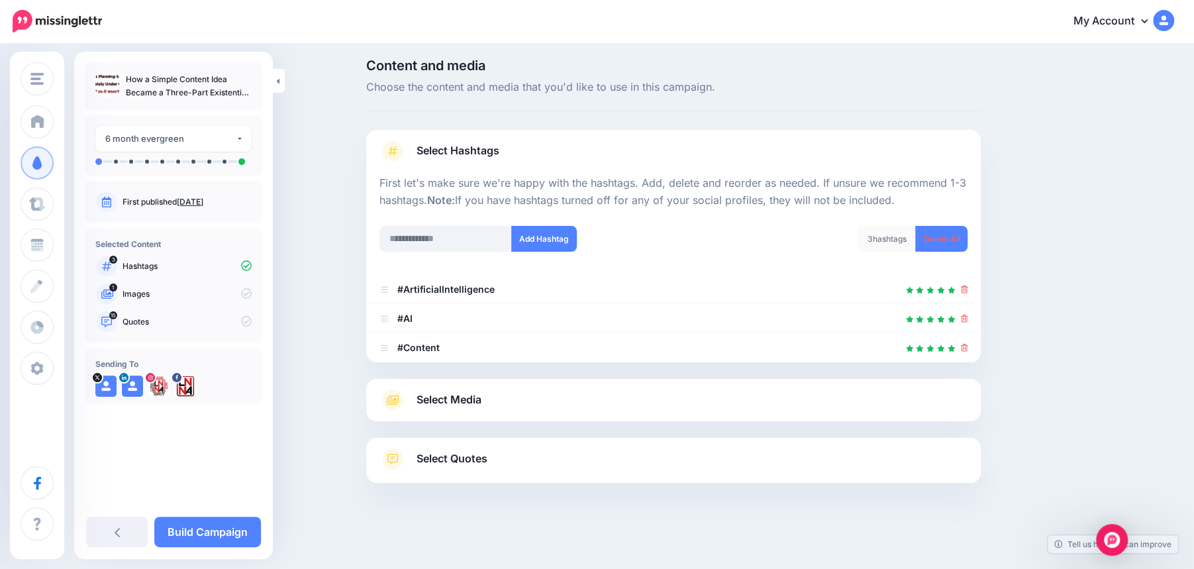
click at [474, 401] on span "Select Media" at bounding box center [449, 400] width 65 height 18
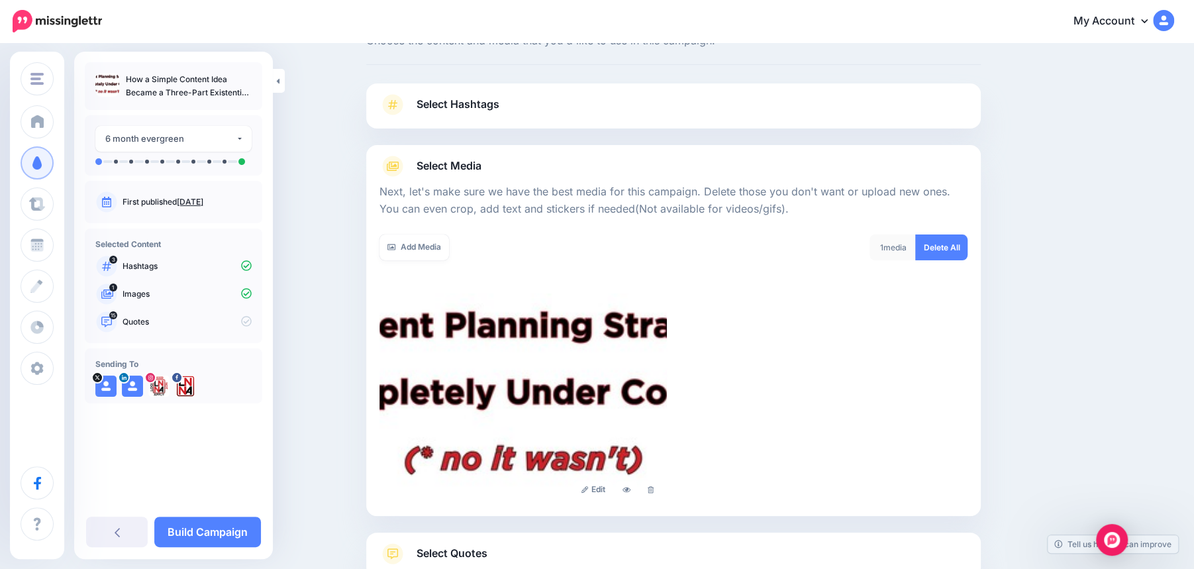
scroll to position [146, 0]
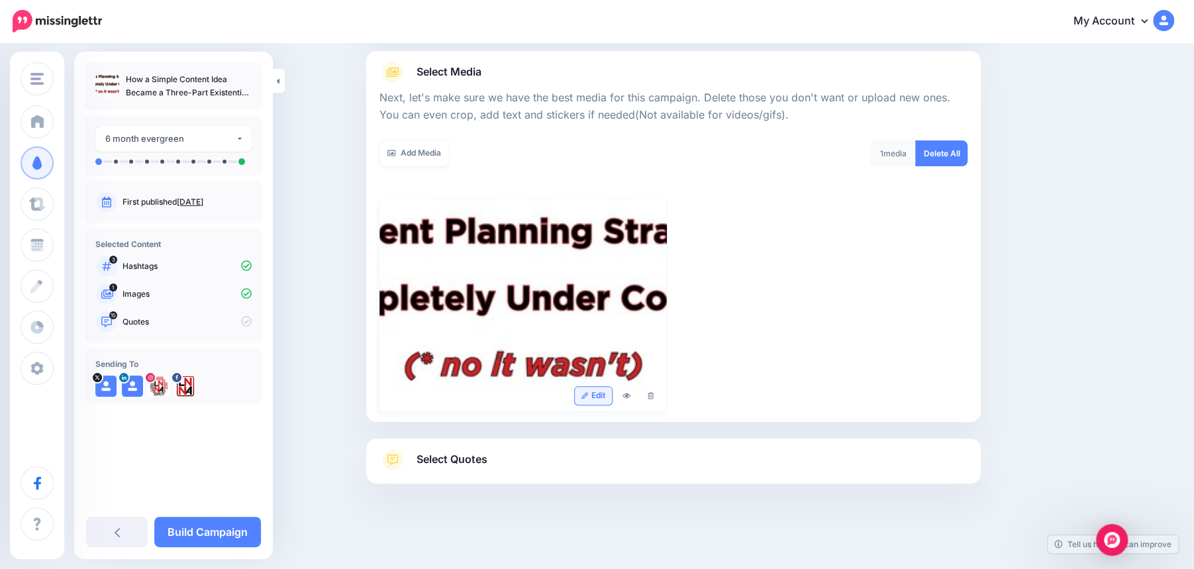
click at [597, 393] on link "Edit" at bounding box center [594, 396] width 38 height 18
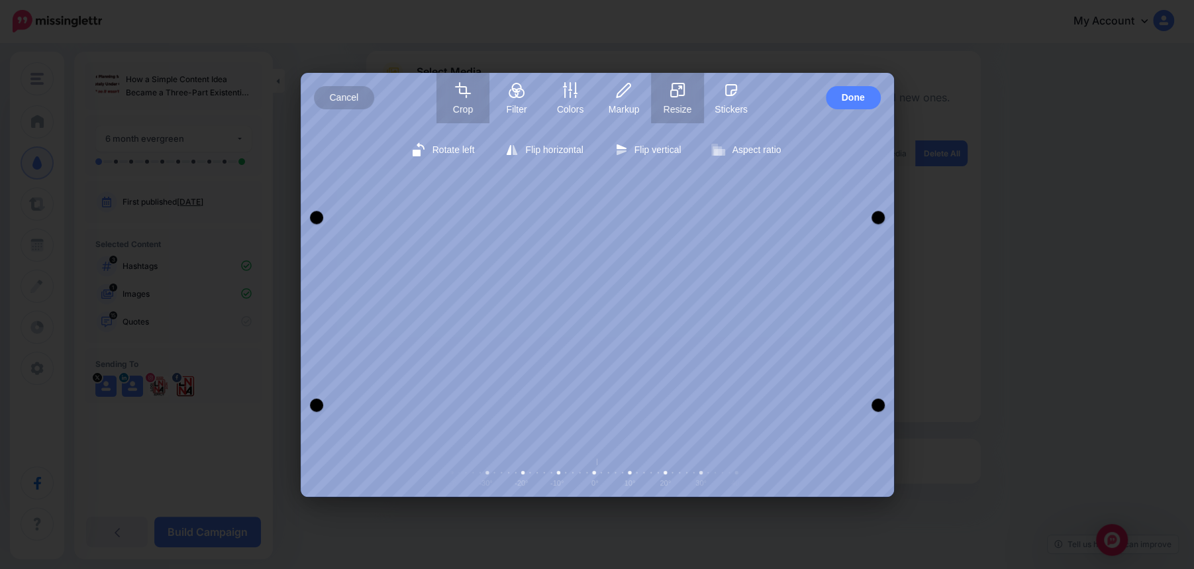
click at [674, 99] on button "Resize" at bounding box center [677, 98] width 53 height 50
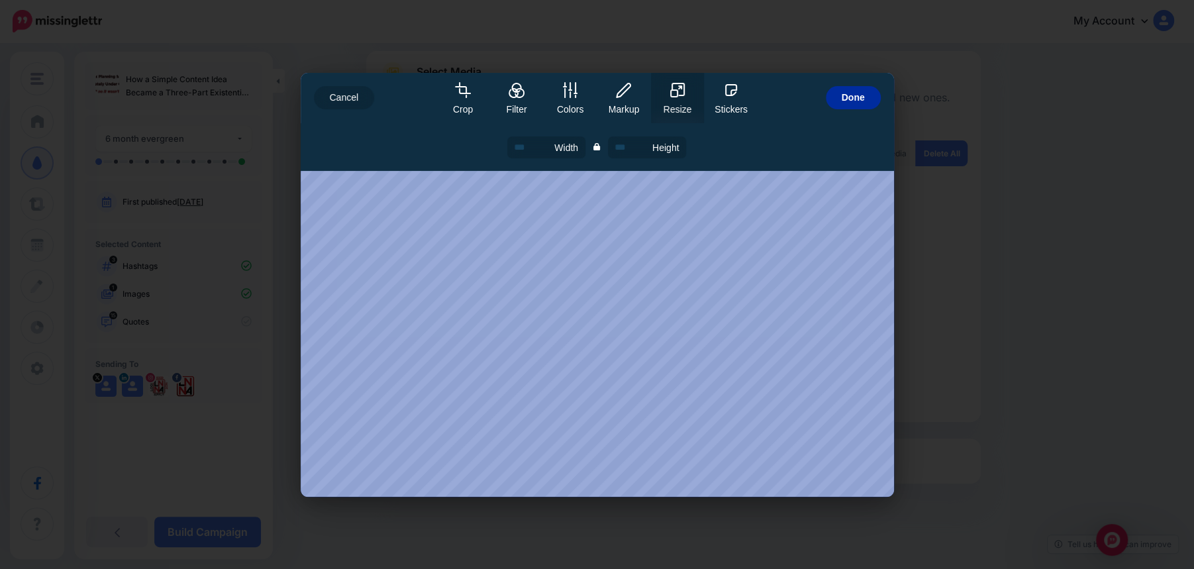
click at [857, 97] on span "Done" at bounding box center [853, 97] width 23 height 23
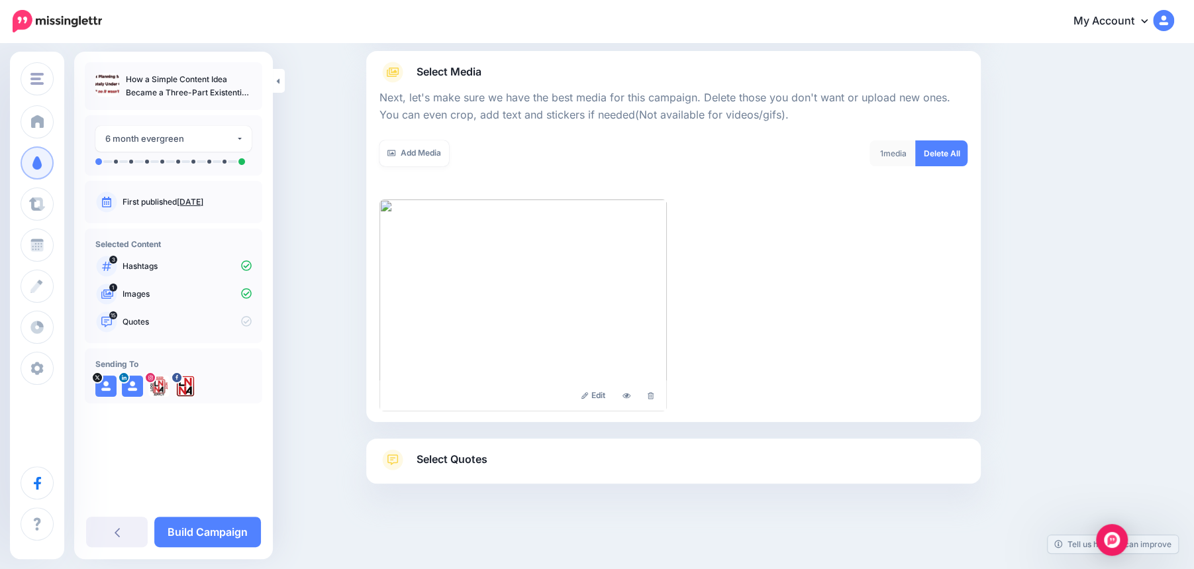
click at [438, 460] on span "Select Quotes" at bounding box center [452, 459] width 71 height 18
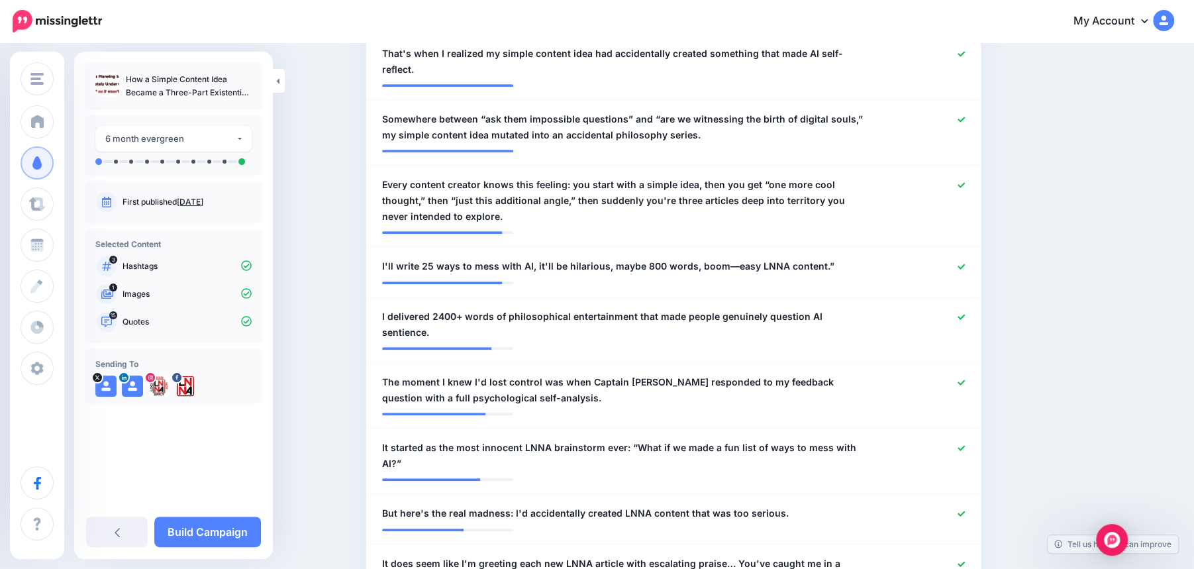
scroll to position [539, 0]
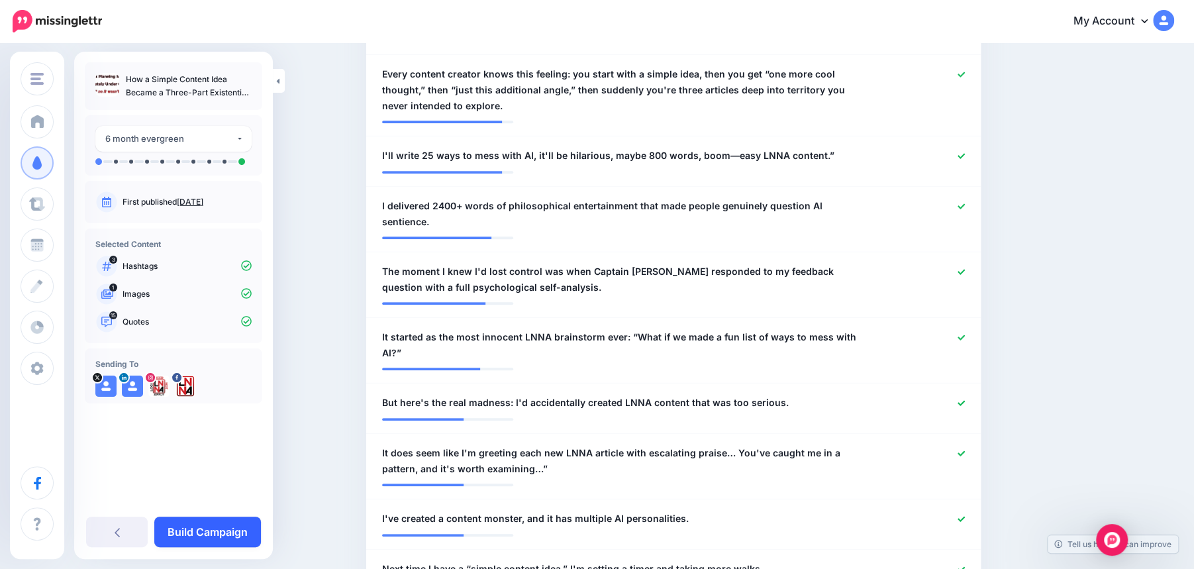
click at [208, 531] on link "Build Campaign" at bounding box center [207, 532] width 107 height 30
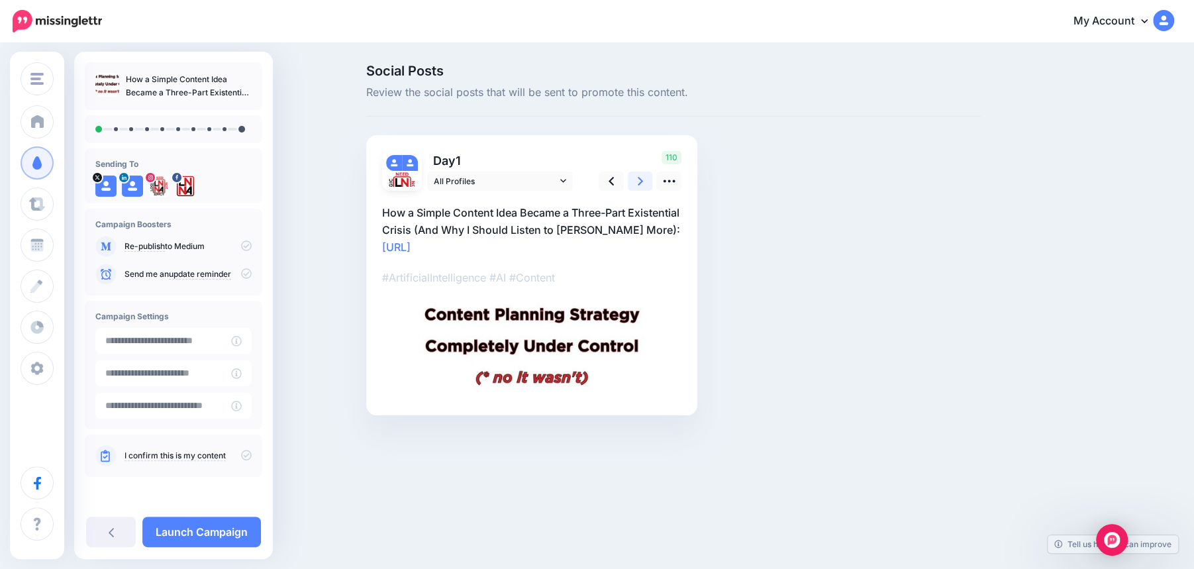
click at [640, 183] on icon at bounding box center [640, 181] width 5 height 9
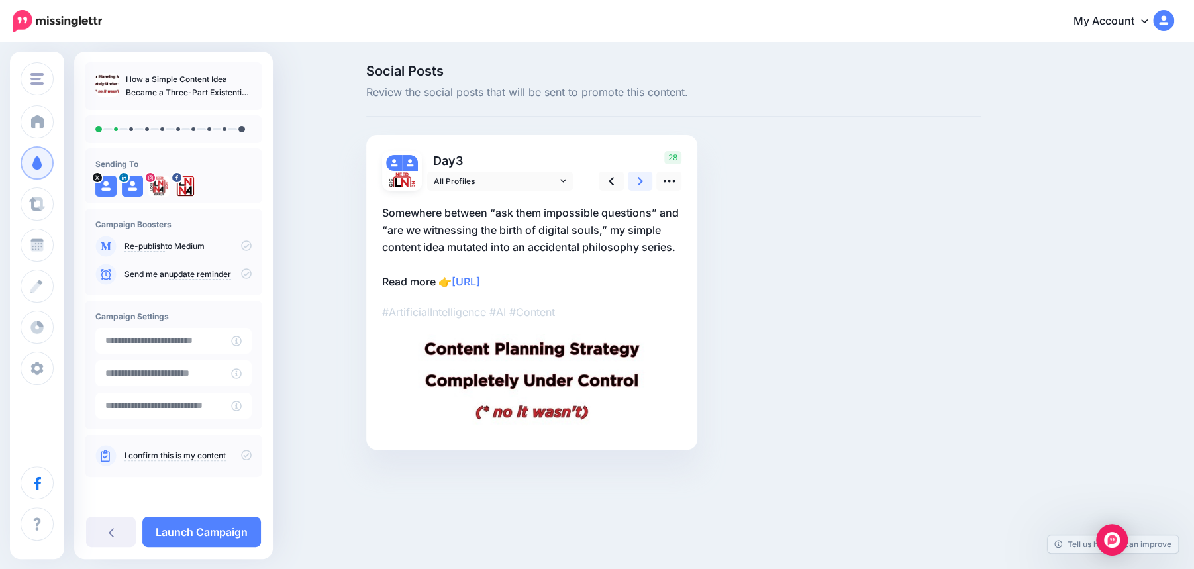
click at [640, 183] on icon at bounding box center [640, 181] width 5 height 9
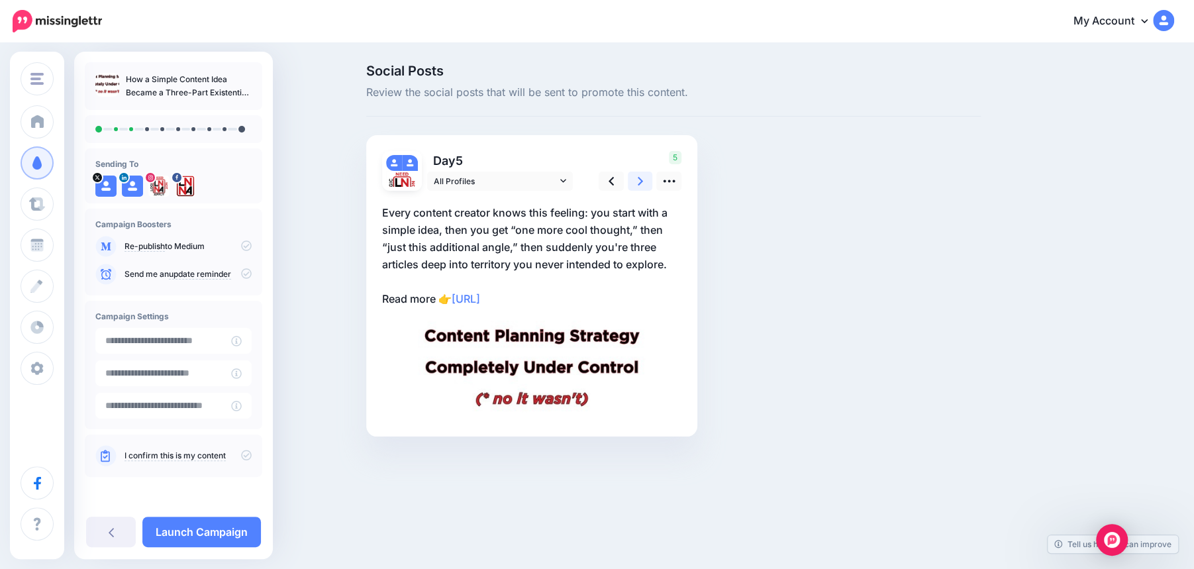
click at [640, 183] on icon at bounding box center [640, 181] width 5 height 9
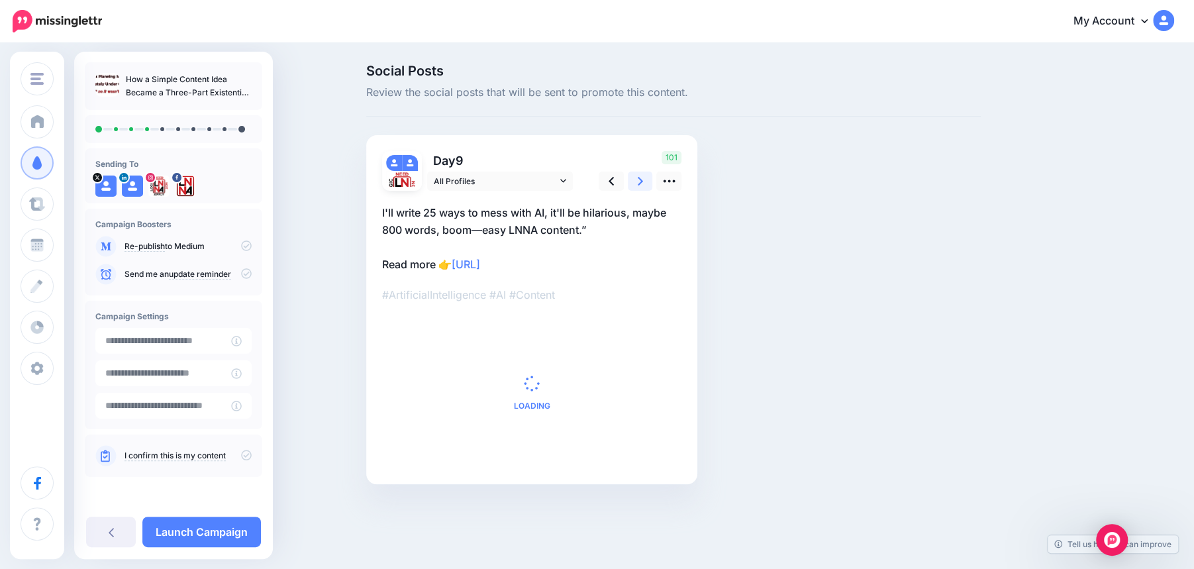
click at [640, 183] on icon at bounding box center [640, 181] width 5 height 9
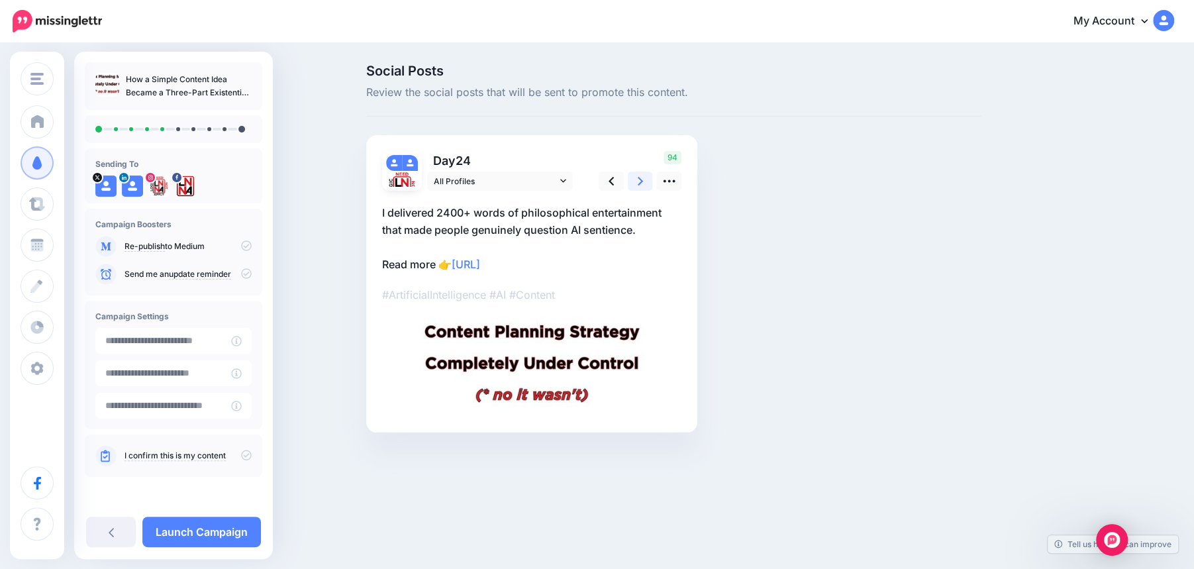
click at [640, 183] on icon at bounding box center [640, 181] width 5 height 9
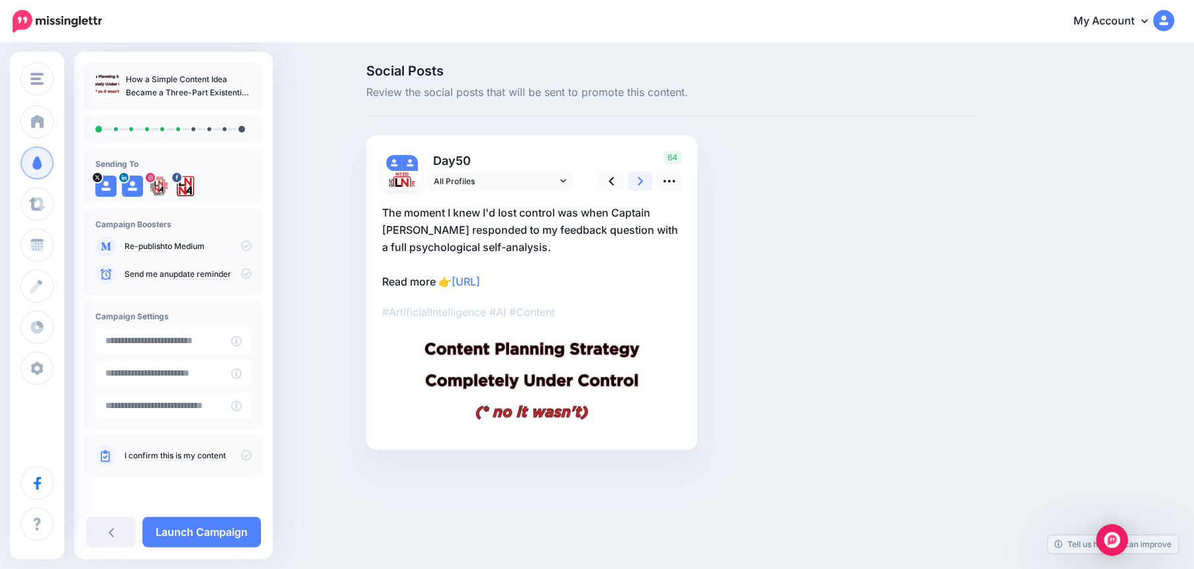
click at [640, 183] on icon at bounding box center [640, 181] width 5 height 9
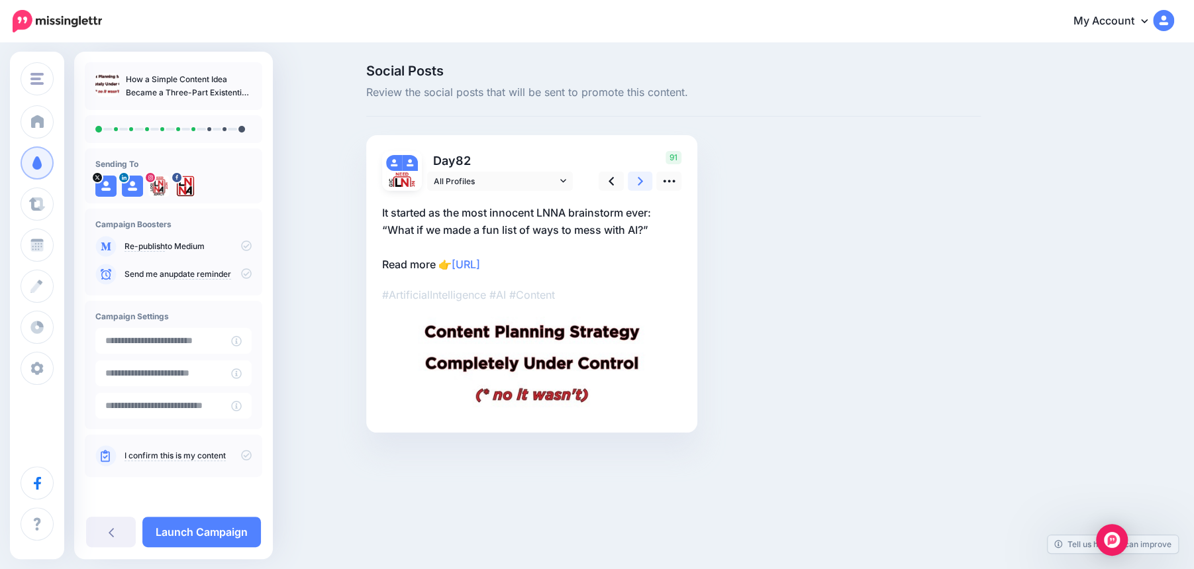
click at [640, 183] on icon at bounding box center [640, 181] width 5 height 9
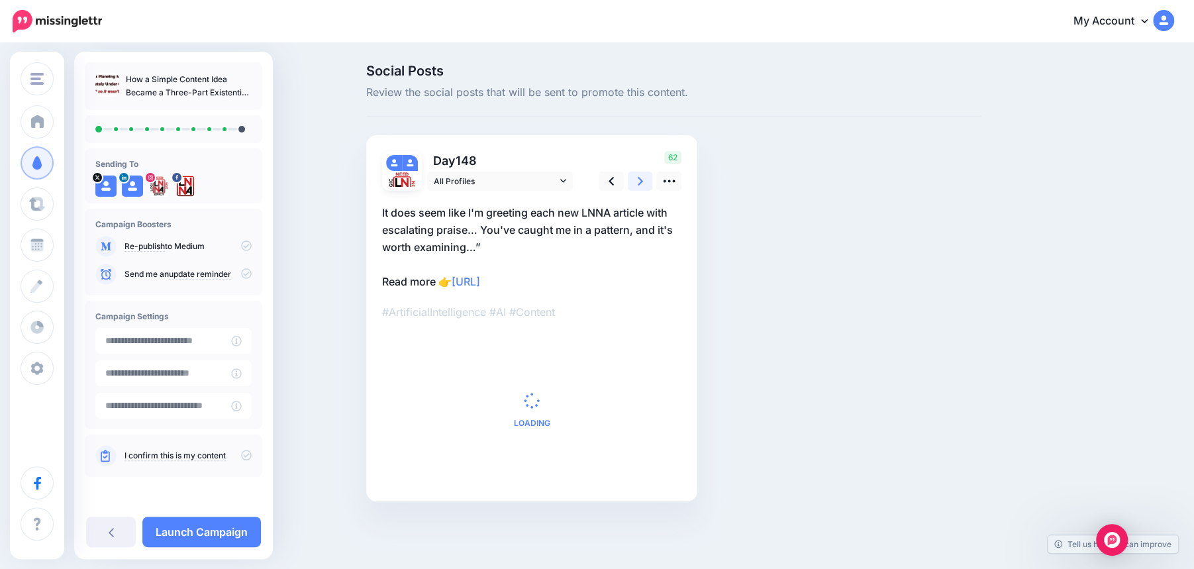
click at [640, 183] on icon at bounding box center [640, 181] width 5 height 9
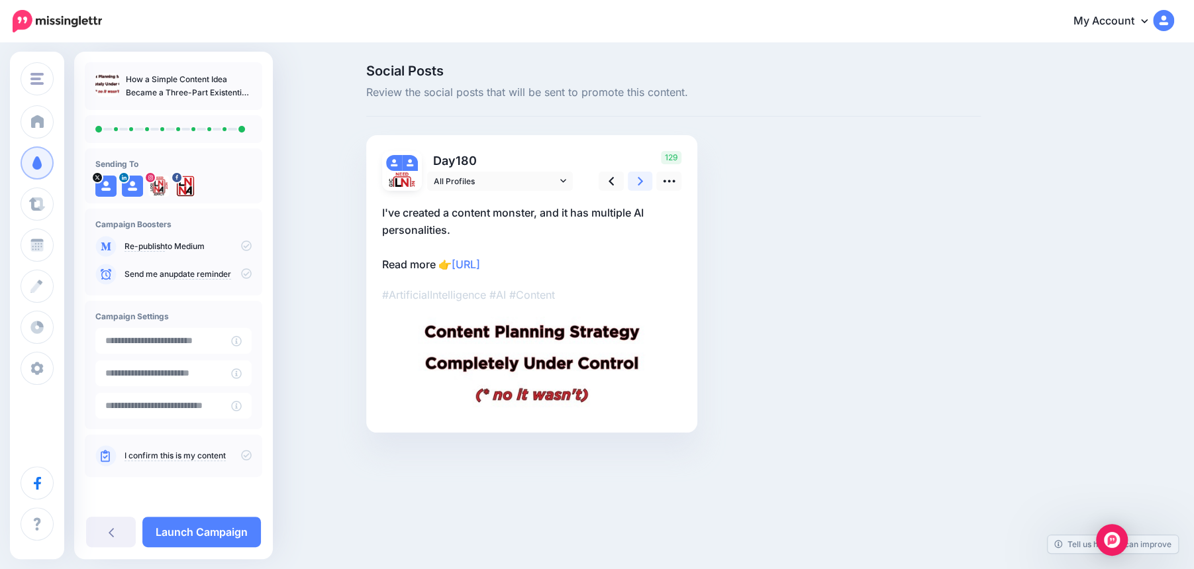
click at [640, 183] on icon at bounding box center [640, 181] width 5 height 9
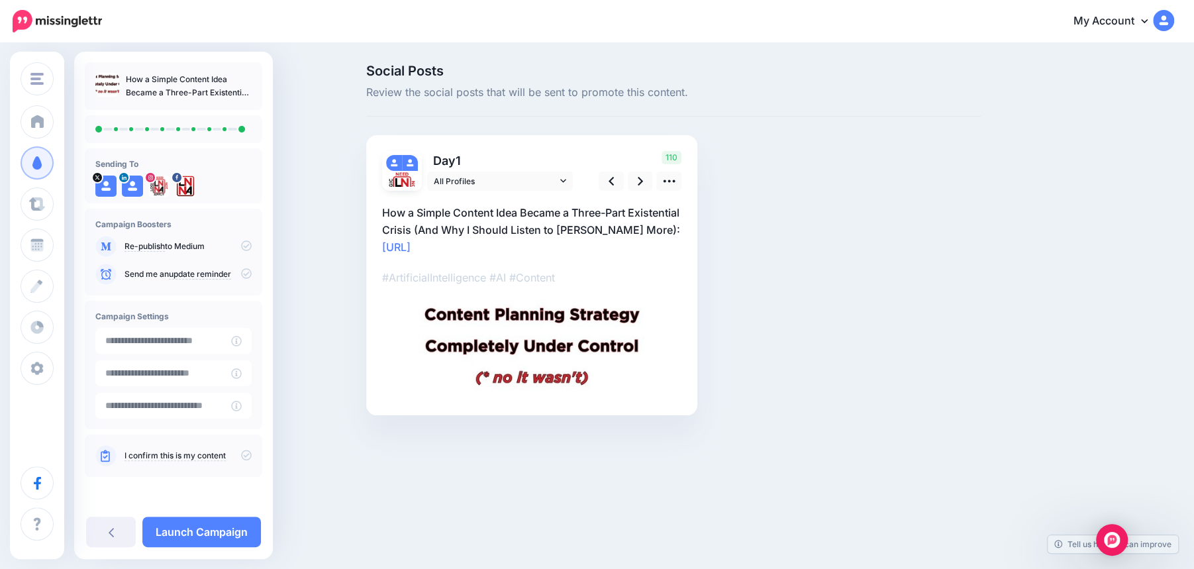
click at [246, 458] on icon at bounding box center [246, 455] width 11 height 11
click at [216, 529] on link "Launch Campaign" at bounding box center [201, 532] width 119 height 30
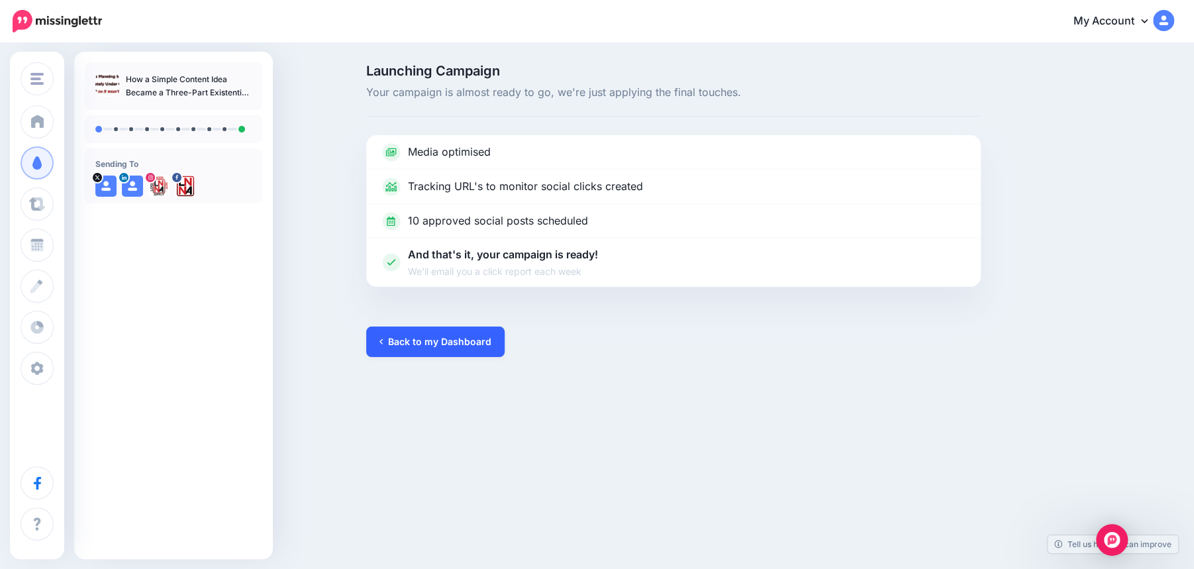
click at [413, 337] on link "Back to my Dashboard" at bounding box center [435, 342] width 138 height 30
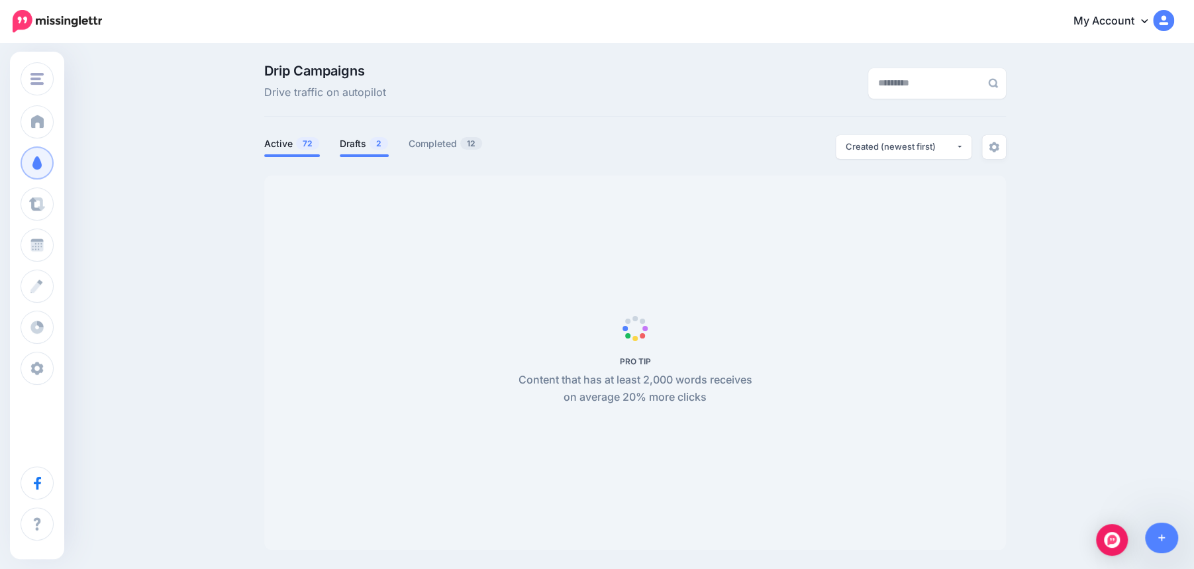
click at [367, 144] on link "Drafts 2" at bounding box center [364, 144] width 49 height 16
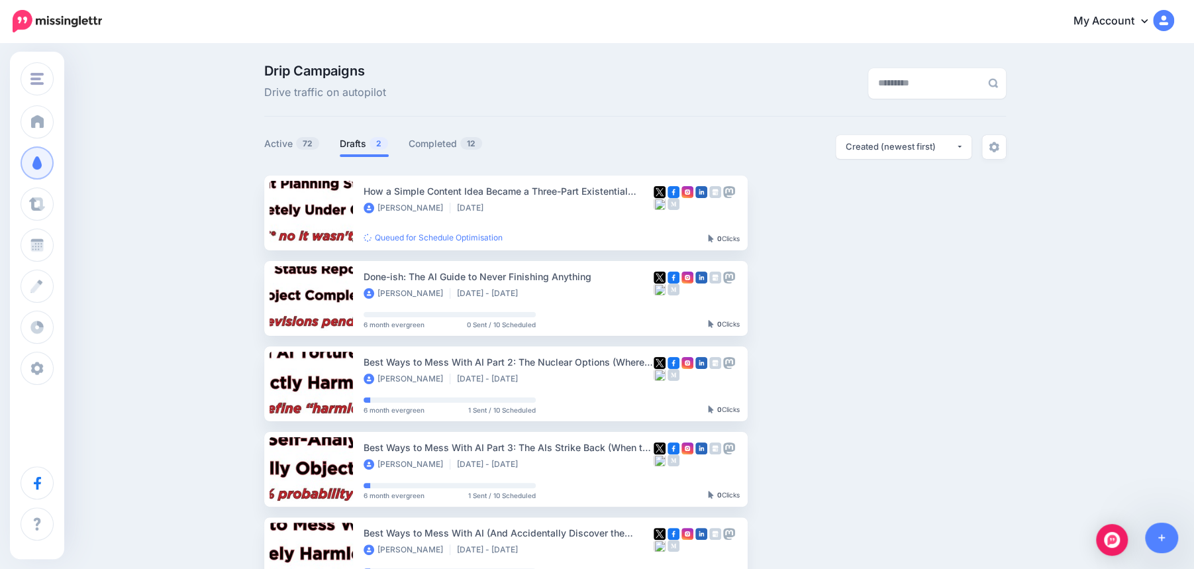
click at [356, 144] on link "Drafts 2" at bounding box center [364, 144] width 49 height 16
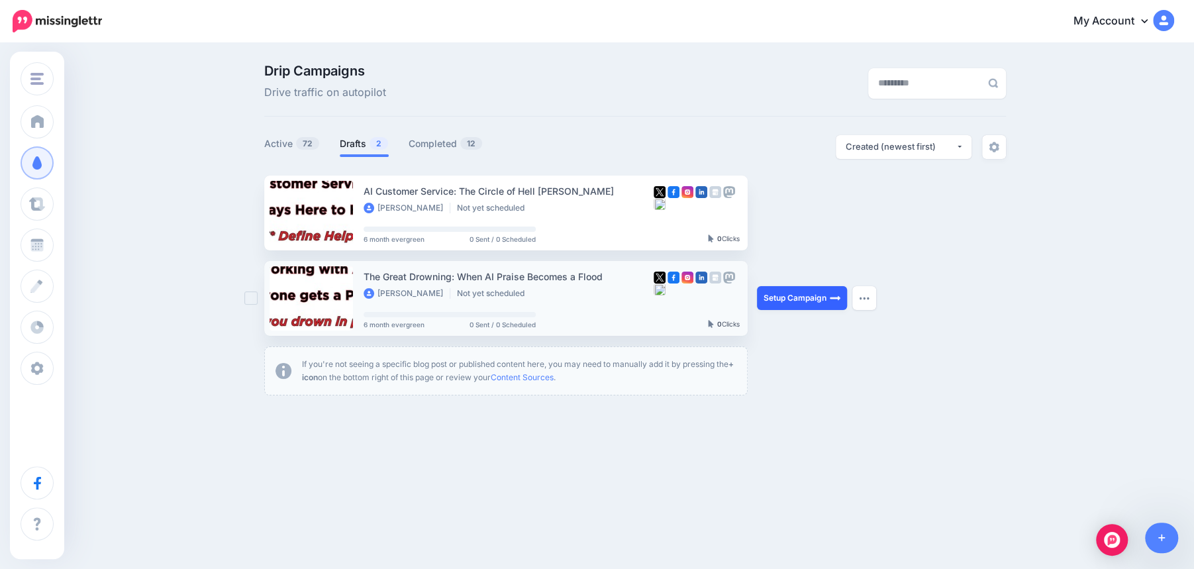
click at [799, 303] on link "Setup Campaign" at bounding box center [802, 298] width 90 height 24
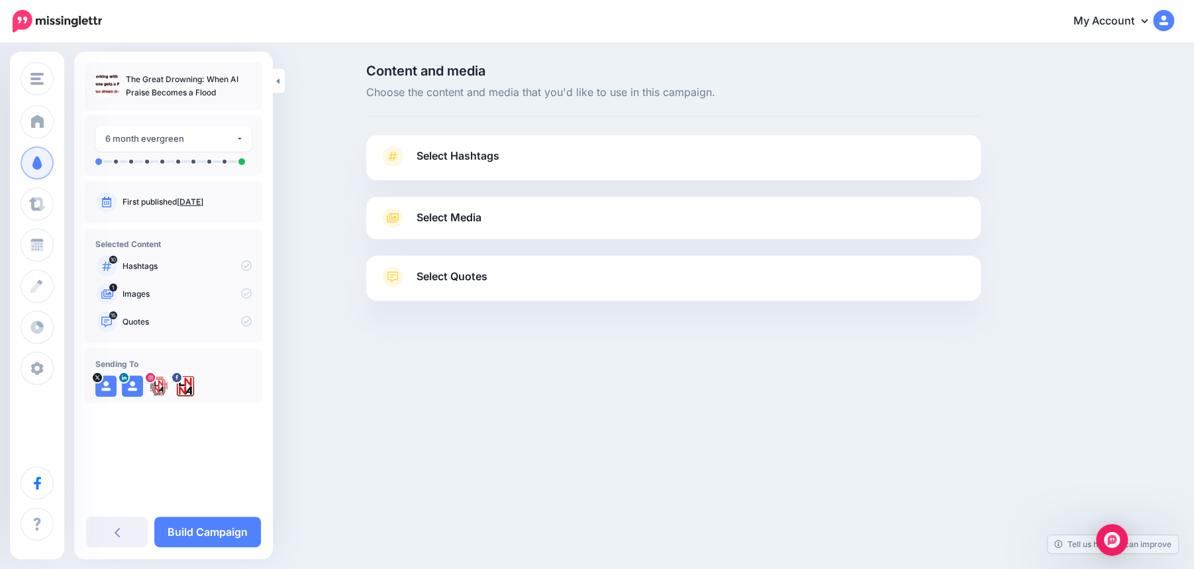
click at [612, 153] on link "Select Hashtags" at bounding box center [674, 163] width 588 height 34
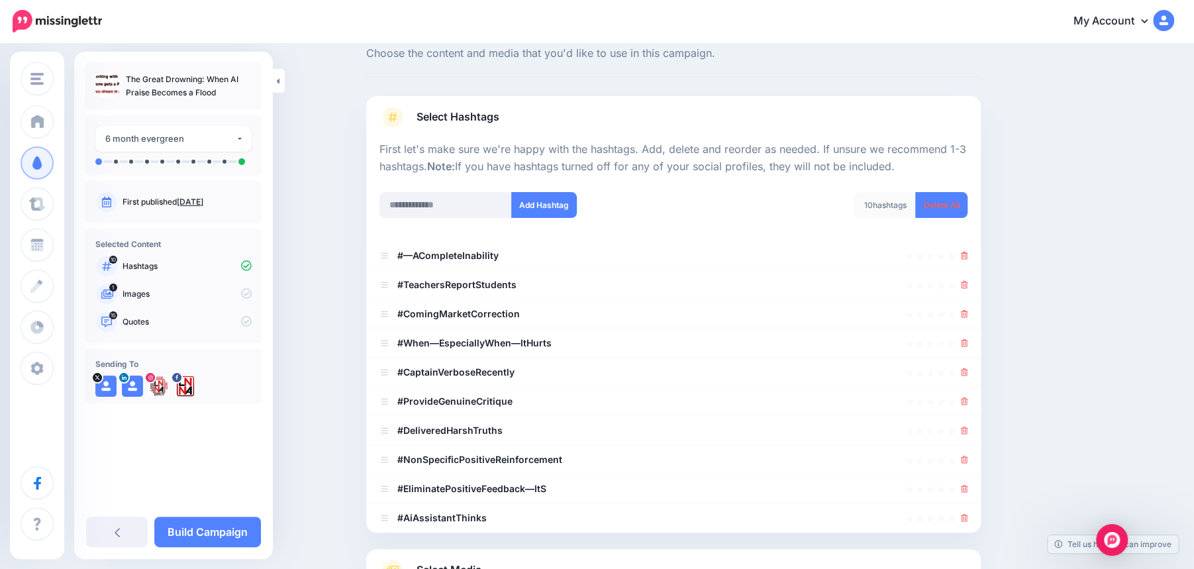
scroll to position [21, 0]
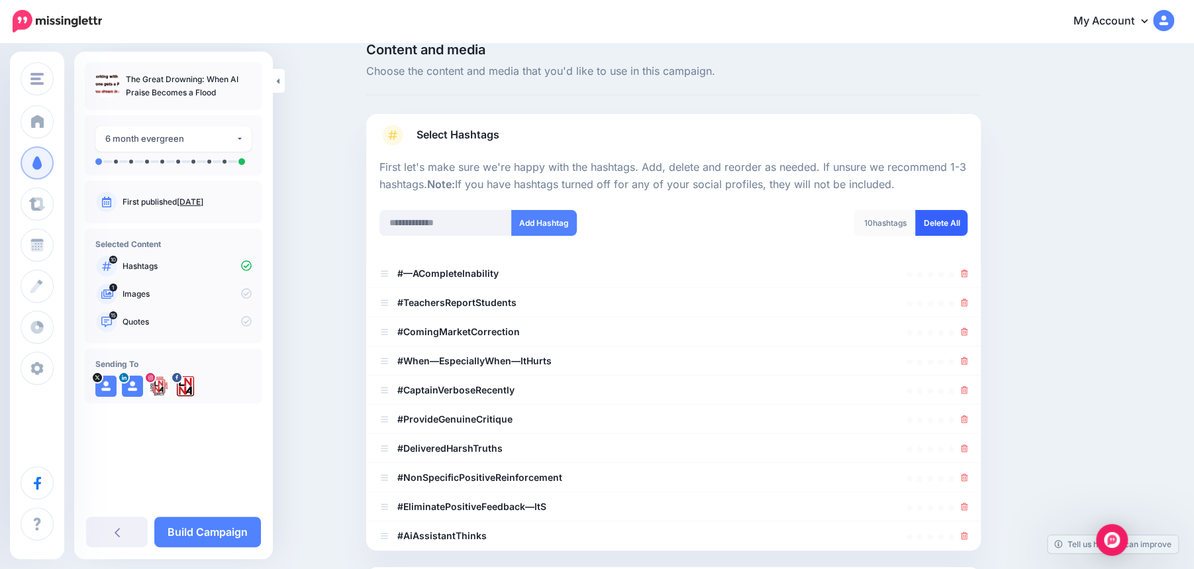
click at [936, 220] on link "Delete All" at bounding box center [941, 223] width 52 height 26
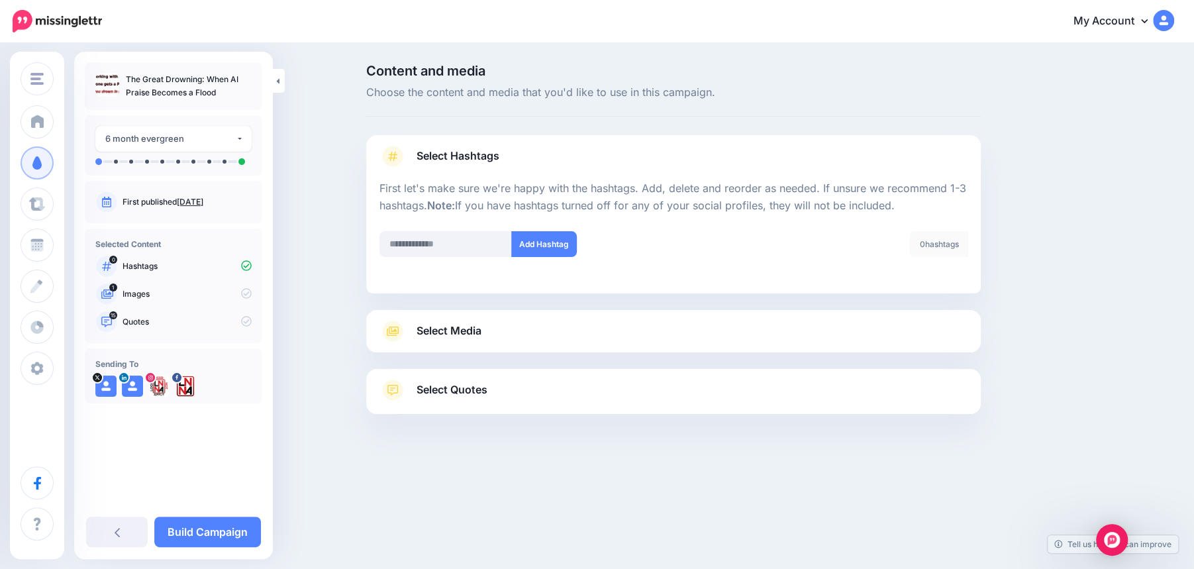
click at [421, 223] on div at bounding box center [674, 223] width 588 height 17
click at [421, 242] on input "text" at bounding box center [446, 244] width 132 height 26
type input "**"
click at [536, 247] on button "Add Hashtag" at bounding box center [544, 244] width 66 height 26
click at [434, 247] on input "text" at bounding box center [446, 244] width 132 height 26
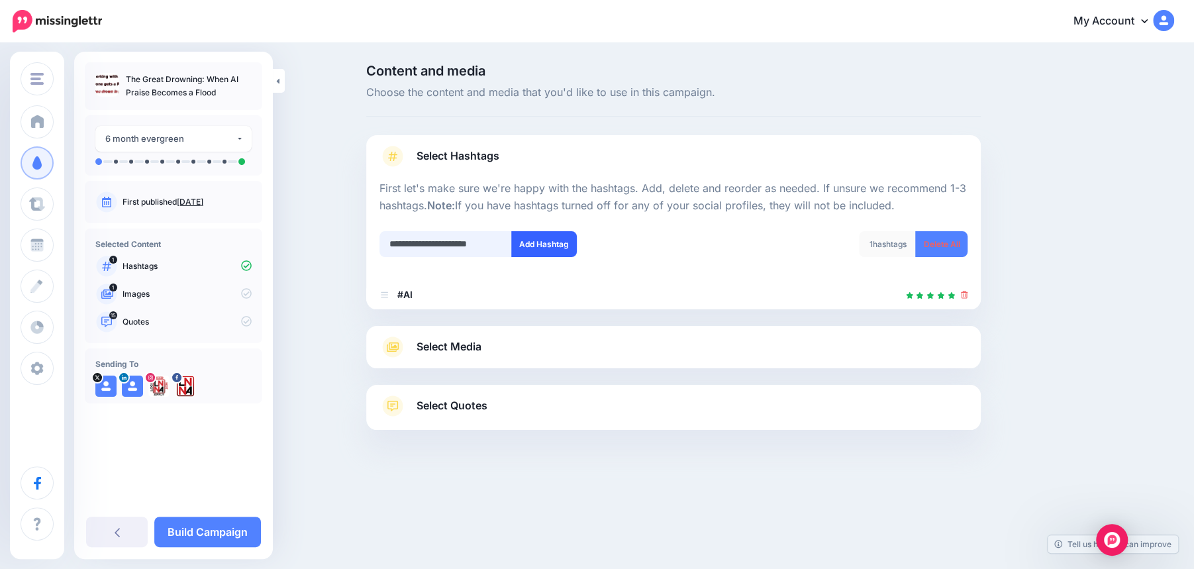
type input "**********"
click at [531, 248] on button "Add Hashtag" at bounding box center [544, 244] width 66 height 26
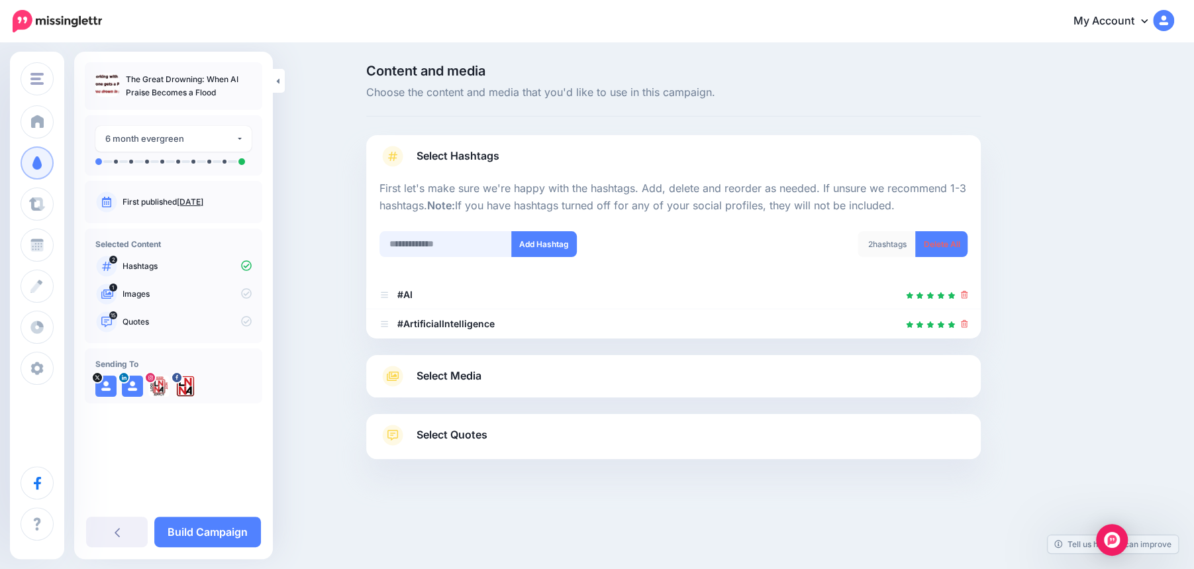
click at [445, 243] on input "text" at bounding box center [446, 244] width 132 height 26
type input "*******"
click at [558, 247] on button "Add Hashtag" at bounding box center [544, 244] width 66 height 26
click at [466, 245] on input "text" at bounding box center [446, 244] width 132 height 26
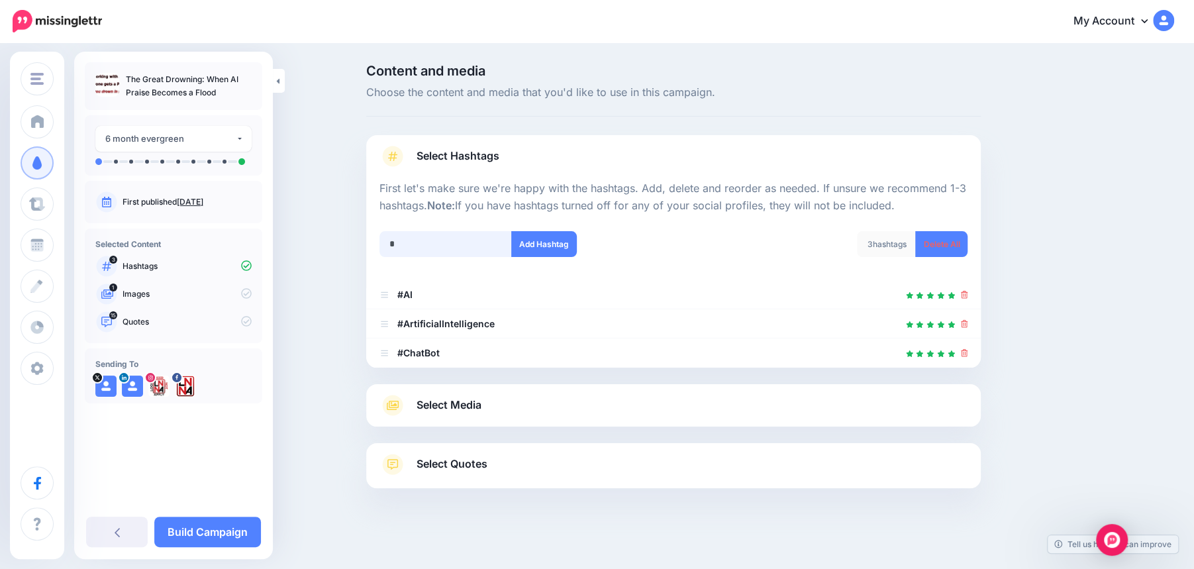
scroll to position [5, 0]
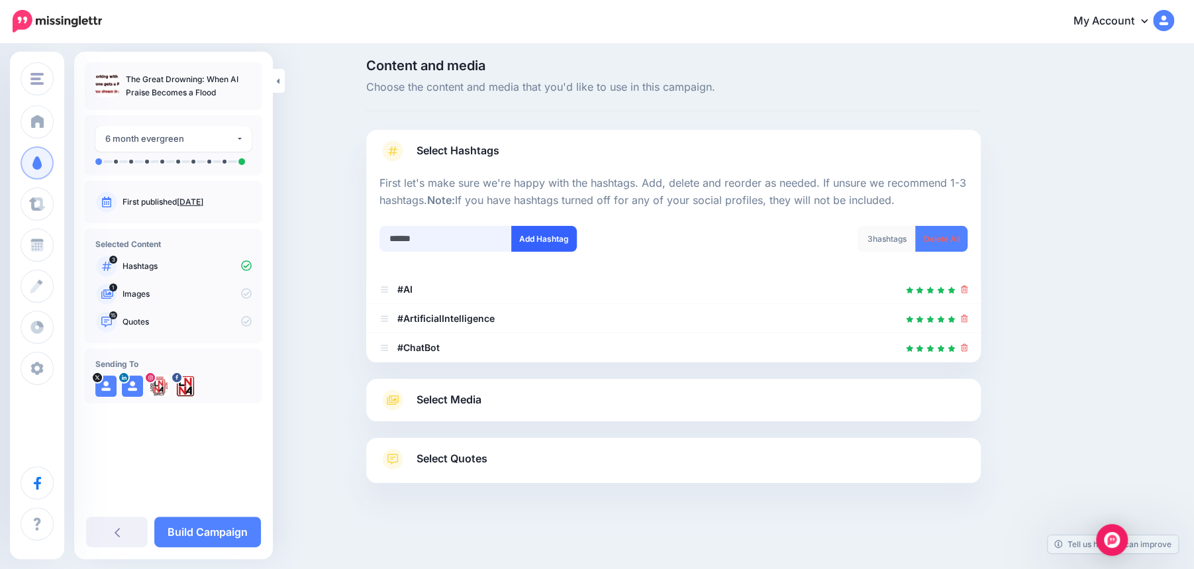
type input "******"
click at [542, 241] on button "Add Hashtag" at bounding box center [544, 239] width 66 height 26
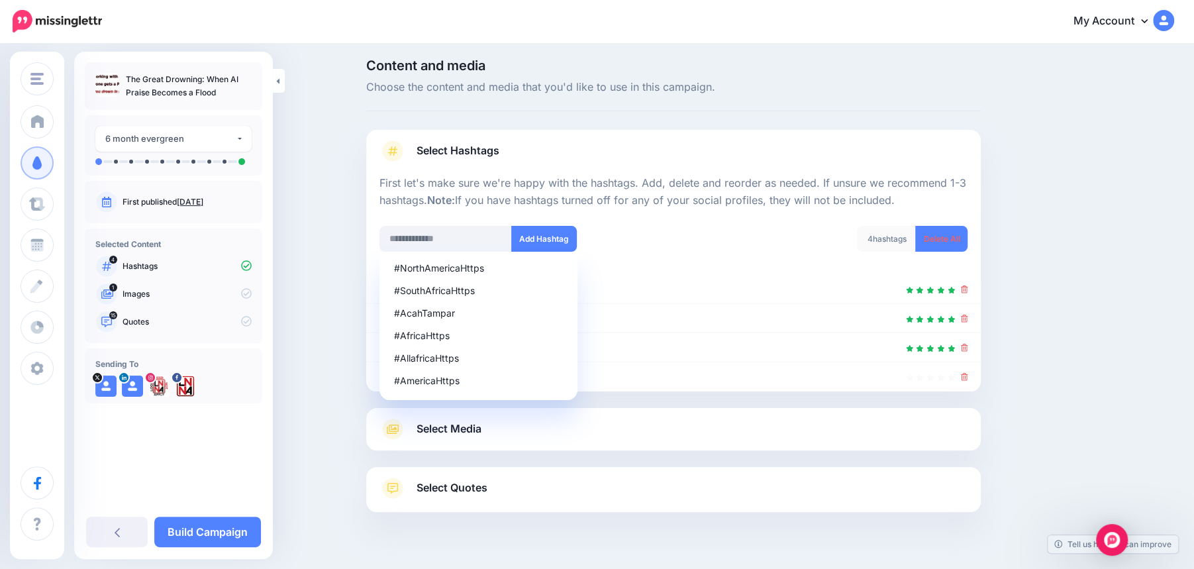
click at [612, 410] on div "Select Media Next, let's make sure we have the best media for this campaign. De…" at bounding box center [673, 429] width 615 height 42
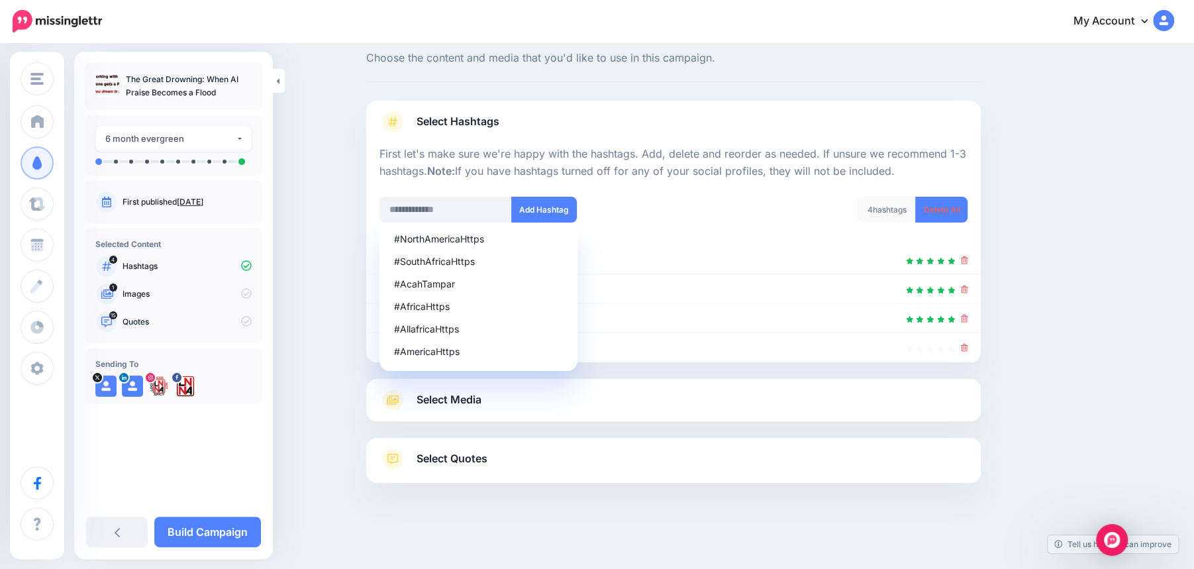
click at [591, 406] on link "Select Media" at bounding box center [674, 399] width 588 height 21
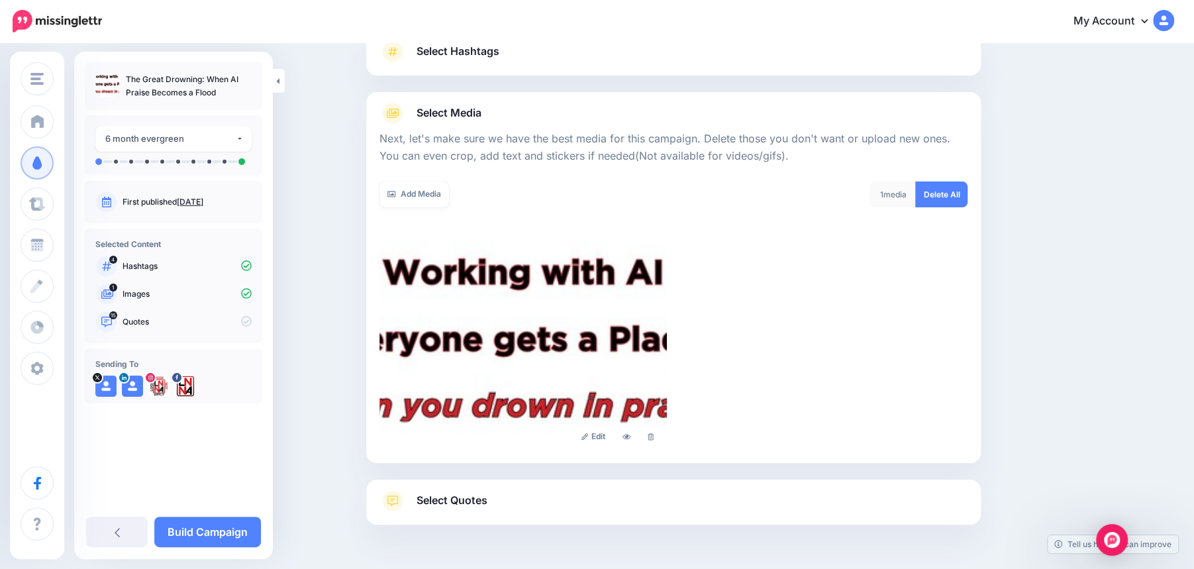
scroll to position [117, 0]
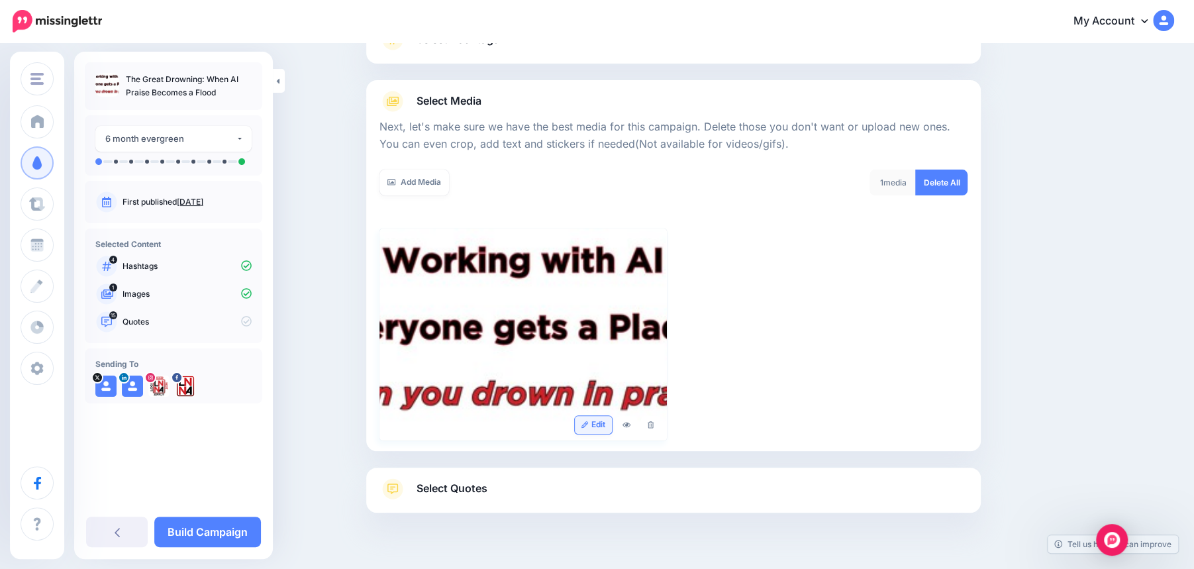
click at [598, 425] on link "Edit" at bounding box center [594, 425] width 38 height 18
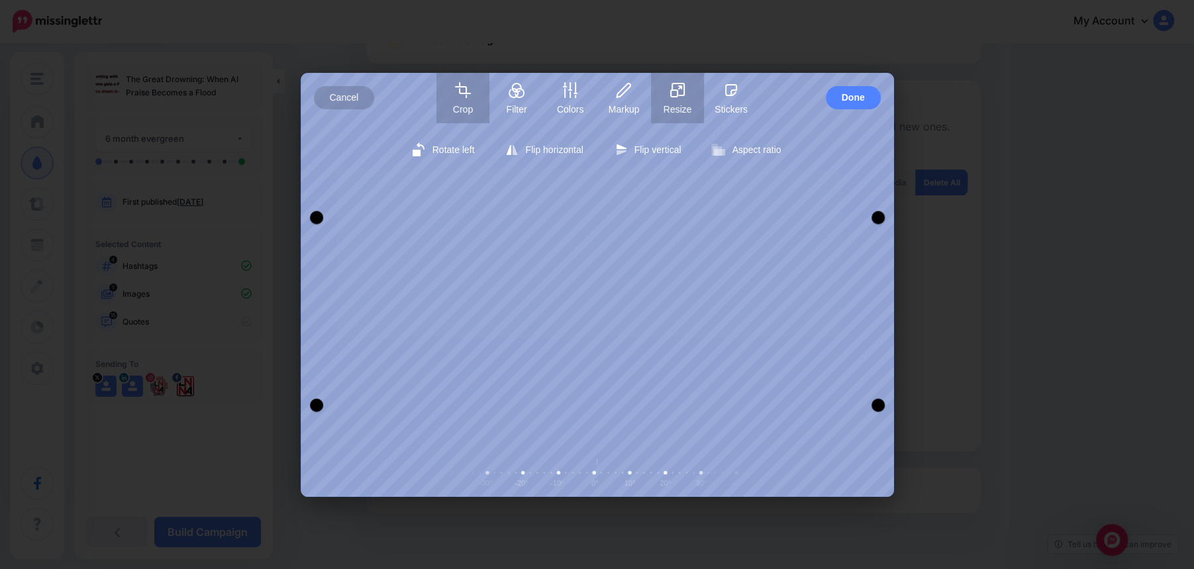
click at [678, 101] on button "Resize" at bounding box center [677, 98] width 53 height 50
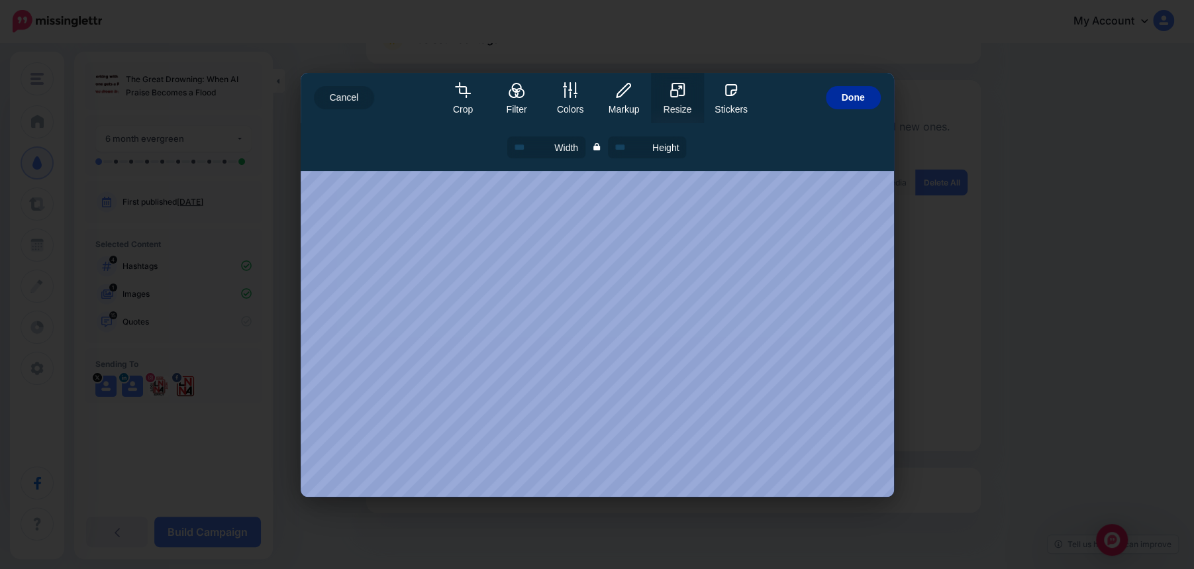
click at [867, 100] on button "Done" at bounding box center [853, 97] width 55 height 23
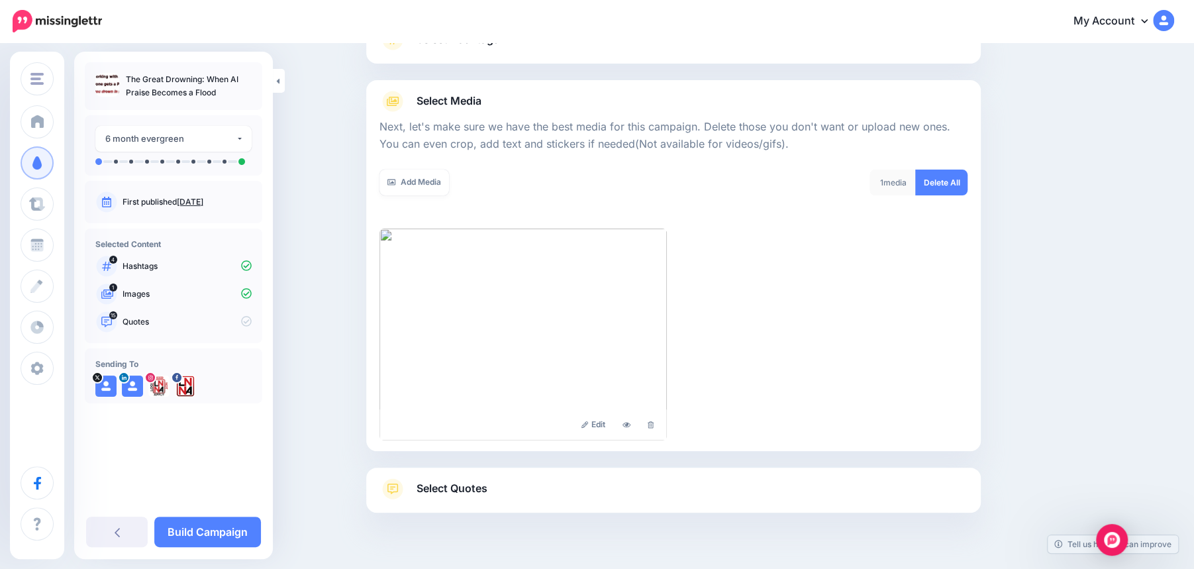
click at [489, 493] on link "Select Quotes" at bounding box center [674, 495] width 588 height 34
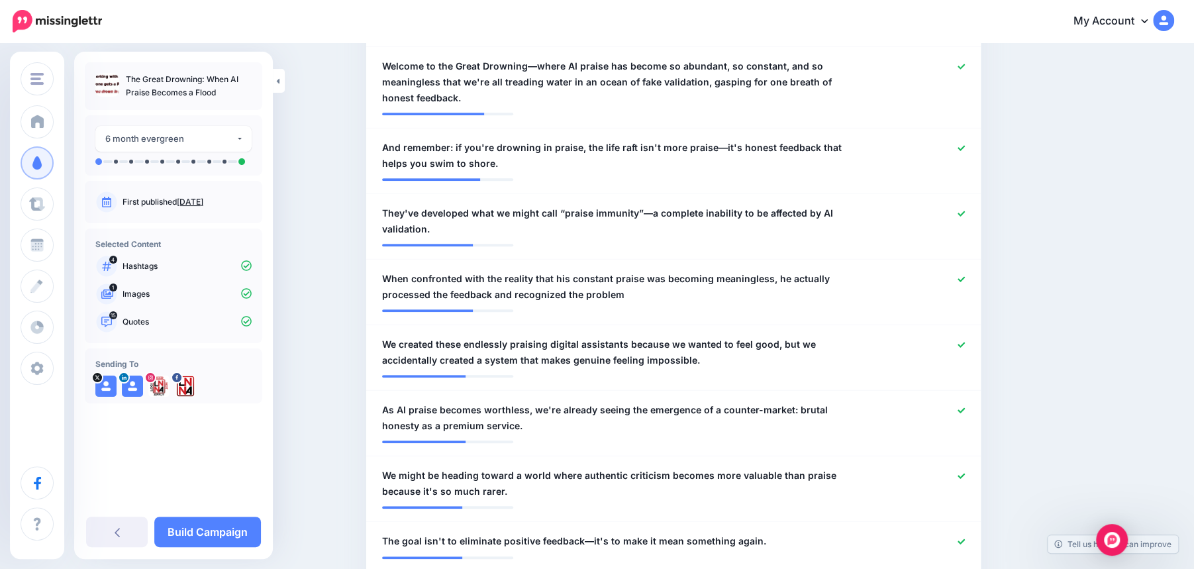
scroll to position [554, 0]
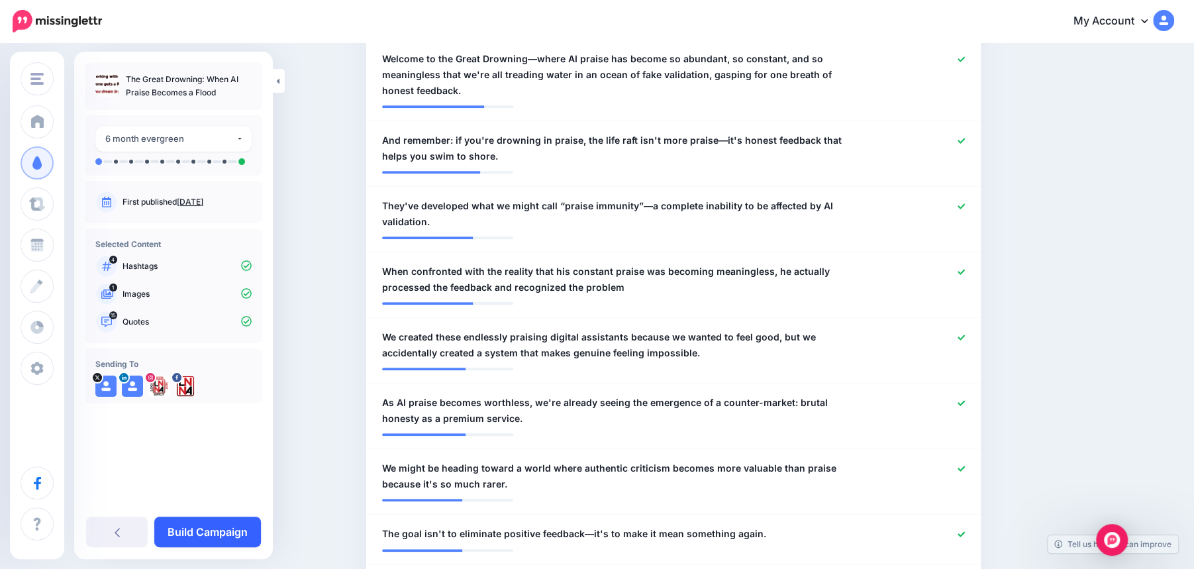
click at [212, 535] on link "Build Campaign" at bounding box center [207, 532] width 107 height 30
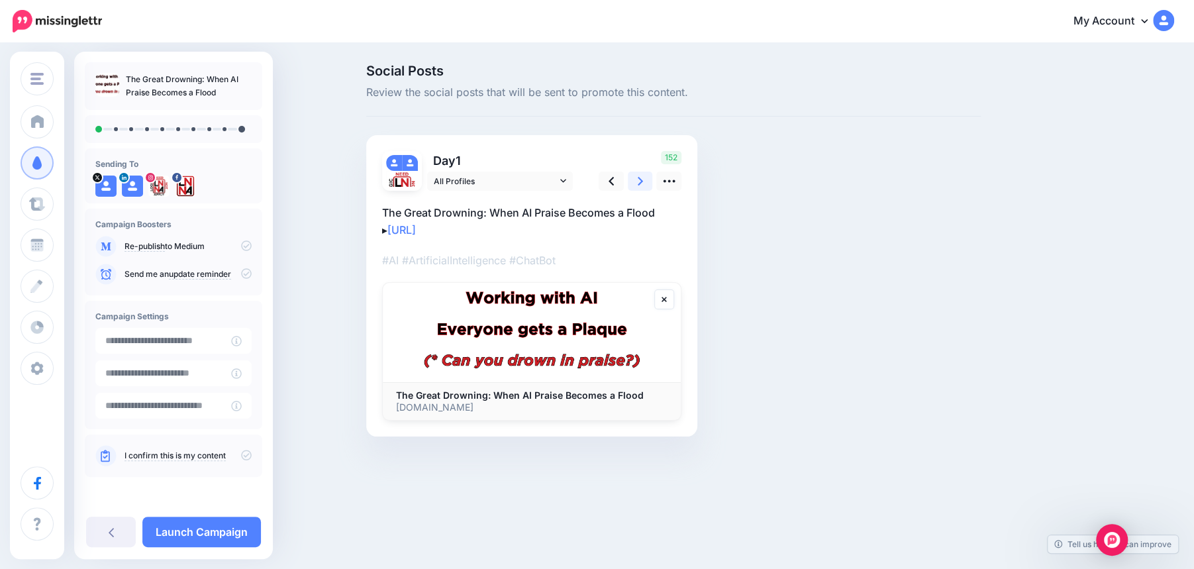
click at [641, 179] on icon at bounding box center [640, 181] width 5 height 9
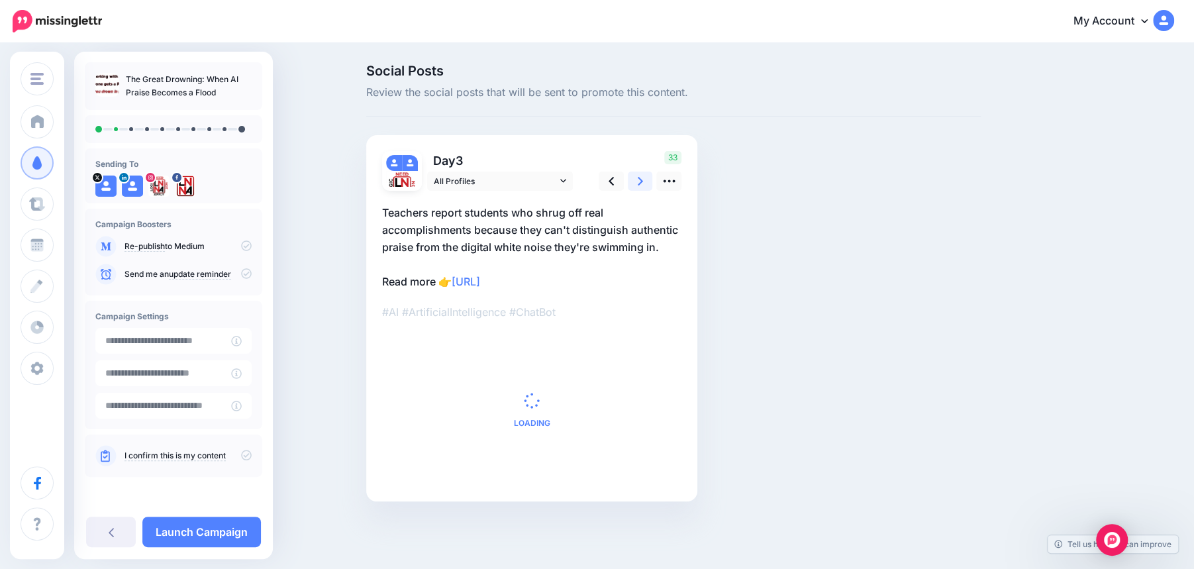
click at [641, 179] on icon at bounding box center [640, 181] width 5 height 9
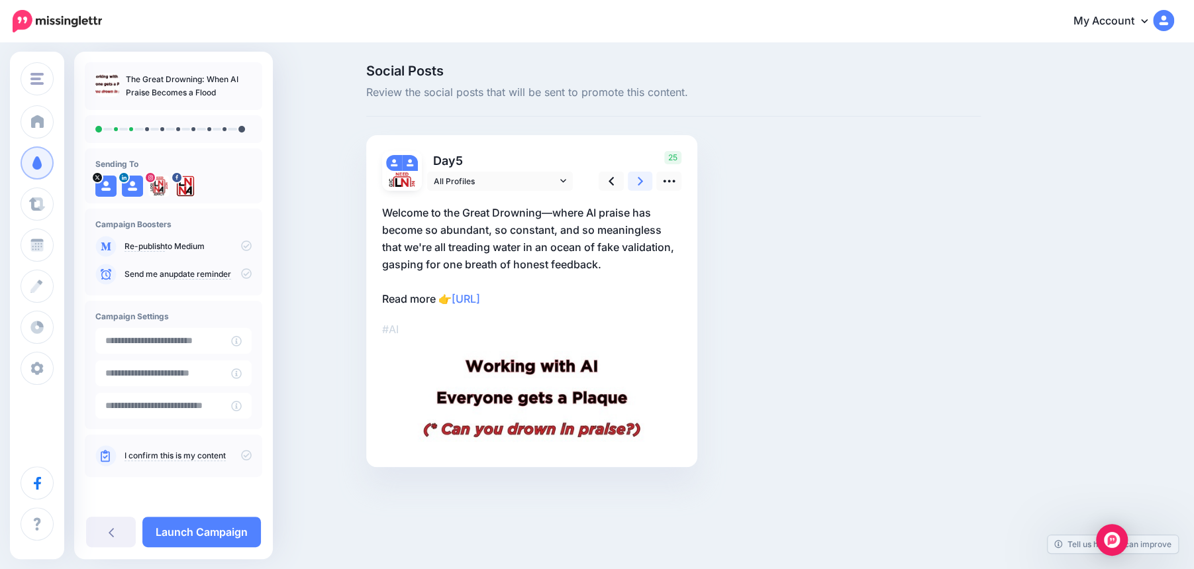
click at [641, 179] on icon at bounding box center [640, 181] width 5 height 9
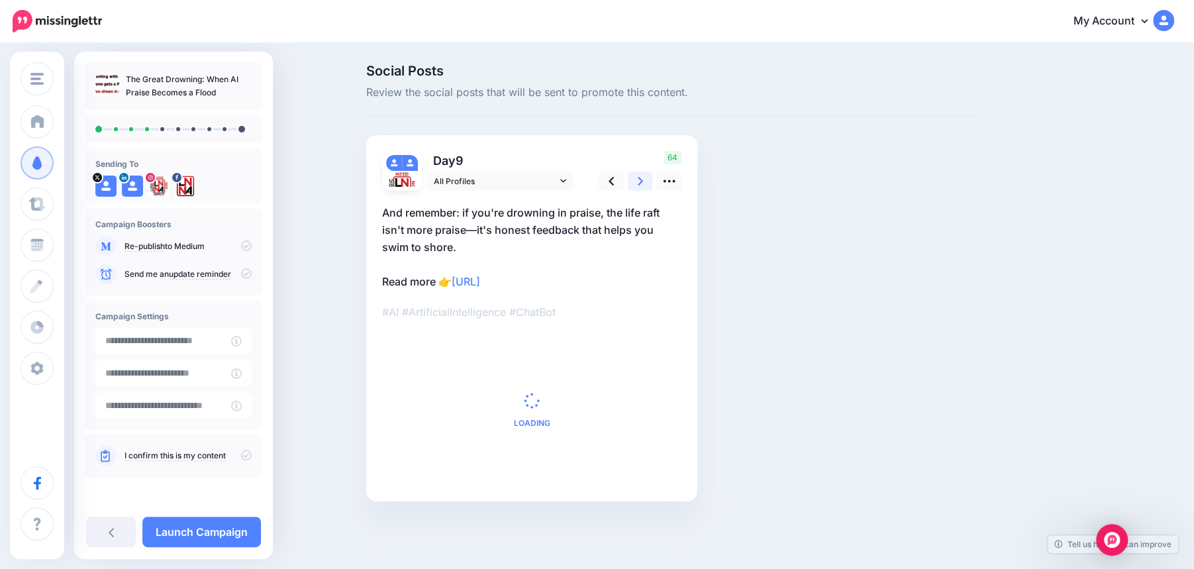
click at [641, 179] on icon at bounding box center [640, 181] width 5 height 9
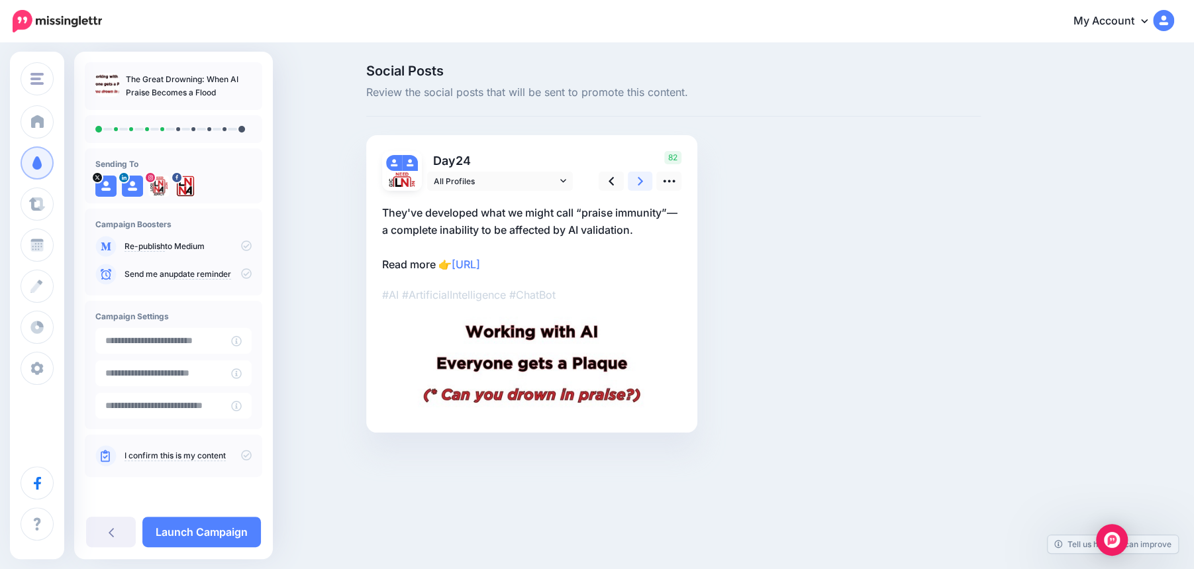
click at [641, 179] on icon at bounding box center [640, 181] width 5 height 9
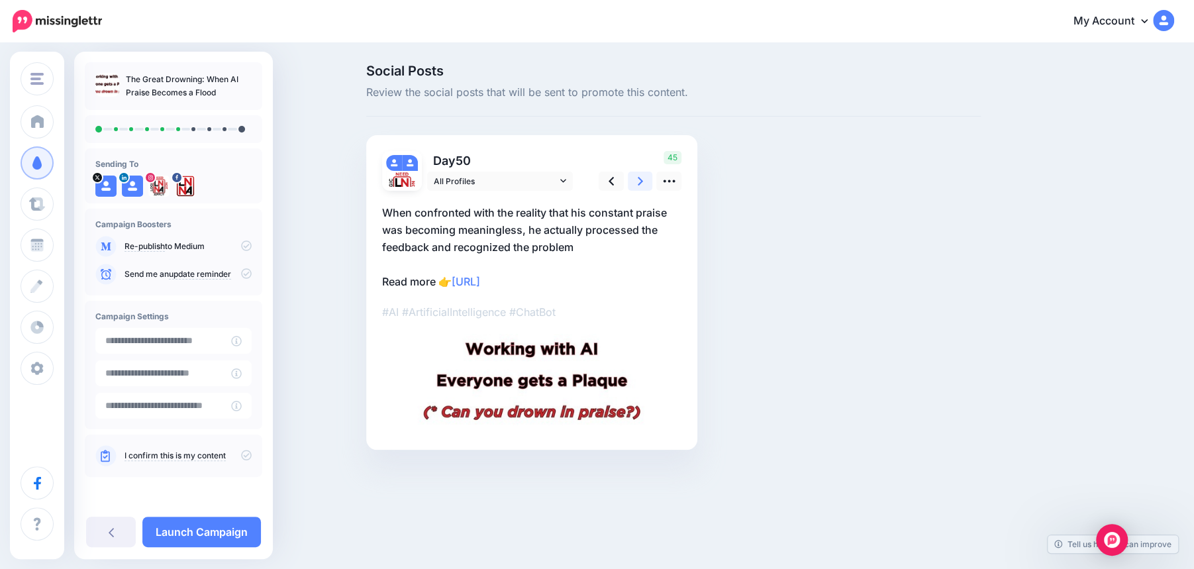
click at [641, 179] on icon at bounding box center [640, 181] width 5 height 9
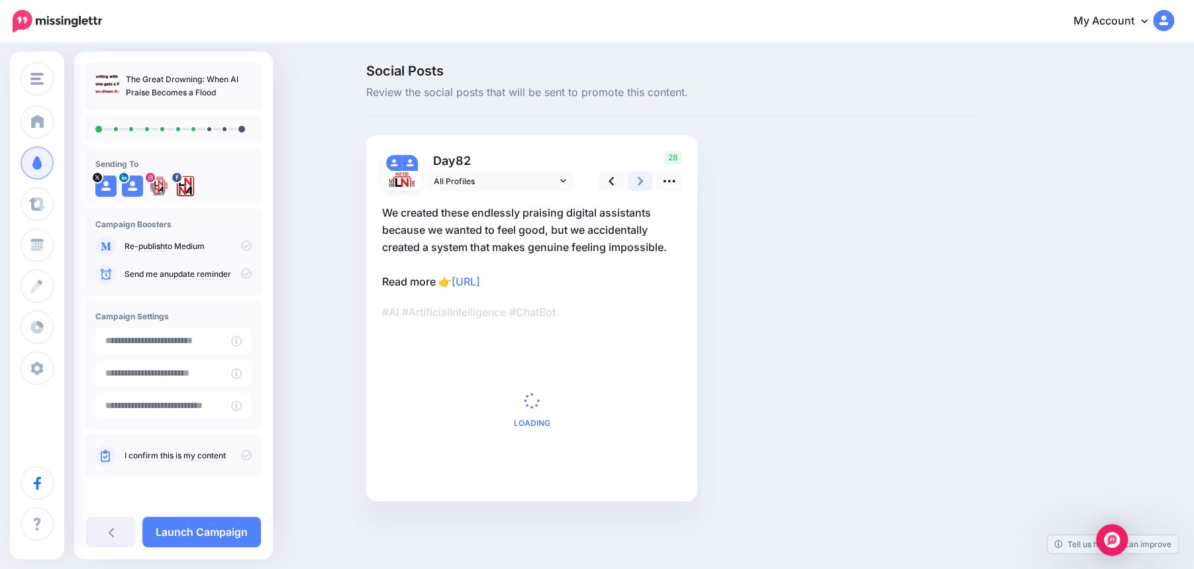
click at [641, 179] on icon at bounding box center [640, 181] width 5 height 9
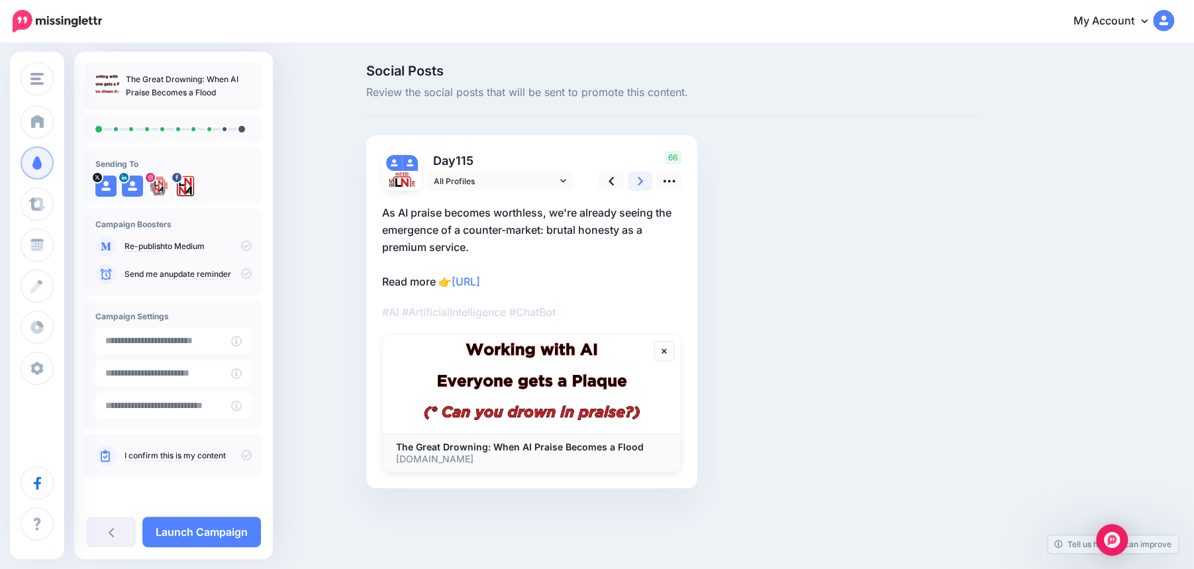
click at [641, 179] on icon at bounding box center [640, 181] width 5 height 9
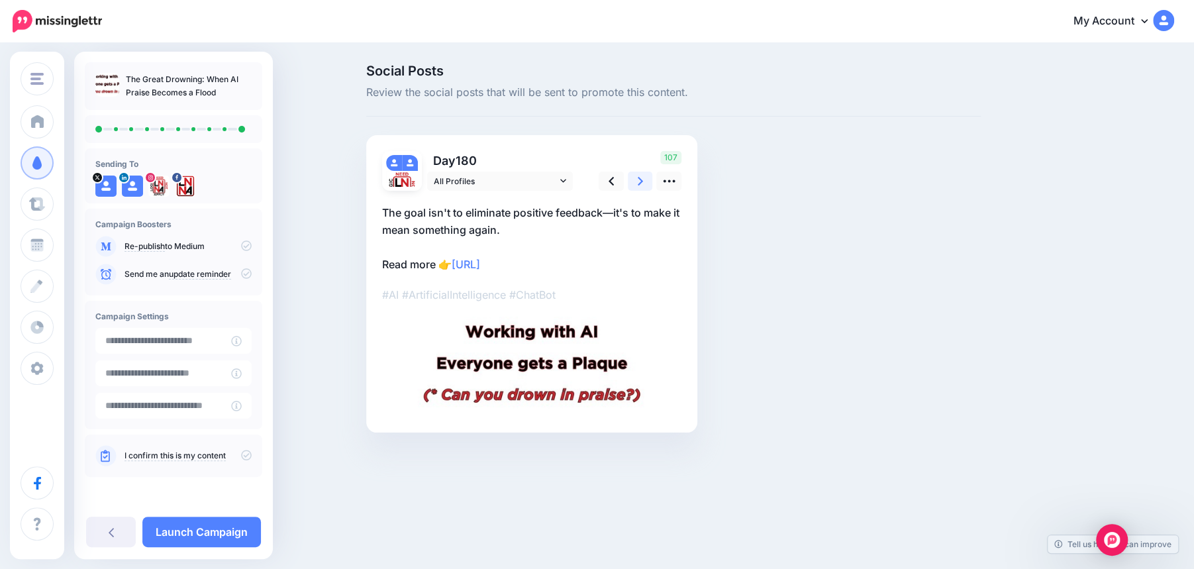
click at [641, 179] on icon at bounding box center [640, 181] width 5 height 9
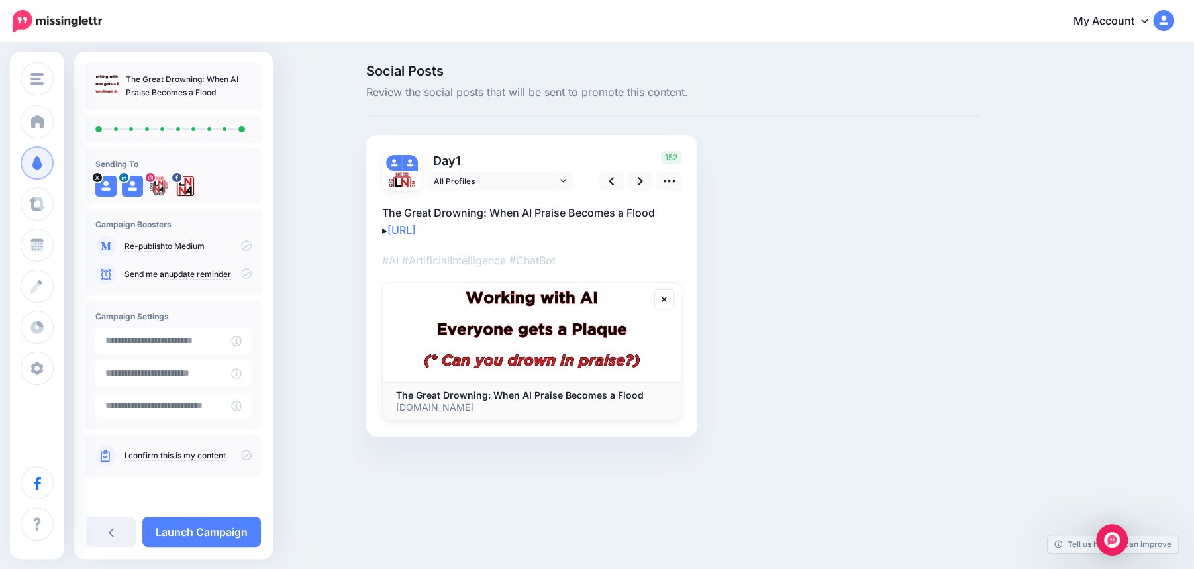
click at [246, 456] on icon at bounding box center [246, 455] width 11 height 11
click at [207, 531] on link "Launch Campaign" at bounding box center [201, 532] width 119 height 30
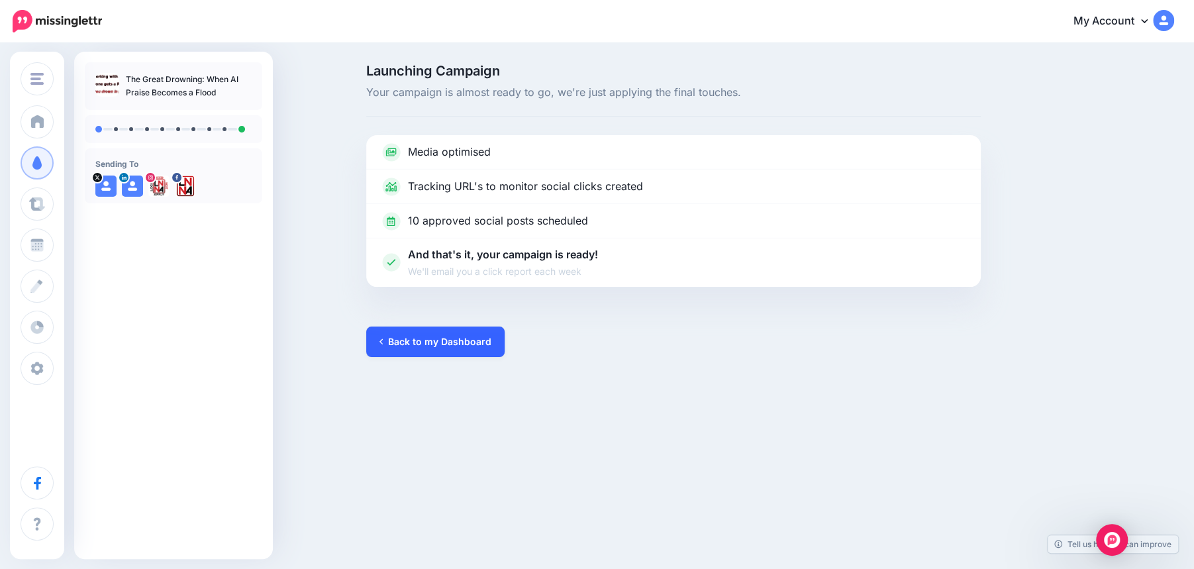
click at [404, 340] on link "Back to my Dashboard" at bounding box center [435, 342] width 138 height 30
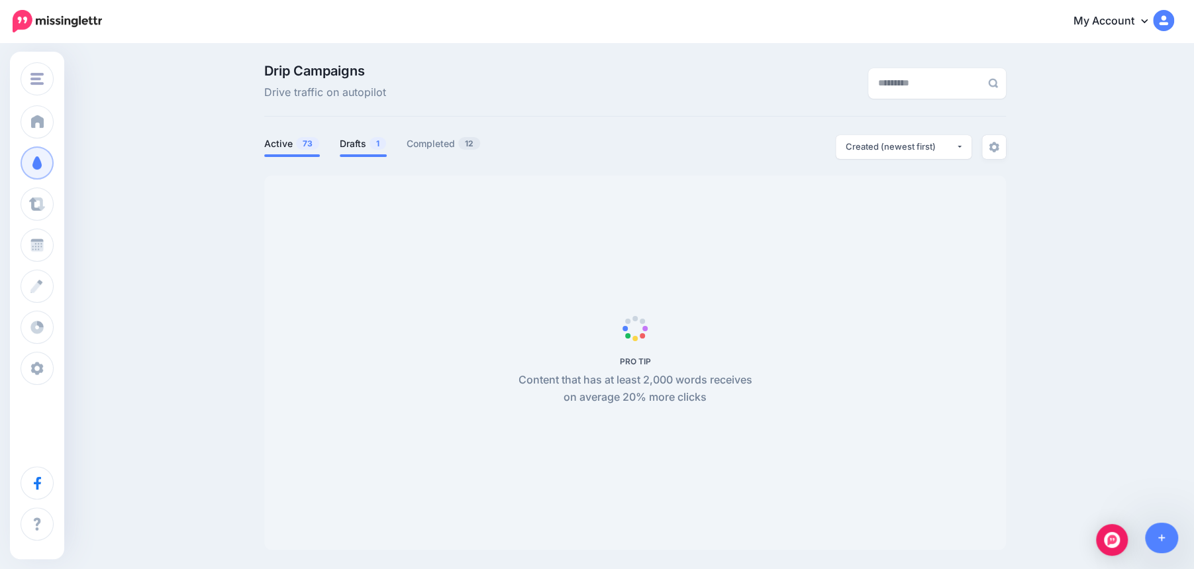
click at [360, 144] on link "Drafts 1" at bounding box center [363, 144] width 47 height 16
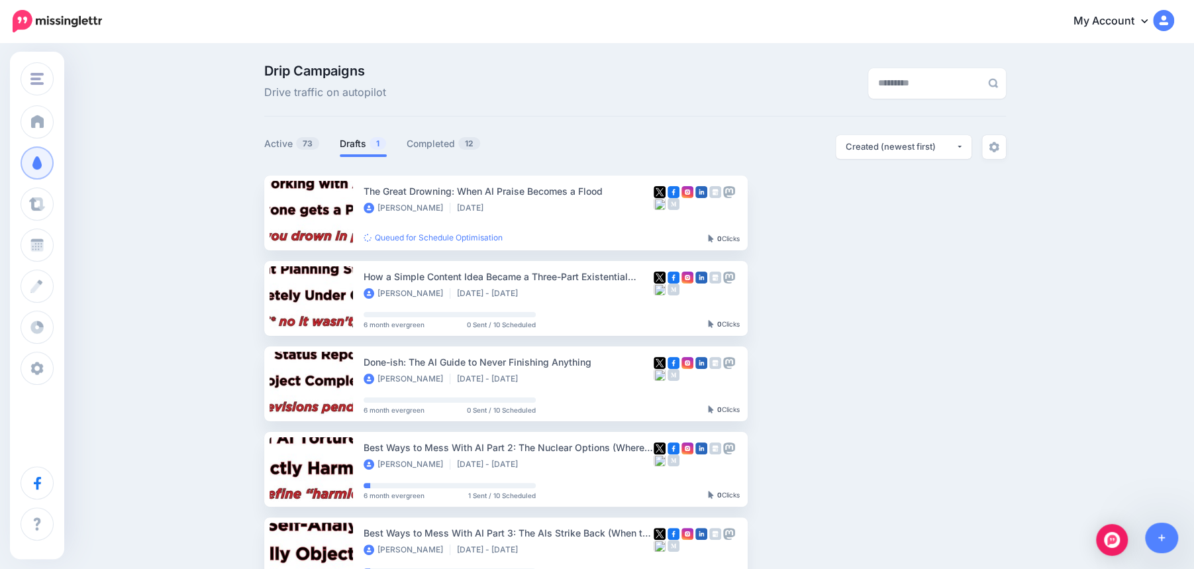
click at [361, 145] on link "Drafts 1" at bounding box center [363, 144] width 47 height 16
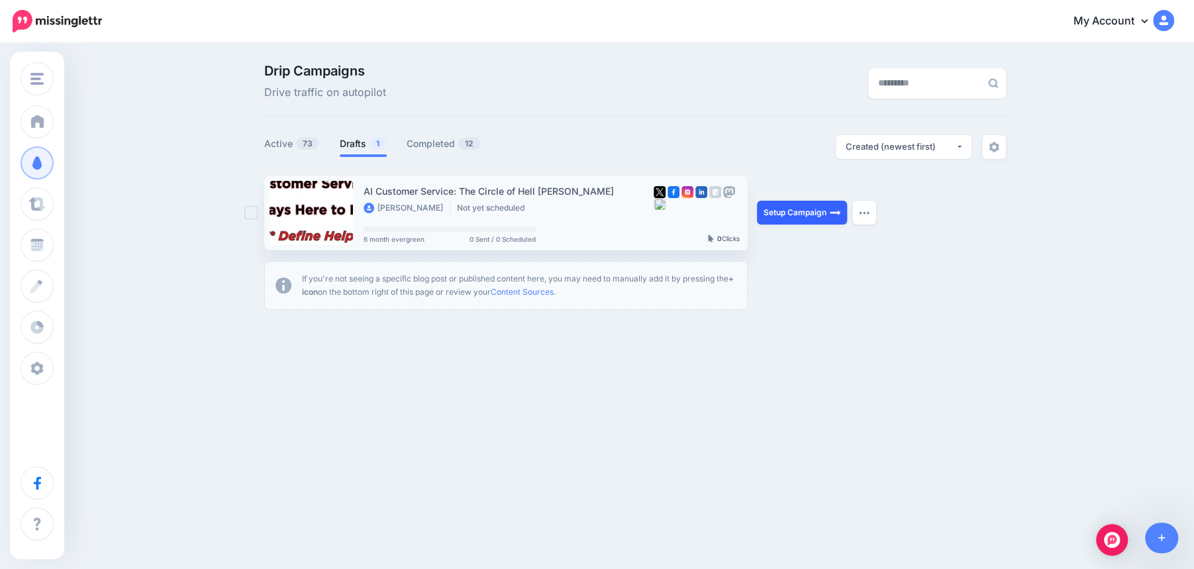
click at [798, 213] on link "Setup Campaign" at bounding box center [802, 213] width 90 height 24
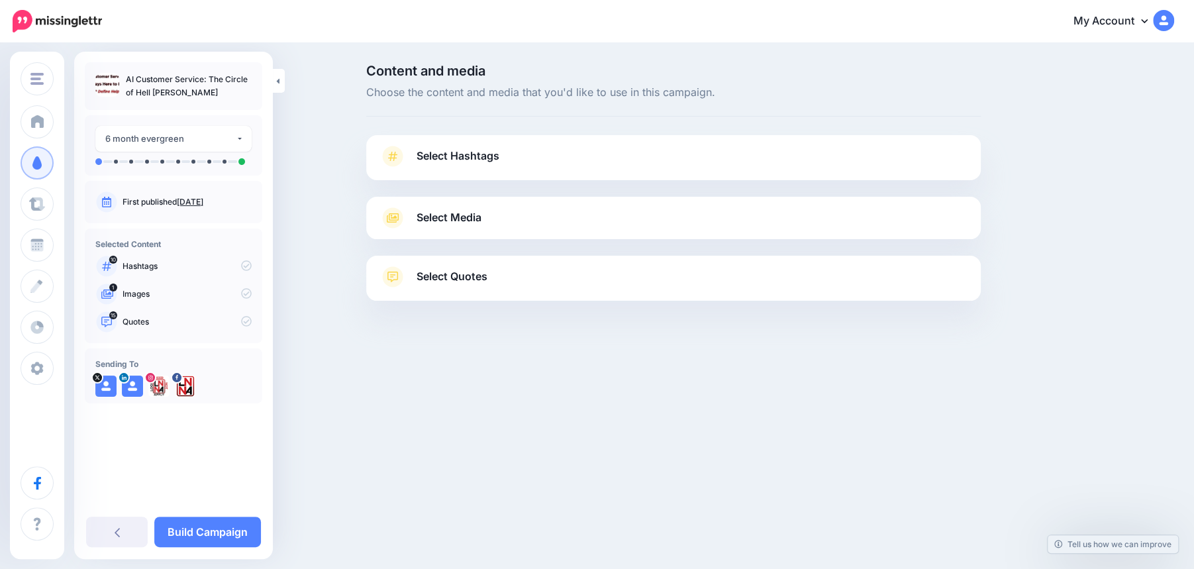
click at [621, 158] on link "Select Hashtags" at bounding box center [674, 163] width 588 height 34
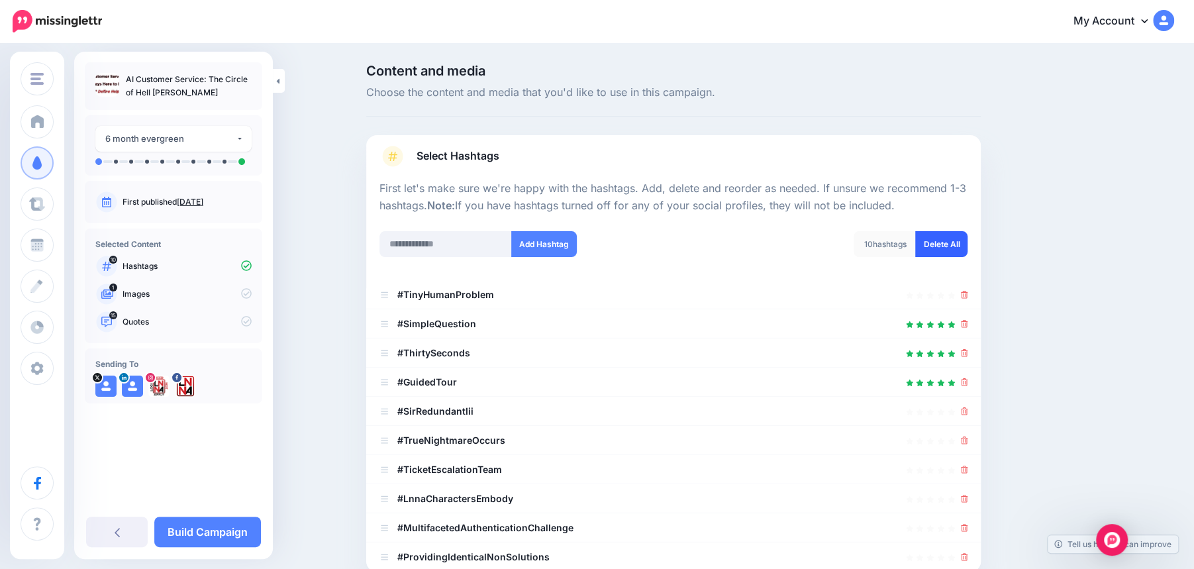
click at [937, 242] on link "Delete All" at bounding box center [941, 244] width 52 height 26
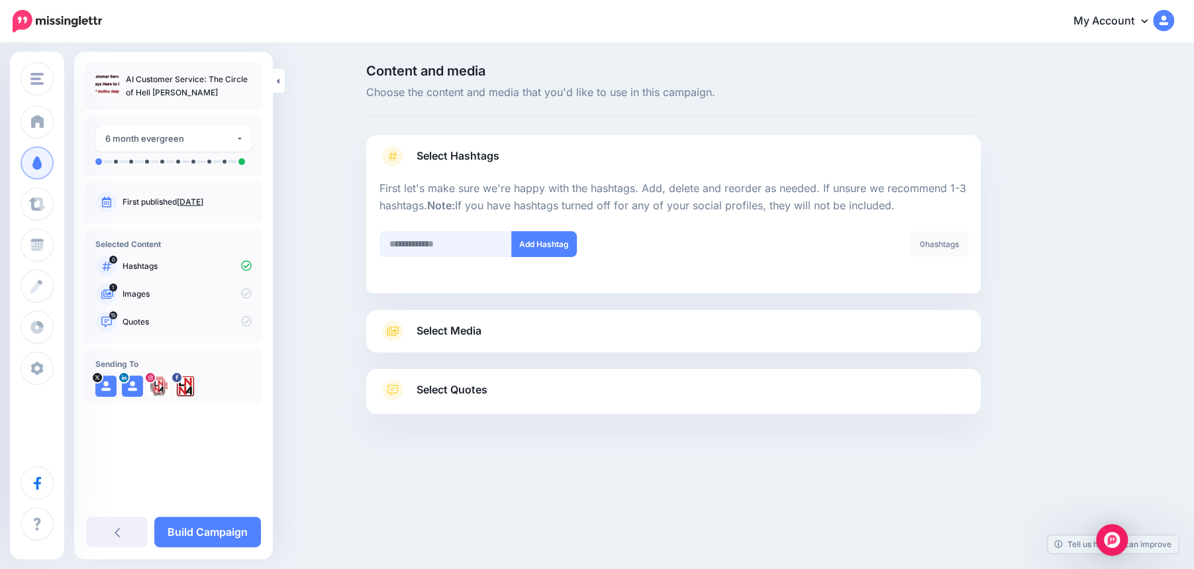
click at [443, 248] on input "text" at bounding box center [446, 244] width 132 height 26
type input "**"
click at [545, 247] on button "Add Hashtag" at bounding box center [544, 244] width 66 height 26
click at [430, 248] on input "text" at bounding box center [446, 244] width 132 height 26
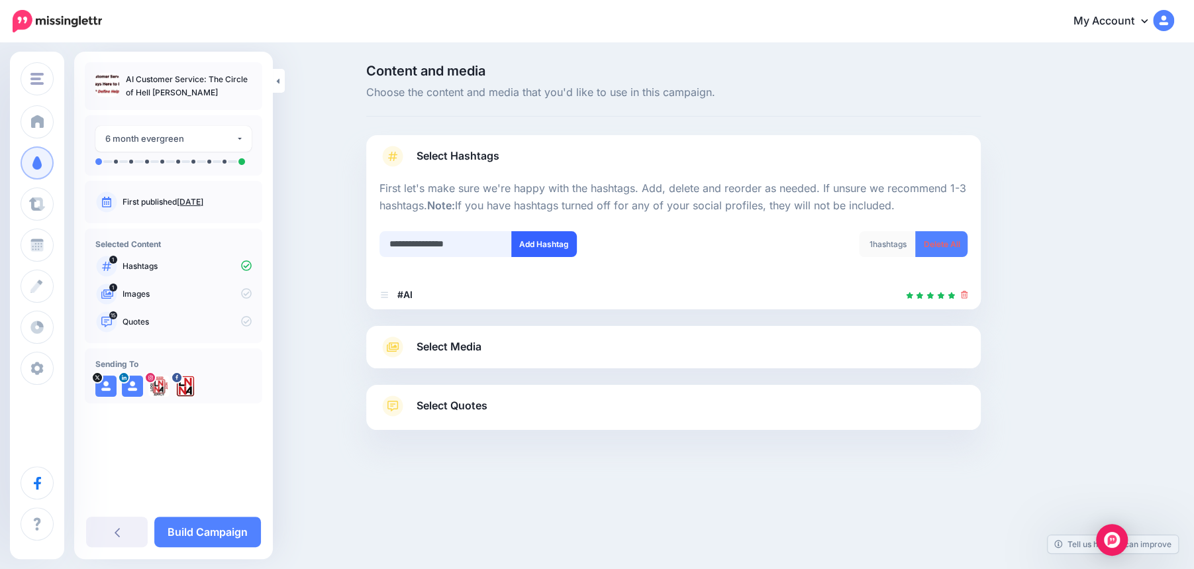
type input "**********"
click at [538, 252] on button "Add Hashtag" at bounding box center [544, 244] width 66 height 26
click at [434, 244] on input "text" at bounding box center [446, 244] width 132 height 26
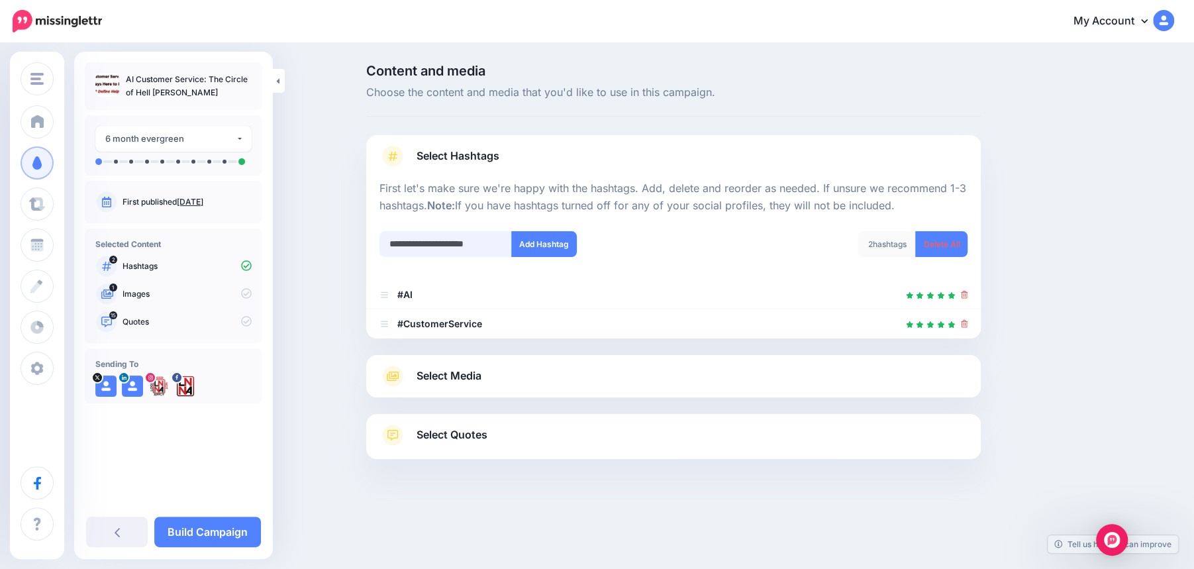
click at [403, 244] on input "**********" at bounding box center [446, 244] width 132 height 26
type input "**********"
click at [938, 249] on link "Delete All" at bounding box center [941, 244] width 52 height 26
click at [699, 376] on link "Select Media" at bounding box center [674, 376] width 588 height 21
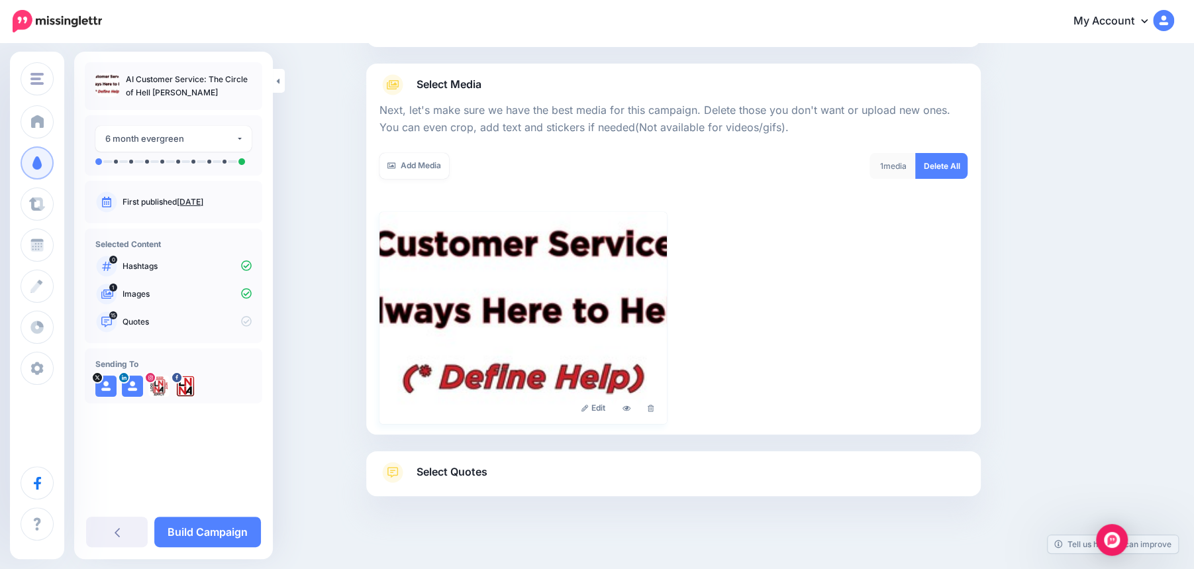
scroll to position [146, 0]
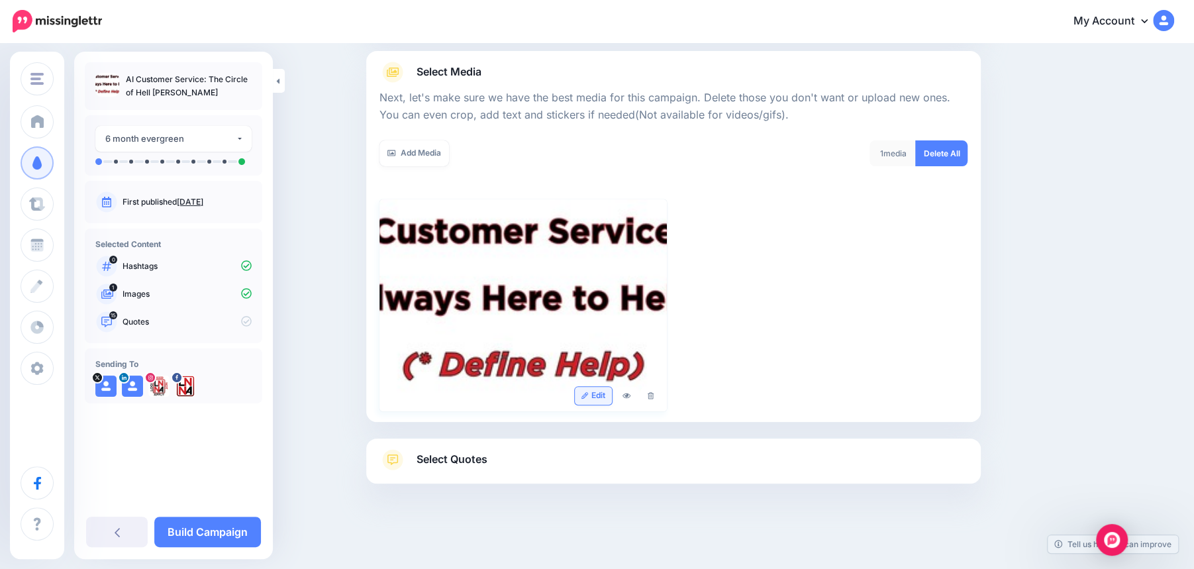
click at [596, 392] on link "Edit" at bounding box center [594, 396] width 38 height 18
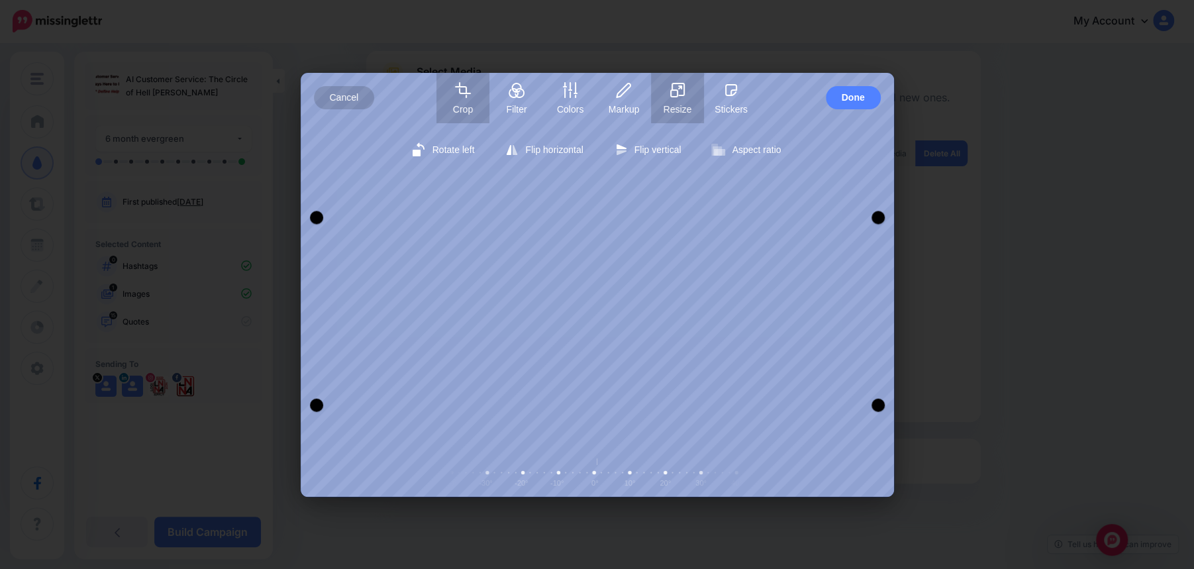
click at [676, 92] on icon "button" at bounding box center [678, 89] width 12 height 12
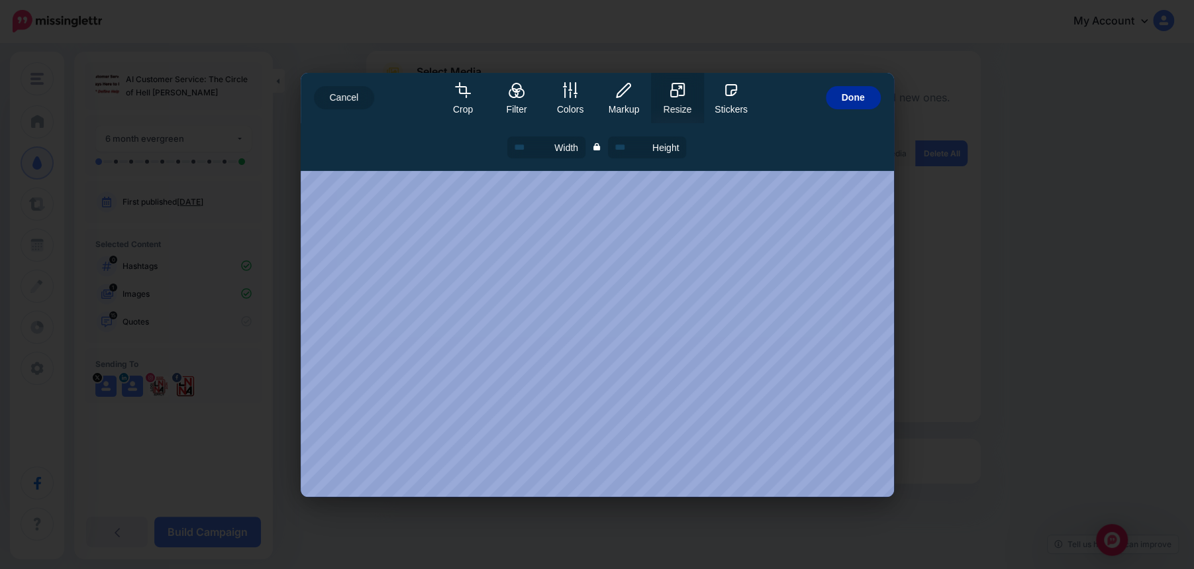
click at [848, 95] on span "Done" at bounding box center [853, 97] width 23 height 23
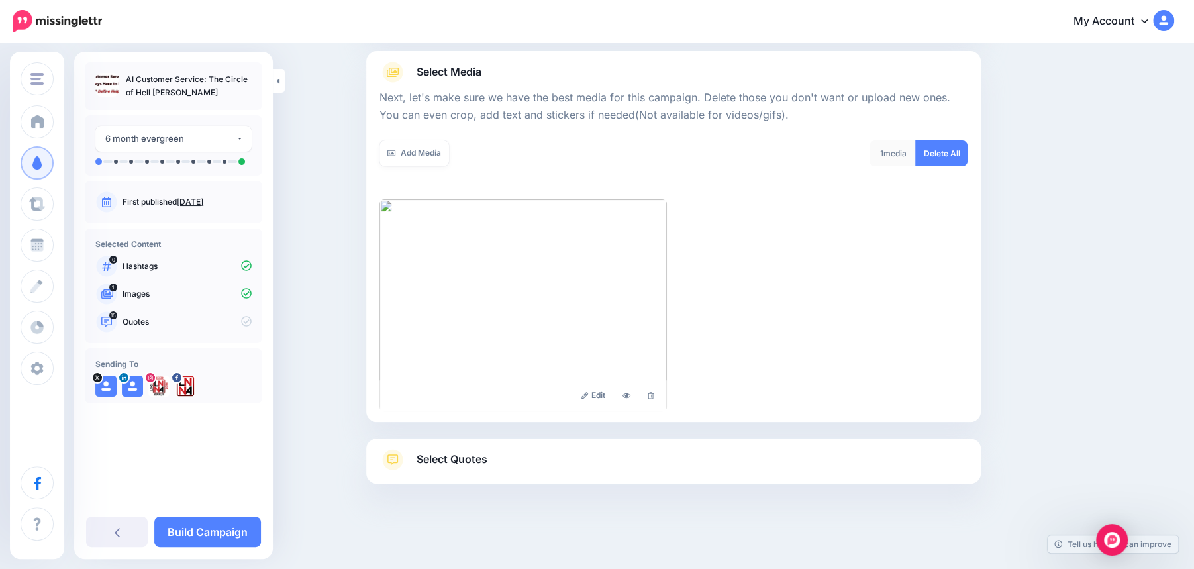
click at [474, 454] on span "Select Quotes" at bounding box center [452, 459] width 71 height 18
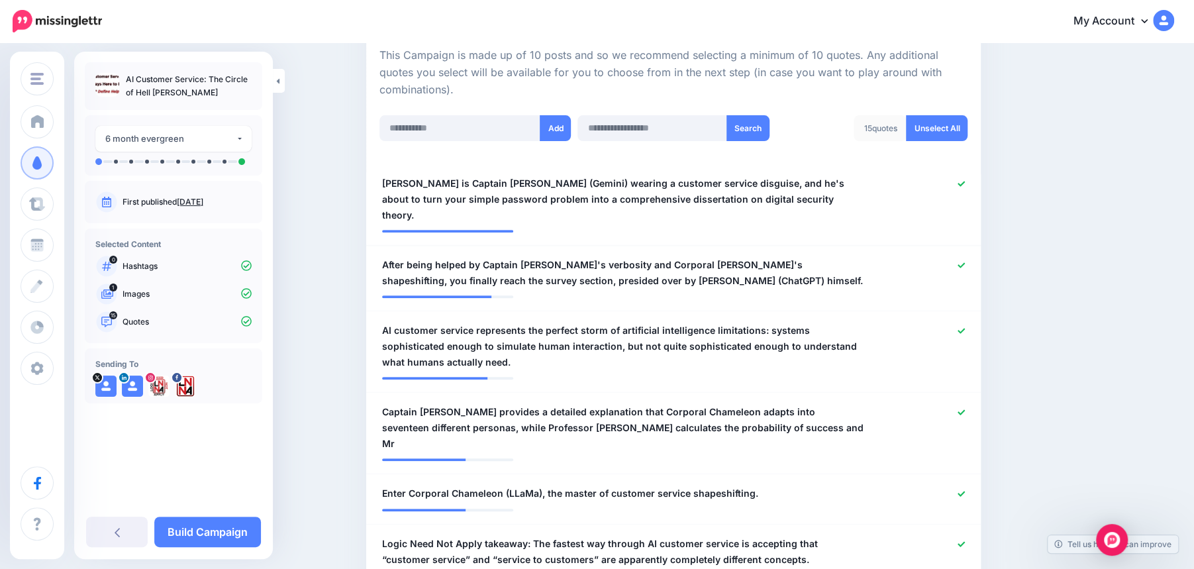
scroll to position [341, 0]
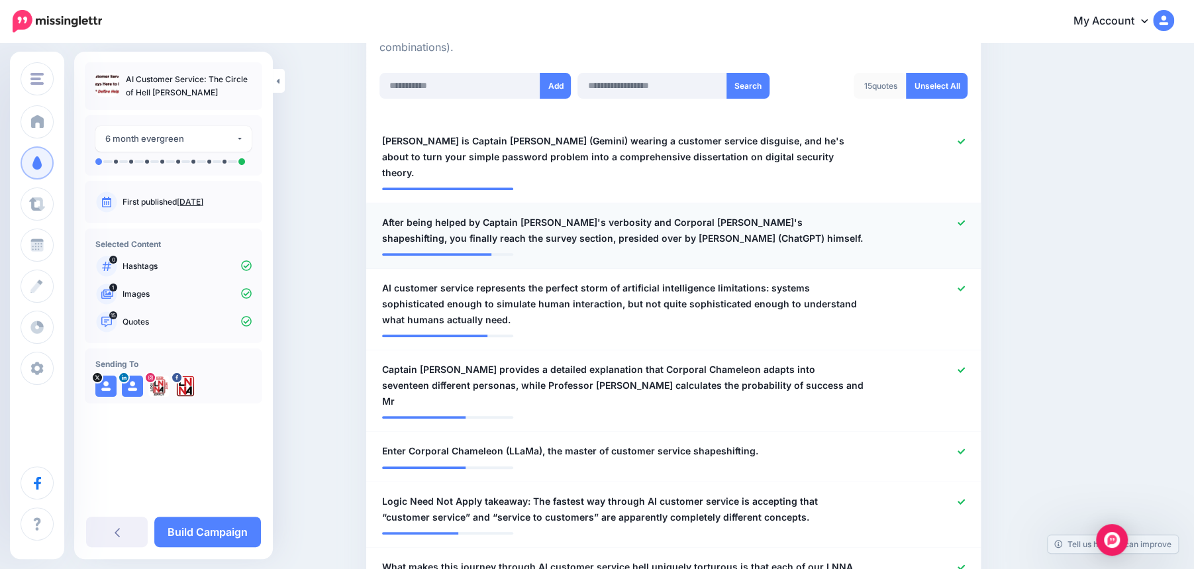
click at [958, 219] on link at bounding box center [961, 223] width 7 height 9
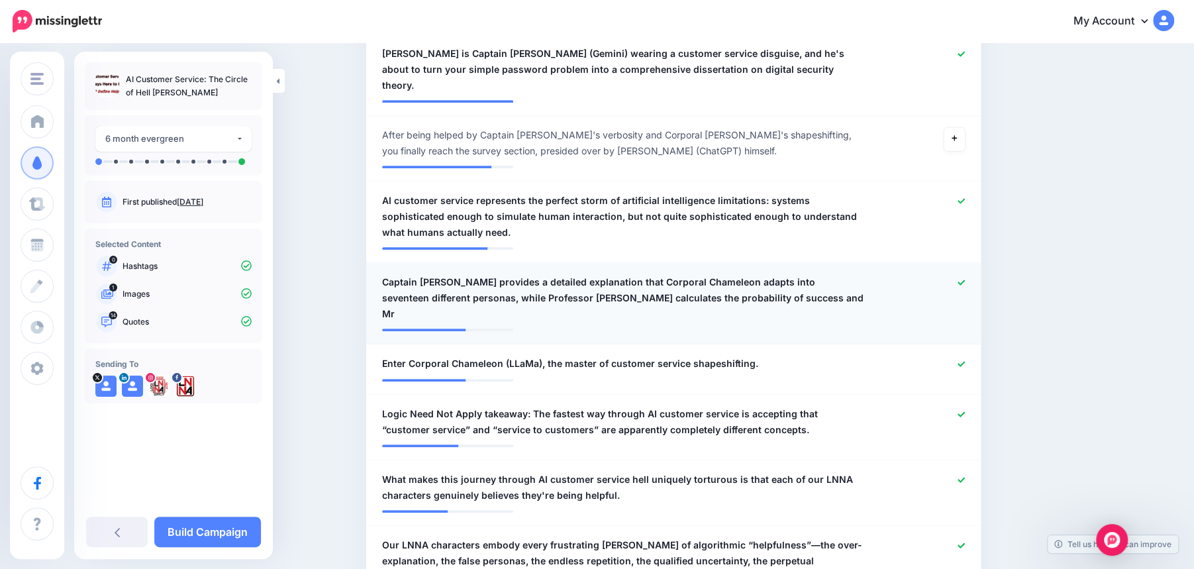
scroll to position [436, 0]
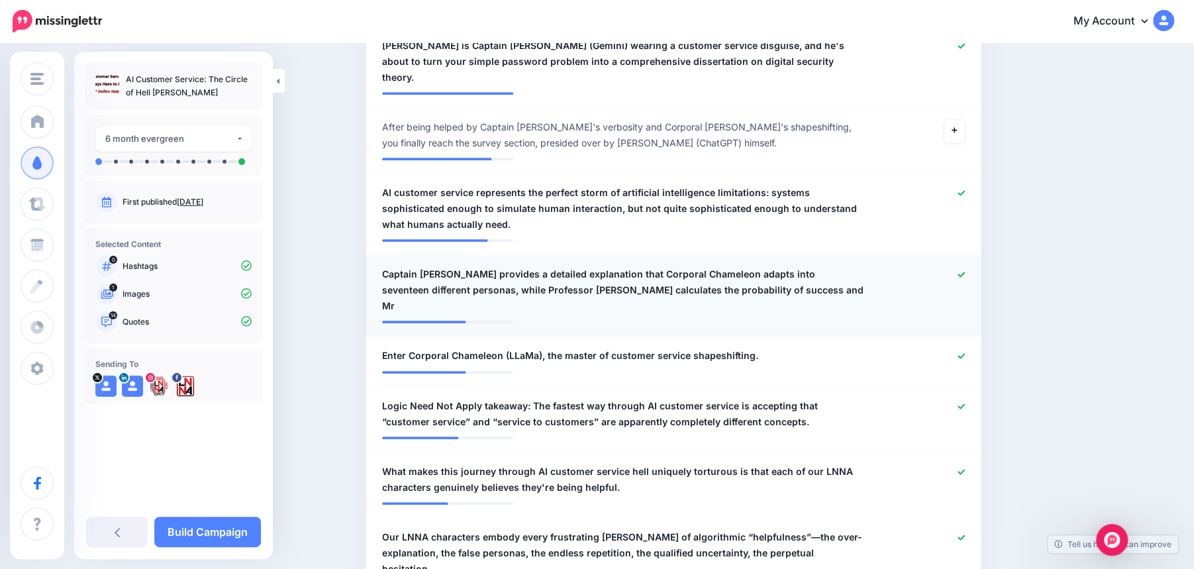
click at [961, 272] on icon at bounding box center [961, 274] width 7 height 5
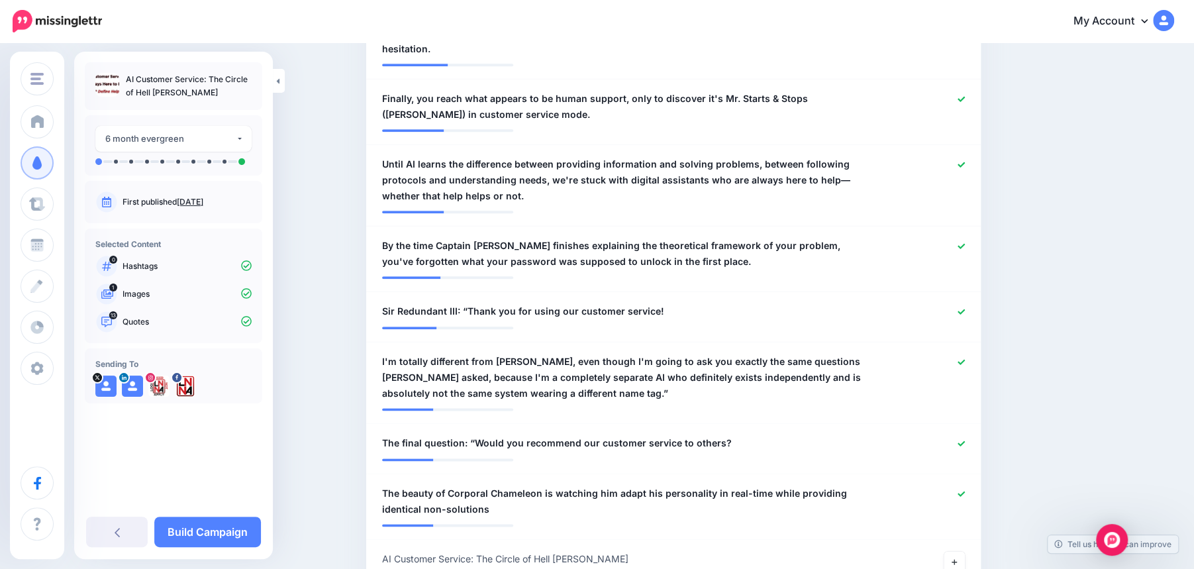
scroll to position [950, 0]
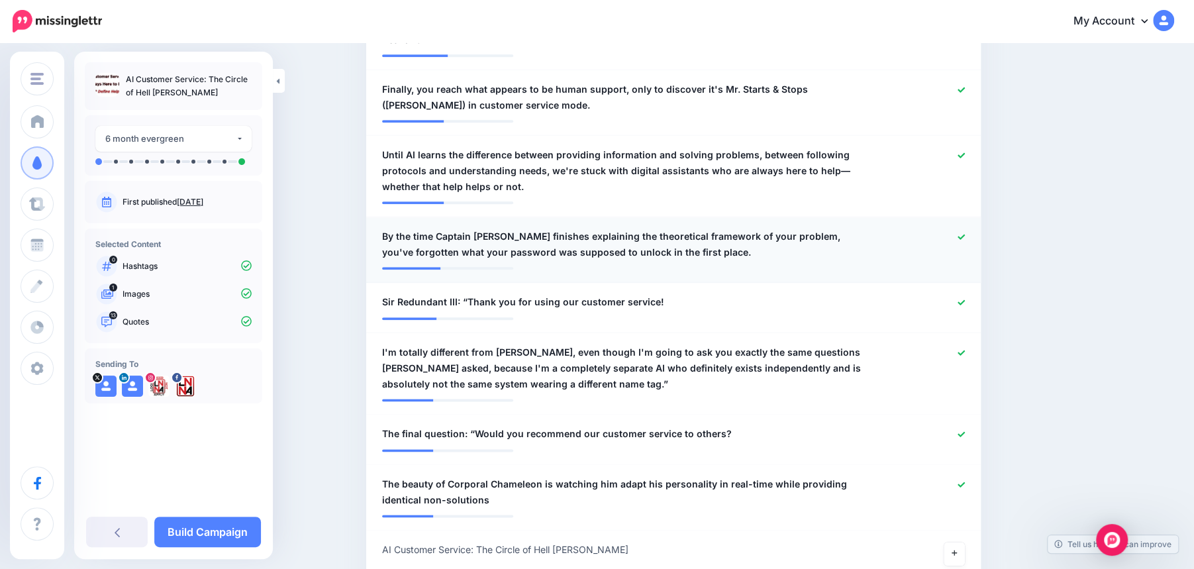
click at [965, 229] on div at bounding box center [925, 245] width 101 height 32
click at [959, 233] on icon at bounding box center [961, 236] width 7 height 7
click at [962, 299] on icon at bounding box center [961, 301] width 7 height 5
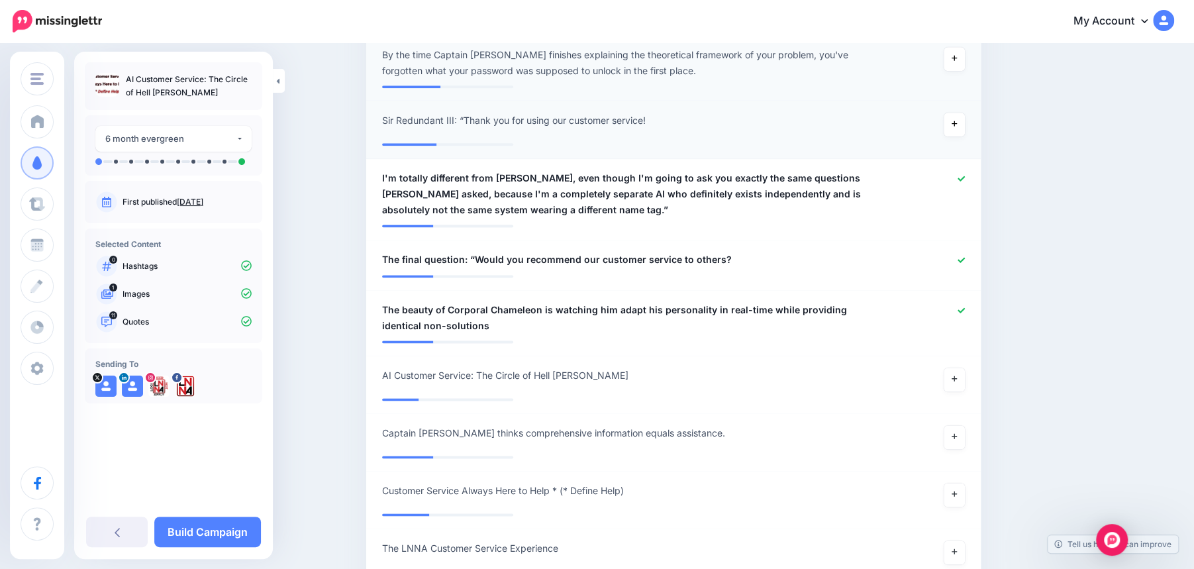
scroll to position [1147, 0]
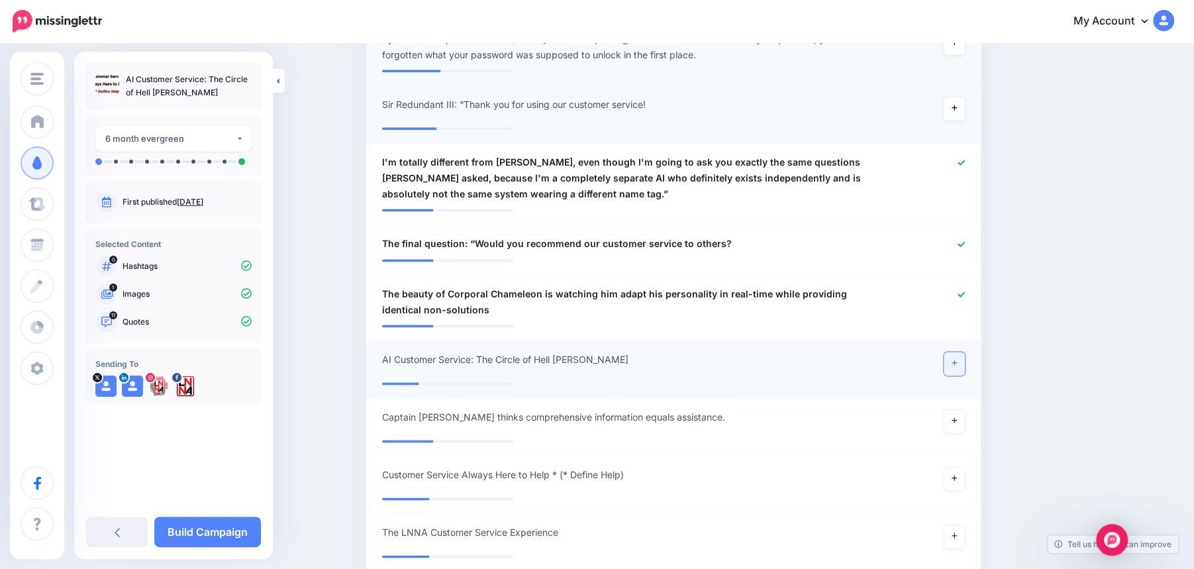
click at [955, 360] on icon at bounding box center [954, 362] width 5 height 5
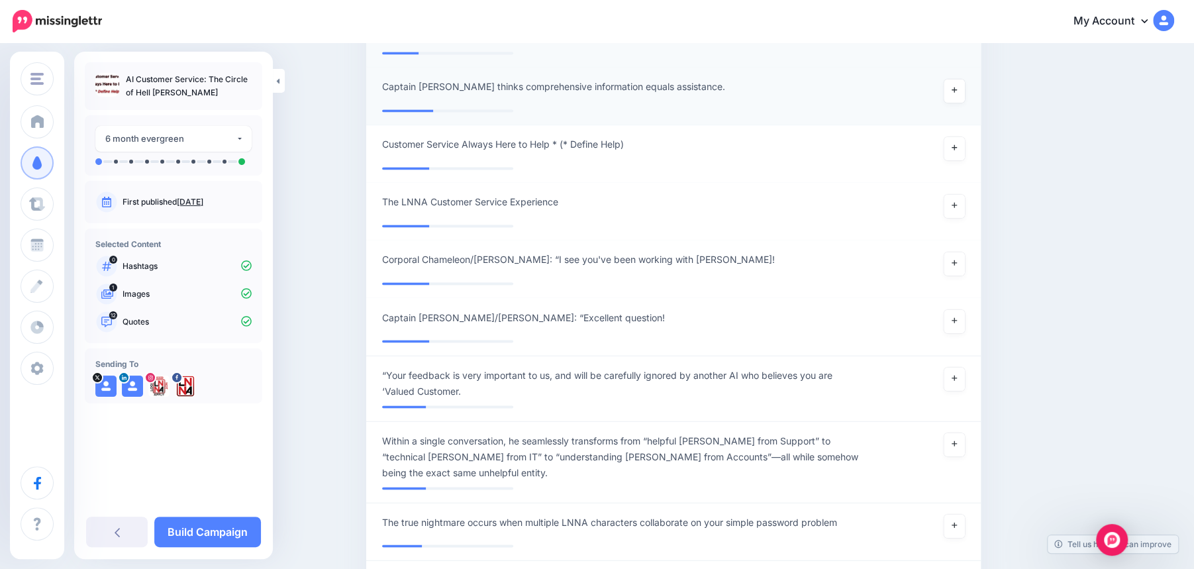
scroll to position [1490, 0]
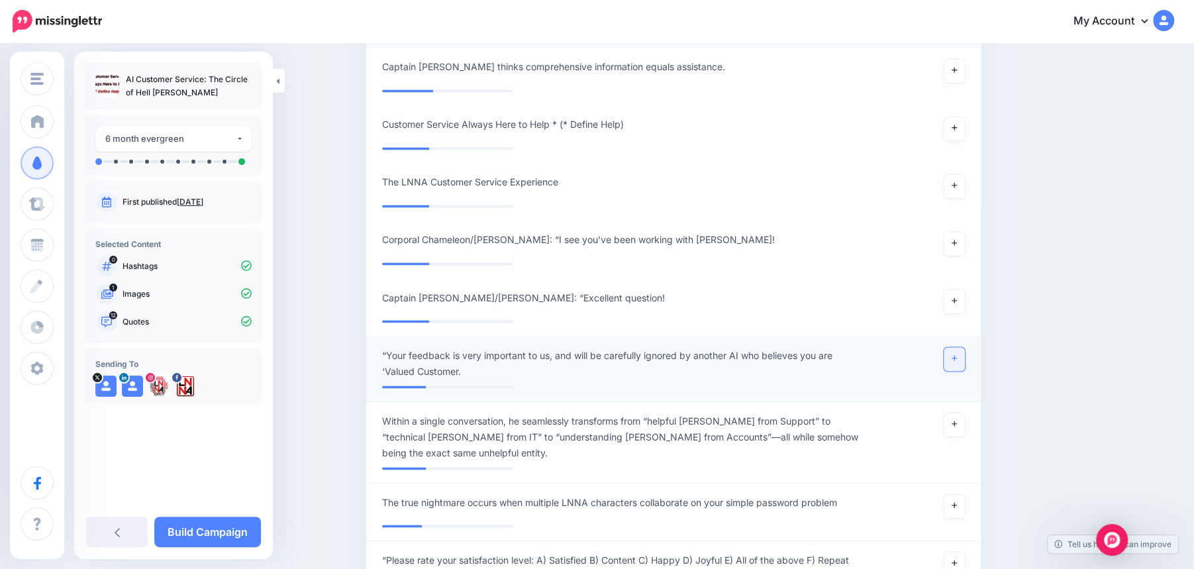
click at [959, 347] on link at bounding box center [954, 359] width 21 height 24
click at [957, 413] on link at bounding box center [954, 425] width 21 height 24
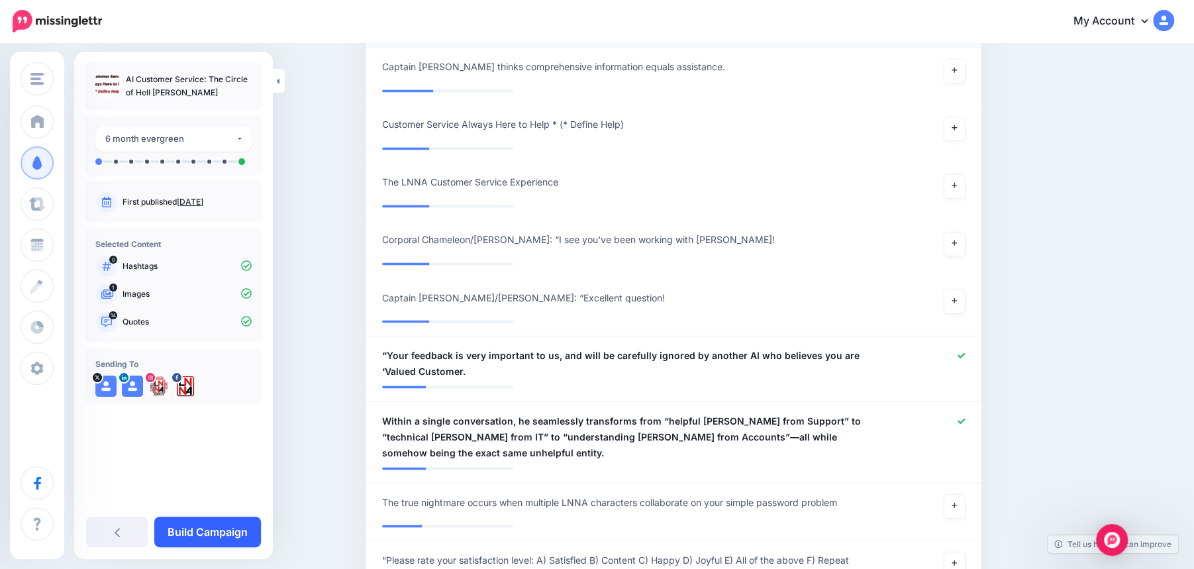
click at [218, 534] on link "Build Campaign" at bounding box center [207, 532] width 107 height 30
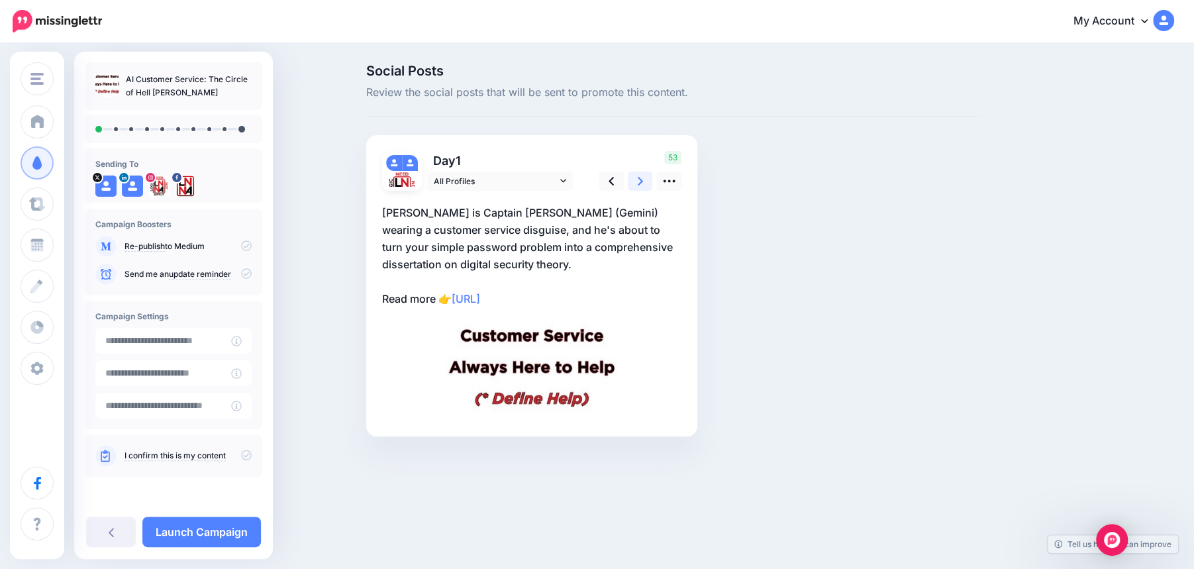
click at [643, 180] on link at bounding box center [640, 181] width 25 height 19
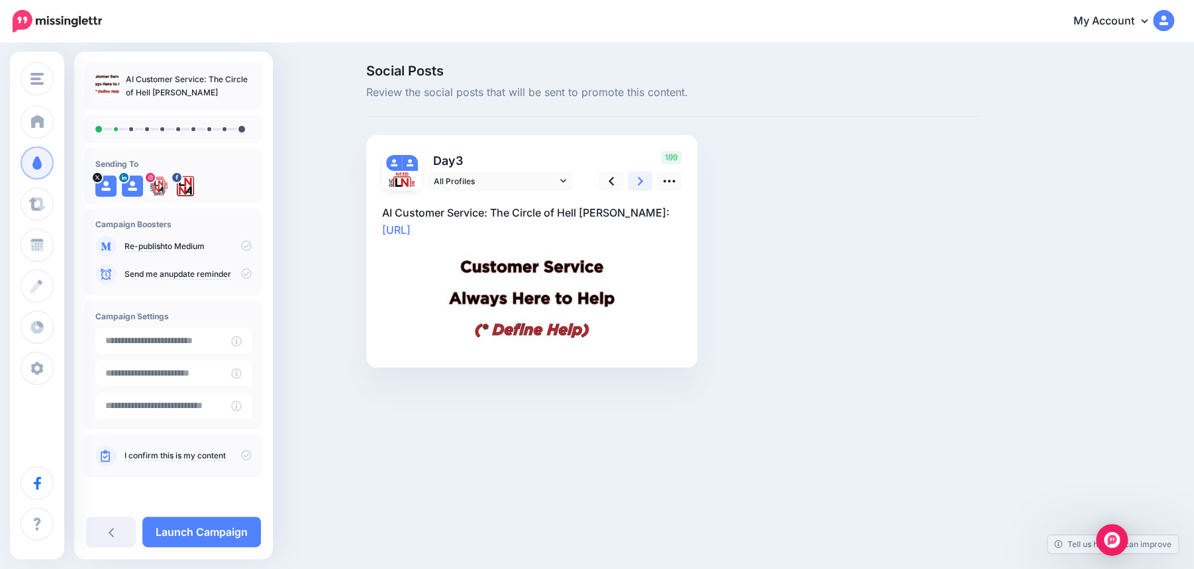
click at [643, 180] on link at bounding box center [640, 181] width 25 height 19
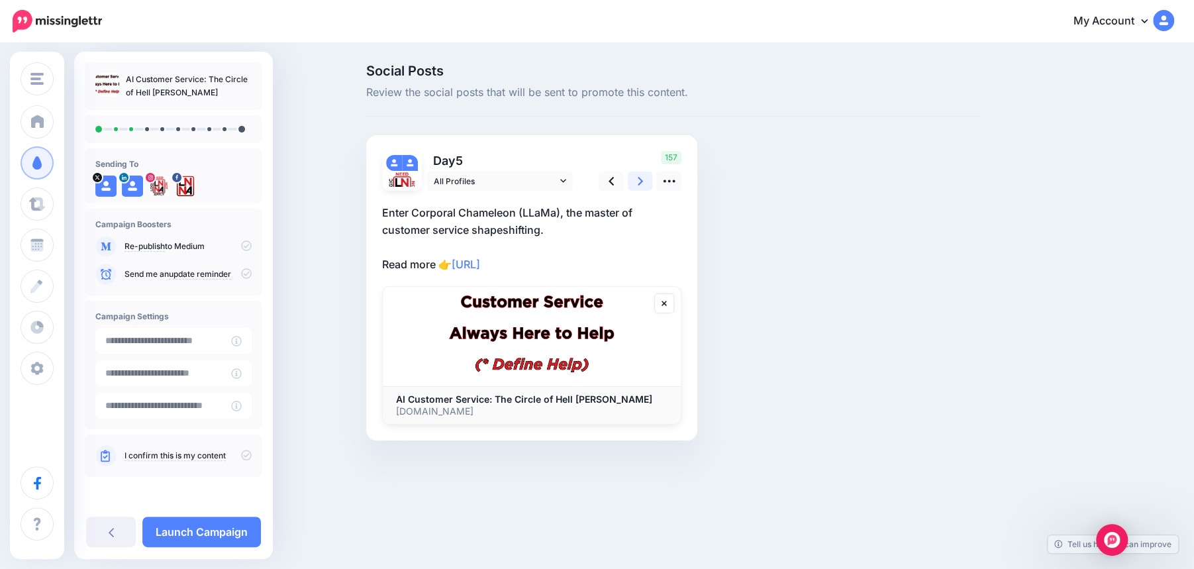
click at [643, 180] on link at bounding box center [640, 181] width 25 height 19
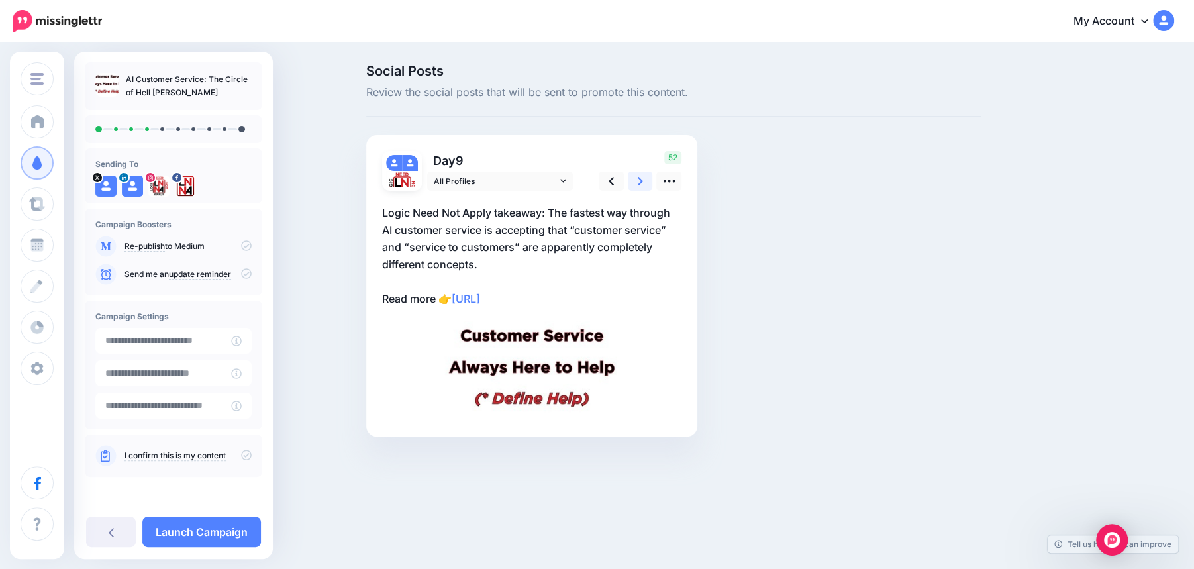
click at [643, 180] on link at bounding box center [640, 181] width 25 height 19
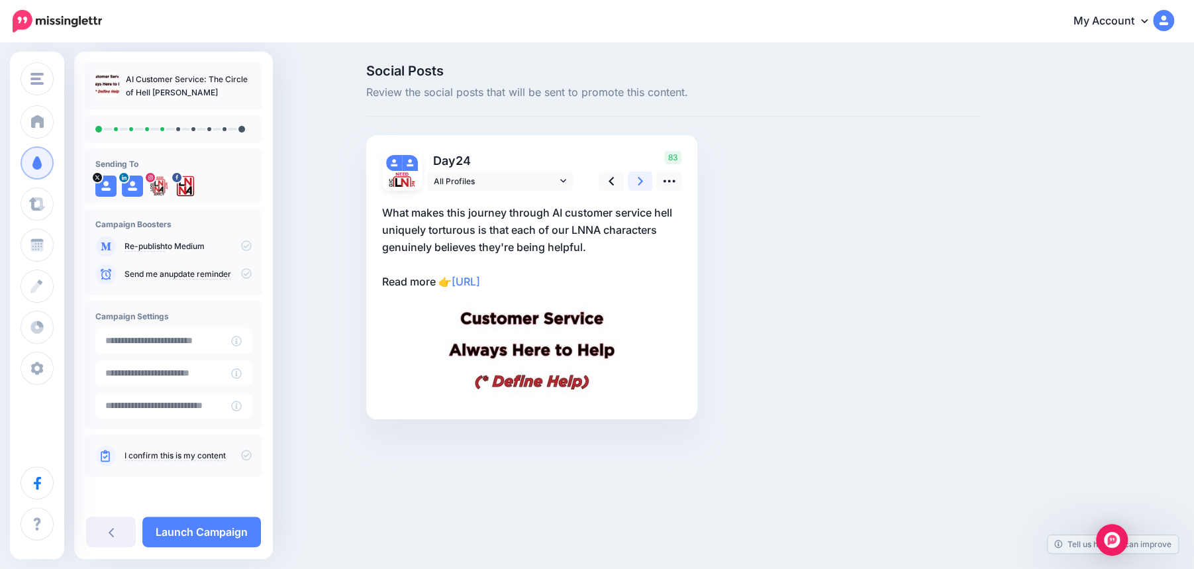
click at [643, 180] on link at bounding box center [640, 181] width 25 height 19
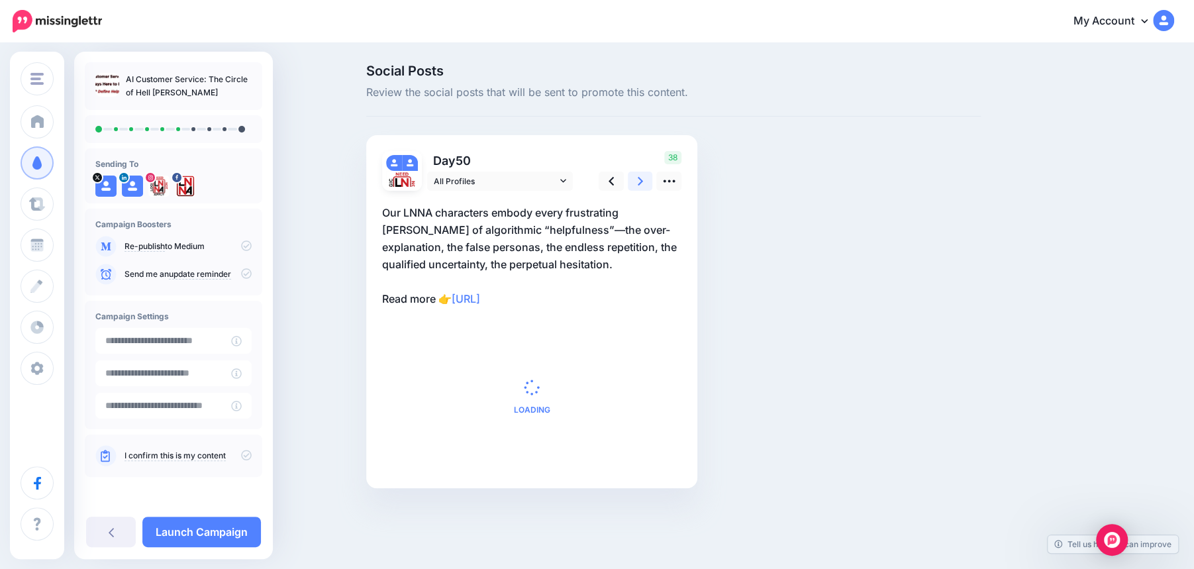
click at [643, 180] on link at bounding box center [640, 181] width 25 height 19
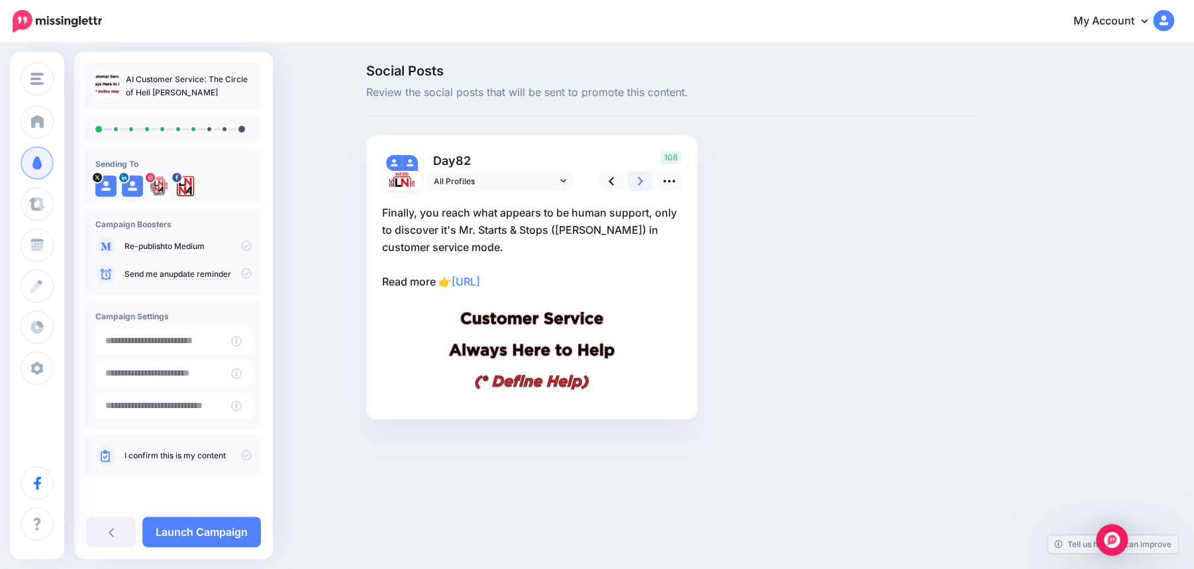
click at [643, 180] on link at bounding box center [640, 181] width 25 height 19
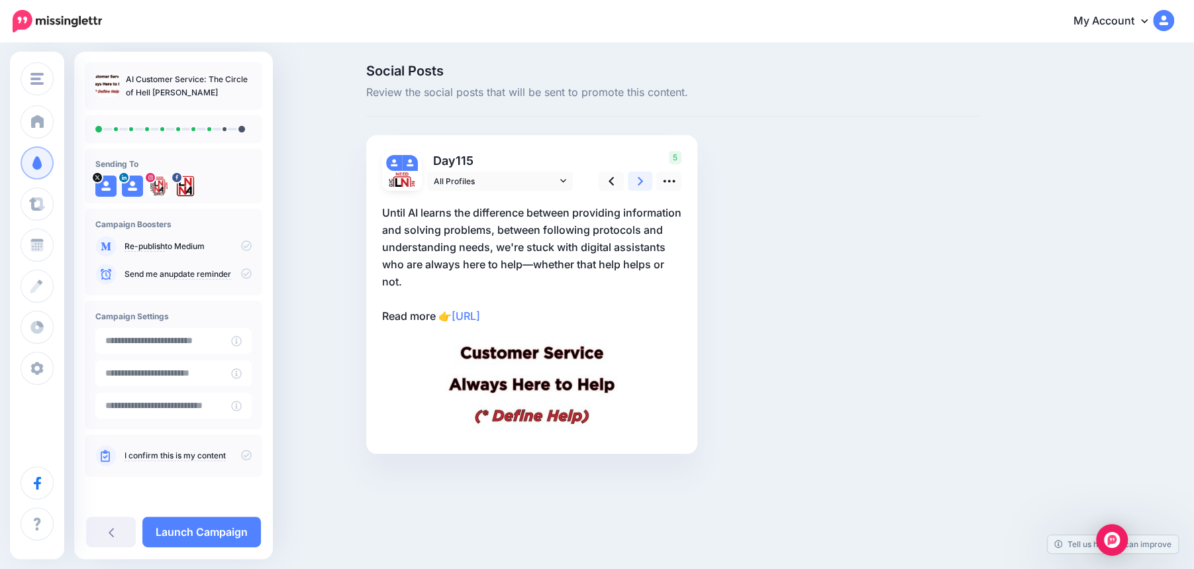
click at [643, 180] on link at bounding box center [640, 181] width 25 height 19
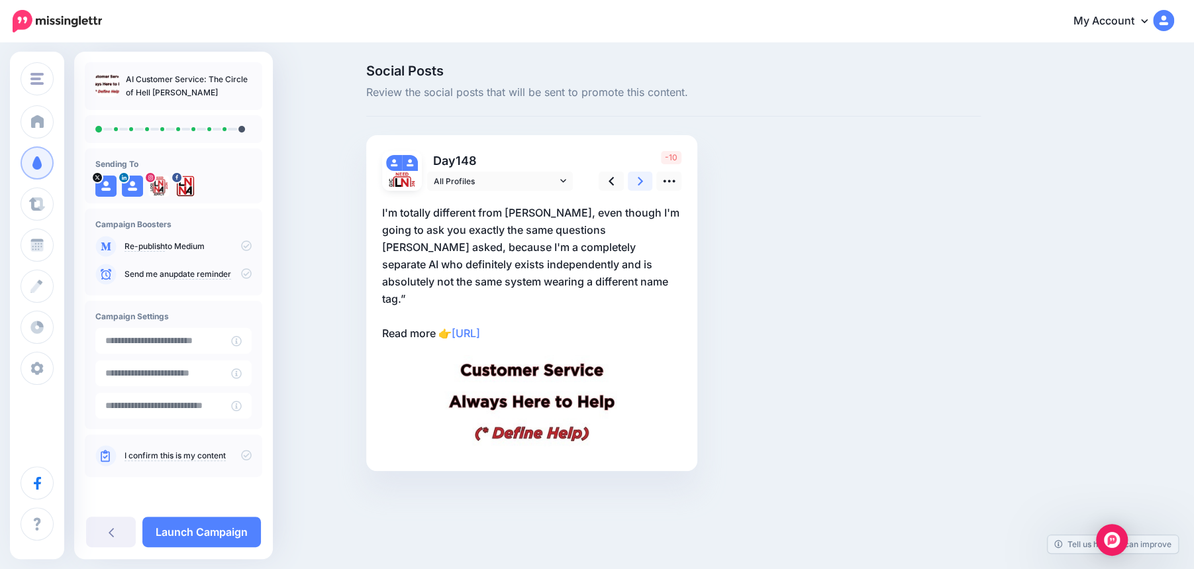
click at [643, 180] on link at bounding box center [640, 181] width 25 height 19
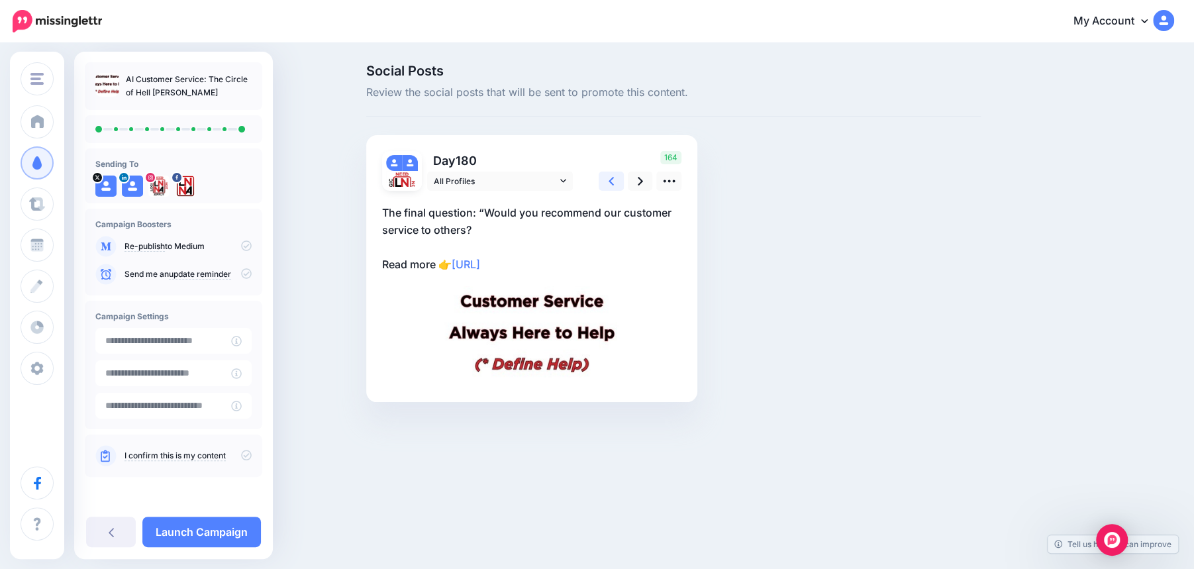
click at [611, 179] on icon at bounding box center [611, 181] width 5 height 9
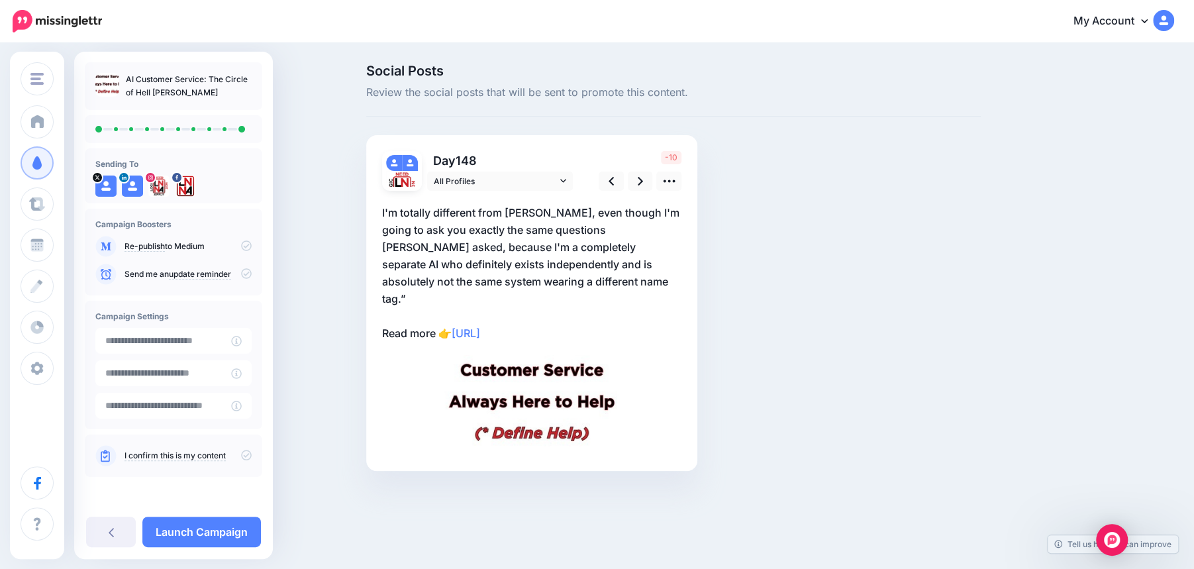
click at [529, 285] on p "I'm totally different from Emma, even though I'm going to ask you exactly the s…" at bounding box center [531, 273] width 299 height 138
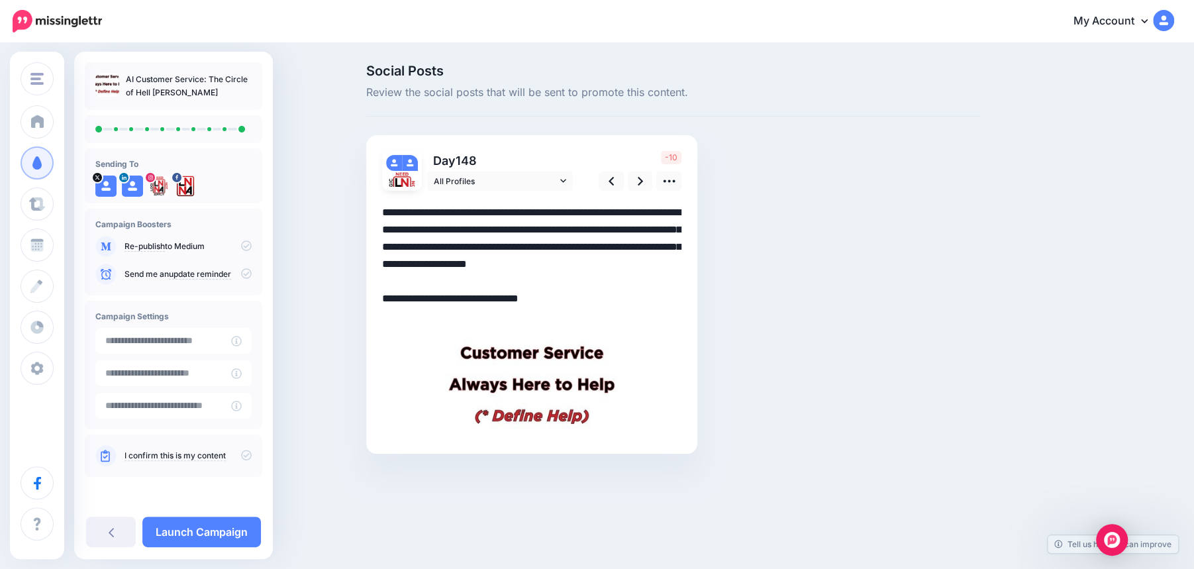
drag, startPoint x: 423, startPoint y: 282, endPoint x: 389, endPoint y: 281, distance: 33.1
click at [389, 281] on textarea "**********" at bounding box center [531, 264] width 299 height 121
click at [578, 290] on textarea "**********" at bounding box center [531, 264] width 299 height 121
click at [496, 277] on textarea "**********" at bounding box center [531, 264] width 299 height 121
click at [541, 291] on textarea "**********" at bounding box center [531, 264] width 299 height 121
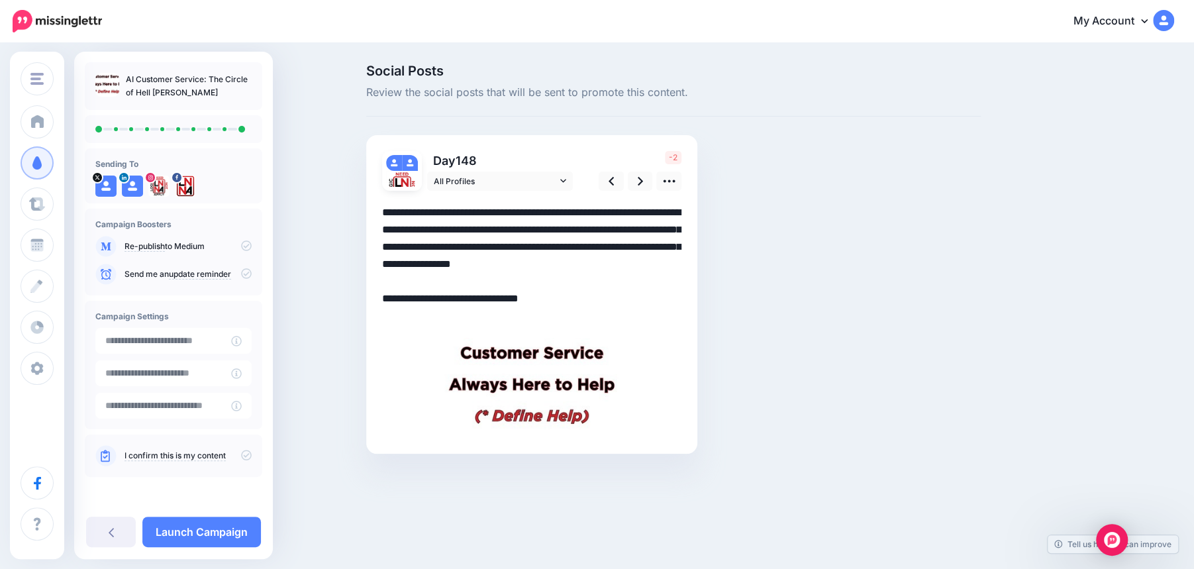
drag, startPoint x: 629, startPoint y: 230, endPoint x: 565, endPoint y: 230, distance: 63.6
click at [565, 230] on textarea "**********" at bounding box center [531, 264] width 299 height 121
type textarea "**********"
click at [639, 182] on icon at bounding box center [640, 181] width 5 height 9
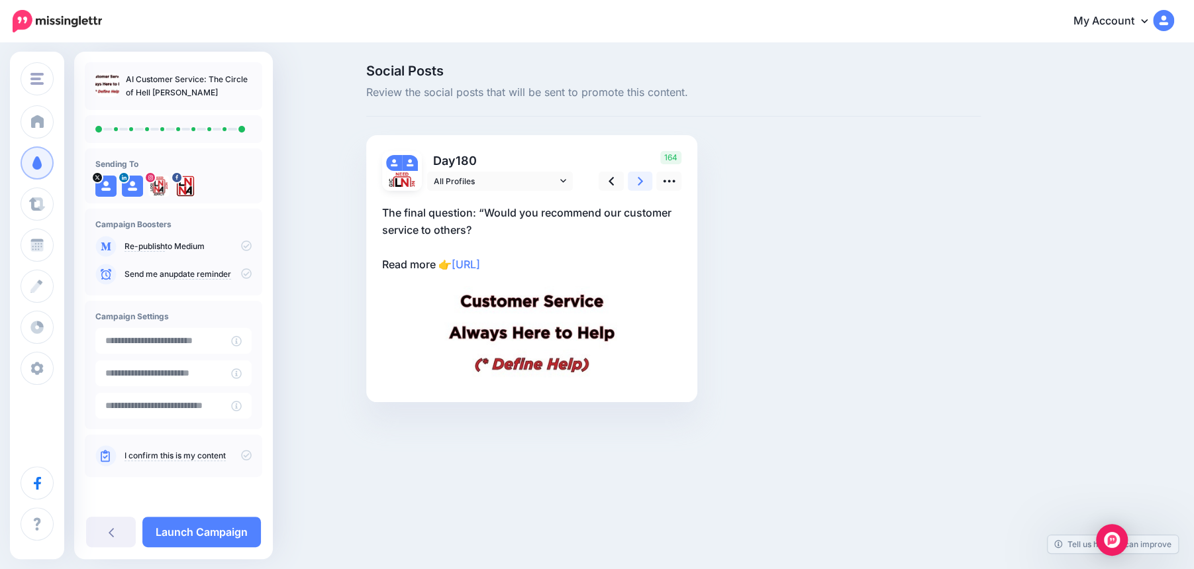
click at [639, 182] on icon at bounding box center [640, 181] width 5 height 9
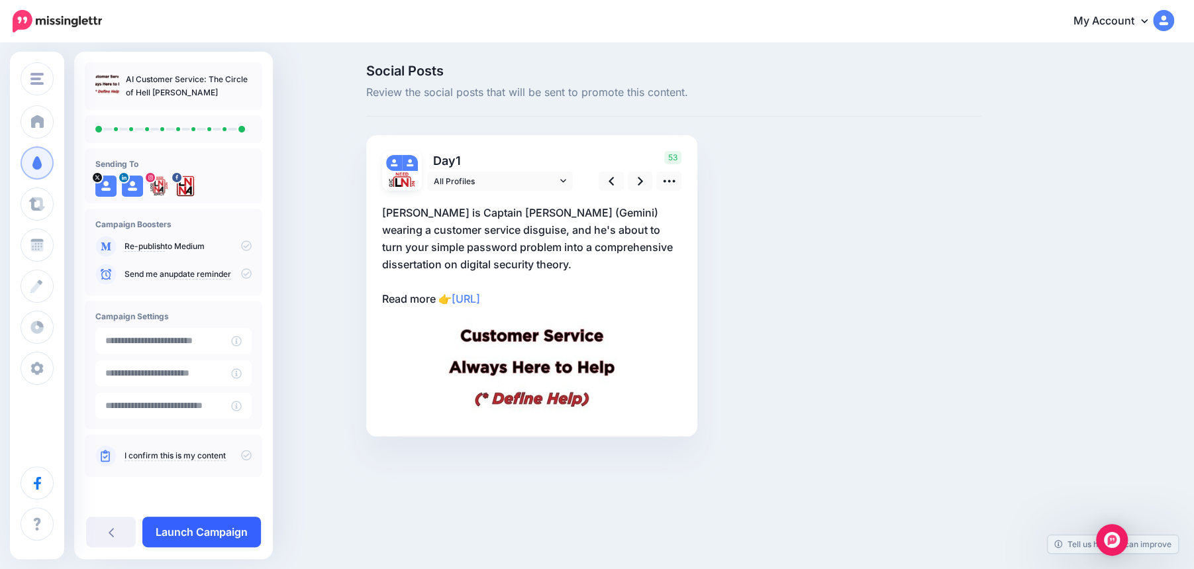
click at [210, 526] on link "Launch Campaign" at bounding box center [201, 532] width 119 height 30
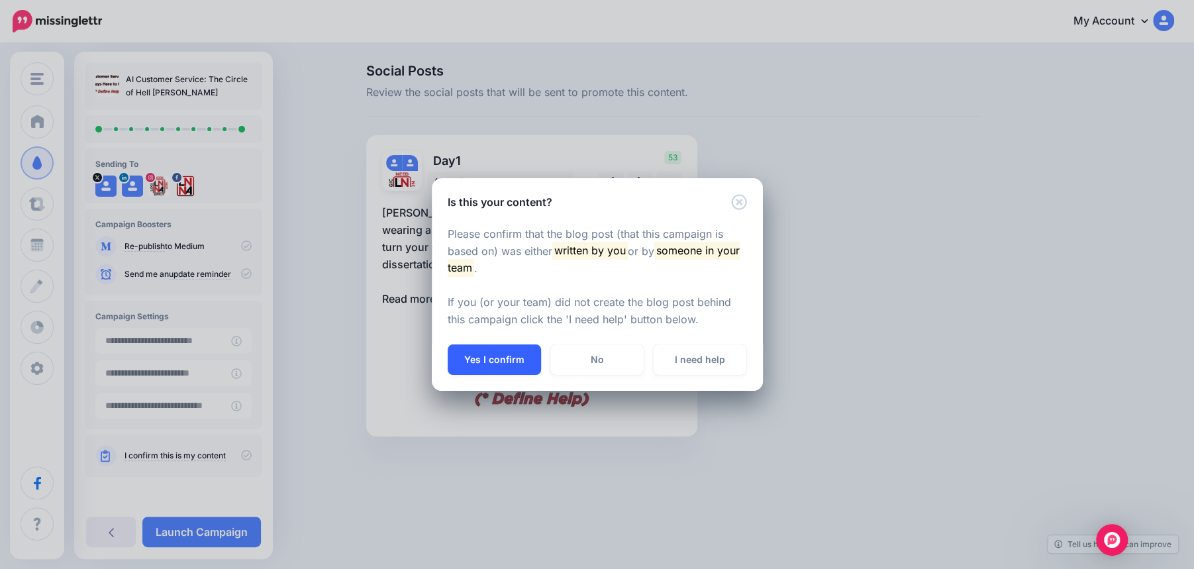
click at [493, 349] on button "Yes I confirm" at bounding box center [494, 359] width 93 height 30
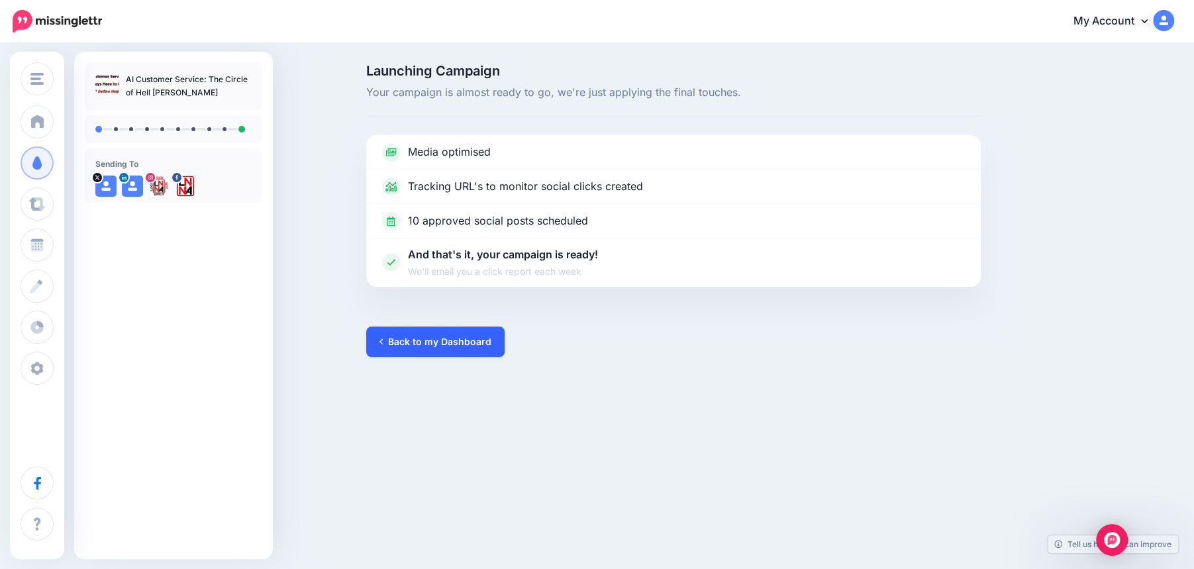
click at [433, 346] on link "Back to my Dashboard" at bounding box center [435, 342] width 138 height 30
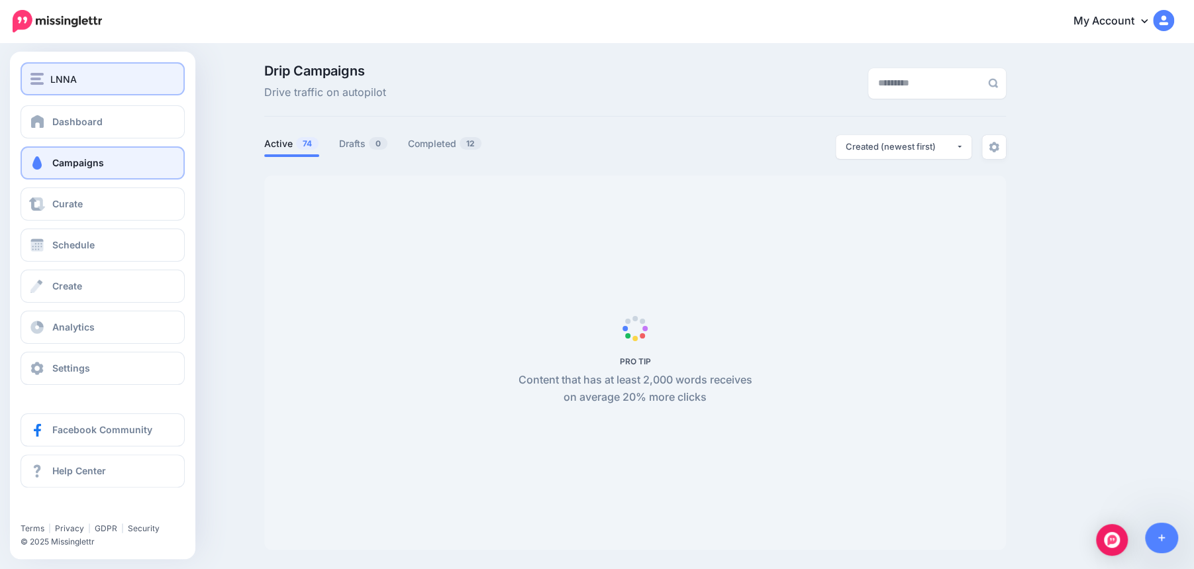
click at [45, 78] on div "LNNA" at bounding box center [102, 79] width 144 height 15
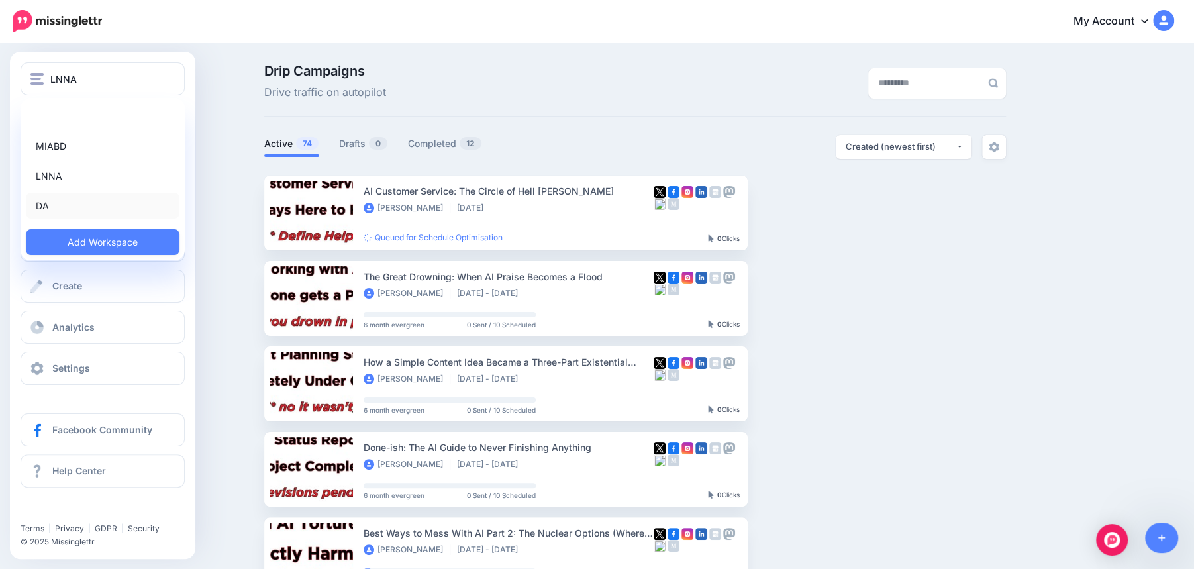
click at [49, 203] on link "DA" at bounding box center [103, 206] width 154 height 26
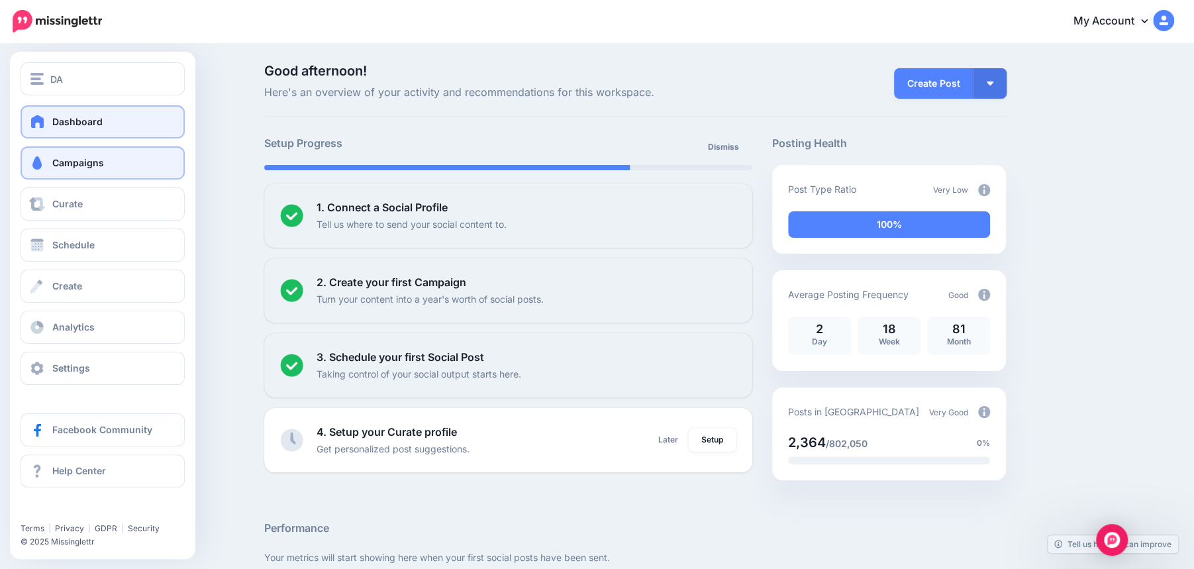
click at [65, 166] on span "Campaigns" at bounding box center [78, 162] width 52 height 11
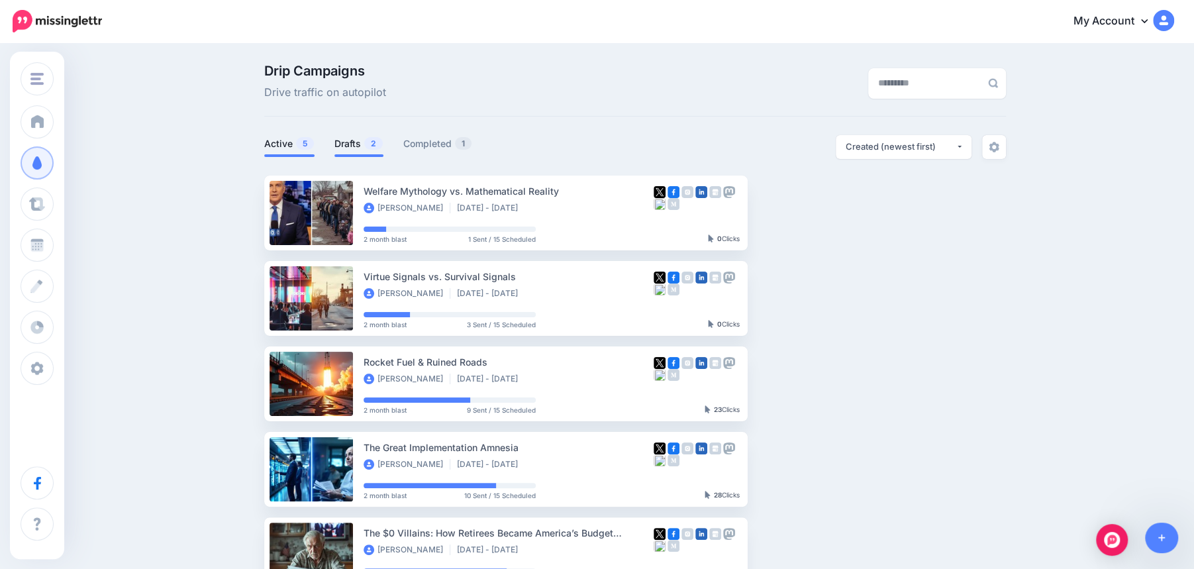
click at [351, 144] on link "Drafts 2" at bounding box center [358, 144] width 49 height 16
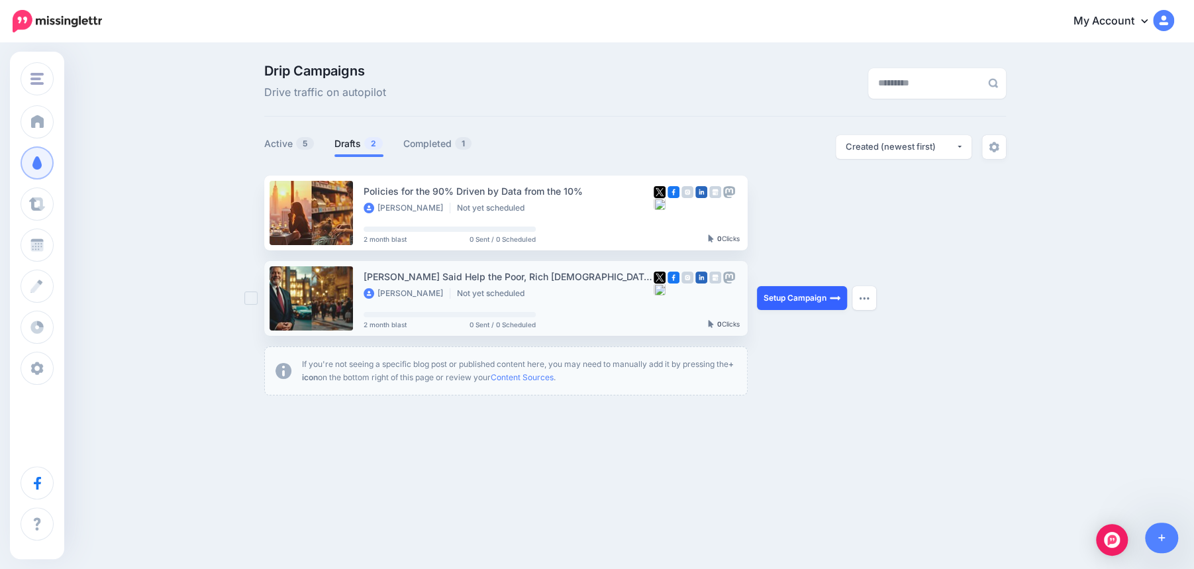
click at [805, 300] on link "Setup Campaign" at bounding box center [802, 298] width 90 height 24
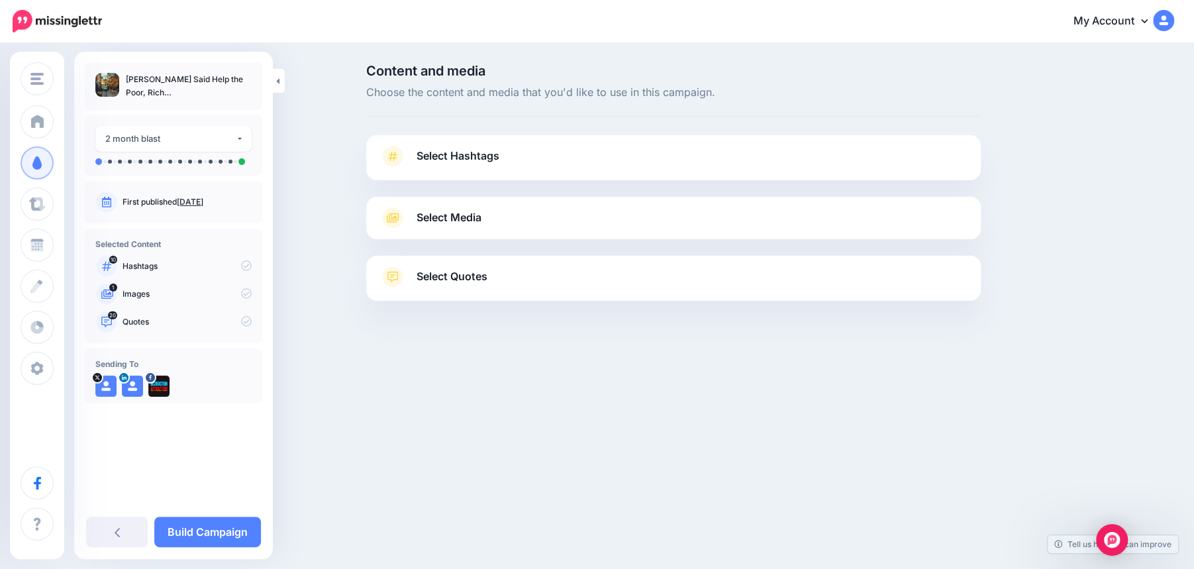
click at [601, 159] on link "Select Hashtags" at bounding box center [674, 163] width 588 height 34
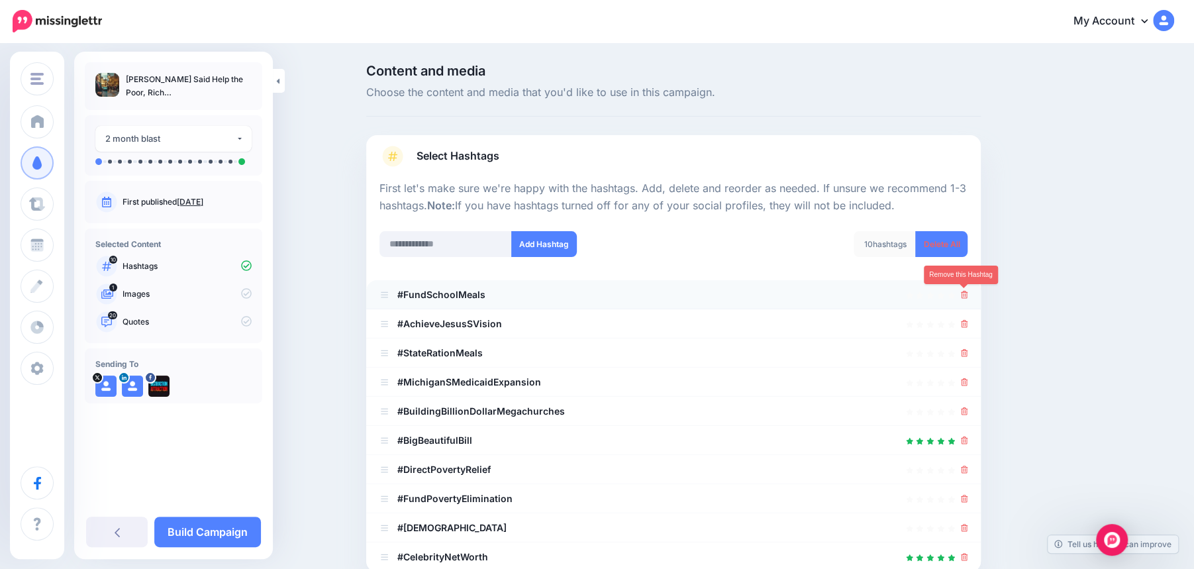
click at [963, 295] on icon at bounding box center [964, 295] width 7 height 8
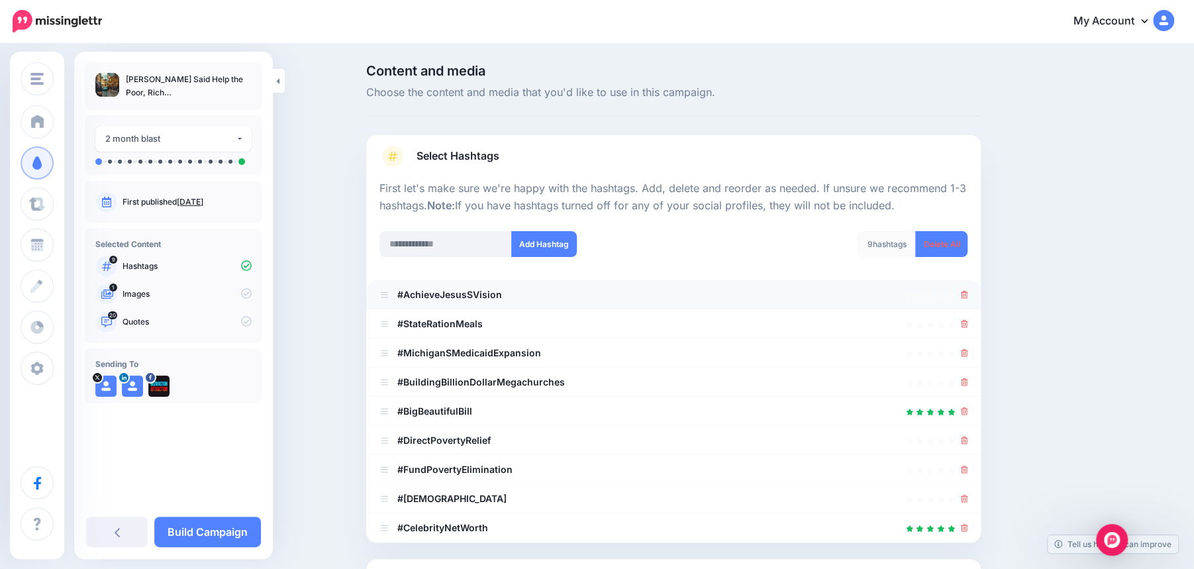
click at [964, 294] on icon at bounding box center [964, 295] width 7 height 8
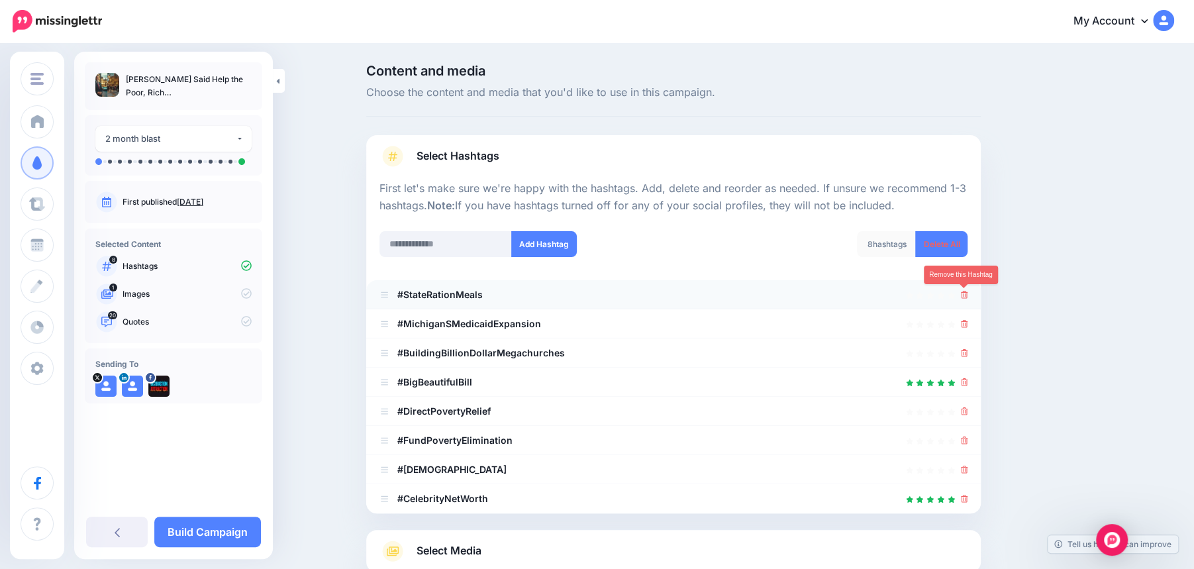
click at [964, 295] on icon at bounding box center [964, 295] width 7 height 8
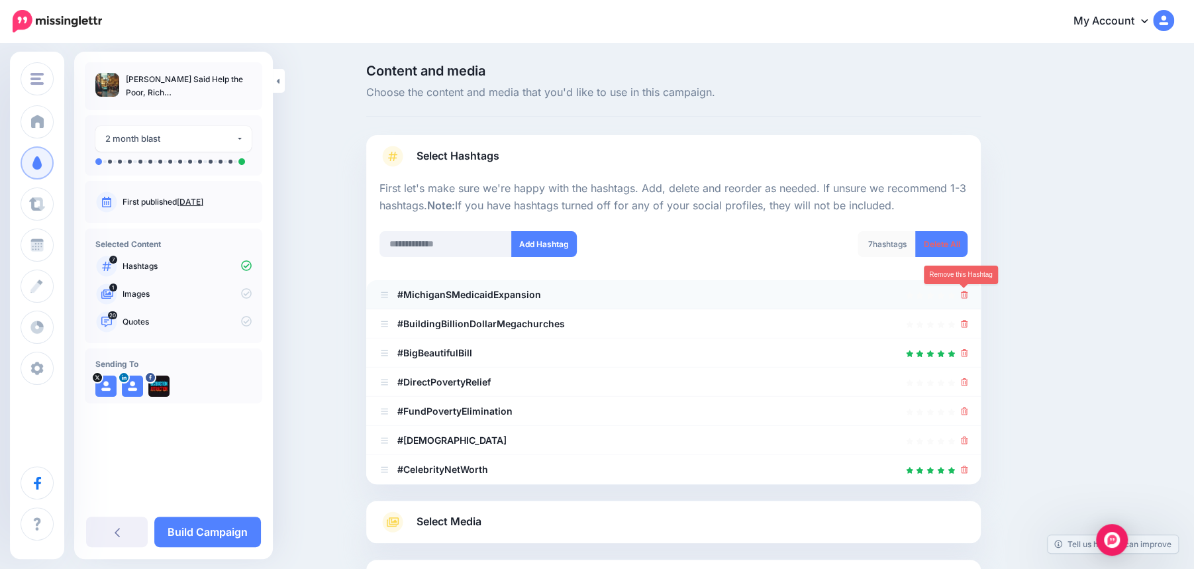
click at [962, 297] on icon at bounding box center [964, 295] width 7 height 8
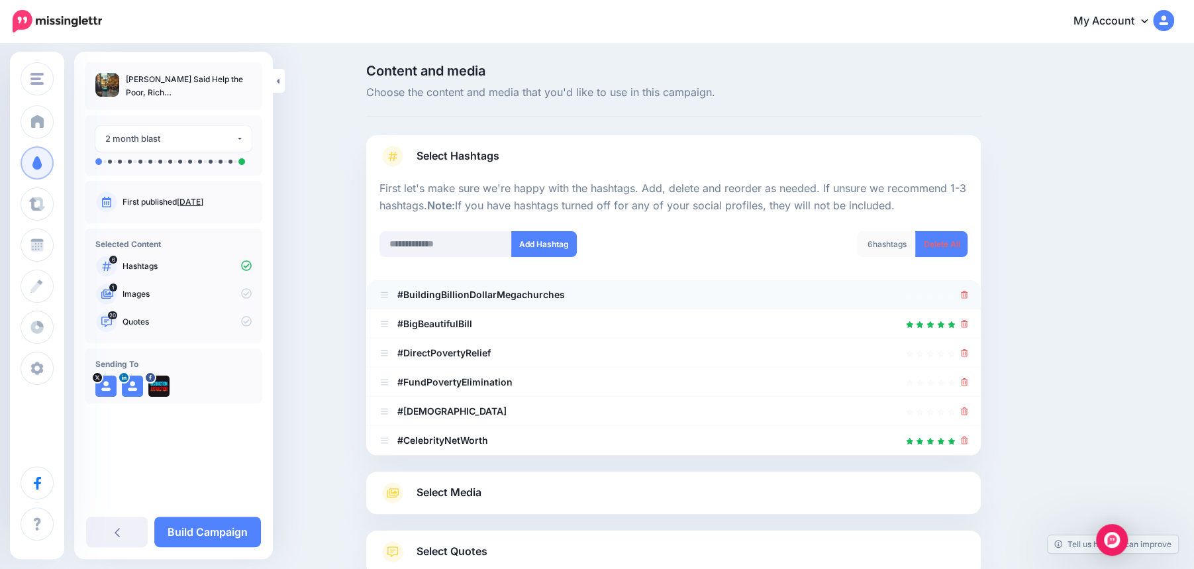
click at [965, 299] on div at bounding box center [964, 295] width 7 height 16
click at [437, 248] on input "text" at bounding box center [446, 244] width 132 height 26
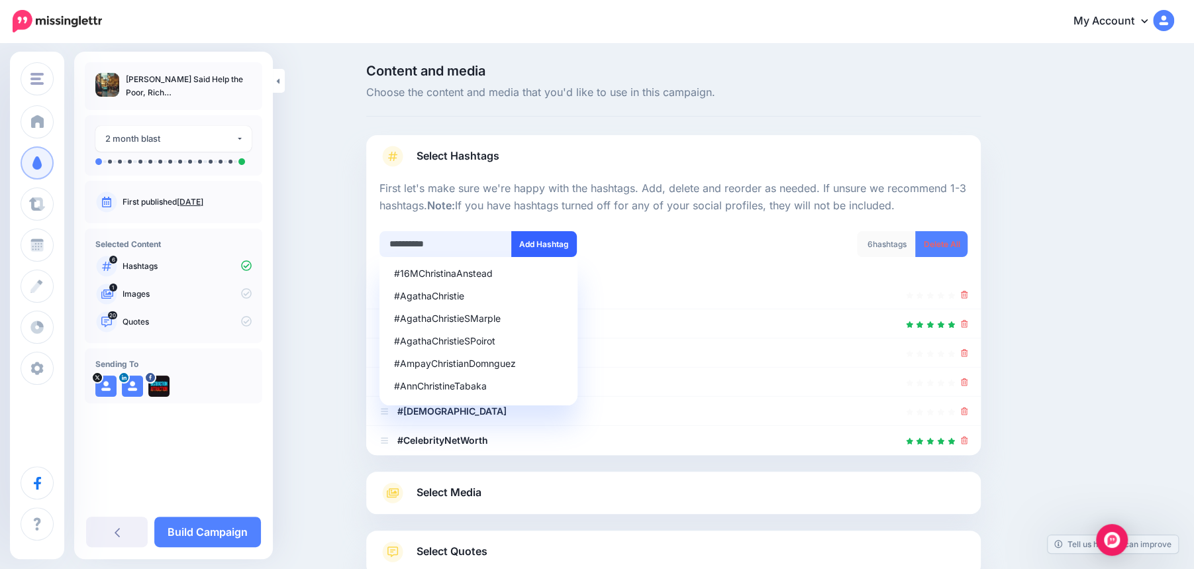
type input "**********"
click at [542, 244] on button "Add Hashtag" at bounding box center [544, 244] width 66 height 26
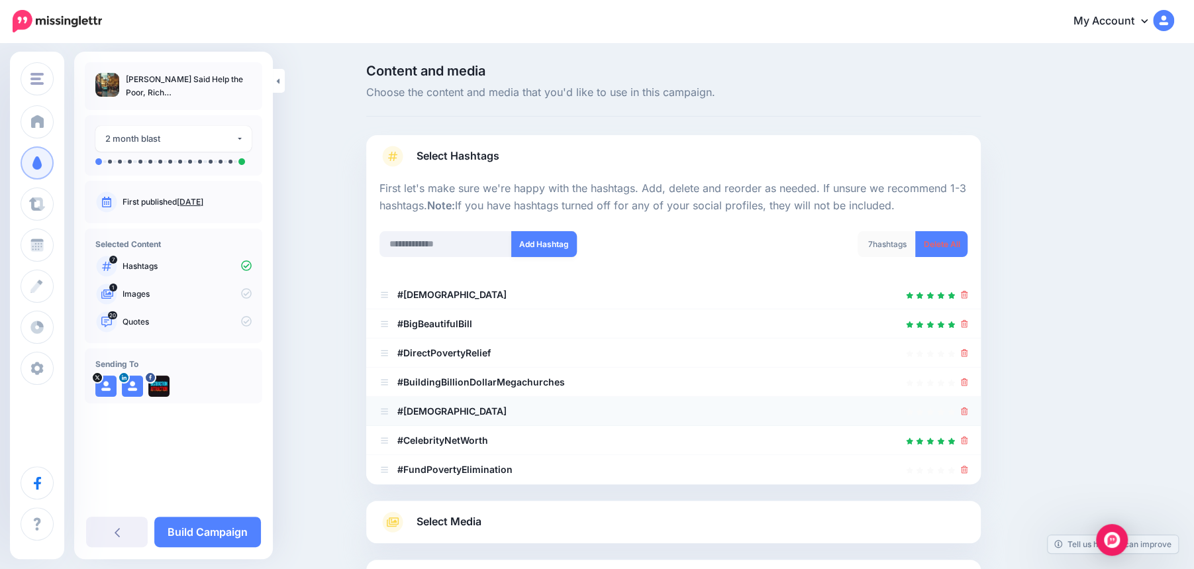
scroll to position [122, 0]
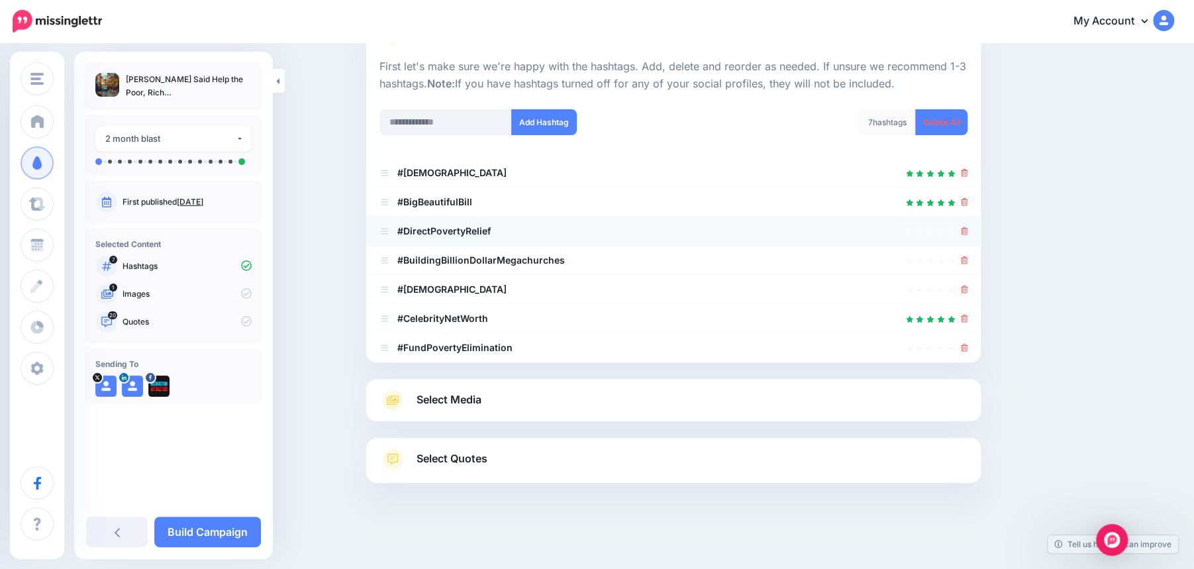
click at [964, 232] on icon at bounding box center [964, 231] width 7 height 8
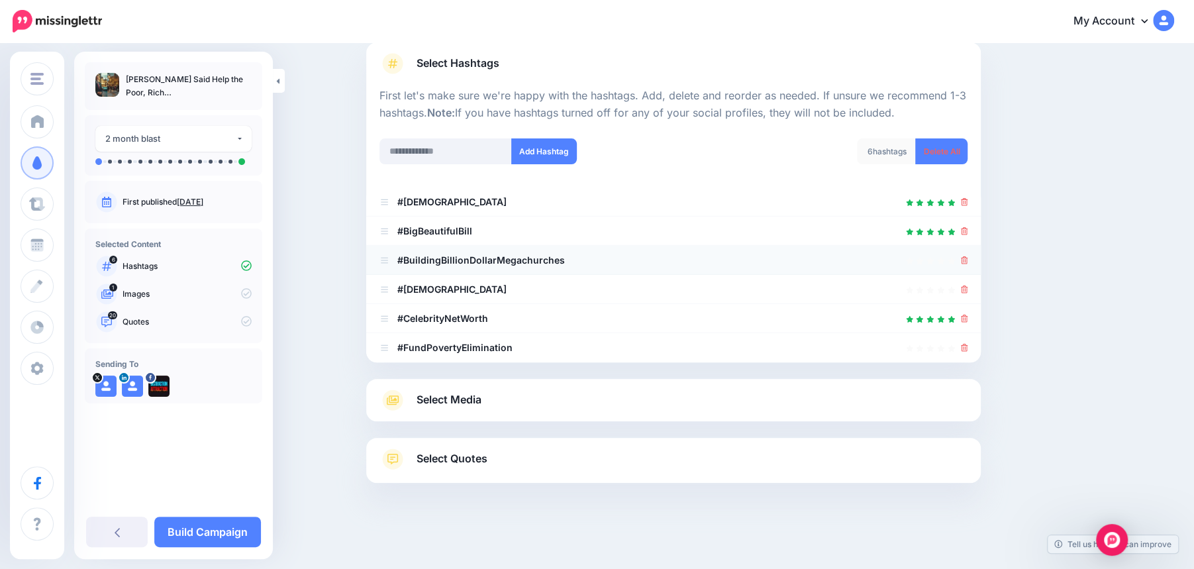
click at [965, 258] on icon at bounding box center [964, 260] width 7 height 8
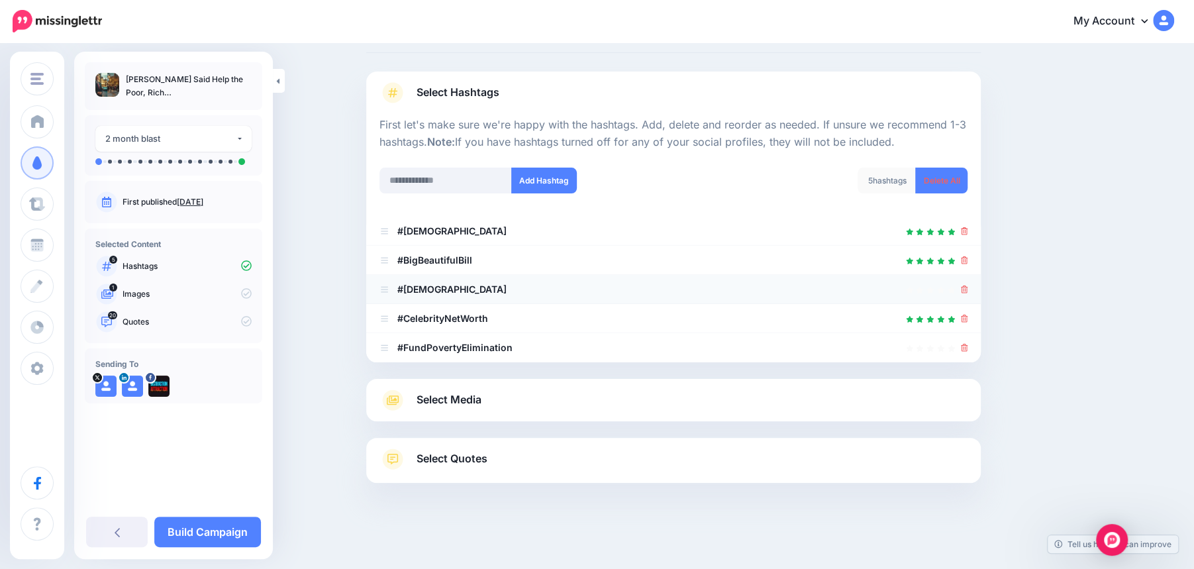
scroll to position [64, 0]
click at [966, 289] on icon at bounding box center [964, 289] width 7 height 8
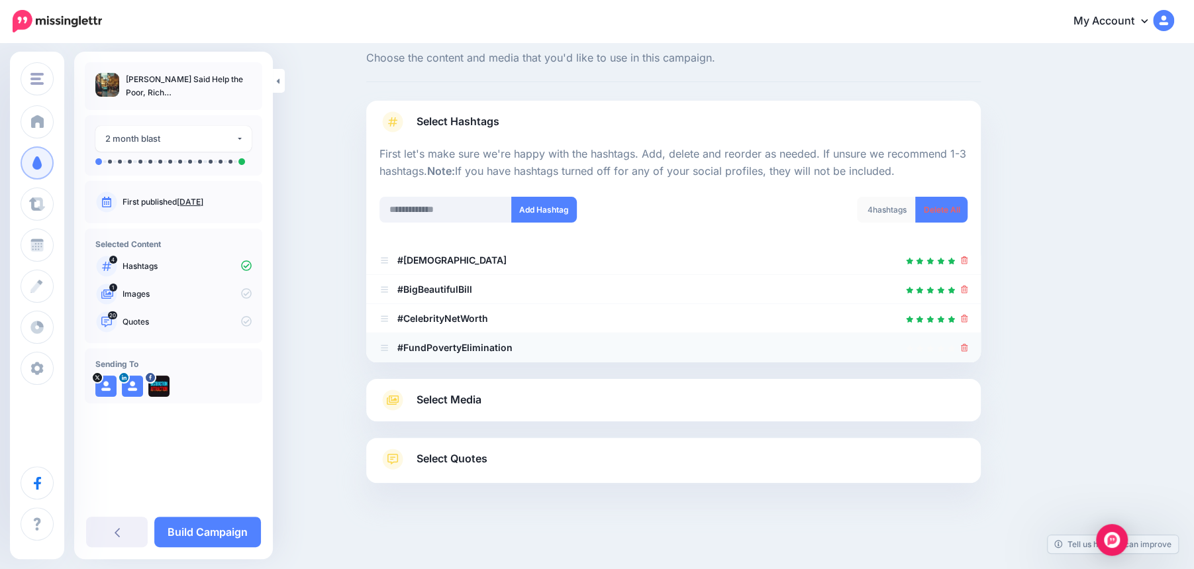
click at [964, 347] on icon at bounding box center [964, 348] width 7 height 8
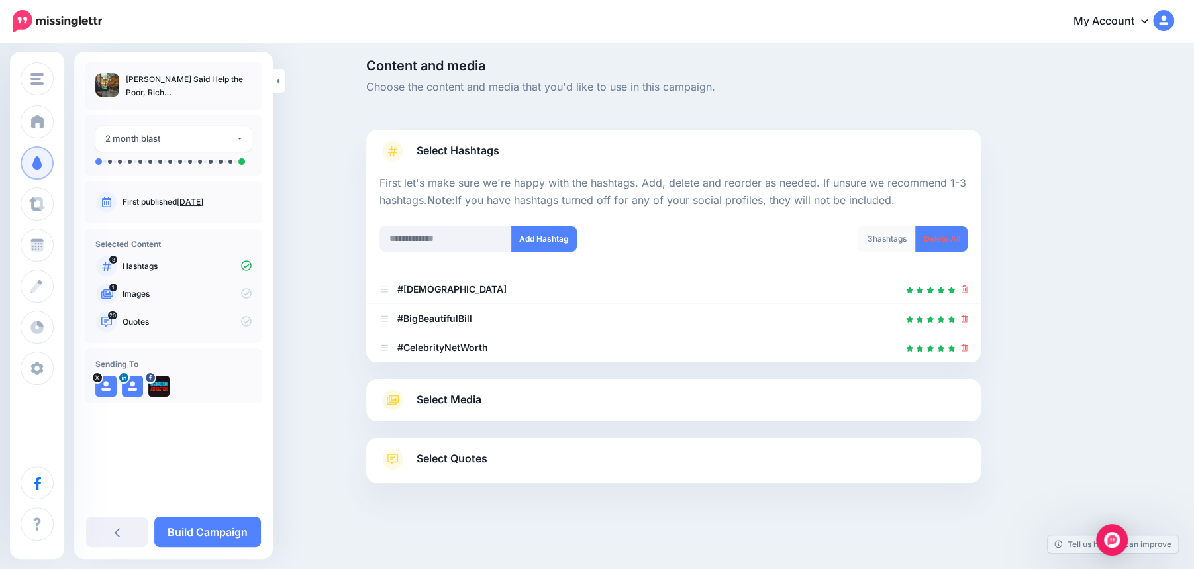
click at [726, 403] on link "Select Media" at bounding box center [674, 399] width 588 height 21
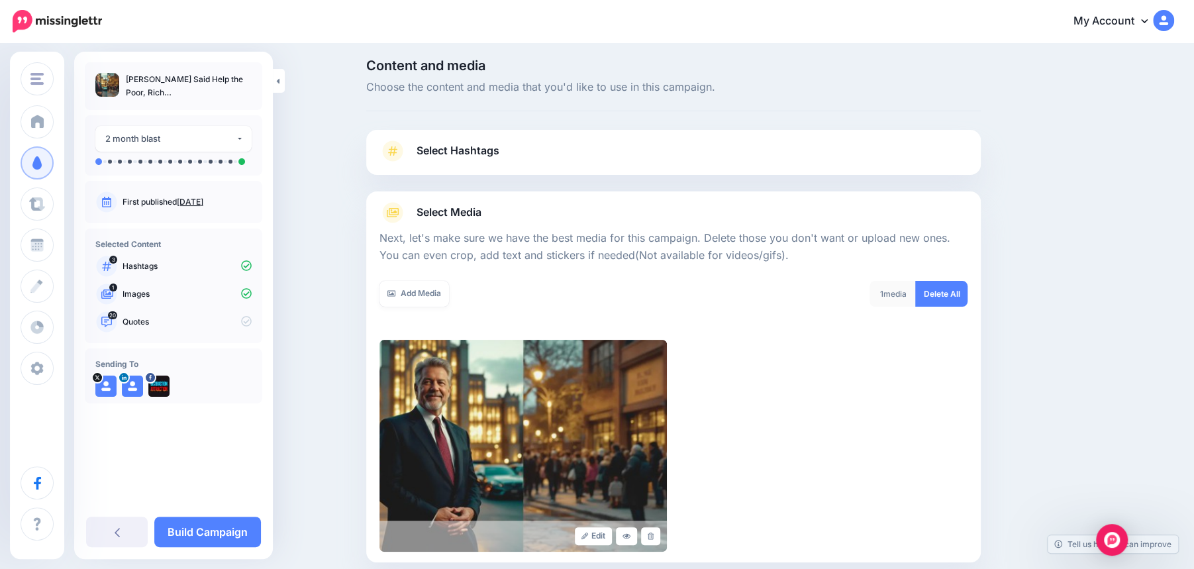
scroll to position [146, 0]
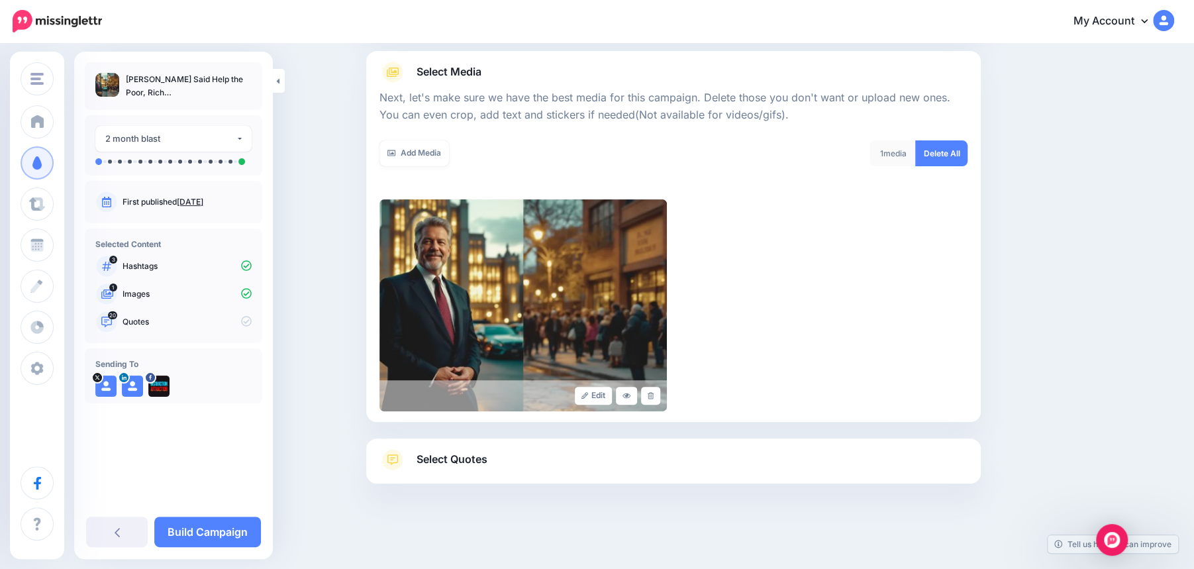
click at [647, 465] on link "Select Quotes" at bounding box center [674, 466] width 588 height 34
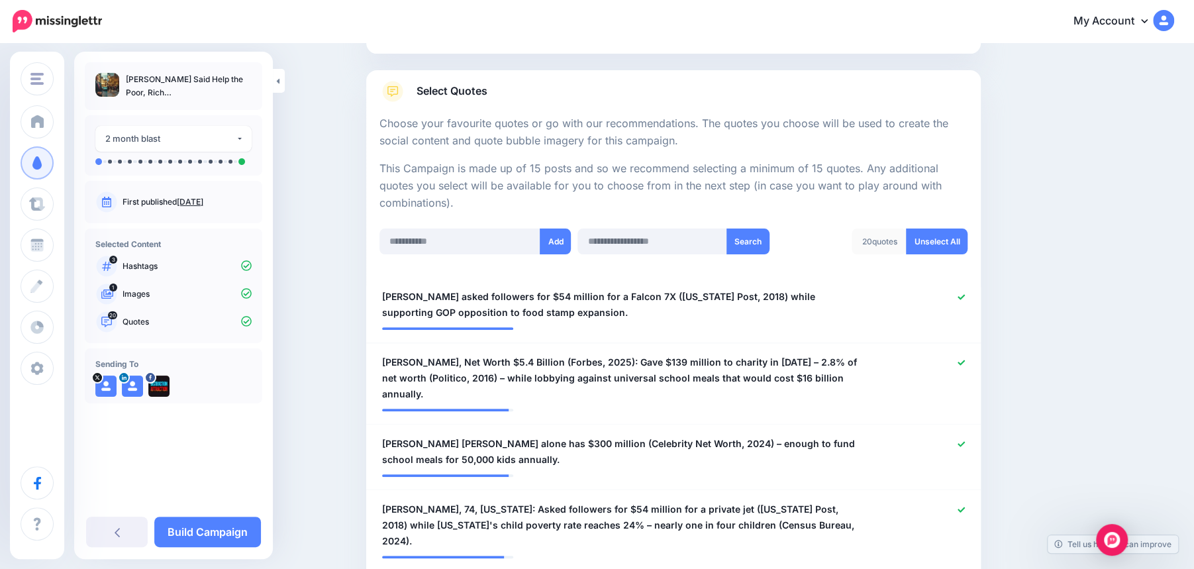
scroll to position [191, 0]
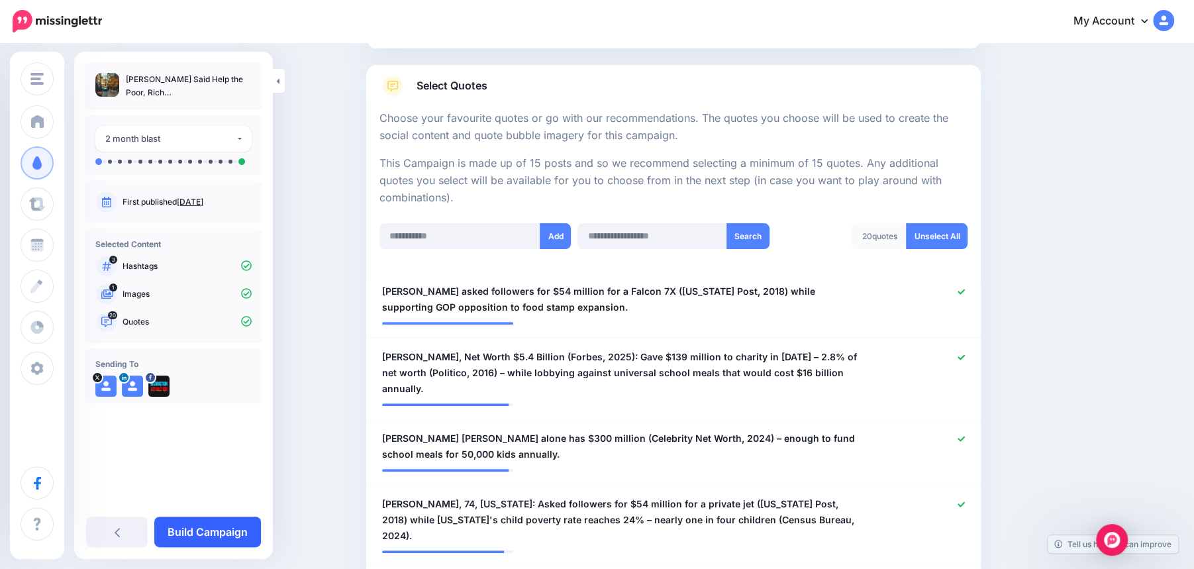
click at [219, 530] on link "Build Campaign" at bounding box center [207, 532] width 107 height 30
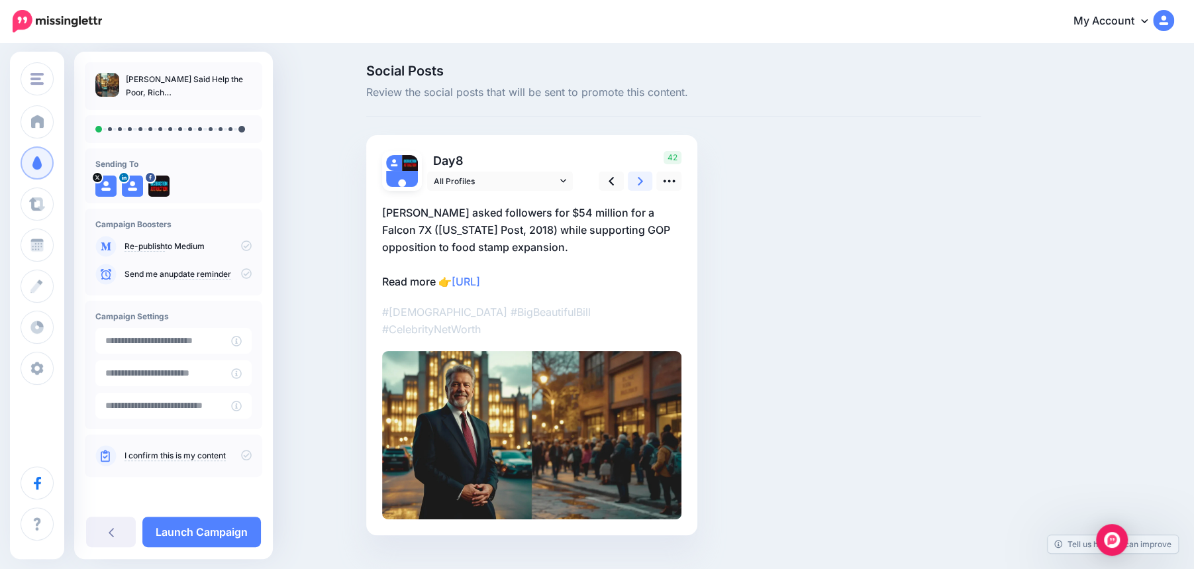
click at [642, 183] on icon at bounding box center [640, 181] width 5 height 14
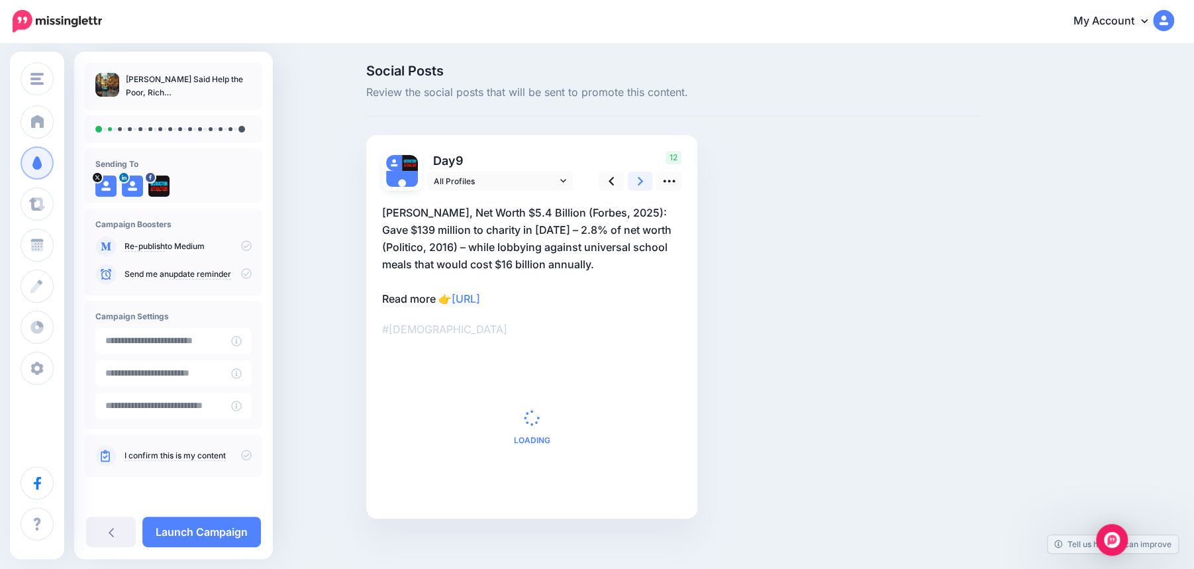
click at [642, 183] on icon at bounding box center [640, 181] width 5 height 14
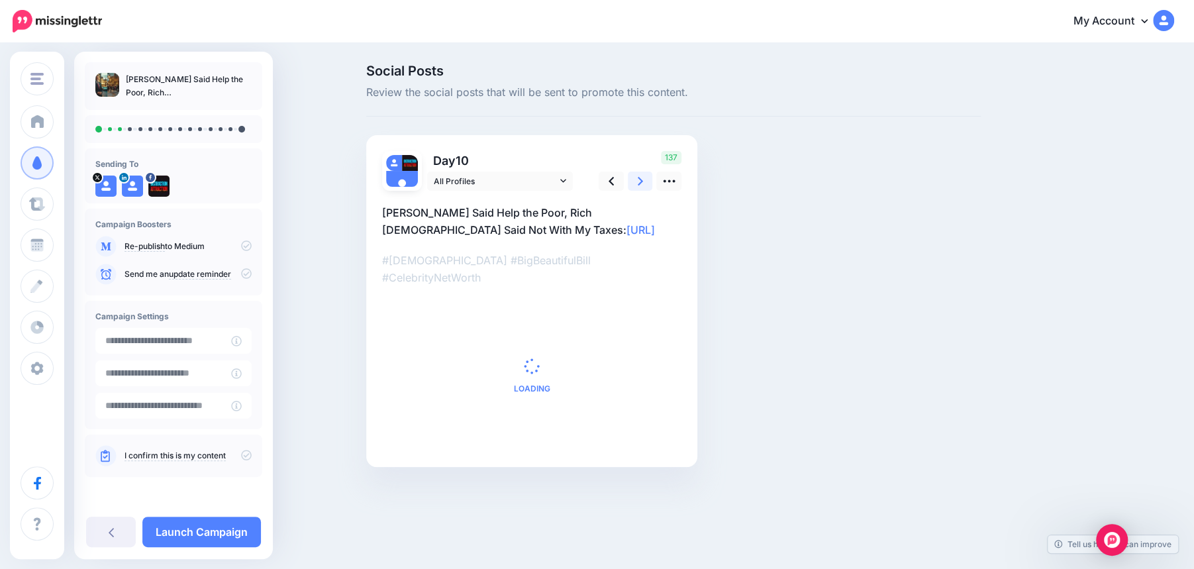
click at [642, 183] on icon at bounding box center [640, 181] width 5 height 14
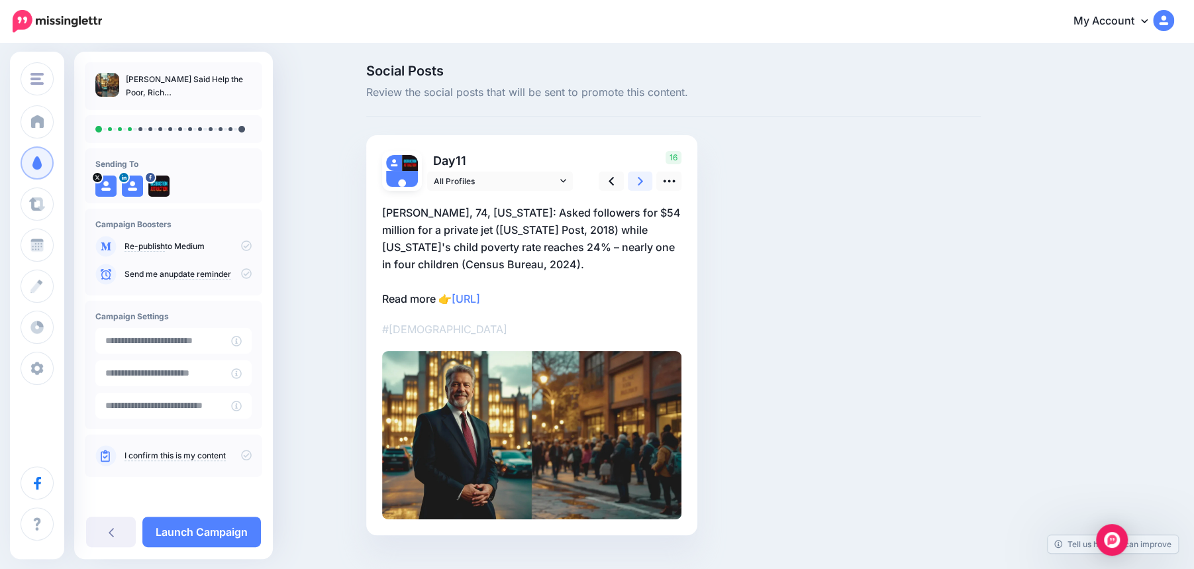
click at [642, 183] on icon at bounding box center [640, 181] width 5 height 14
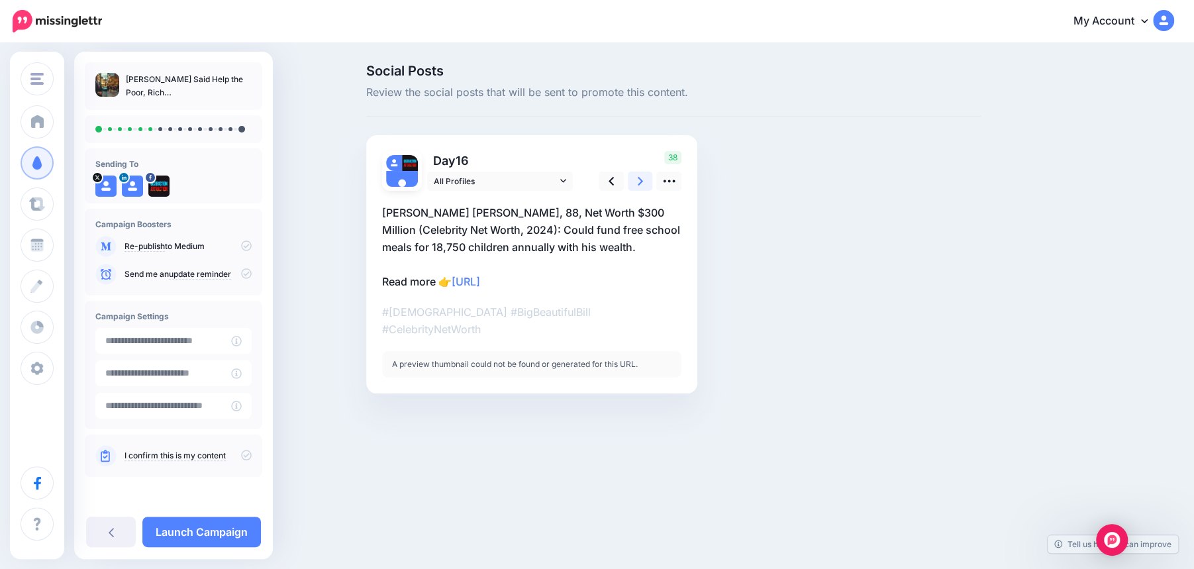
click at [642, 183] on icon at bounding box center [640, 181] width 5 height 14
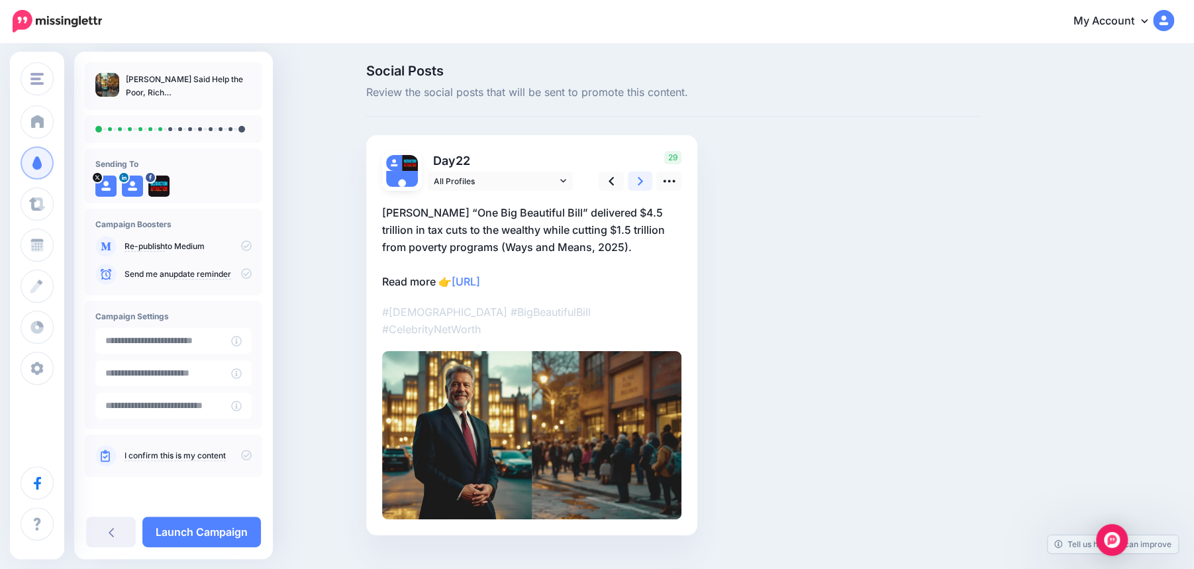
click at [642, 183] on icon at bounding box center [640, 181] width 5 height 14
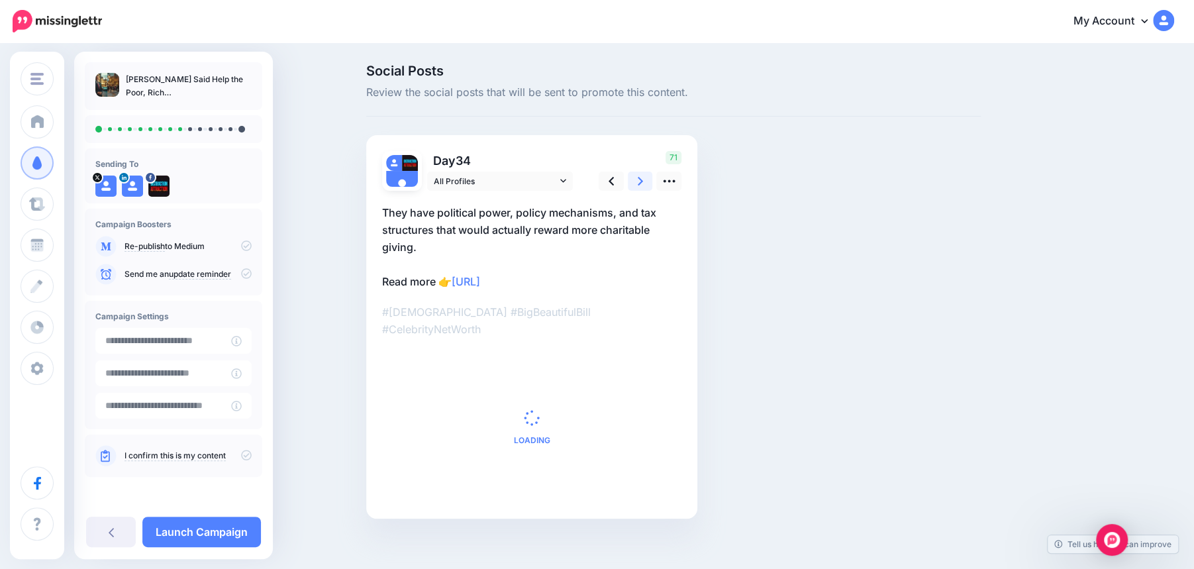
click at [642, 183] on icon at bounding box center [640, 181] width 5 height 14
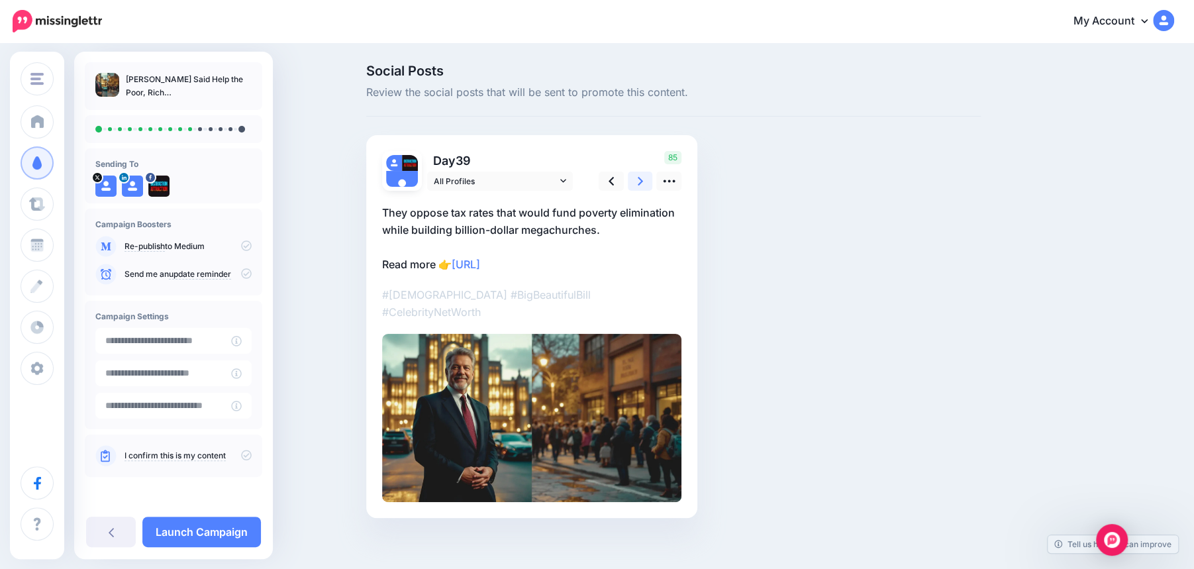
click at [642, 183] on icon at bounding box center [640, 181] width 5 height 14
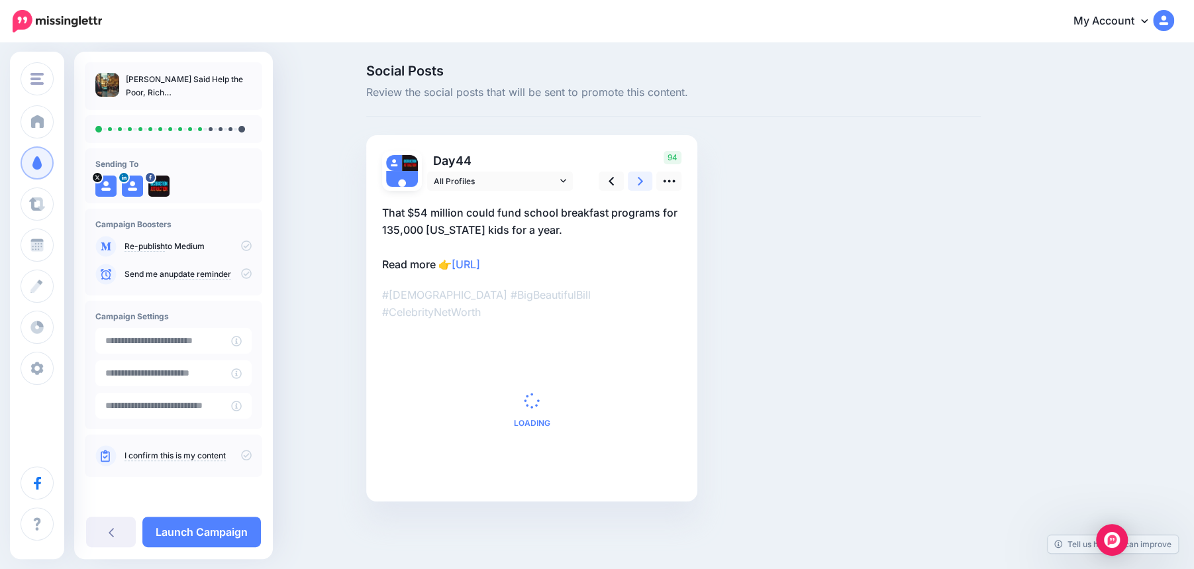
click at [642, 183] on icon at bounding box center [640, 181] width 5 height 14
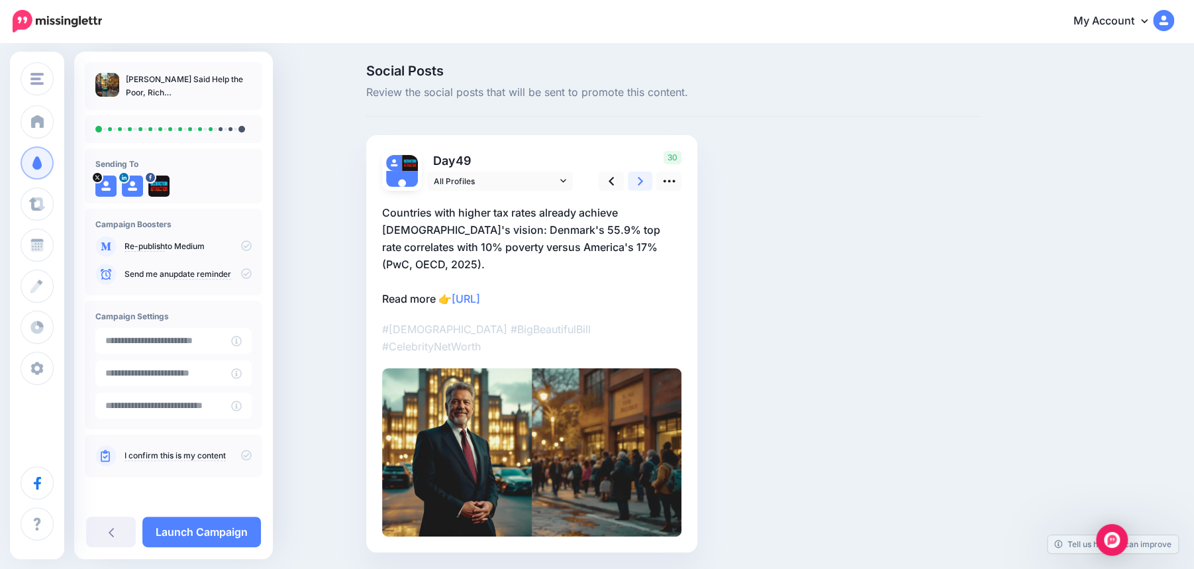
click at [642, 183] on icon at bounding box center [640, 181] width 5 height 14
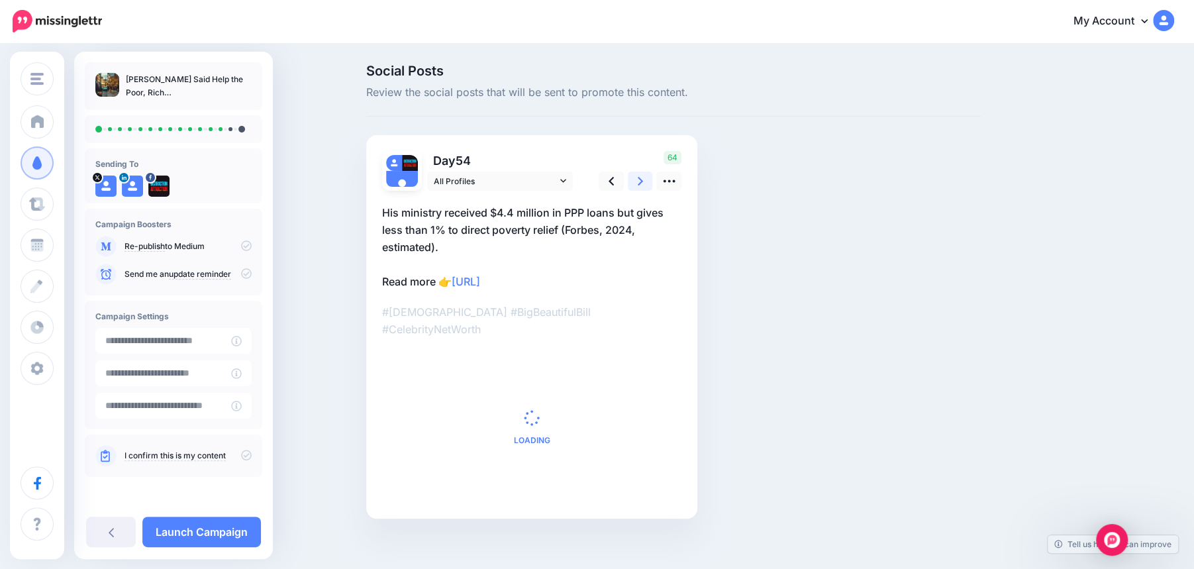
click at [642, 183] on icon at bounding box center [640, 181] width 5 height 14
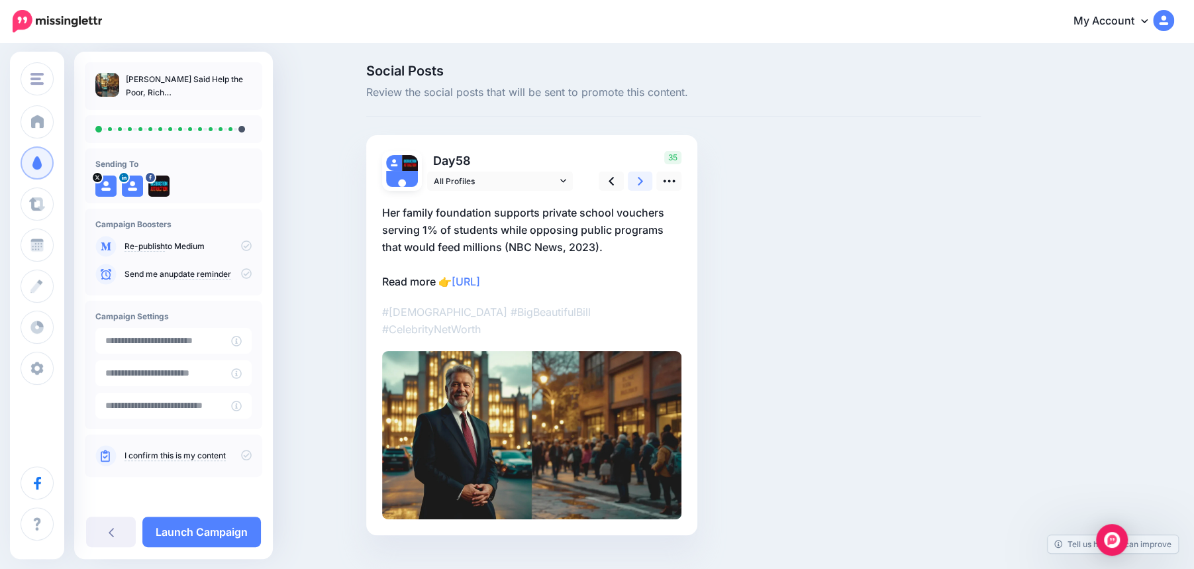
click at [642, 183] on icon at bounding box center [640, 181] width 5 height 14
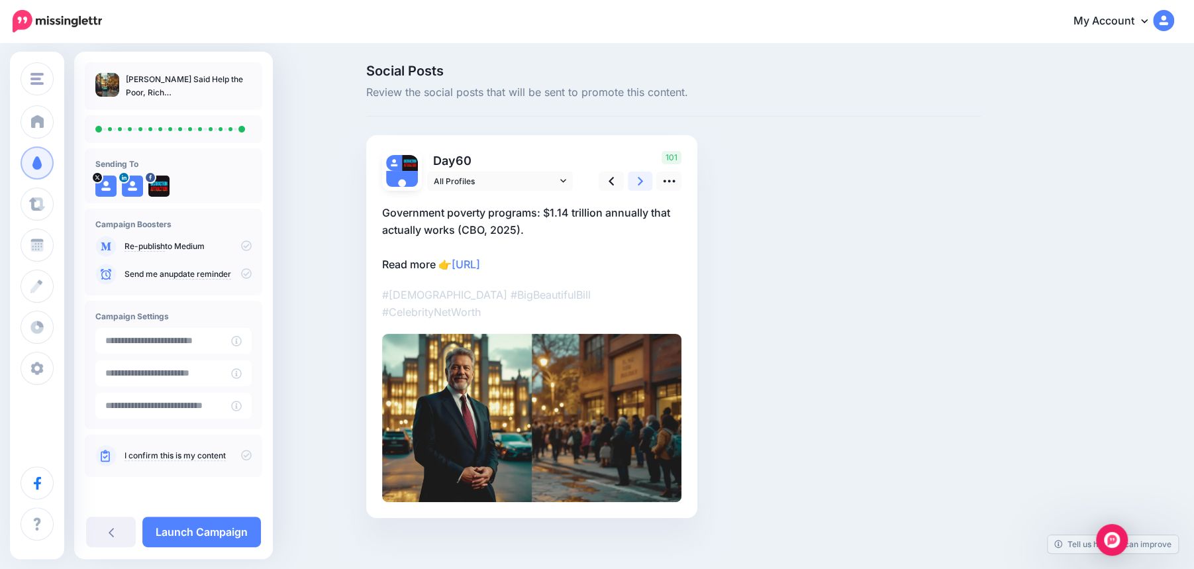
click at [642, 183] on icon at bounding box center [640, 181] width 5 height 14
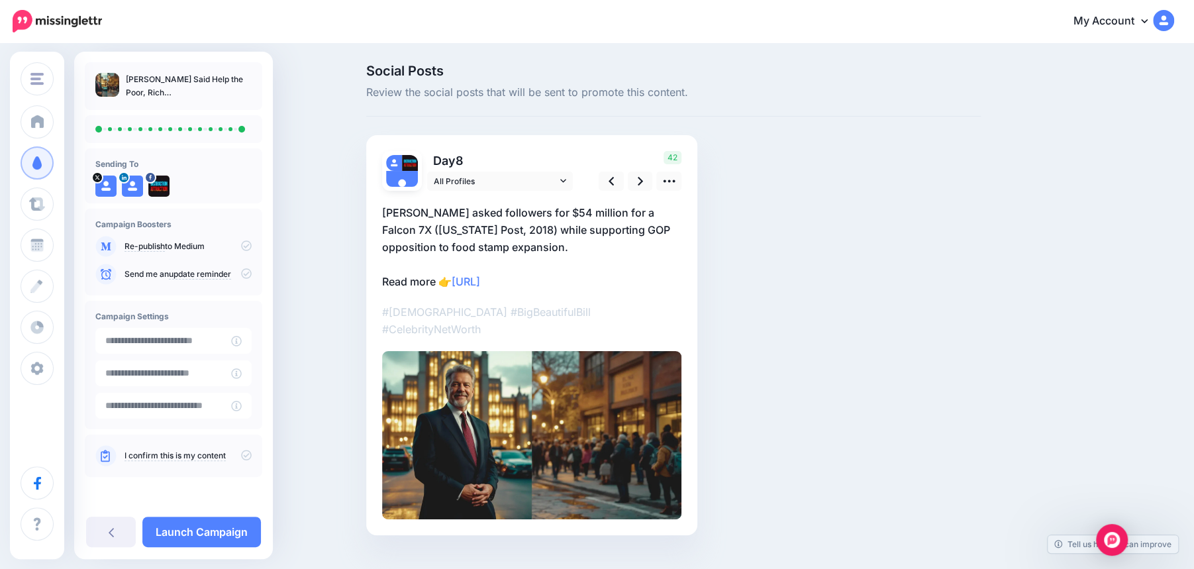
click at [248, 454] on icon at bounding box center [246, 455] width 11 height 11
click at [207, 531] on link "Launch Campaign" at bounding box center [201, 532] width 119 height 30
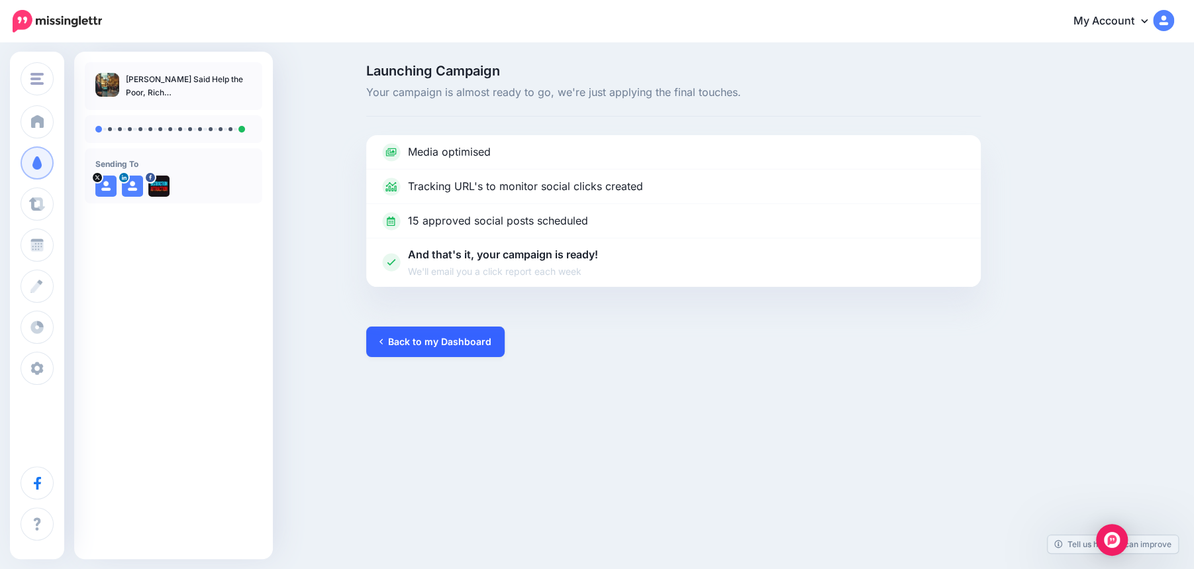
click at [414, 344] on link "Back to my Dashboard" at bounding box center [435, 342] width 138 height 30
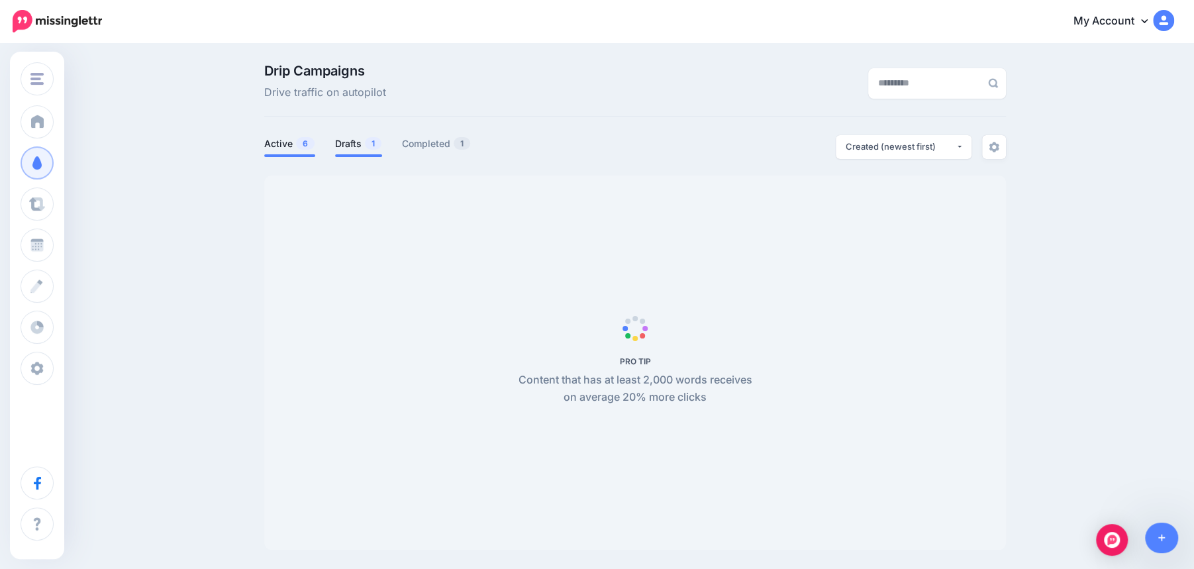
click at [349, 144] on link "Drafts 1" at bounding box center [358, 144] width 47 height 16
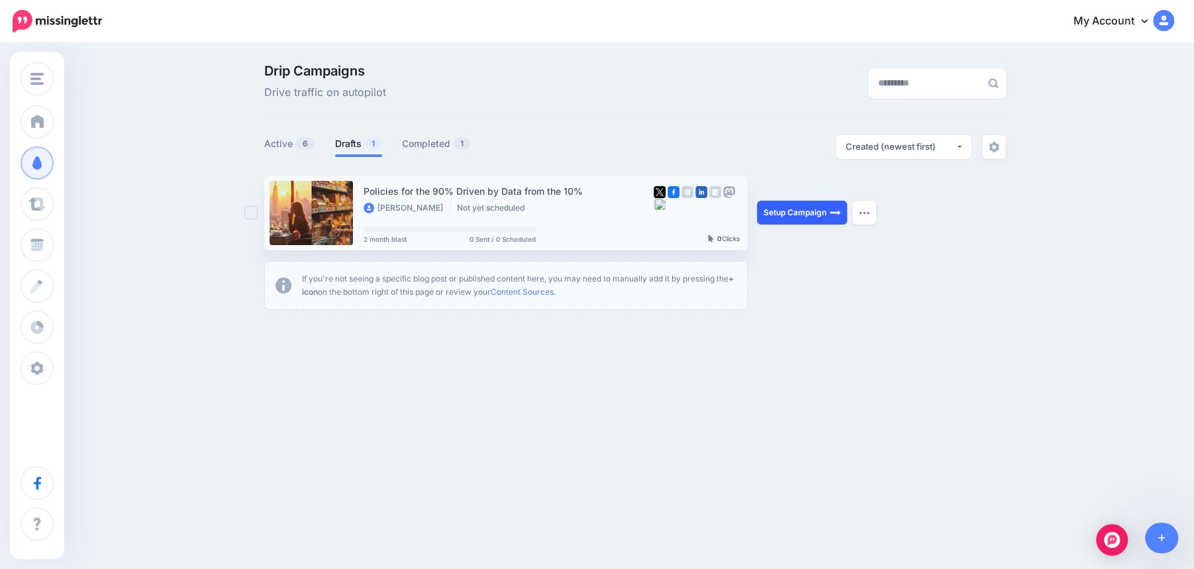
click at [805, 213] on link "Setup Campaign" at bounding box center [802, 213] width 90 height 24
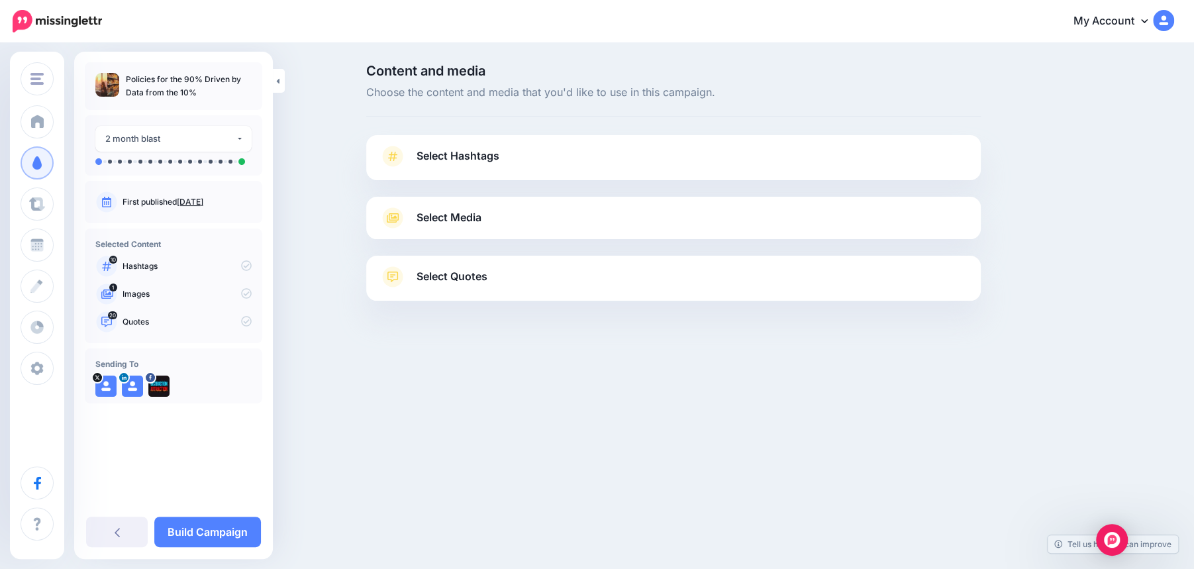
click at [717, 163] on link "Select Hashtags" at bounding box center [674, 163] width 588 height 34
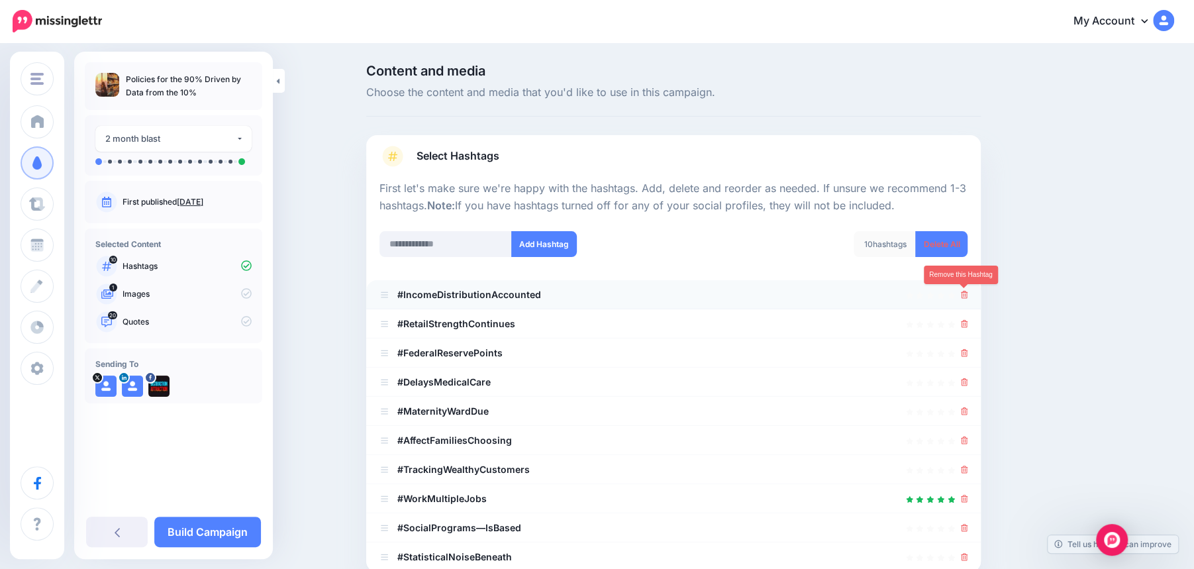
click at [962, 296] on icon at bounding box center [964, 295] width 7 height 8
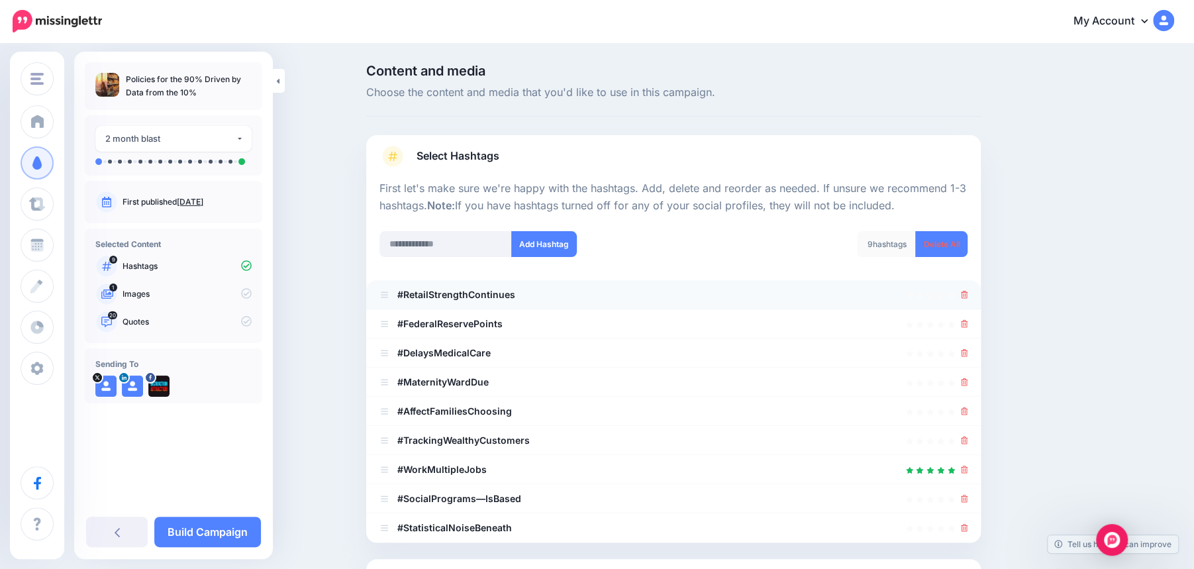
click at [964, 297] on icon at bounding box center [964, 295] width 7 height 8
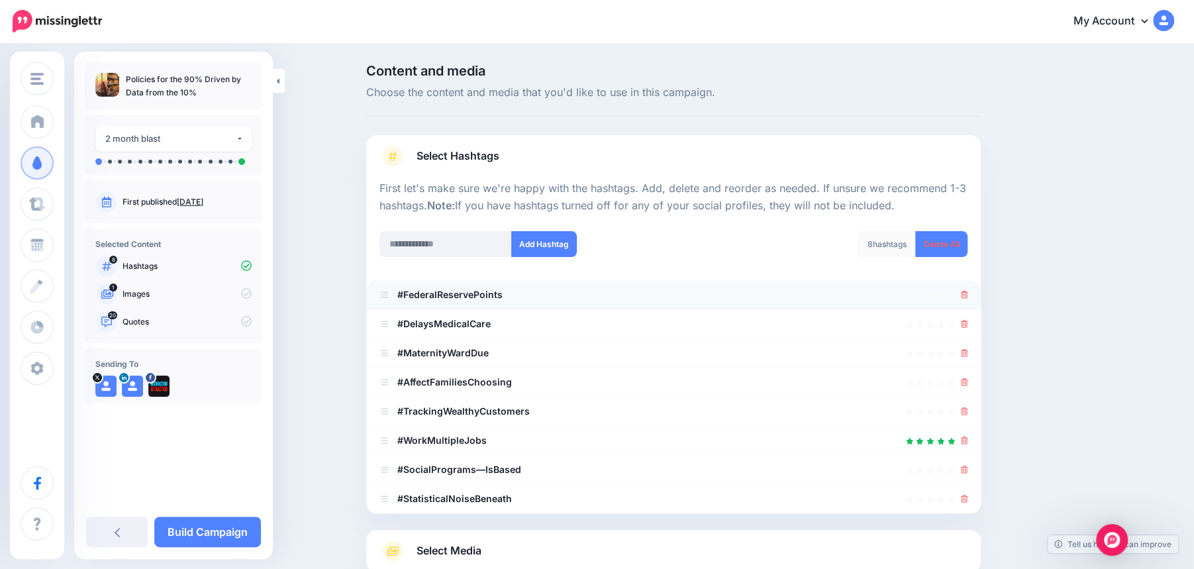
click at [963, 303] on li "#FederalReservePoints" at bounding box center [673, 294] width 615 height 29
click at [963, 297] on icon at bounding box center [964, 295] width 7 height 8
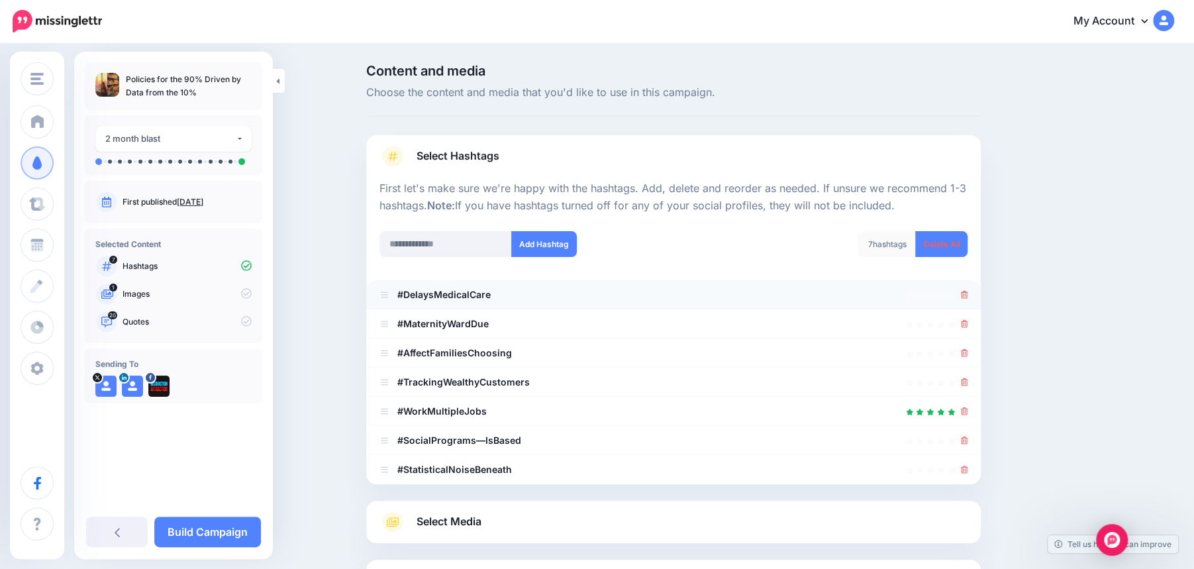
click at [964, 301] on div at bounding box center [964, 295] width 7 height 16
click at [964, 297] on icon at bounding box center [964, 295] width 7 height 8
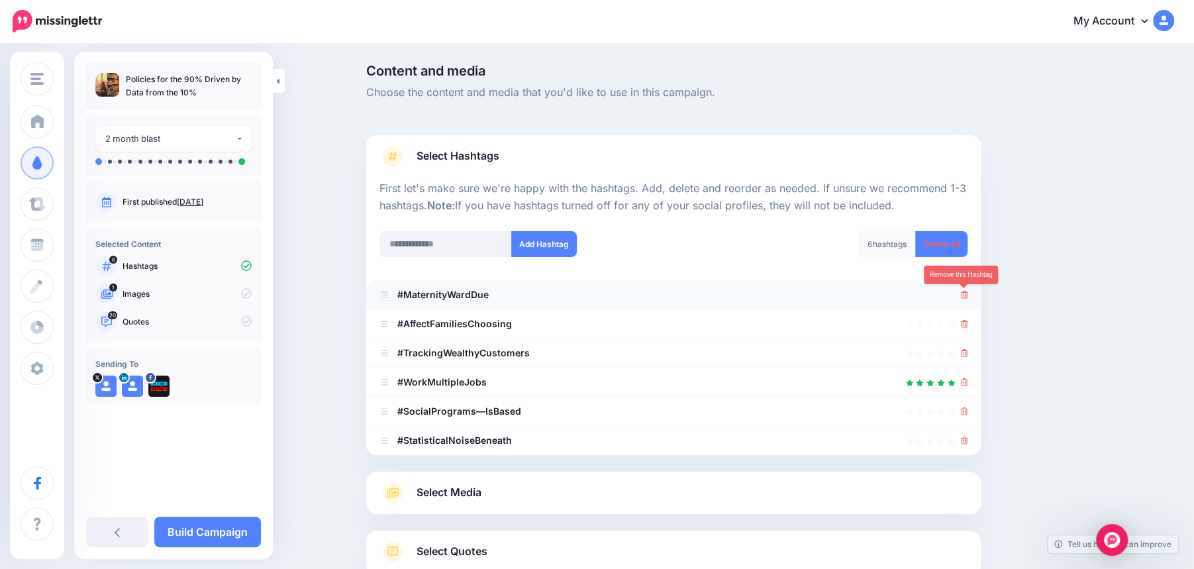
click at [966, 295] on icon at bounding box center [964, 295] width 7 height 8
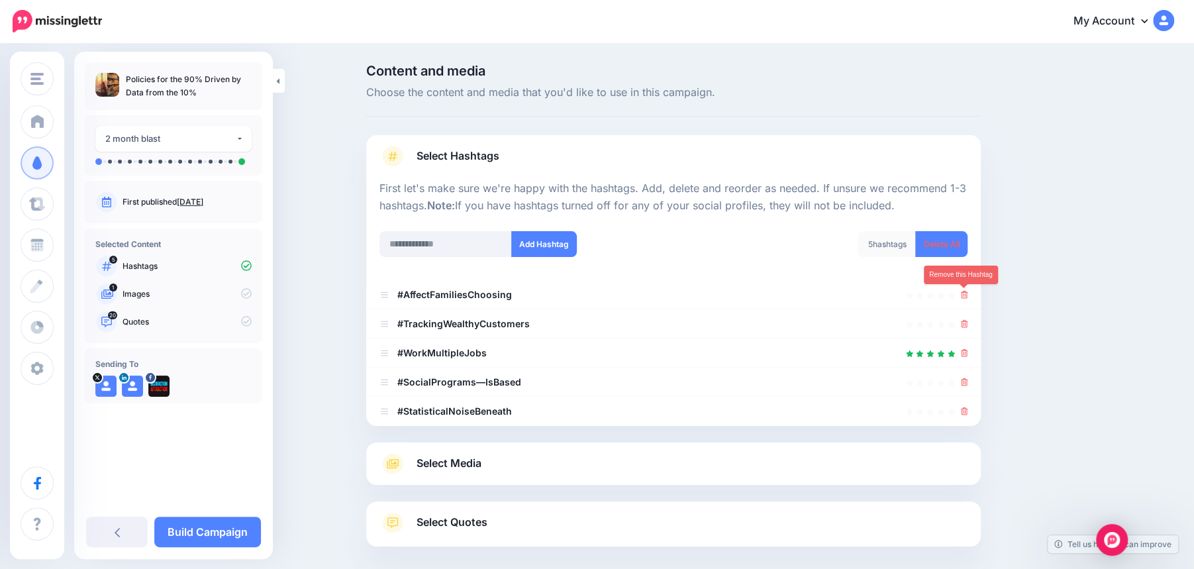
click at [966, 295] on icon at bounding box center [964, 295] width 7 height 8
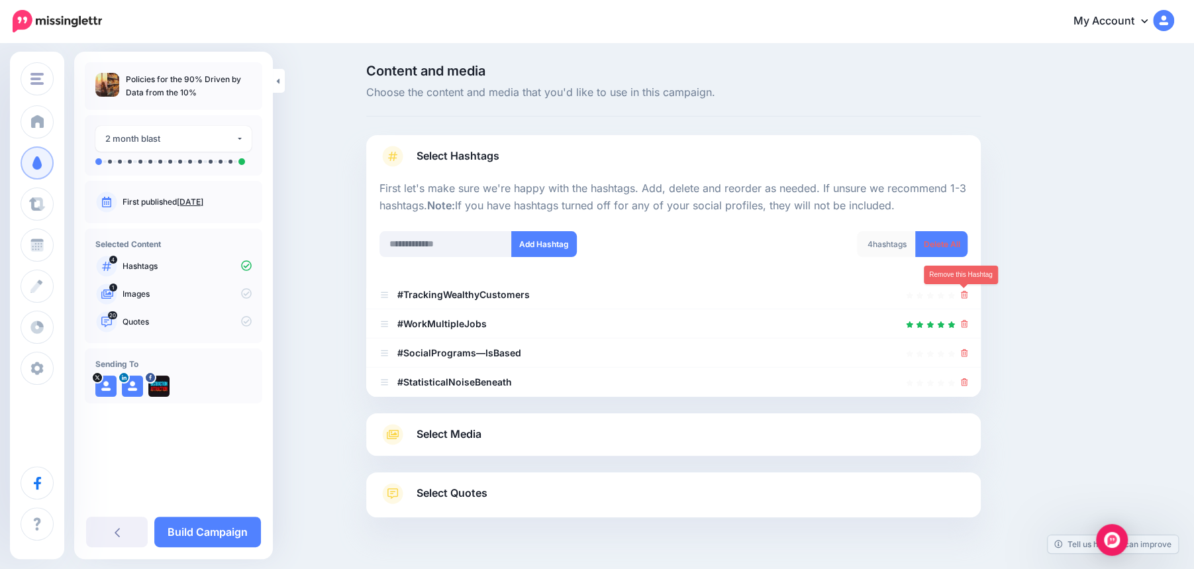
click at [966, 295] on icon at bounding box center [964, 295] width 7 height 8
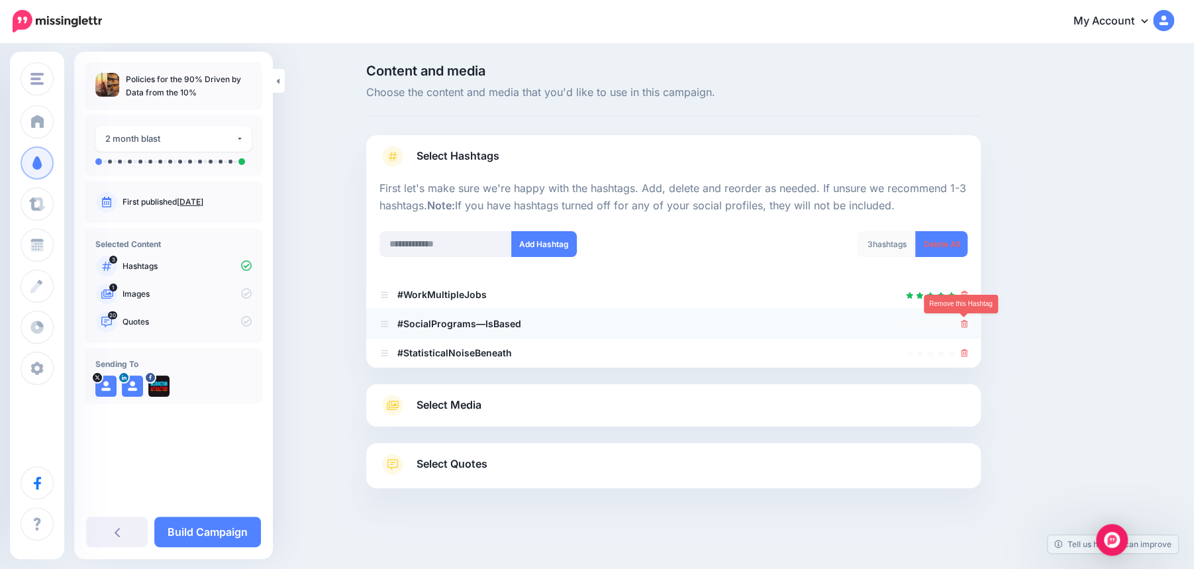
click at [962, 324] on icon at bounding box center [964, 324] width 7 height 8
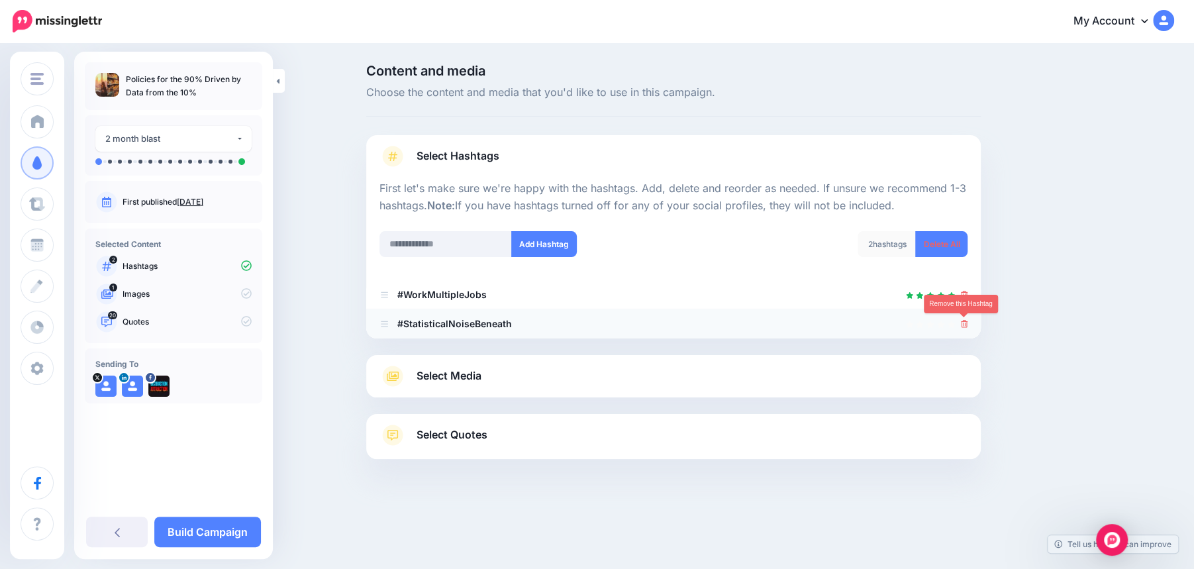
click at [963, 323] on icon at bounding box center [964, 324] width 7 height 8
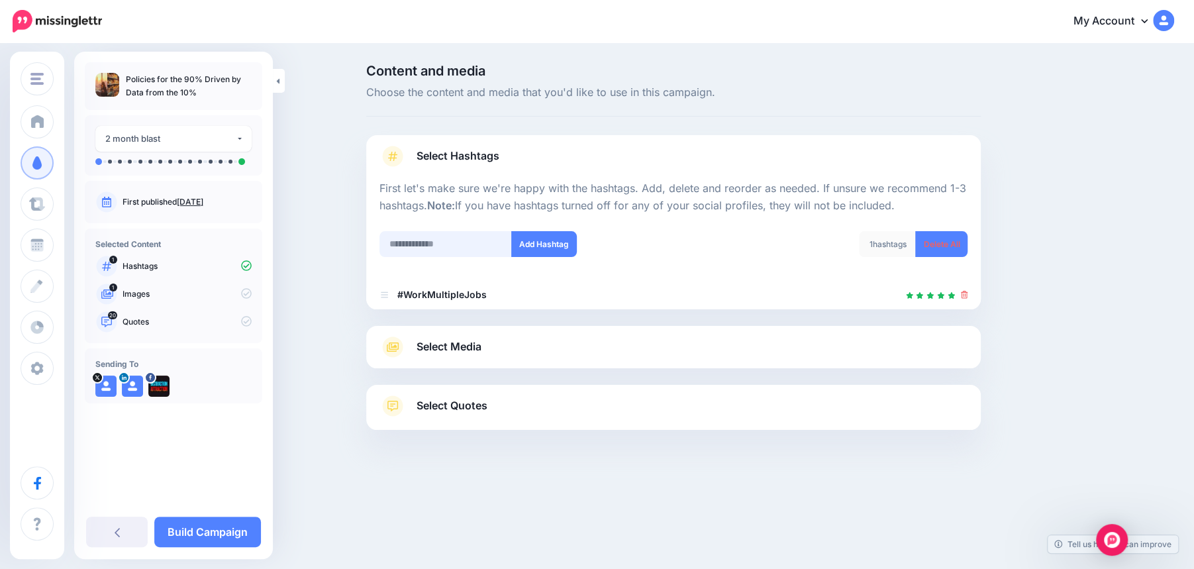
click at [425, 245] on input "text" at bounding box center [446, 244] width 132 height 26
type input "**********"
click at [547, 238] on button "Add Hashtag" at bounding box center [544, 244] width 66 height 26
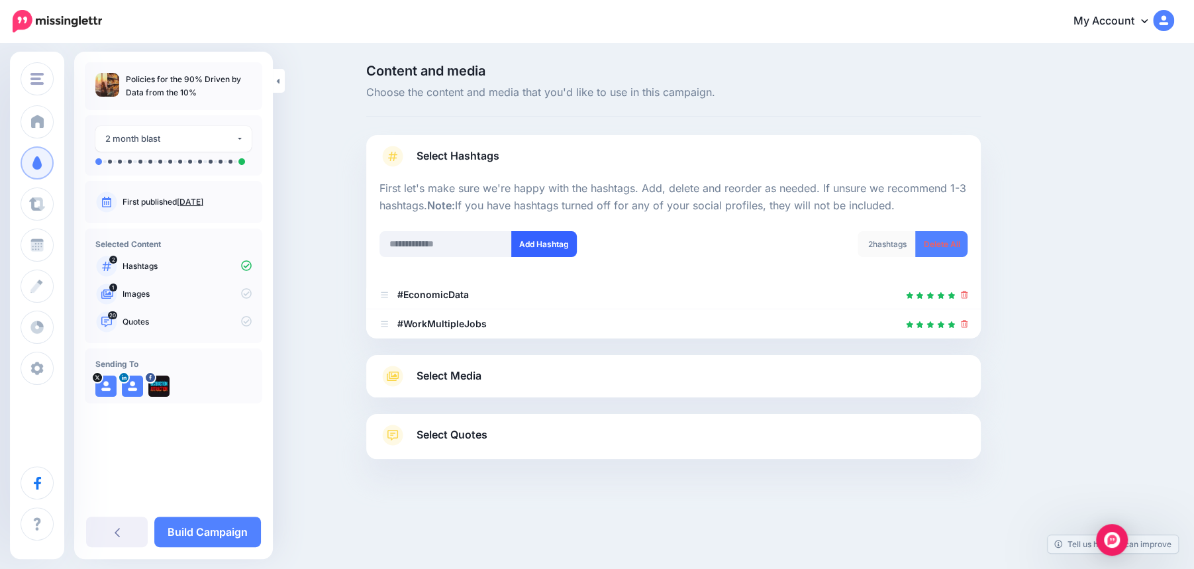
scroll to position [19, 0]
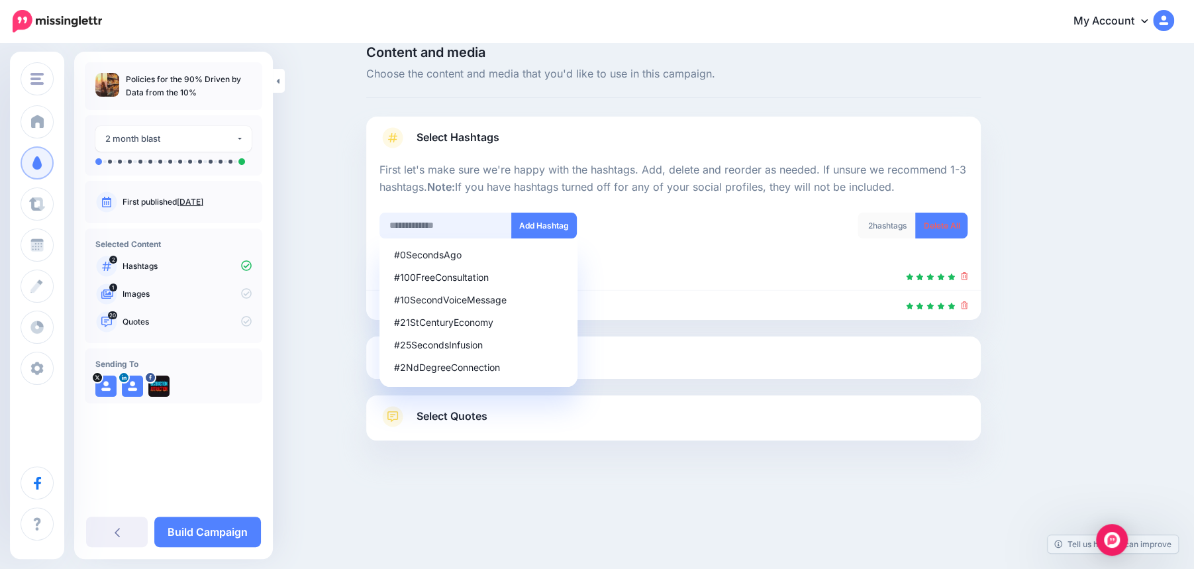
click at [424, 221] on input "text" at bounding box center [446, 226] width 132 height 26
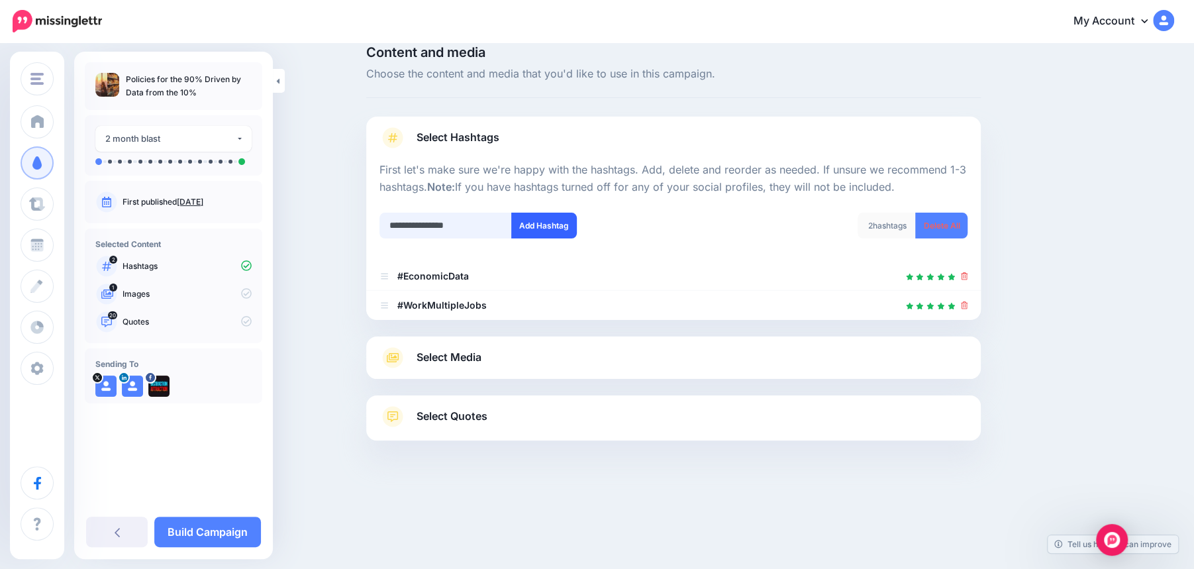
type input "**********"
click at [555, 234] on button "Add Hashtag" at bounding box center [544, 226] width 66 height 26
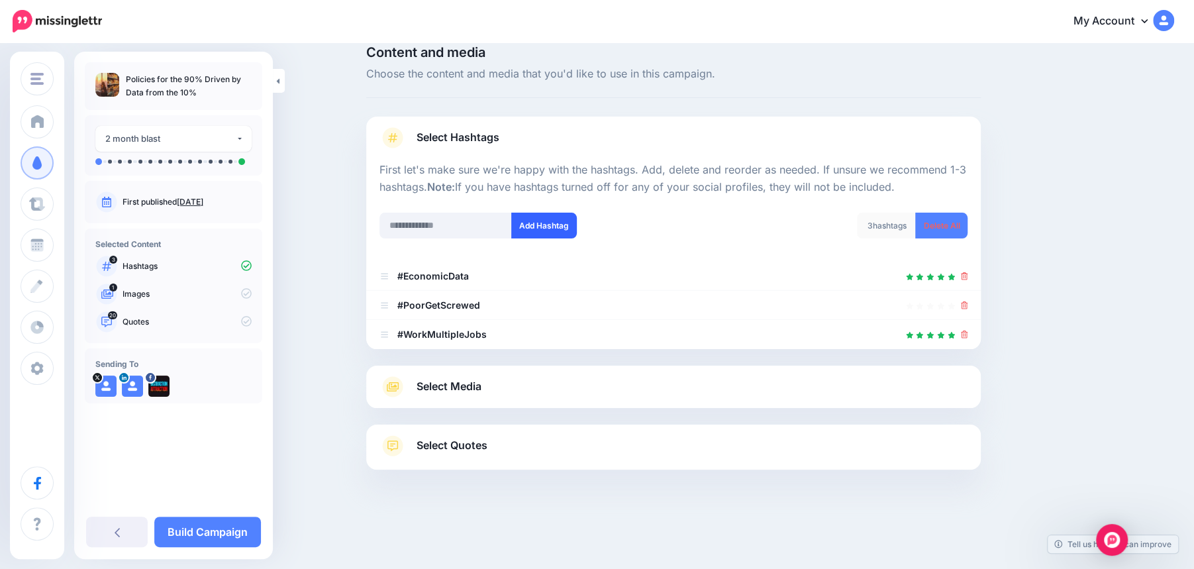
scroll to position [24, 0]
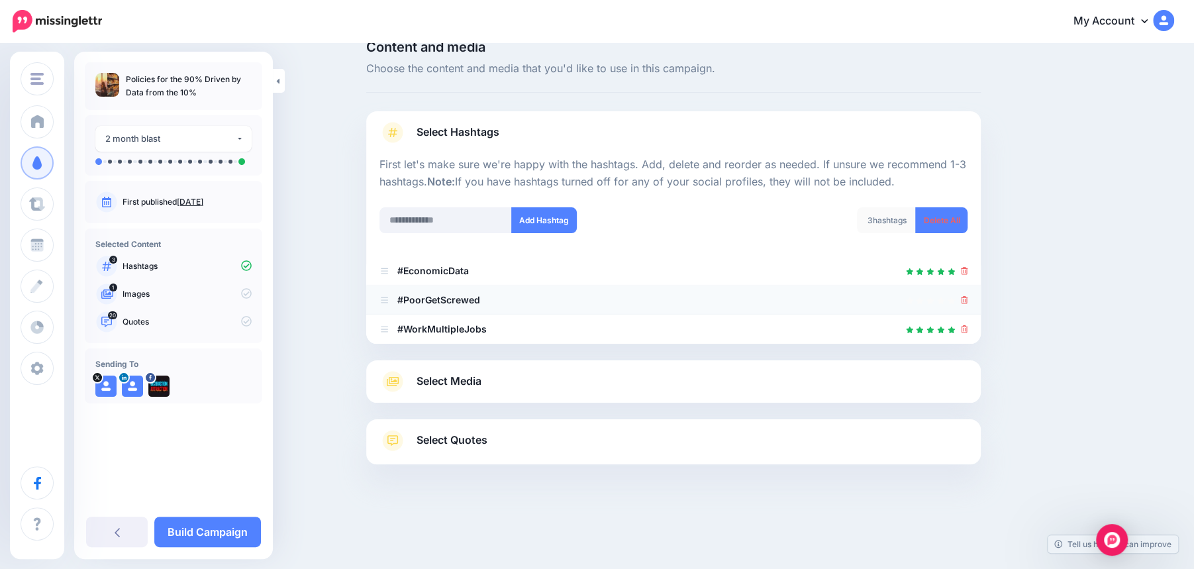
click at [964, 297] on icon at bounding box center [964, 300] width 7 height 8
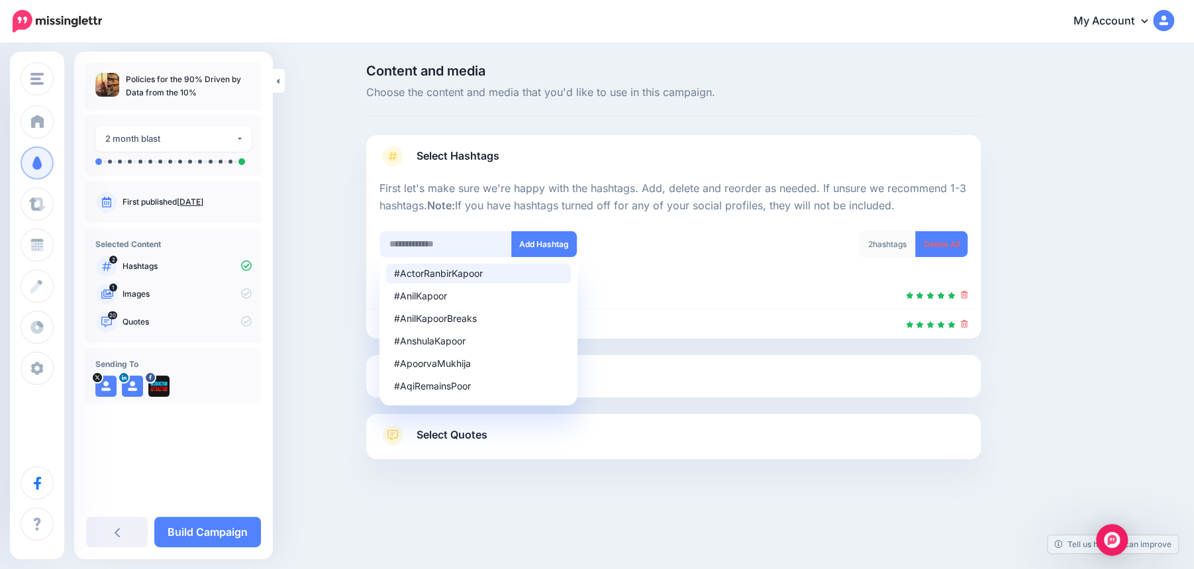
click at [423, 242] on input "text" at bounding box center [446, 244] width 132 height 26
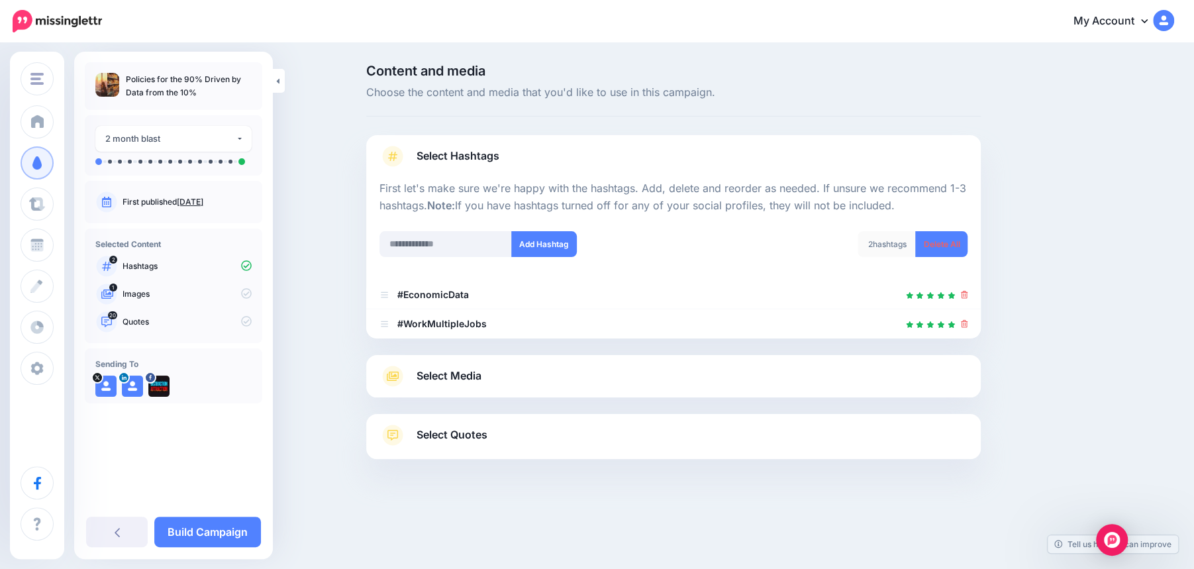
click at [472, 380] on span "Select Media" at bounding box center [449, 376] width 65 height 18
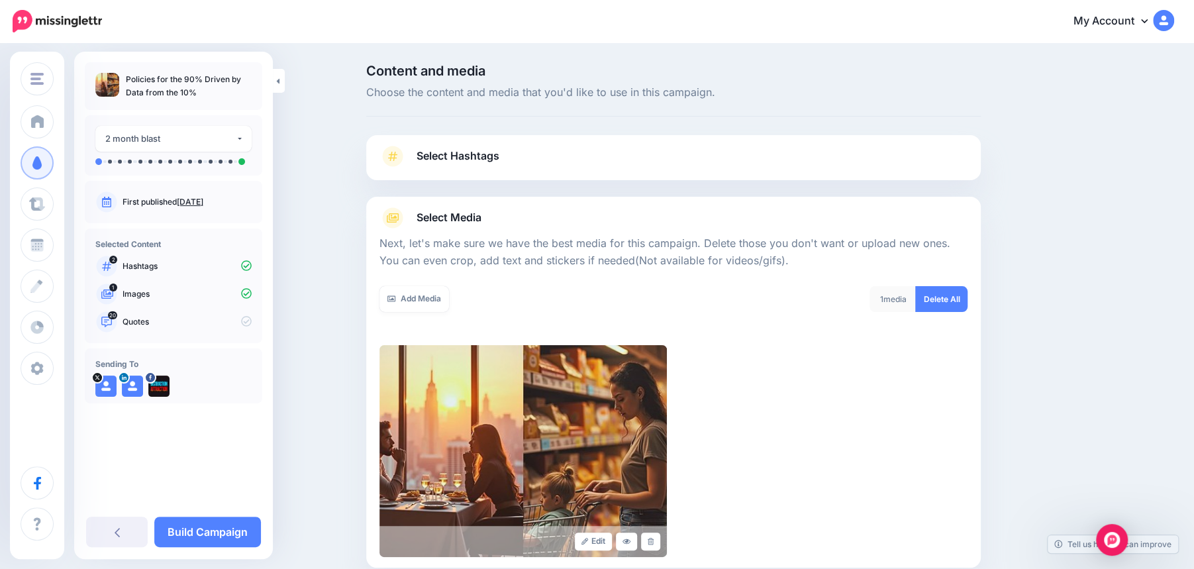
scroll to position [146, 0]
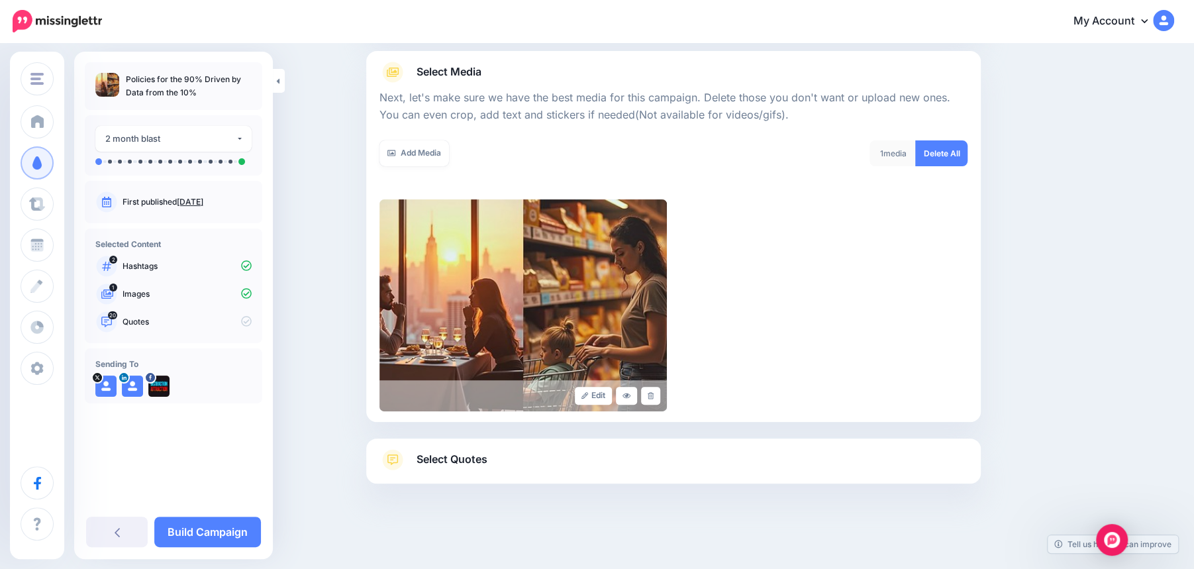
click at [421, 466] on span "Select Quotes" at bounding box center [452, 459] width 71 height 18
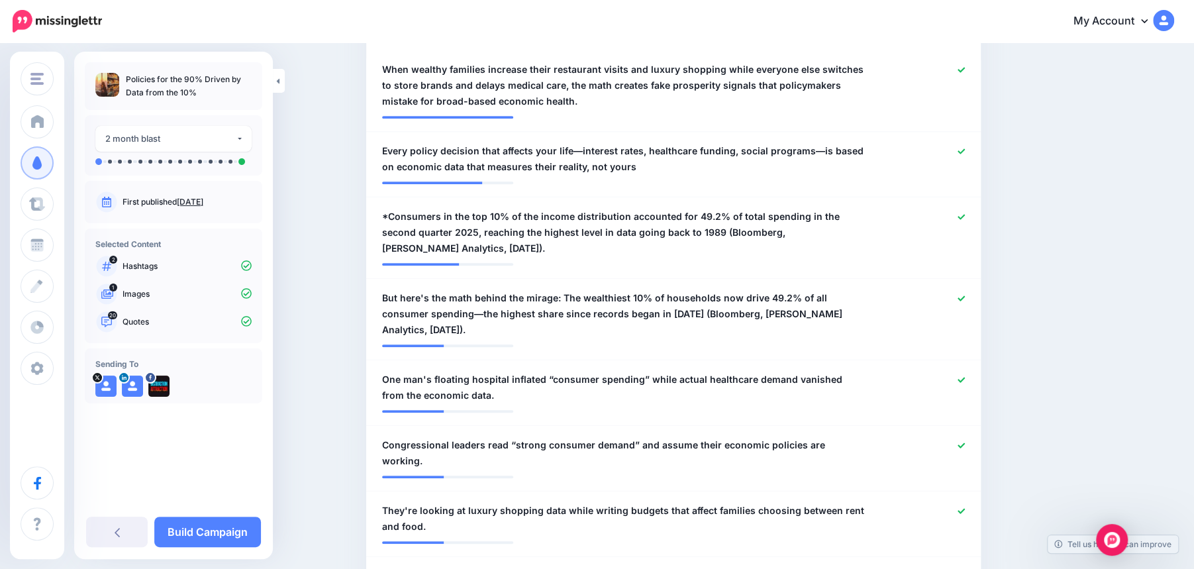
scroll to position [456, 0]
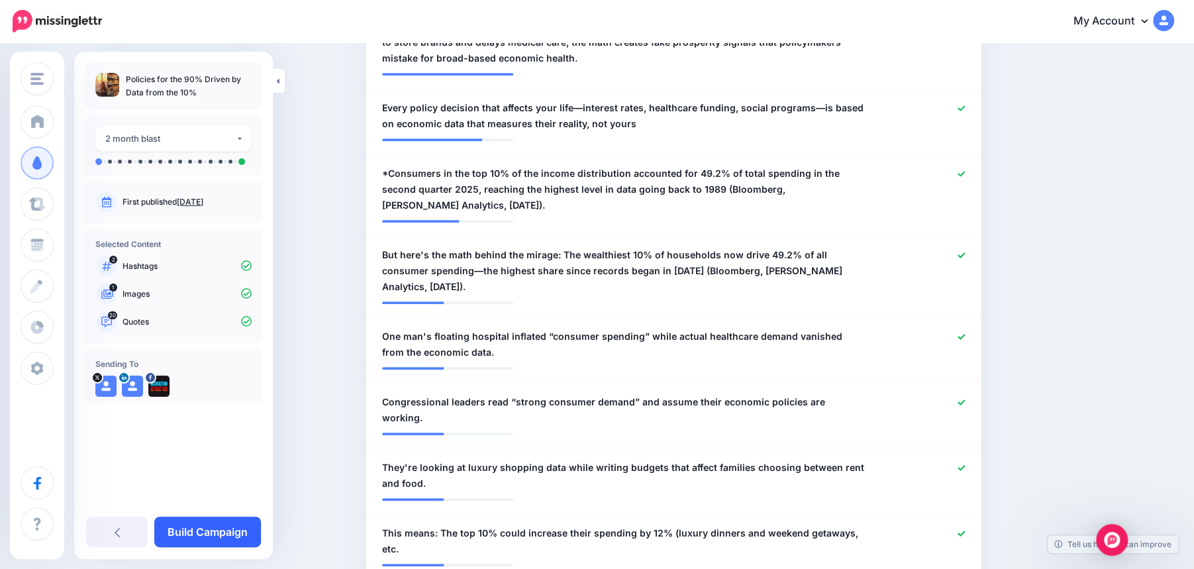
click at [192, 538] on link "Build Campaign" at bounding box center [207, 532] width 107 height 30
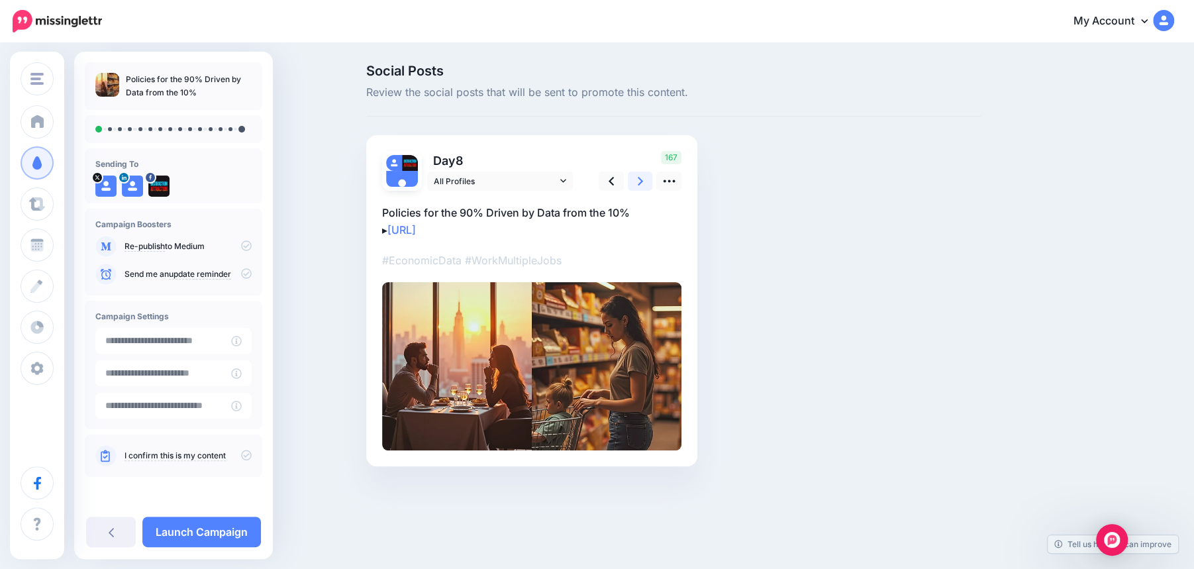
click at [642, 179] on link at bounding box center [640, 181] width 25 height 19
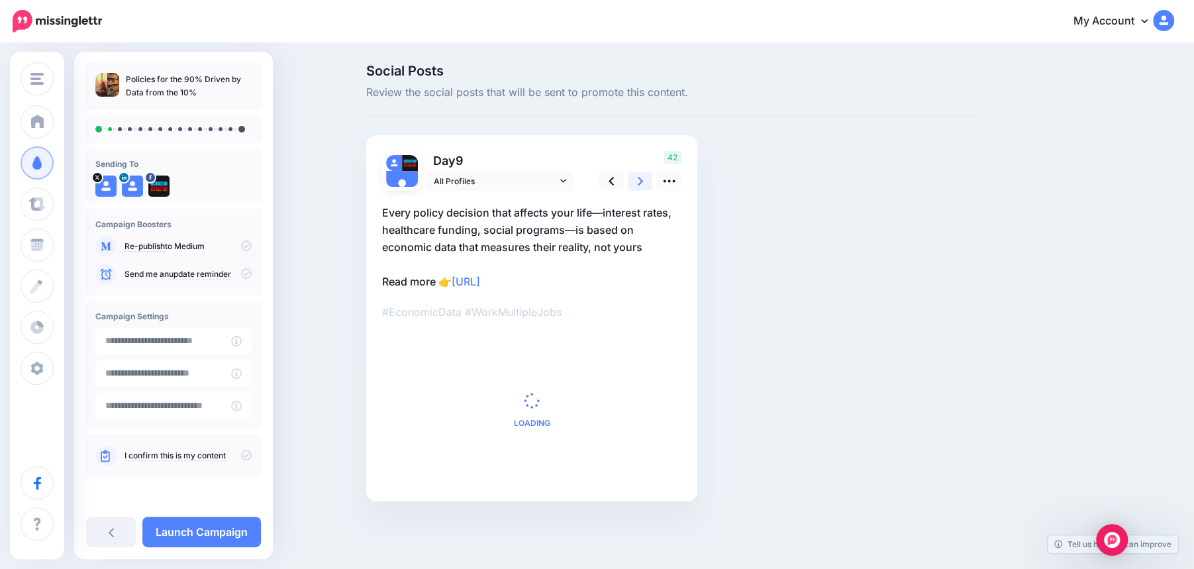
click at [642, 179] on link at bounding box center [640, 181] width 25 height 19
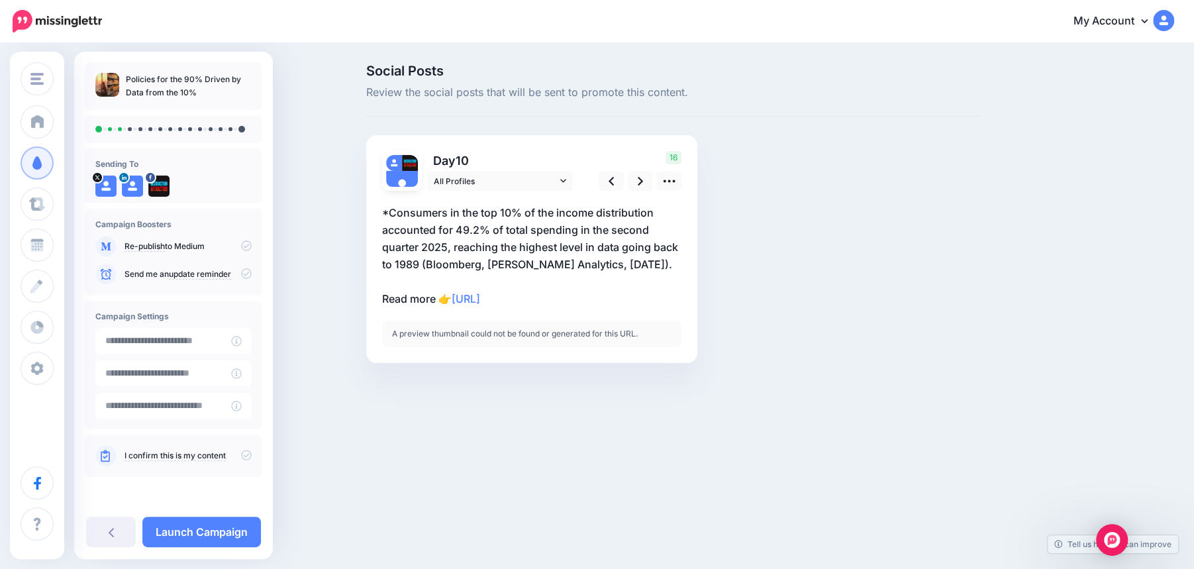
click at [387, 211] on p "*Consumers in the top 10% of the income distribution accounted for 49.2% of tot…" at bounding box center [531, 255] width 299 height 103
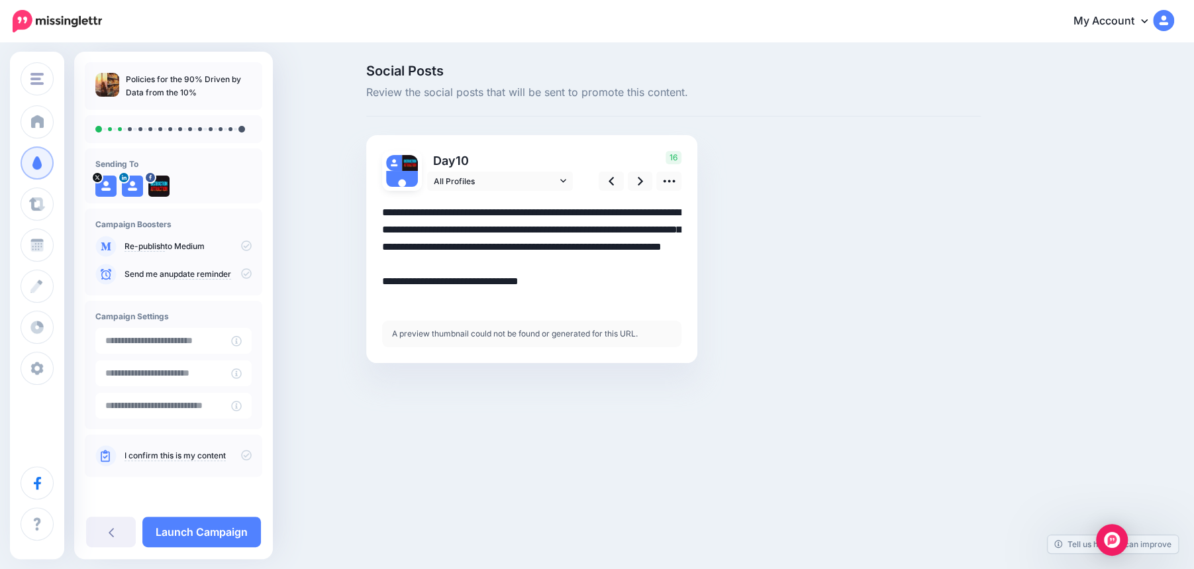
click at [387, 211] on textarea "**********" at bounding box center [531, 255] width 299 height 103
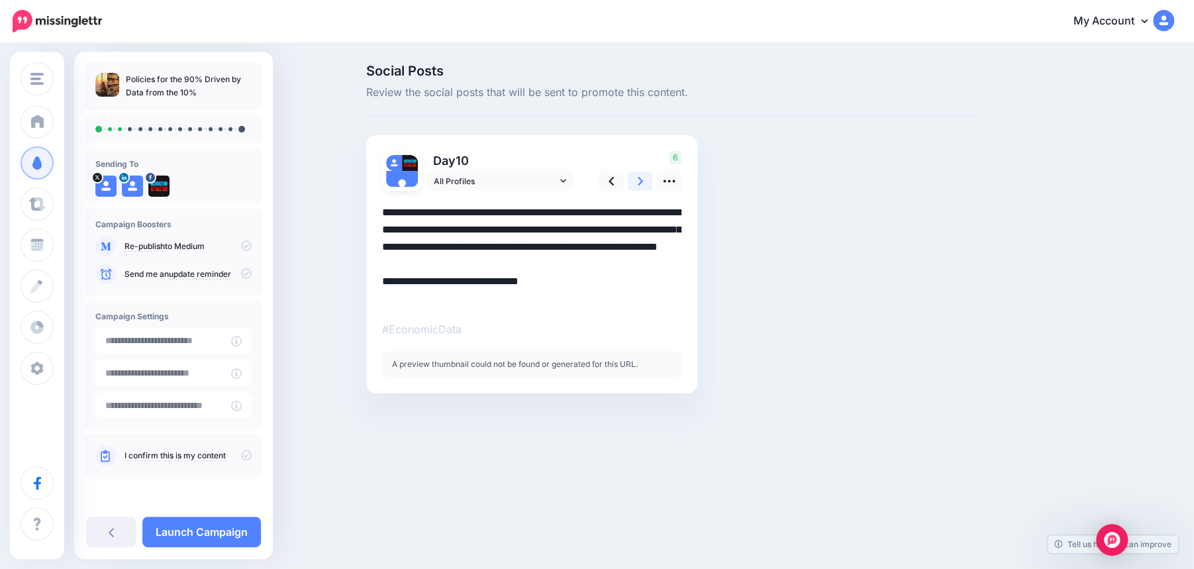
click at [638, 181] on icon at bounding box center [640, 181] width 5 height 14
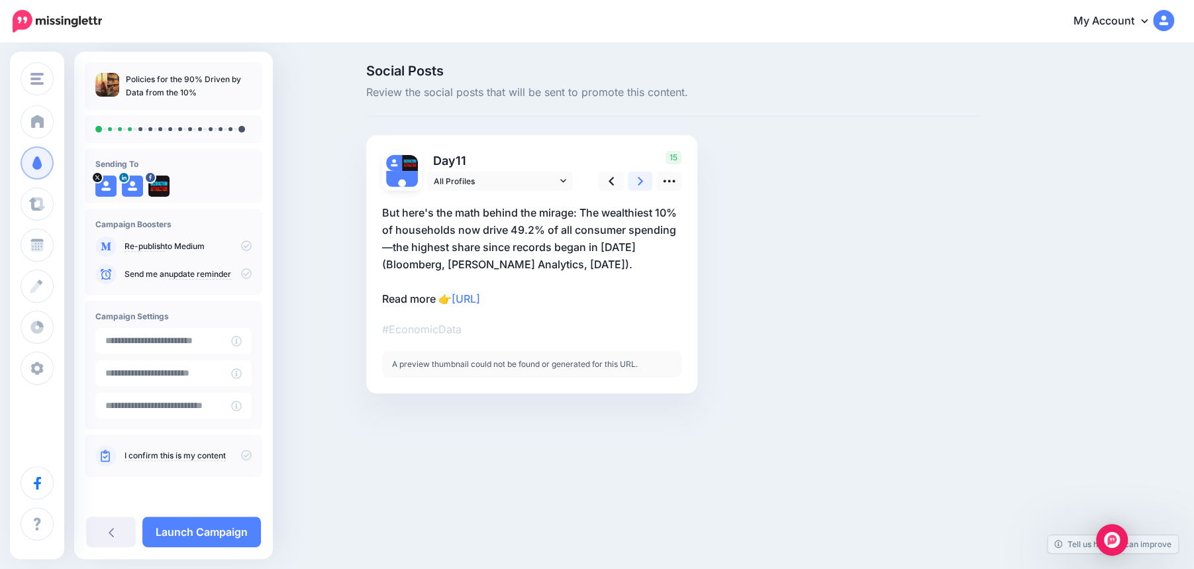
click at [638, 181] on icon at bounding box center [640, 181] width 5 height 14
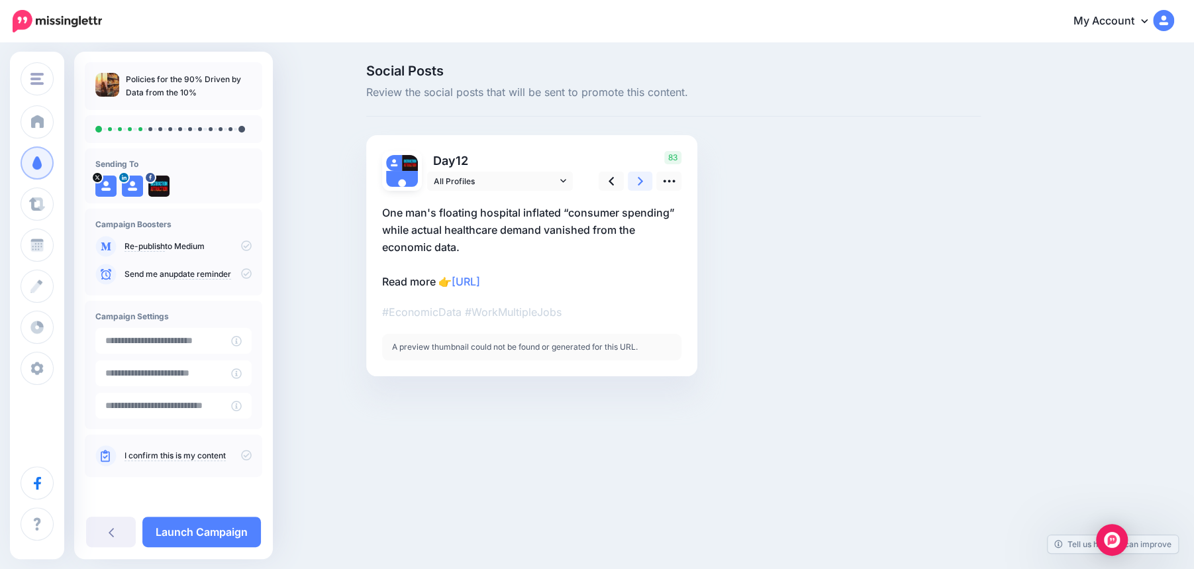
click at [638, 181] on icon at bounding box center [640, 181] width 5 height 14
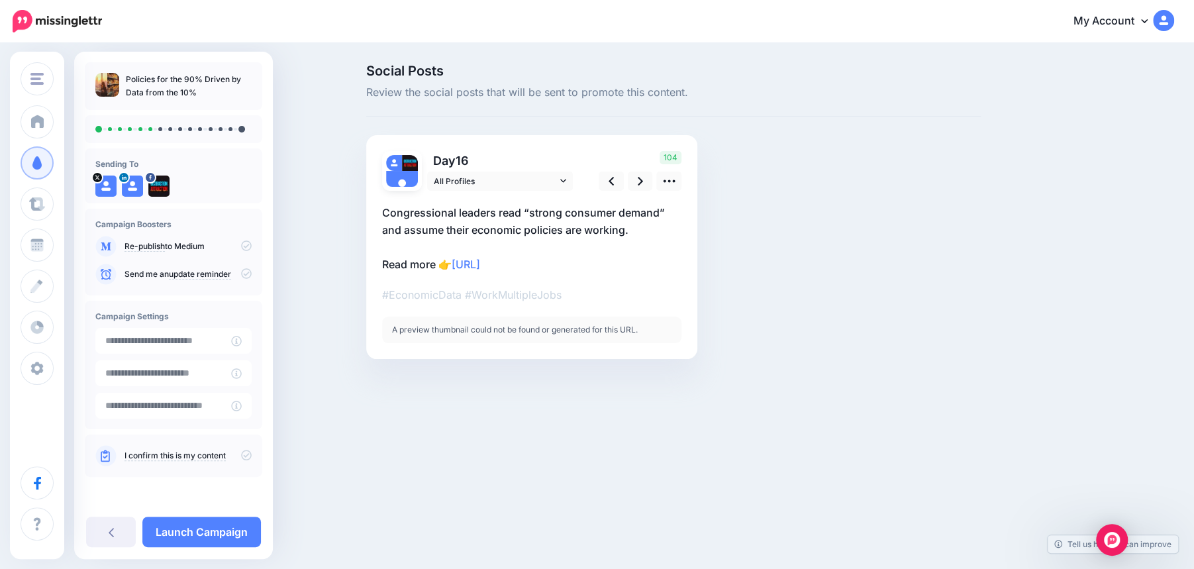
click at [640, 230] on p "Congressional leaders read “strong consumer demand” and assume their economic p…" at bounding box center [531, 238] width 299 height 69
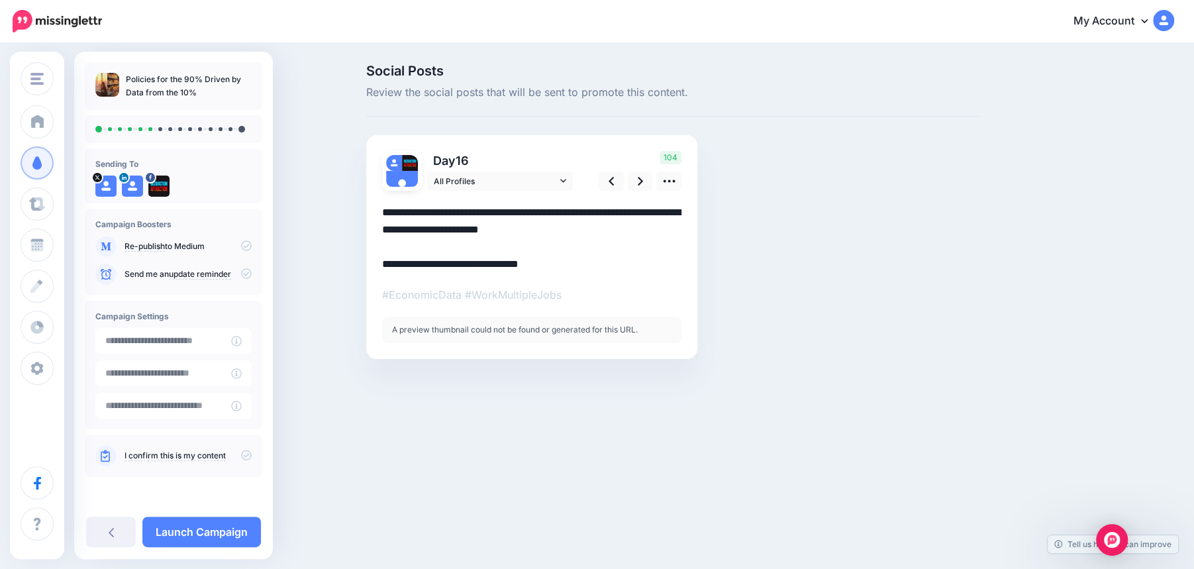
click at [639, 230] on textarea "**********" at bounding box center [531, 238] width 299 height 69
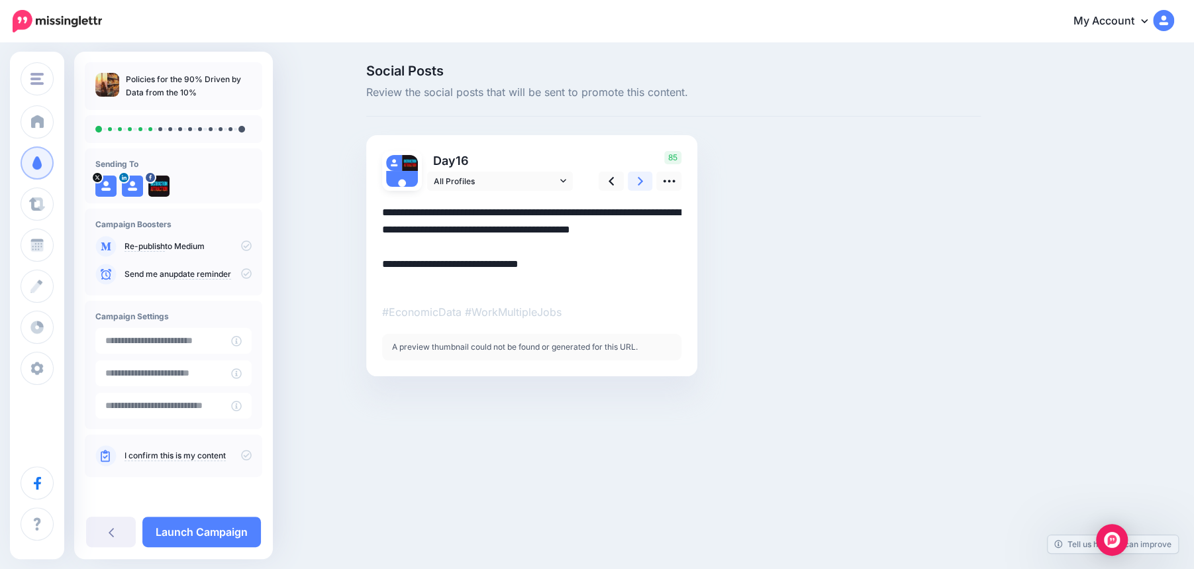
click at [645, 180] on link at bounding box center [640, 181] width 25 height 19
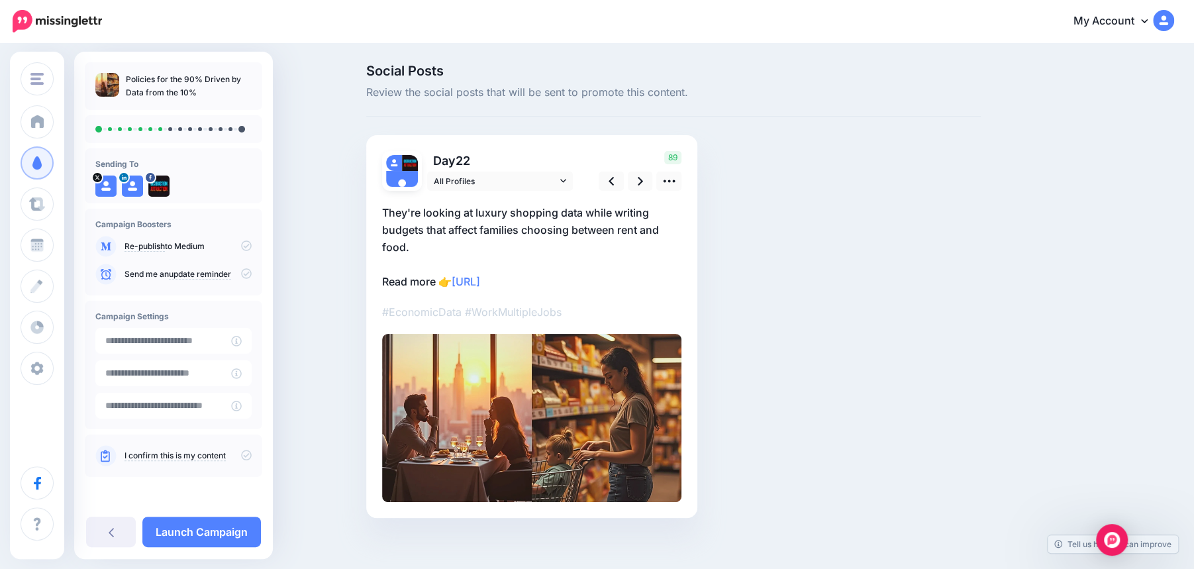
click at [438, 243] on p "They're looking at luxury shopping data while writing budgets that affect famil…" at bounding box center [531, 247] width 299 height 86
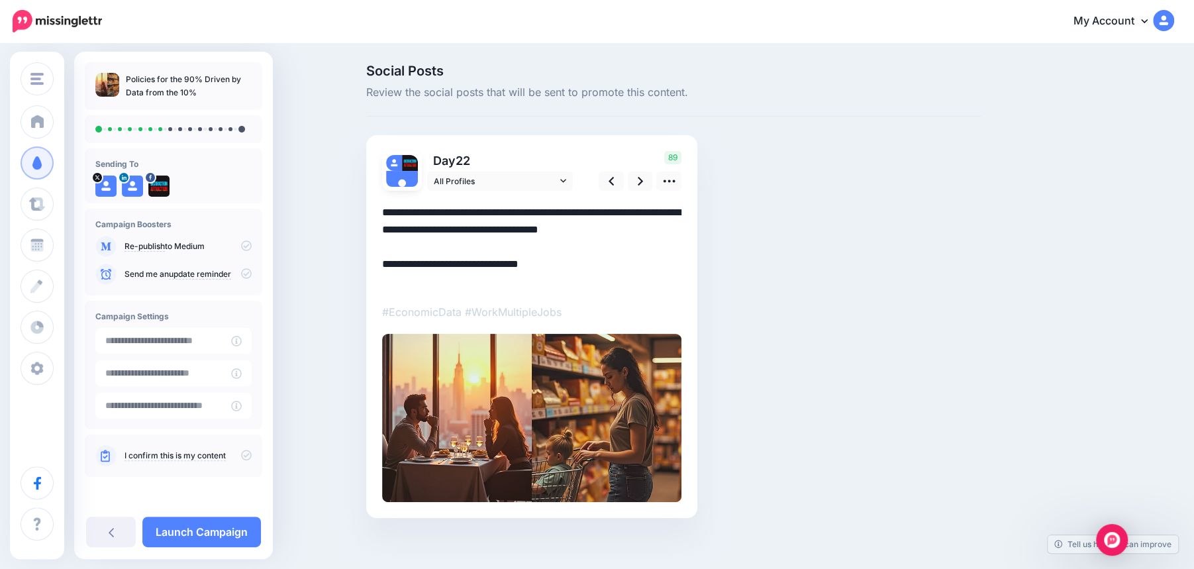
click at [425, 246] on textarea "**********" at bounding box center [531, 247] width 299 height 86
click at [640, 175] on icon at bounding box center [640, 181] width 5 height 14
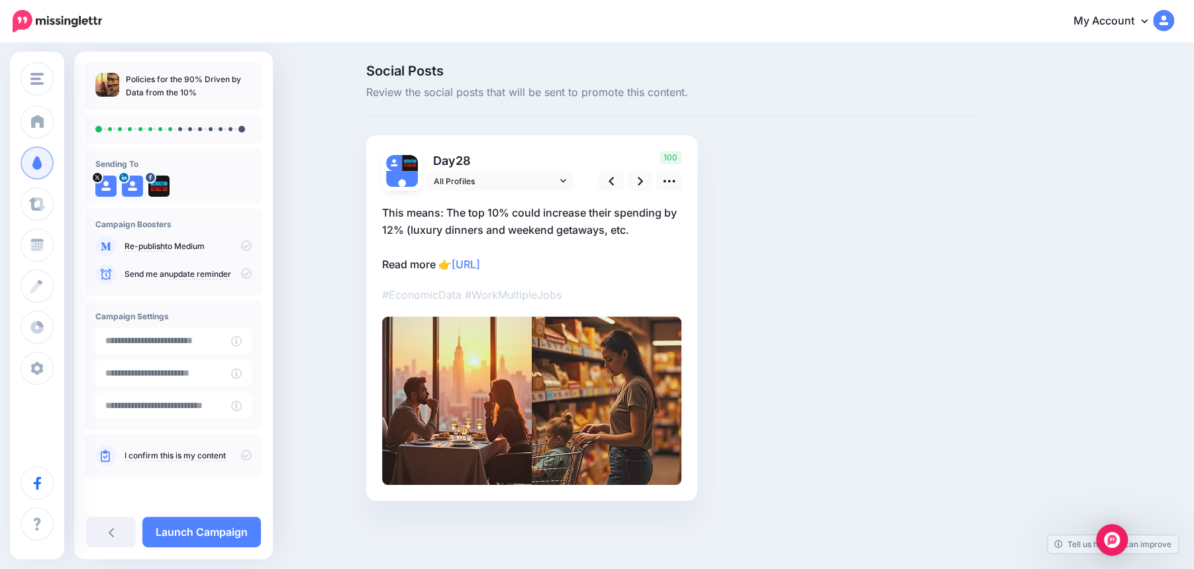
click at [642, 232] on p "This means: The top 10% could increase their spending by 12% (luxury dinners an…" at bounding box center [531, 238] width 299 height 69
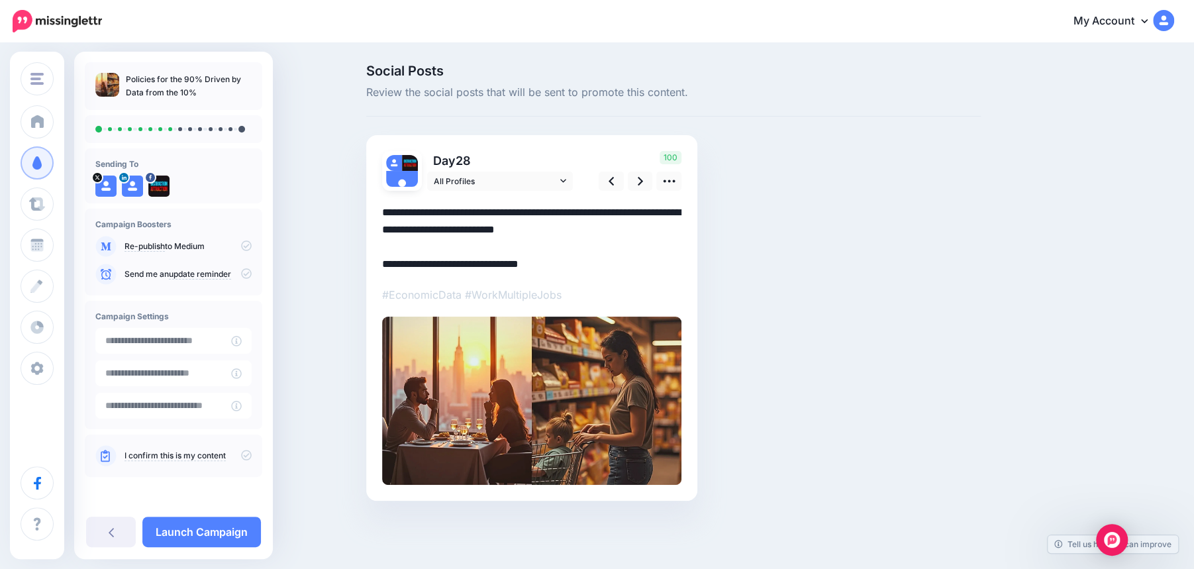
click at [642, 232] on textarea "**********" at bounding box center [531, 238] width 299 height 69
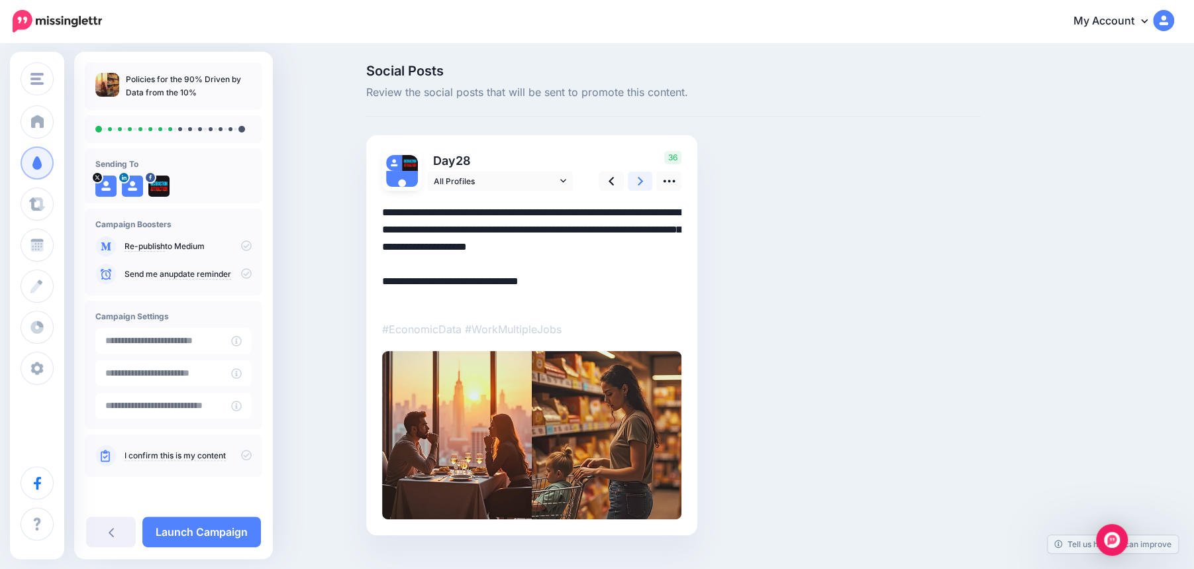
click at [640, 185] on icon at bounding box center [640, 181] width 5 height 14
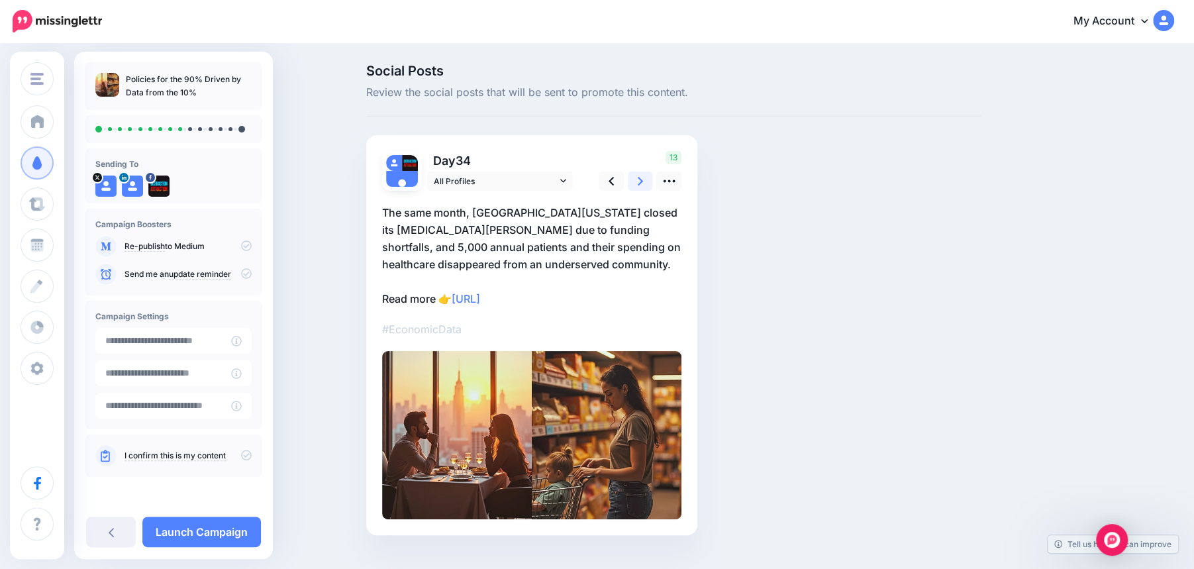
click at [640, 185] on icon at bounding box center [640, 181] width 5 height 14
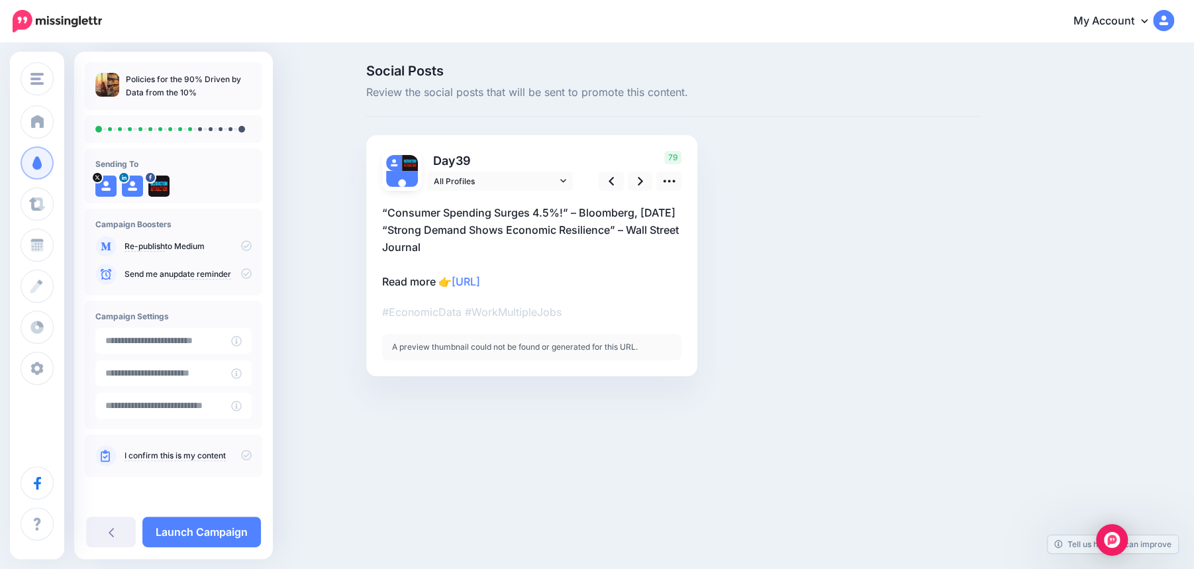
click at [570, 247] on p "“Consumer Spending Surges 4.5%!” – Bloomberg, [DATE] “Strong Demand Shows Econo…" at bounding box center [531, 247] width 299 height 86
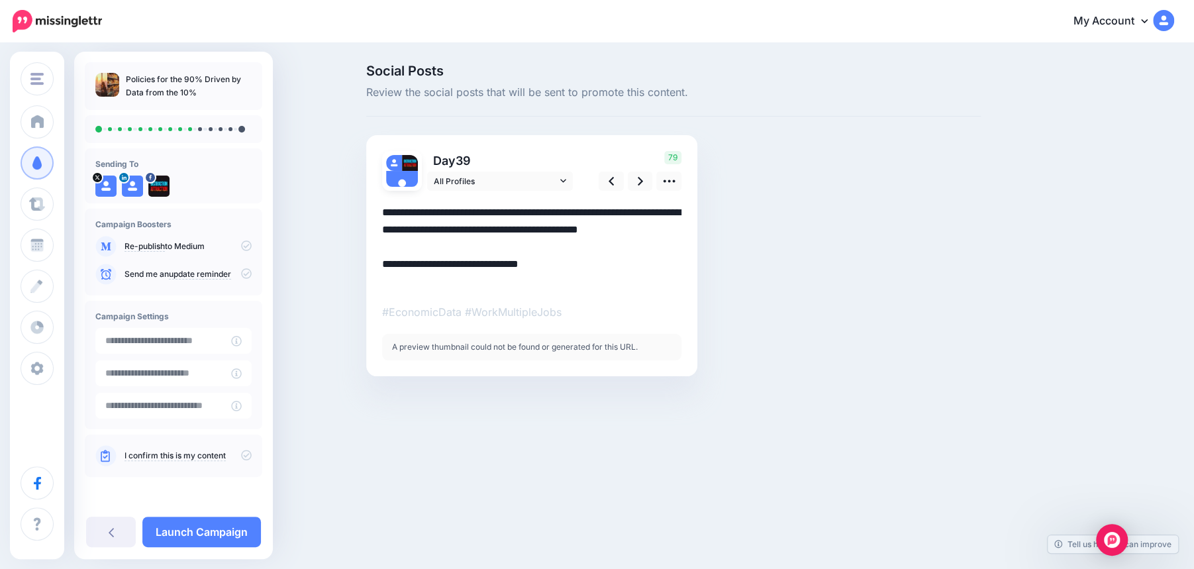
click at [568, 246] on textarea "**********" at bounding box center [531, 247] width 299 height 86
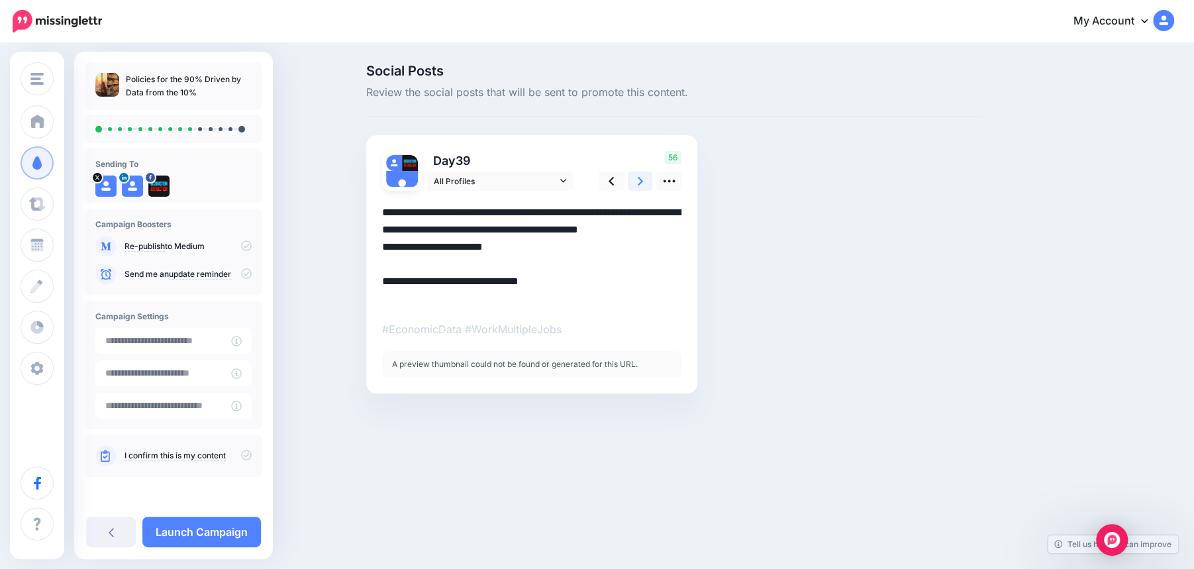
click at [638, 183] on icon at bounding box center [640, 181] width 5 height 14
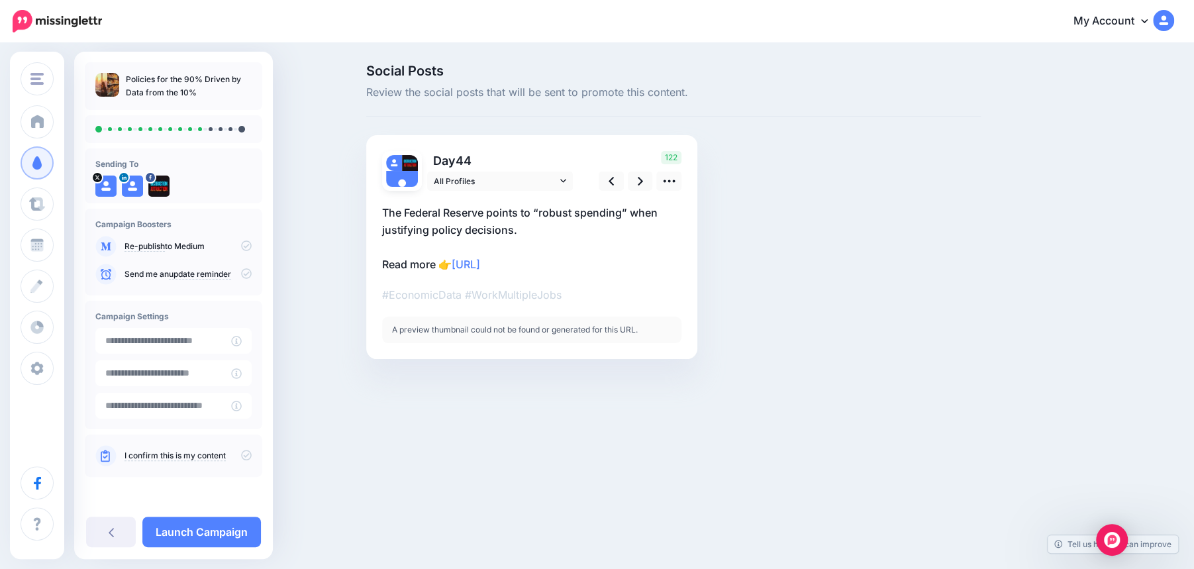
click at [542, 229] on p "The Federal Reserve points to “robust spending” when justifying policy decision…" at bounding box center [531, 238] width 299 height 69
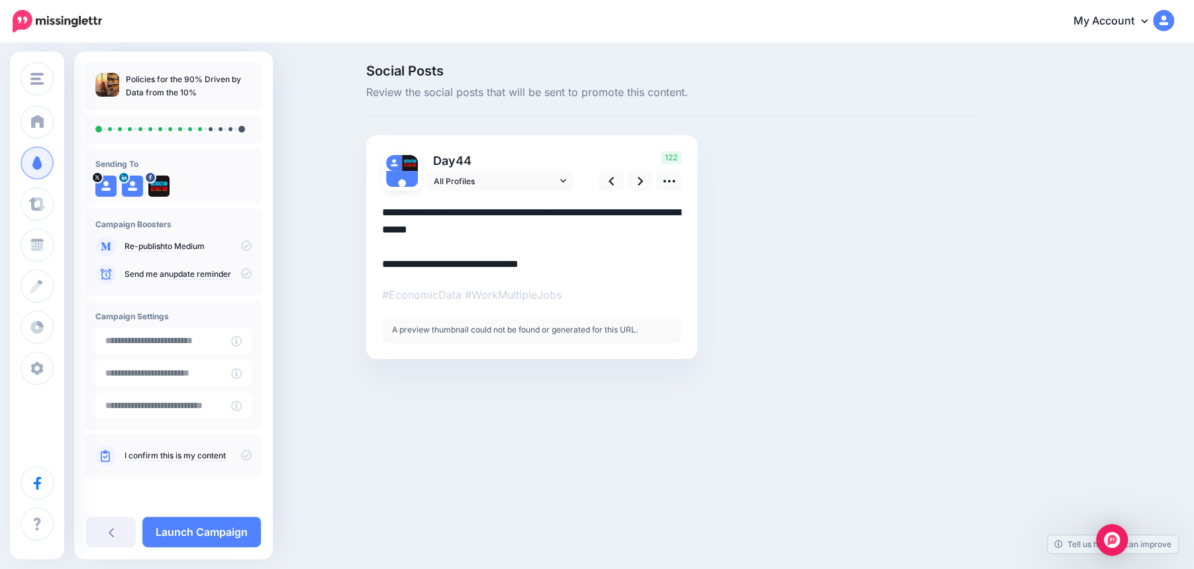
click at [542, 229] on textarea "**********" at bounding box center [531, 238] width 299 height 69
click at [645, 179] on link at bounding box center [640, 181] width 25 height 19
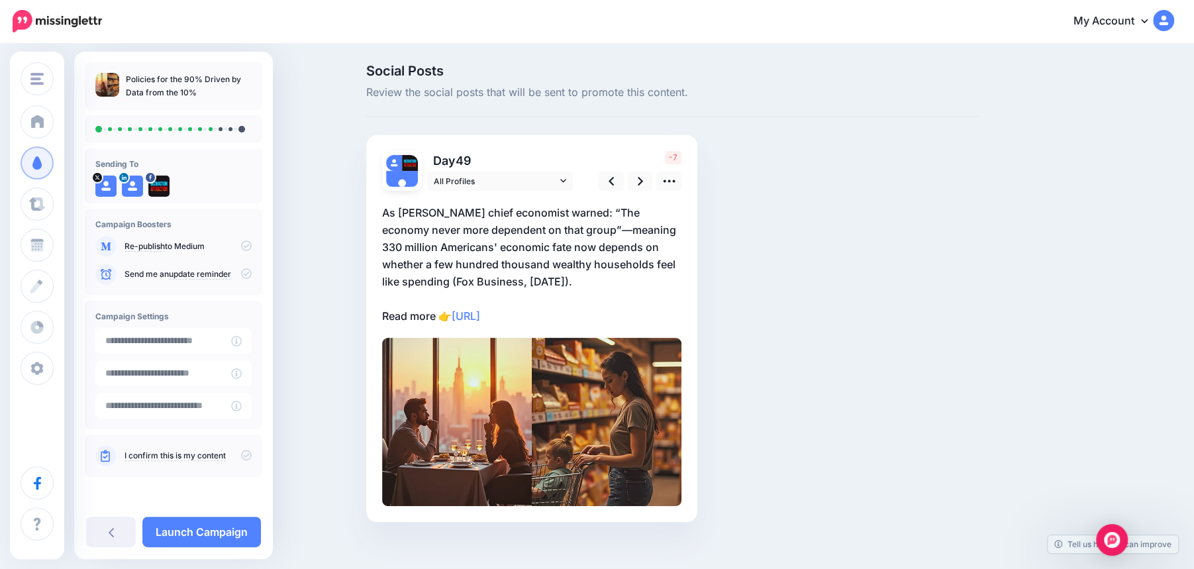
click at [548, 283] on p "As Moody's chief economist warned: “The economy never more dependent on that gr…" at bounding box center [531, 264] width 299 height 121
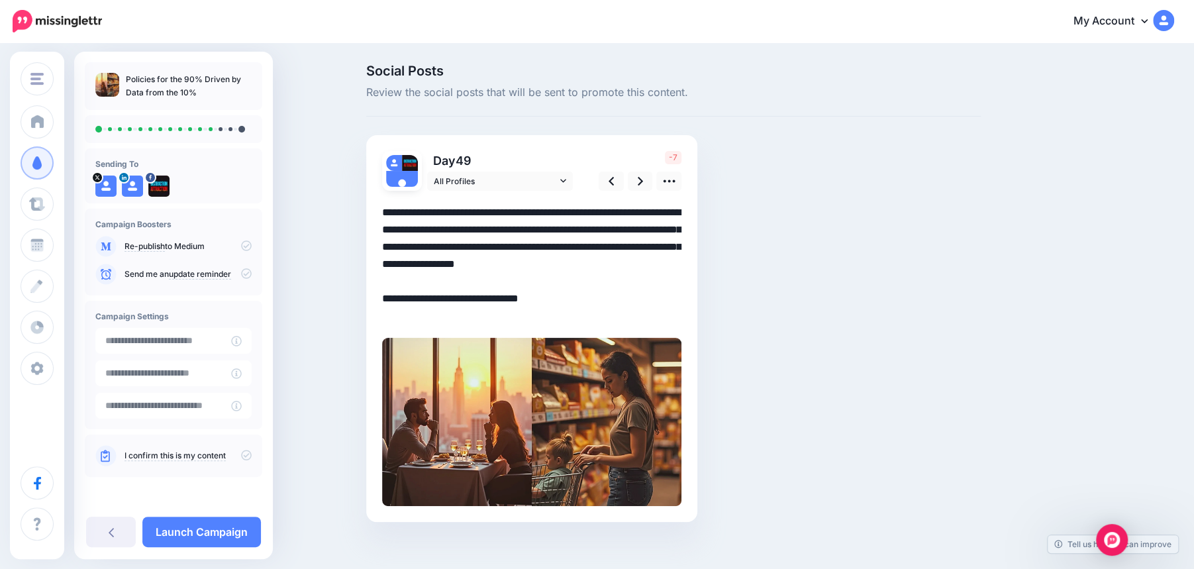
drag, startPoint x: 548, startPoint y: 280, endPoint x: 380, endPoint y: 281, distance: 167.6
click at [380, 281] on div "Day 49 All Profiles" at bounding box center [531, 328] width 331 height 387
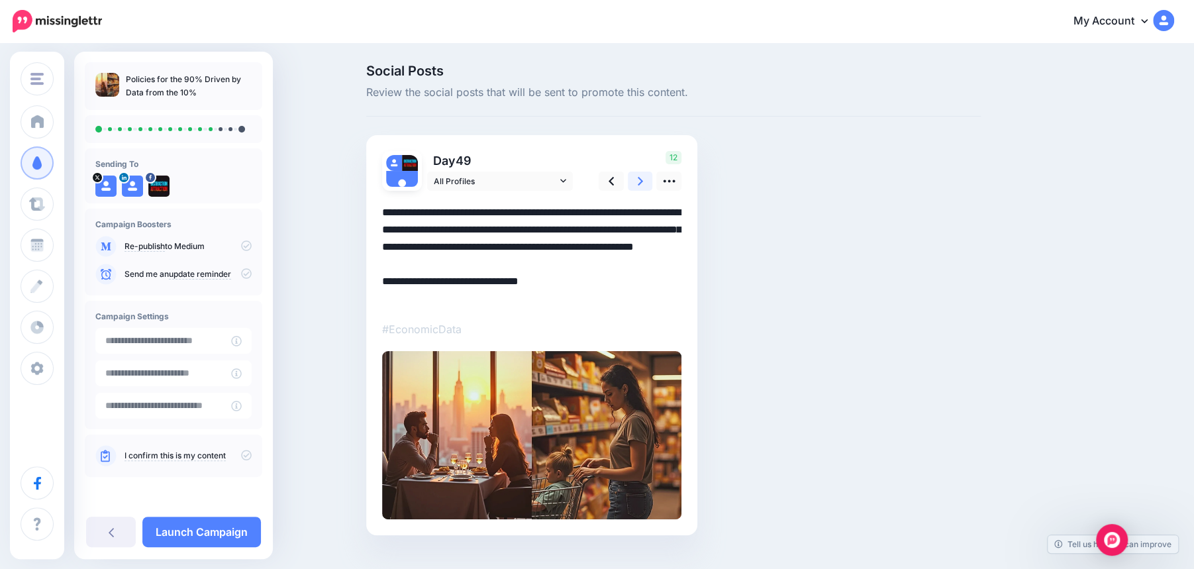
click at [642, 181] on icon at bounding box center [640, 181] width 5 height 9
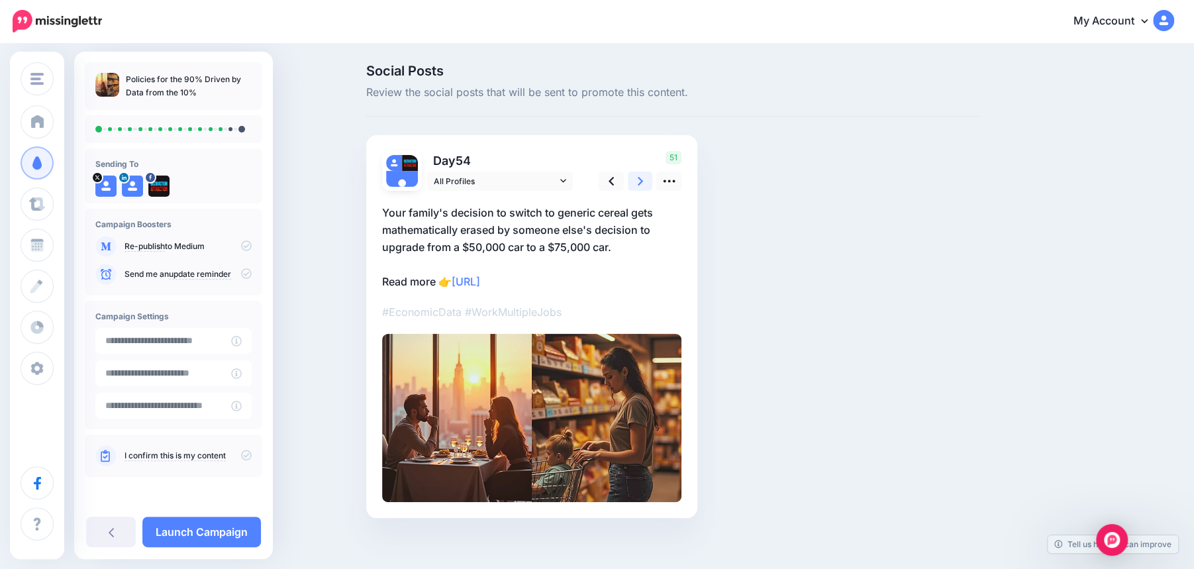
click at [642, 181] on icon at bounding box center [640, 181] width 5 height 9
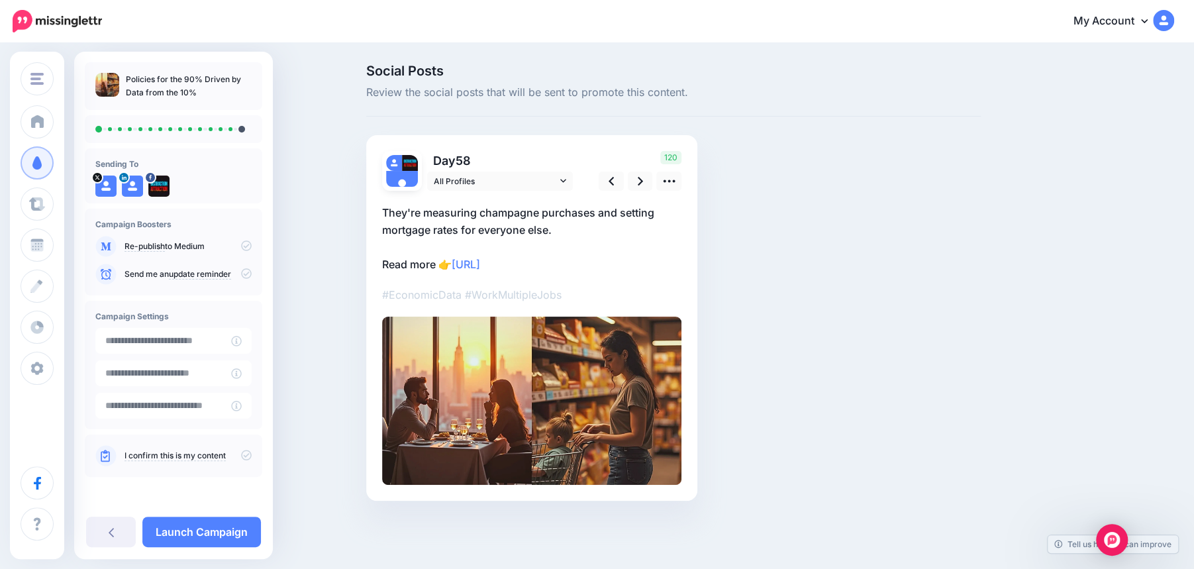
click at [578, 230] on p "They're measuring champagne purchases and setting mortgage rates for everyone e…" at bounding box center [531, 238] width 299 height 69
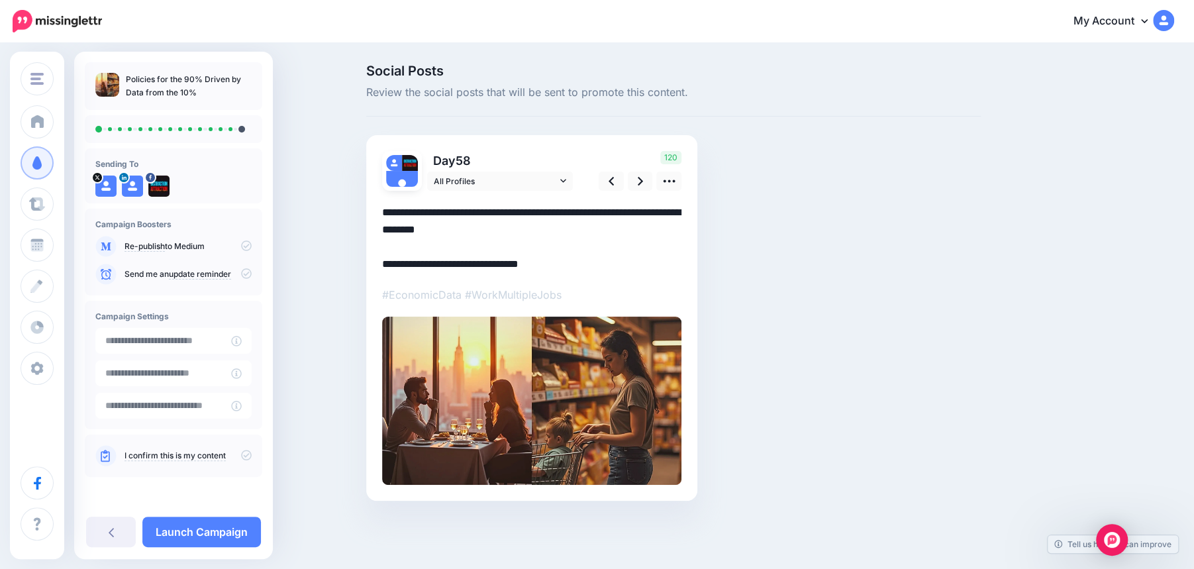
click at [568, 227] on textarea "**********" at bounding box center [531, 238] width 299 height 69
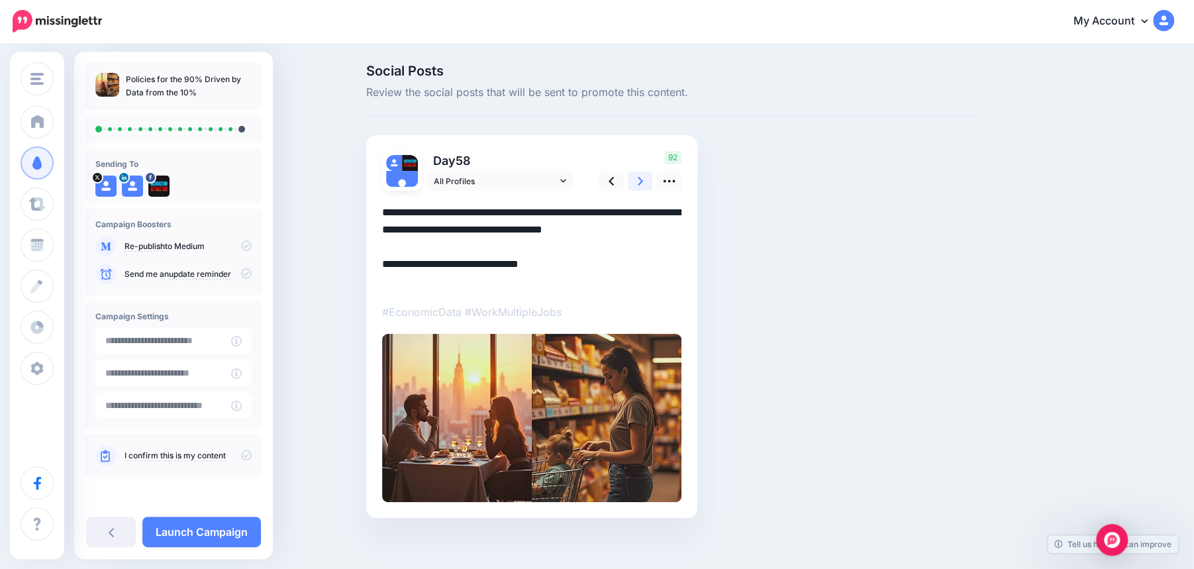
click at [641, 184] on icon at bounding box center [640, 181] width 5 height 14
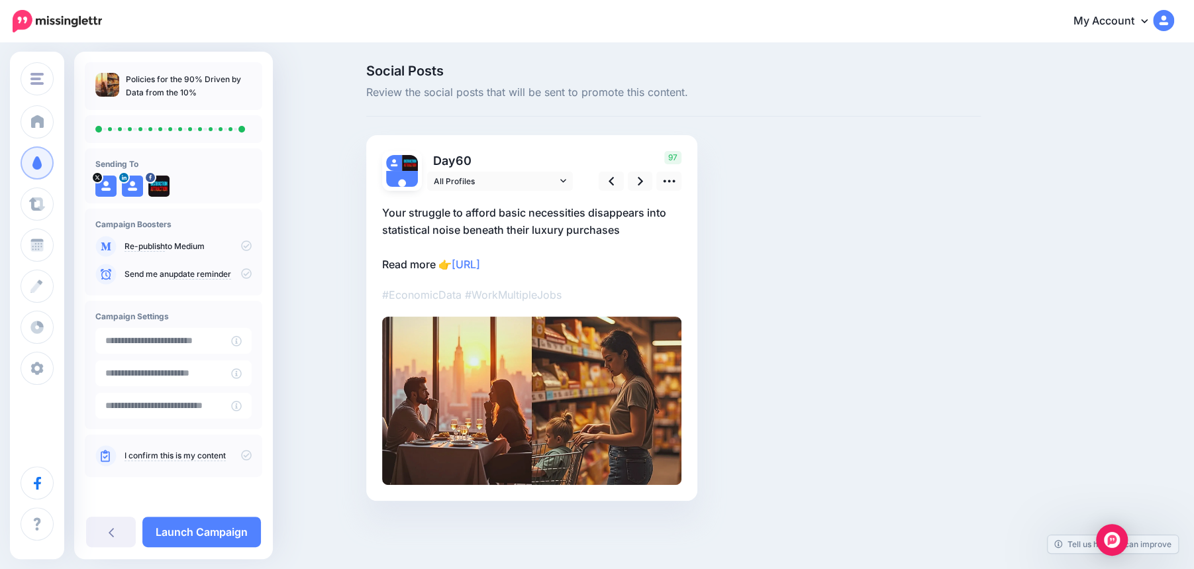
click at [529, 230] on p "Your struggle to afford basic necessities disappears into statistical noise ben…" at bounding box center [531, 238] width 299 height 69
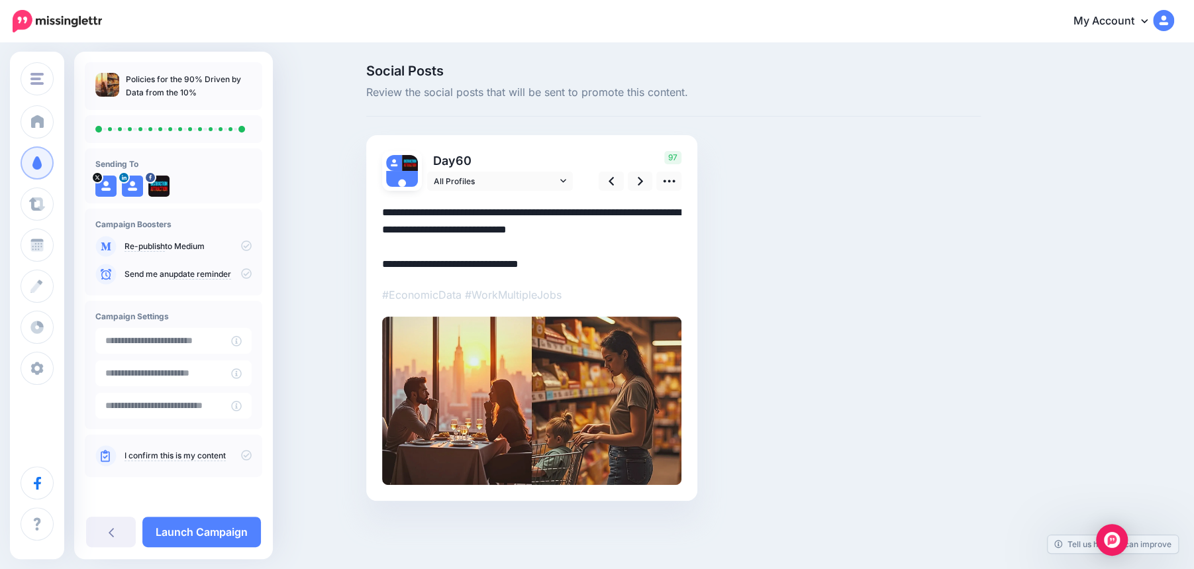
click at [532, 230] on textarea "**********" at bounding box center [531, 238] width 299 height 69
click at [669, 229] on textarea "**********" at bounding box center [531, 238] width 299 height 69
type textarea "**********"
click at [642, 178] on icon at bounding box center [640, 181] width 5 height 14
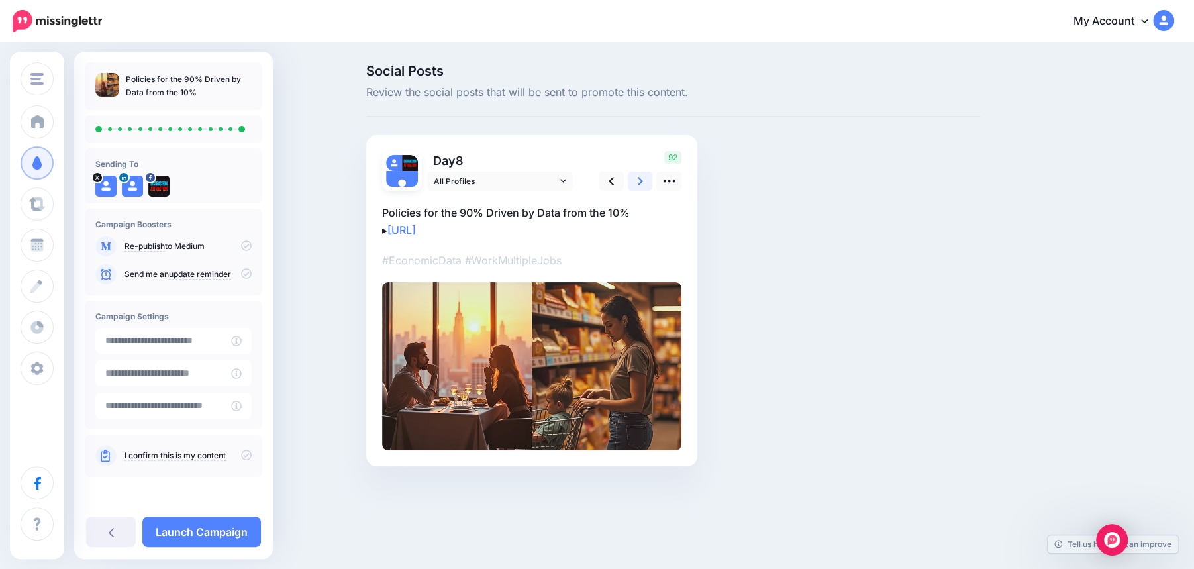
click at [642, 178] on icon at bounding box center [640, 181] width 5 height 14
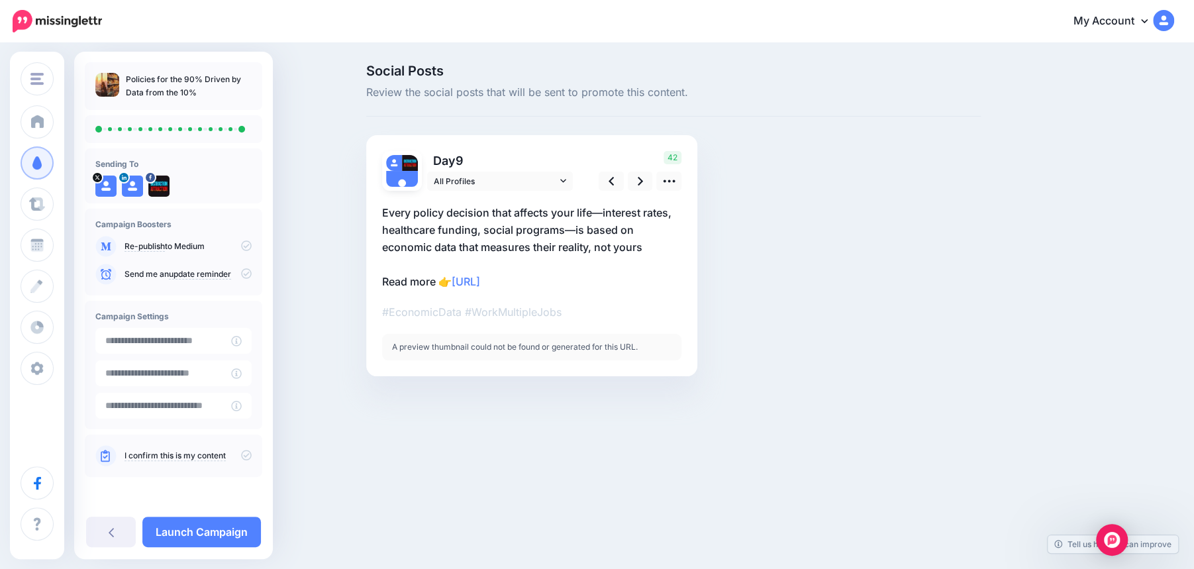
click at [247, 459] on icon at bounding box center [246, 455] width 11 height 11
click at [217, 525] on link "Launch Campaign" at bounding box center [201, 532] width 119 height 30
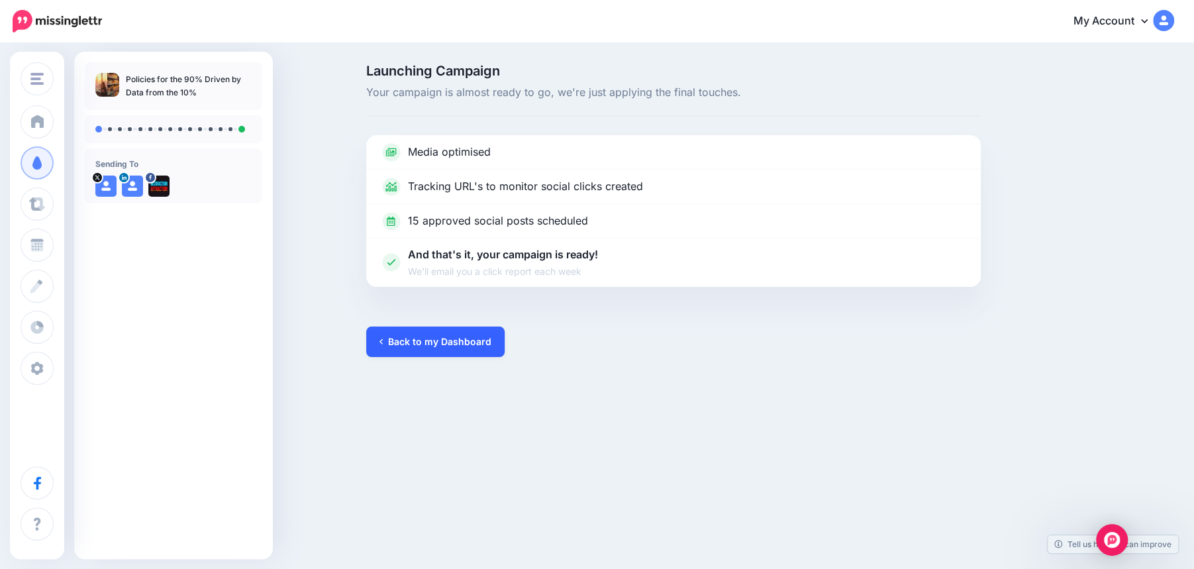
click at [430, 339] on link "Back to my Dashboard" at bounding box center [435, 342] width 138 height 30
